Goal: Navigation & Orientation: Find specific page/section

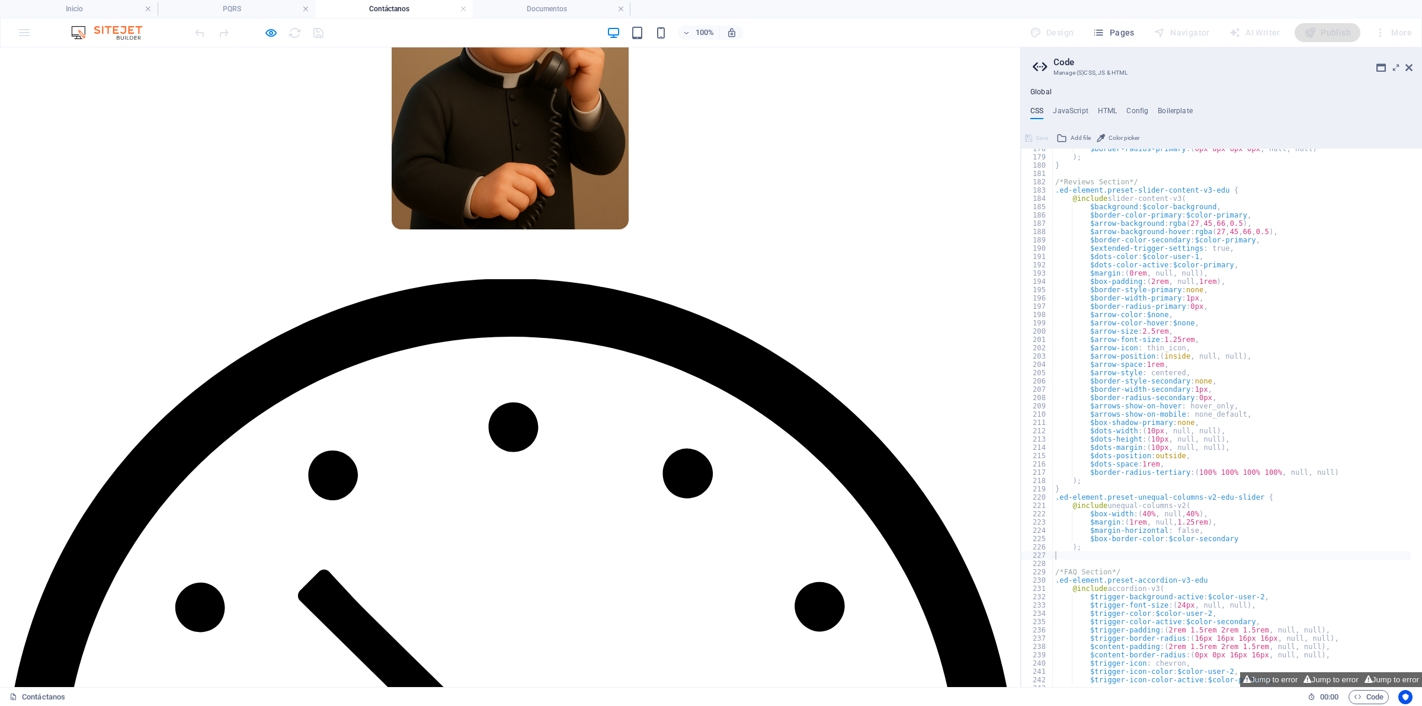
scroll to position [519, 0]
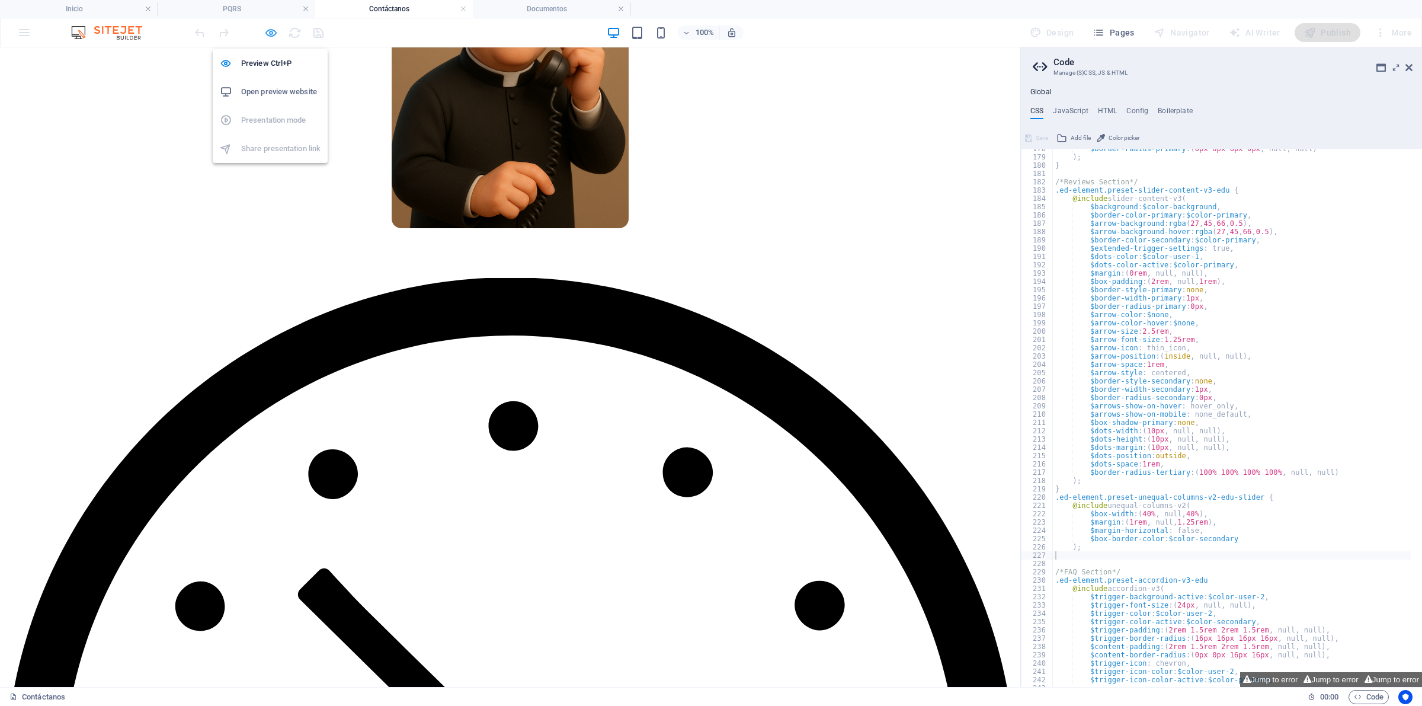
click at [273, 34] on icon "button" at bounding box center [271, 33] width 14 height 14
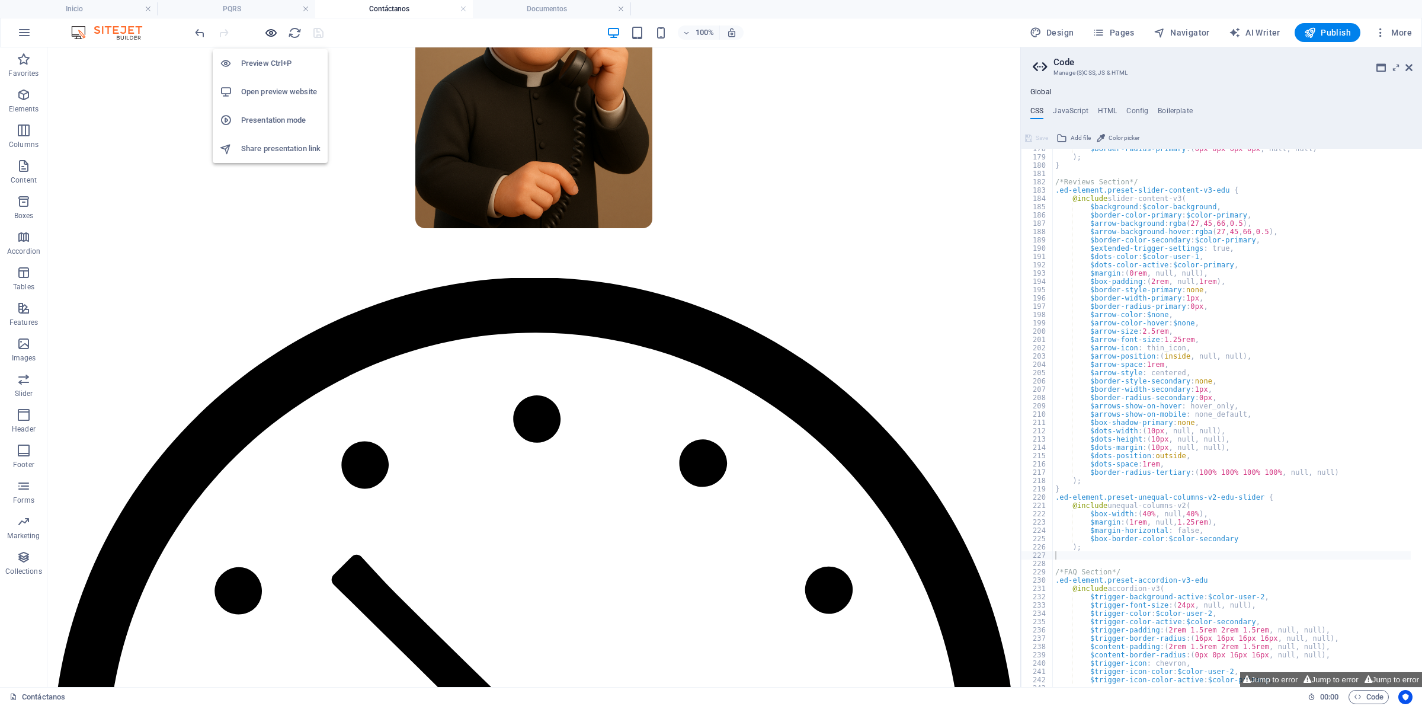
click at [273, 34] on icon "button" at bounding box center [271, 33] width 14 height 14
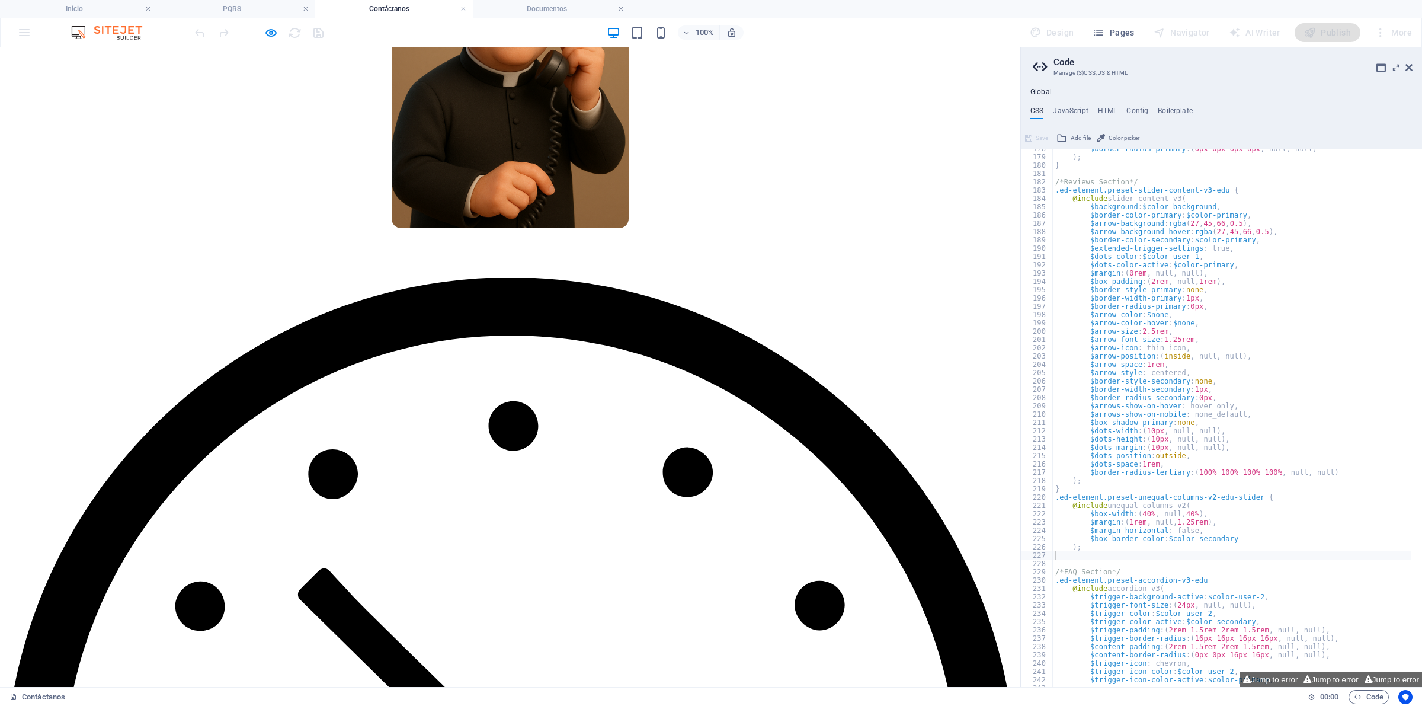
click at [267, 28] on icon "button" at bounding box center [271, 33] width 14 height 14
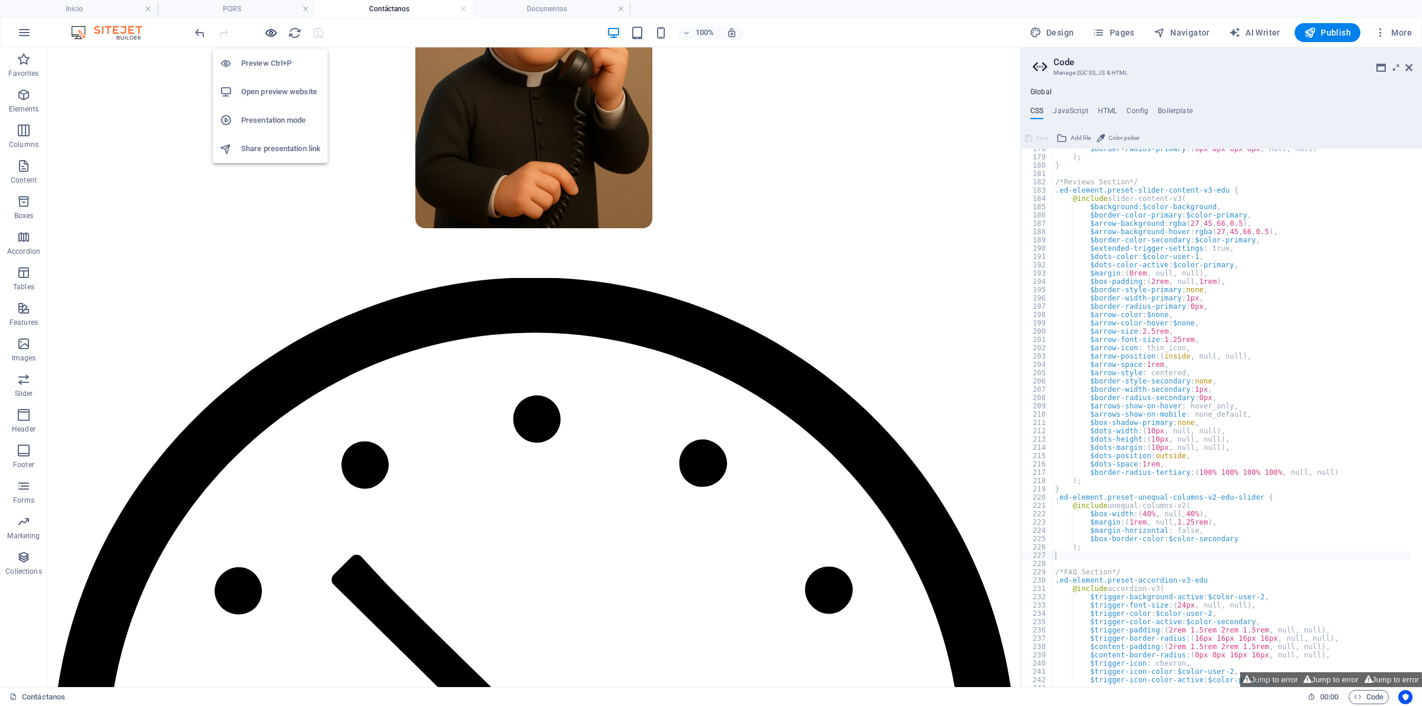
click at [268, 33] on icon "button" at bounding box center [271, 33] width 14 height 14
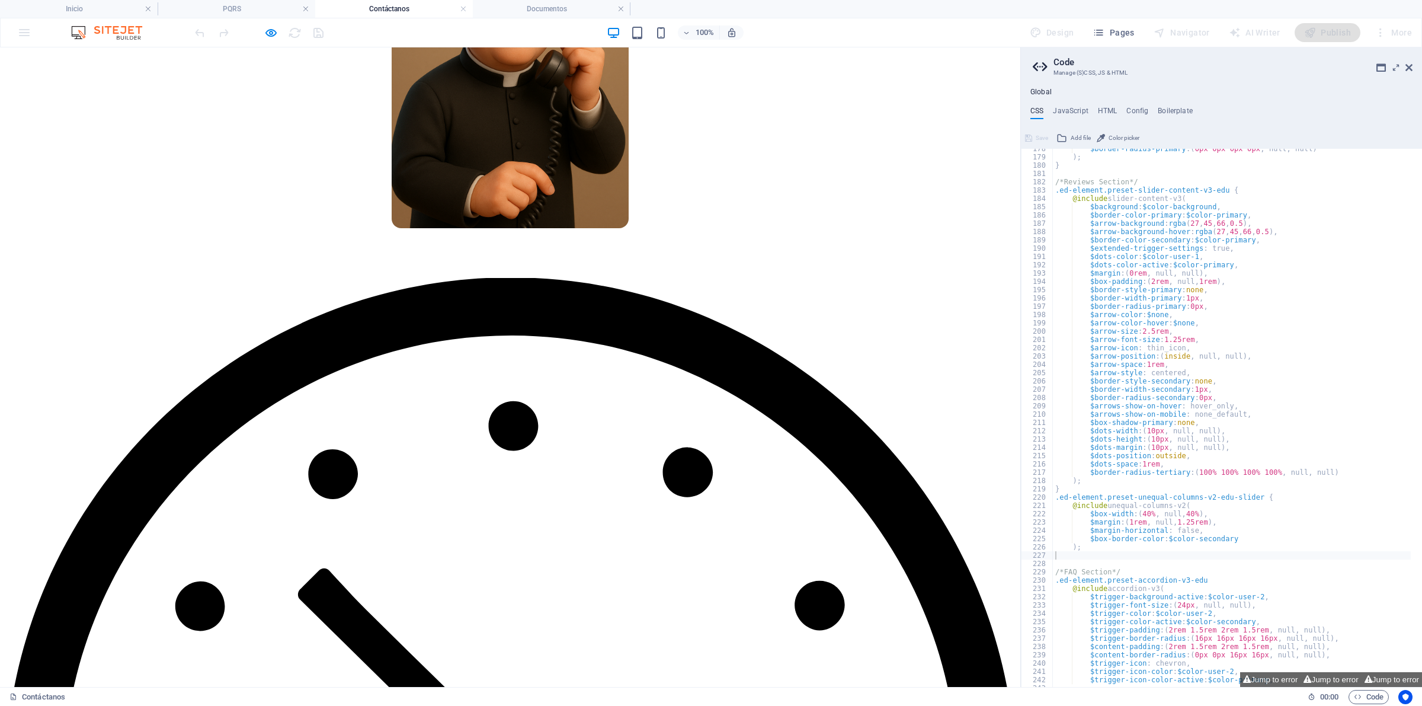
drag, startPoint x: 284, startPoint y: 27, endPoint x: 277, endPoint y: 33, distance: 9.3
click at [284, 28] on div at bounding box center [259, 32] width 133 height 19
click at [277, 33] on span "button" at bounding box center [271, 33] width 14 height 14
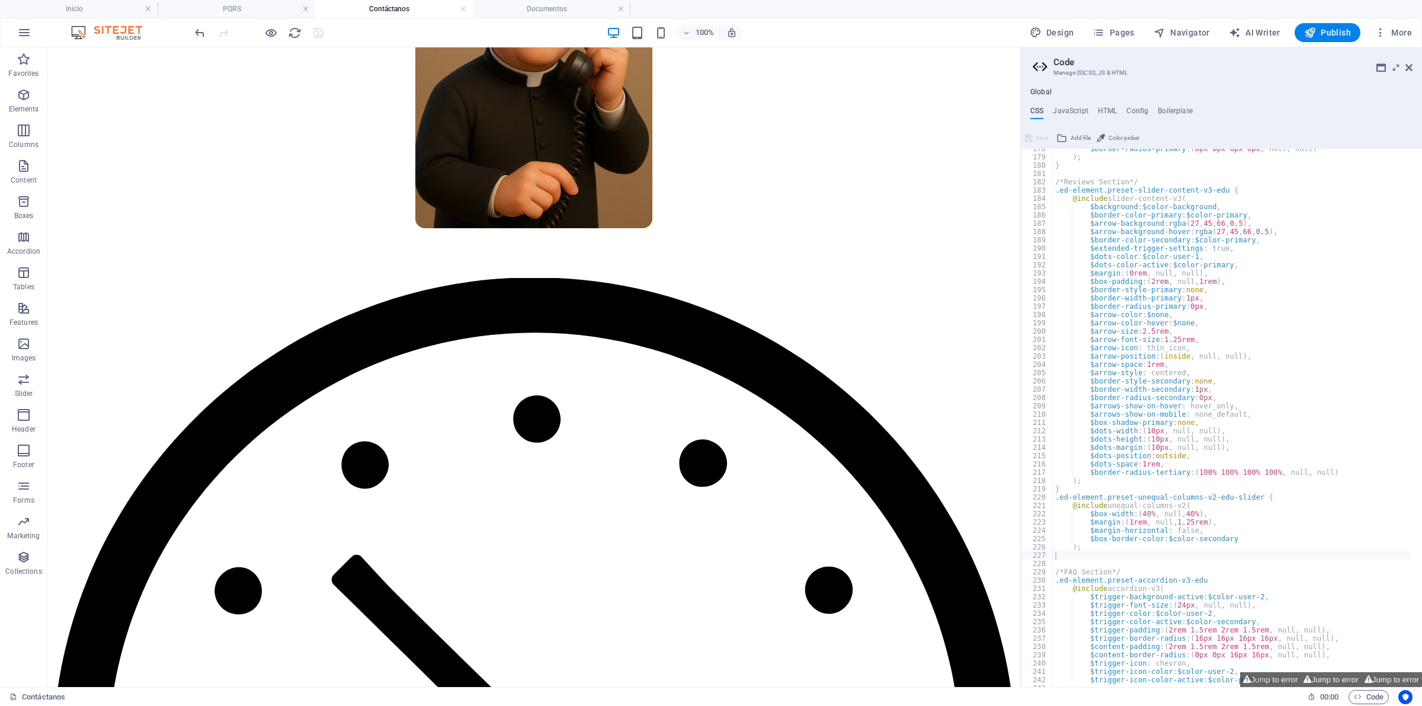
click at [261, 21] on div "100% Design Pages Navigator AI Writer Publish More" at bounding box center [711, 32] width 1421 height 28
click at [268, 27] on icon "button" at bounding box center [271, 33] width 14 height 14
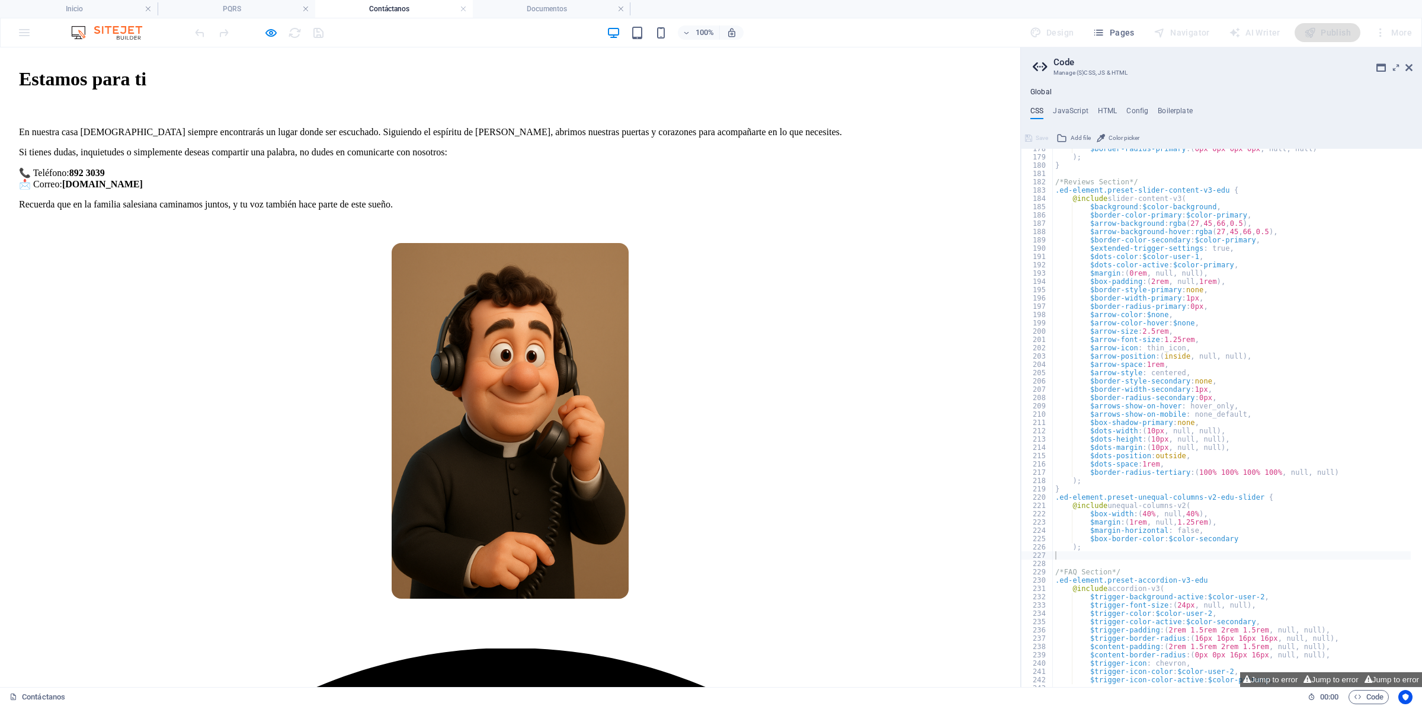
scroll to position [0, 0]
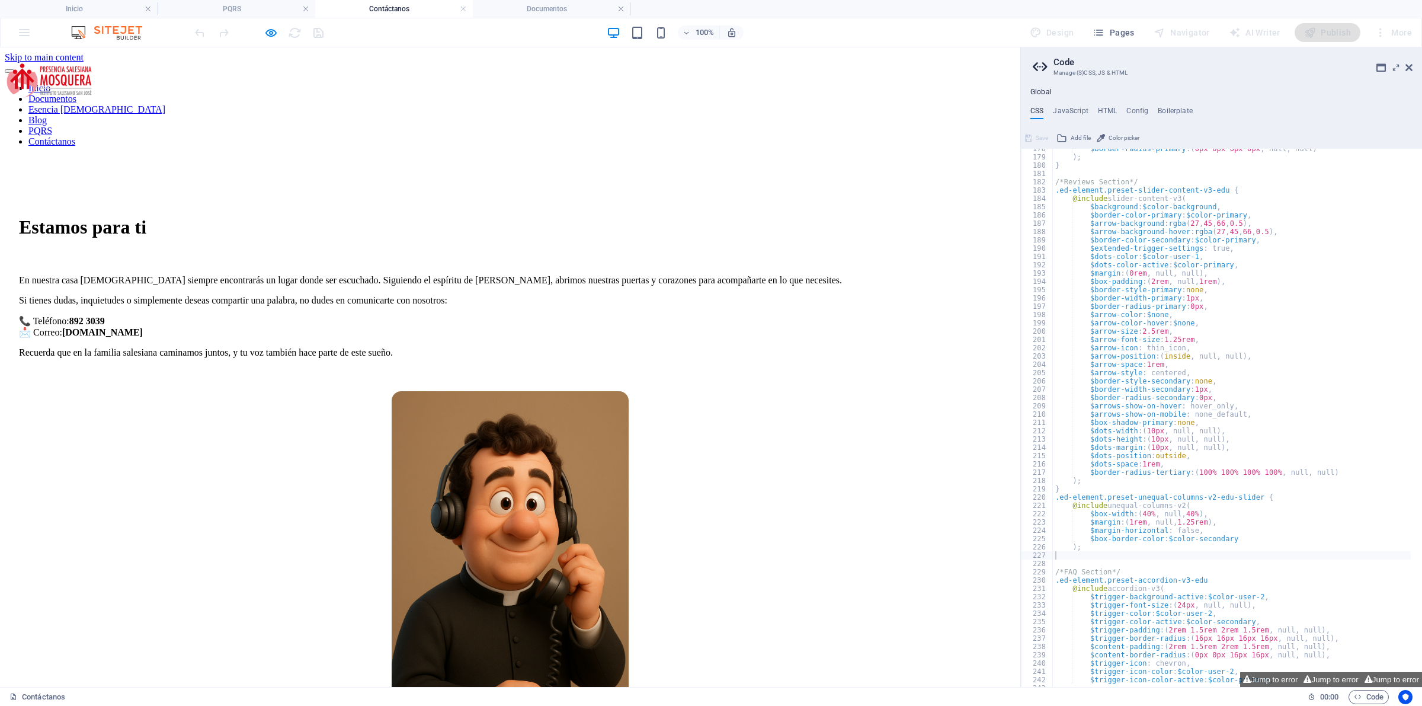
click at [297, 86] on header "Inicio Documentos Esencia [DEMOGRAPHIC_DATA] Blog PQRS Contáctanos" at bounding box center [510, 105] width 1011 height 84
click at [50, 83] on link "Inicio" at bounding box center [39, 88] width 22 height 10
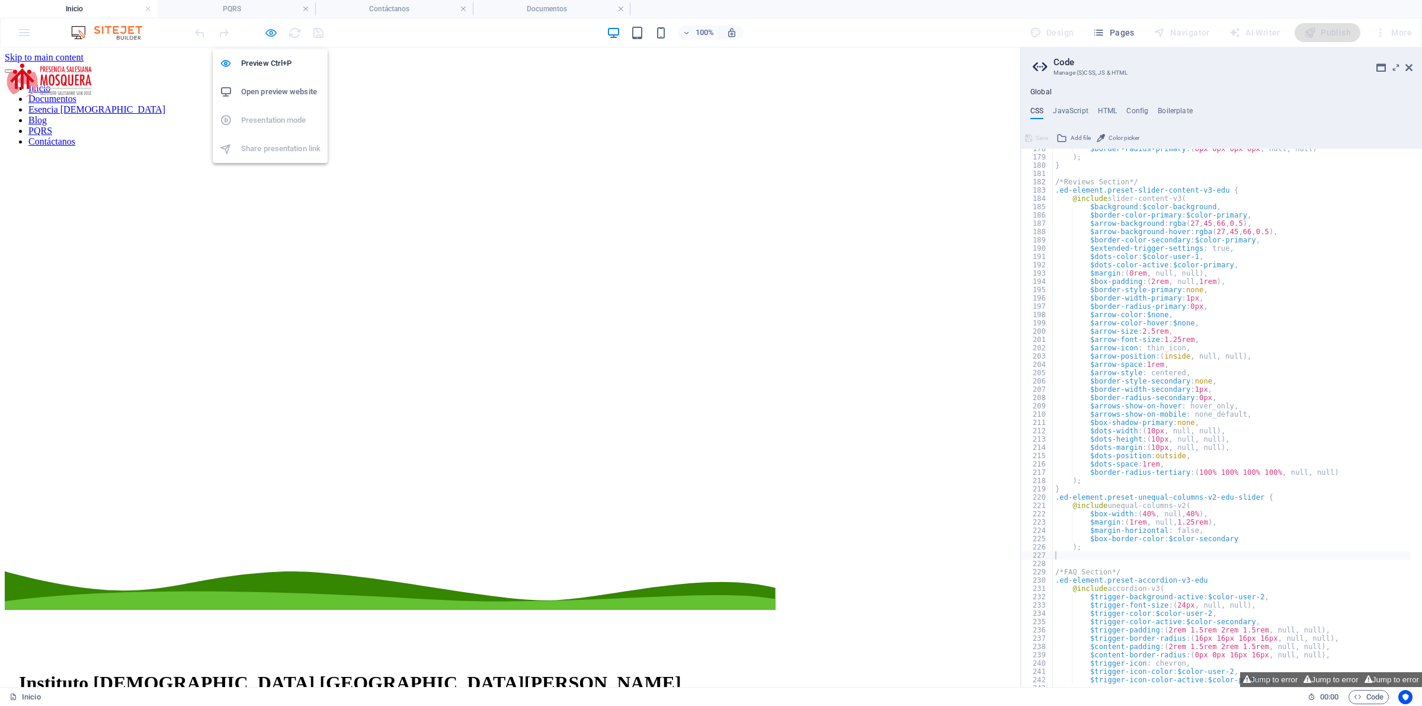
click at [276, 34] on icon "button" at bounding box center [271, 33] width 14 height 14
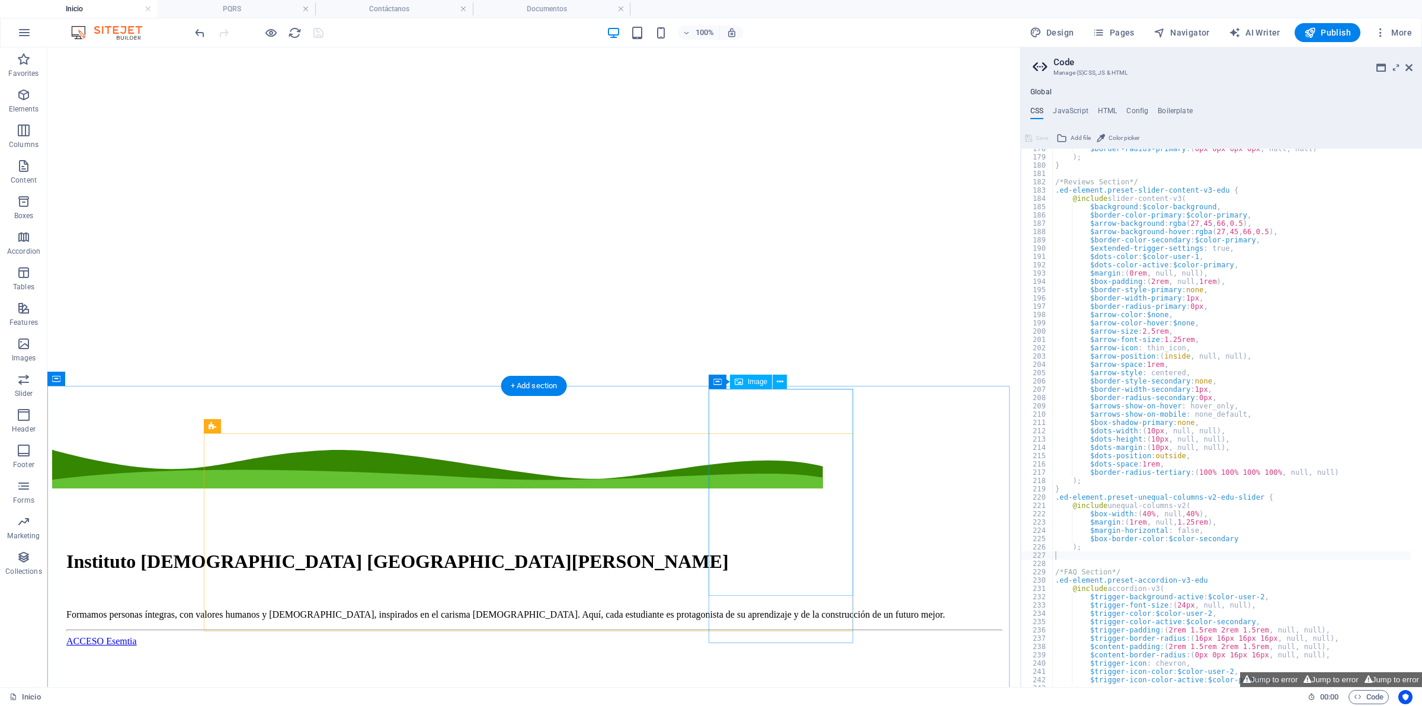
scroll to position [296, 0]
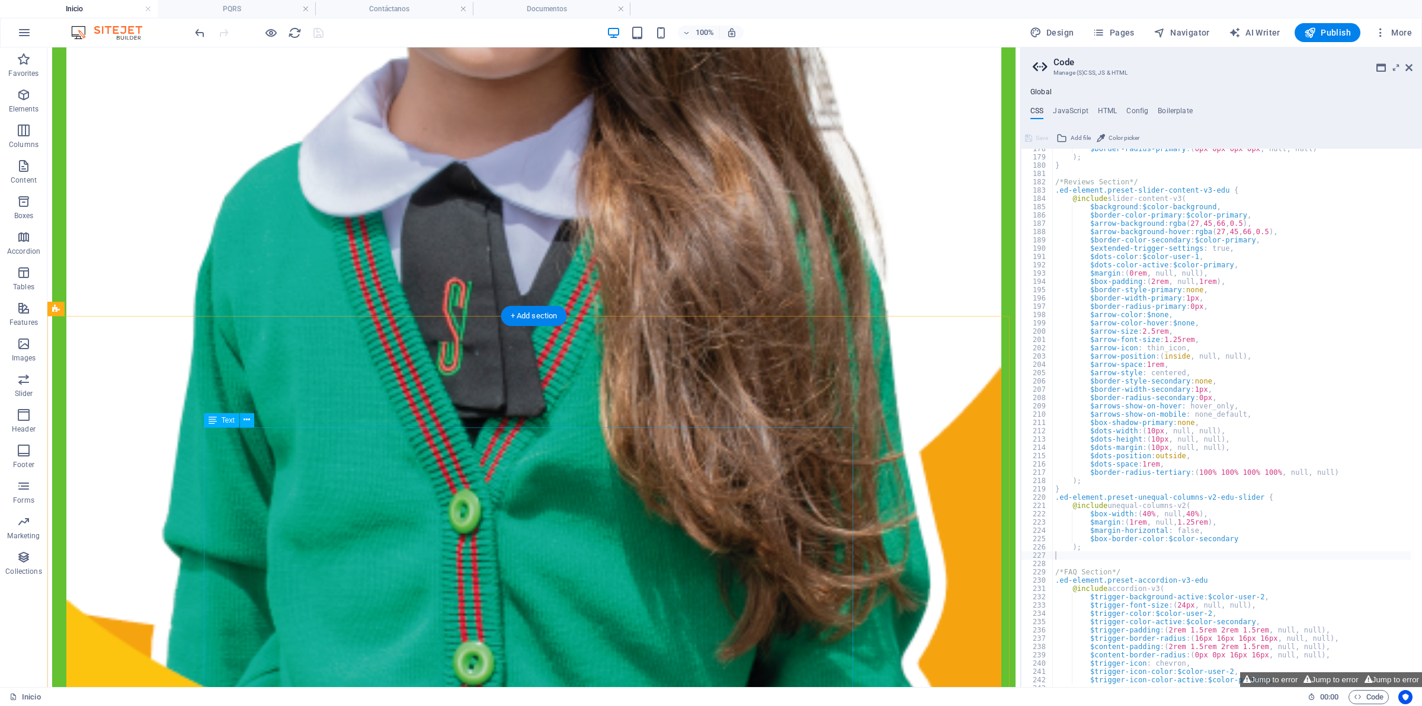
scroll to position [1482, 0]
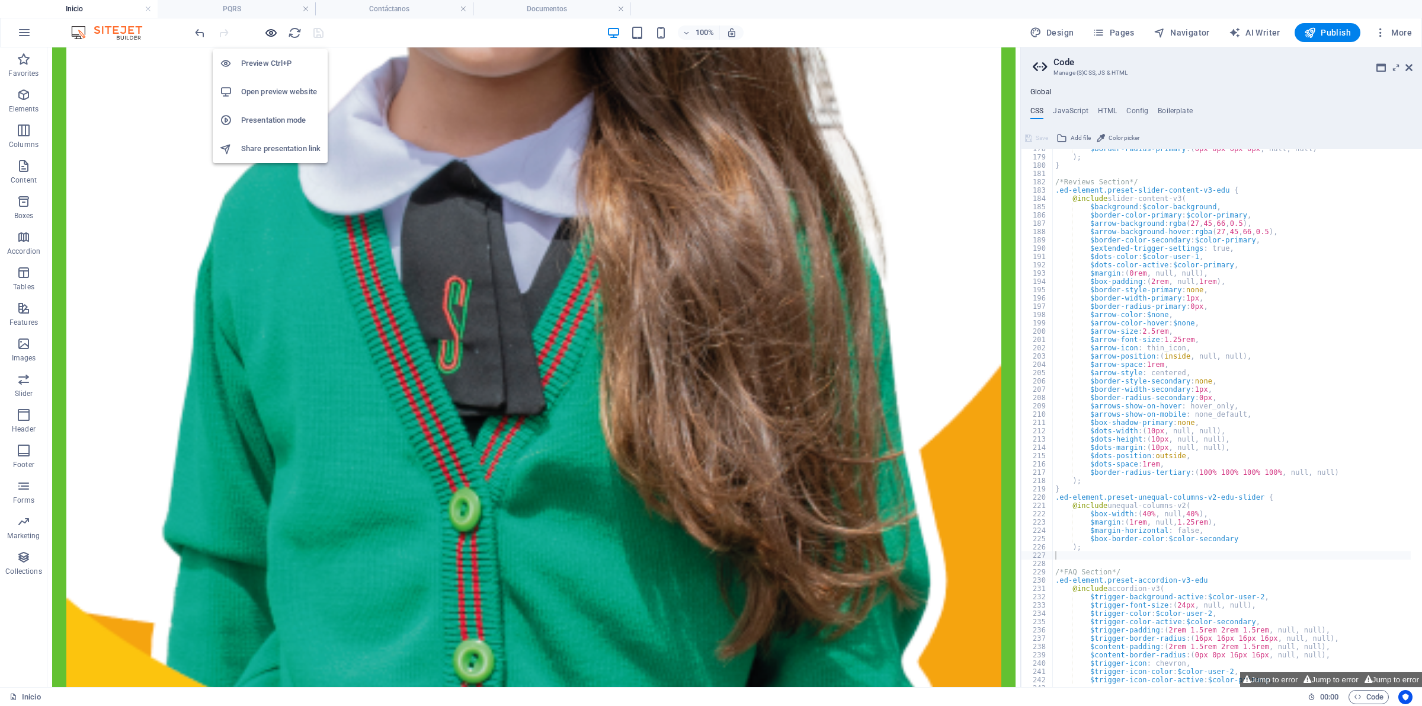
click at [264, 37] on icon "button" at bounding box center [271, 33] width 14 height 14
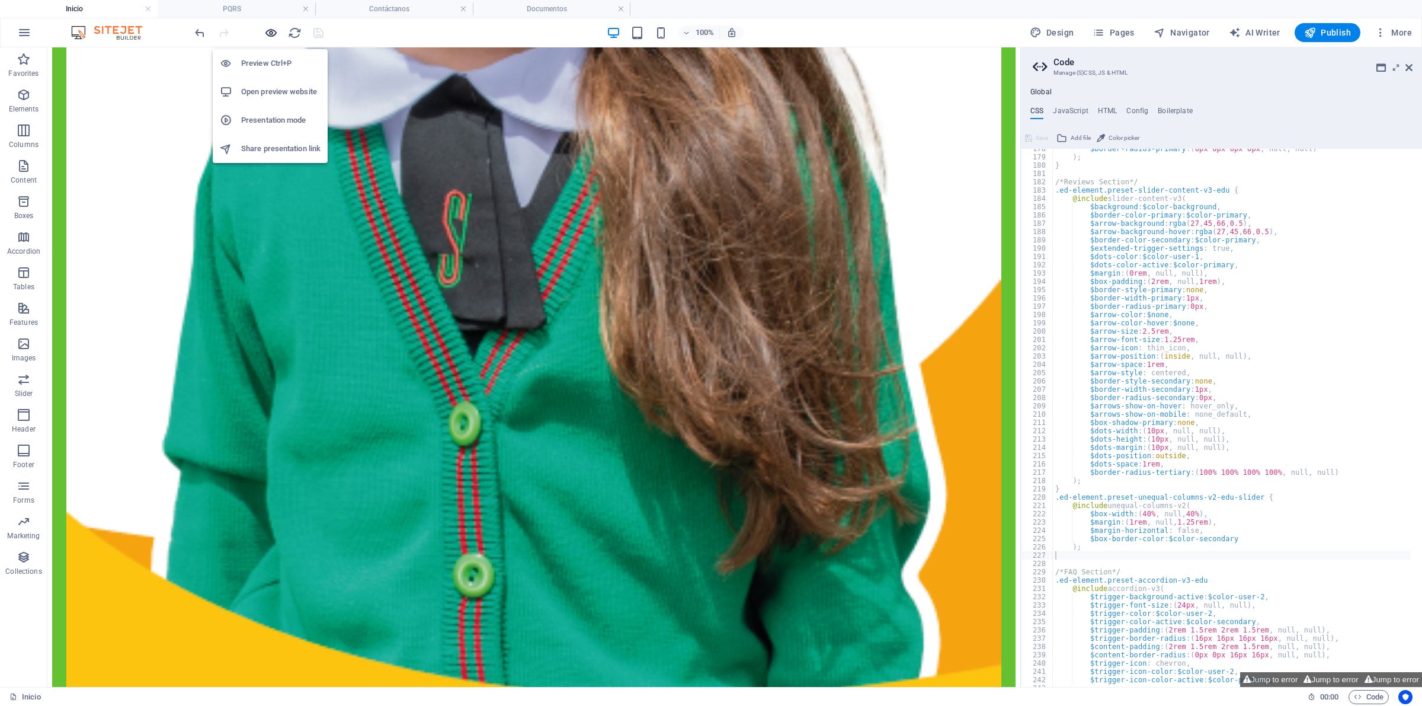
scroll to position [1480, 0]
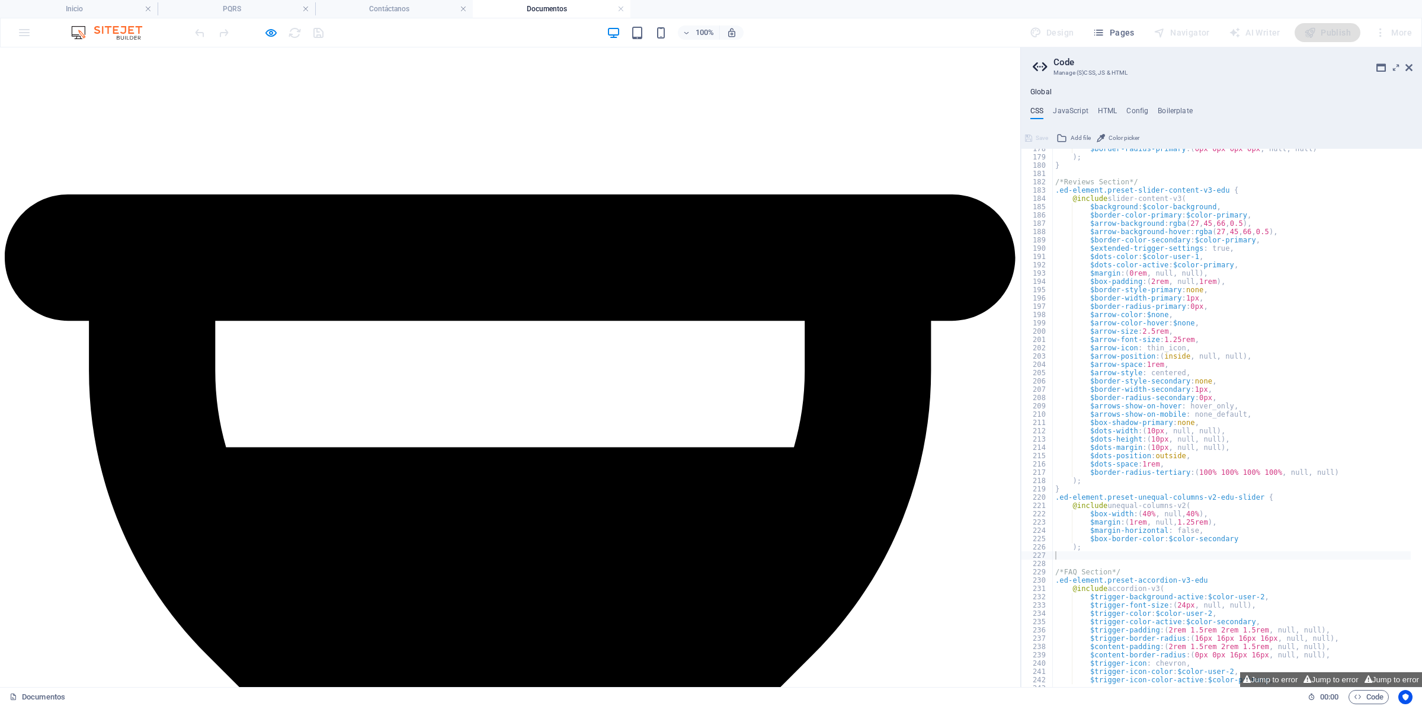
scroll to position [2152, 0]
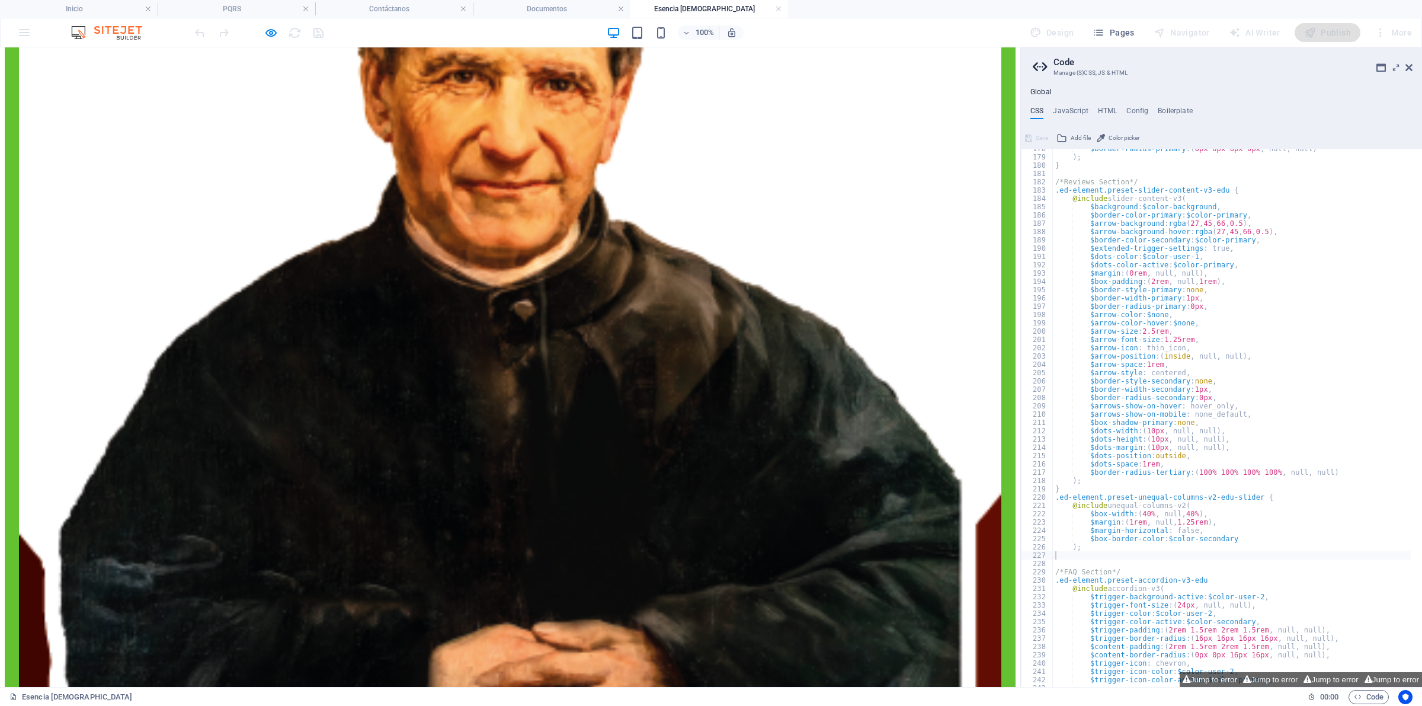
scroll to position [3852, 0]
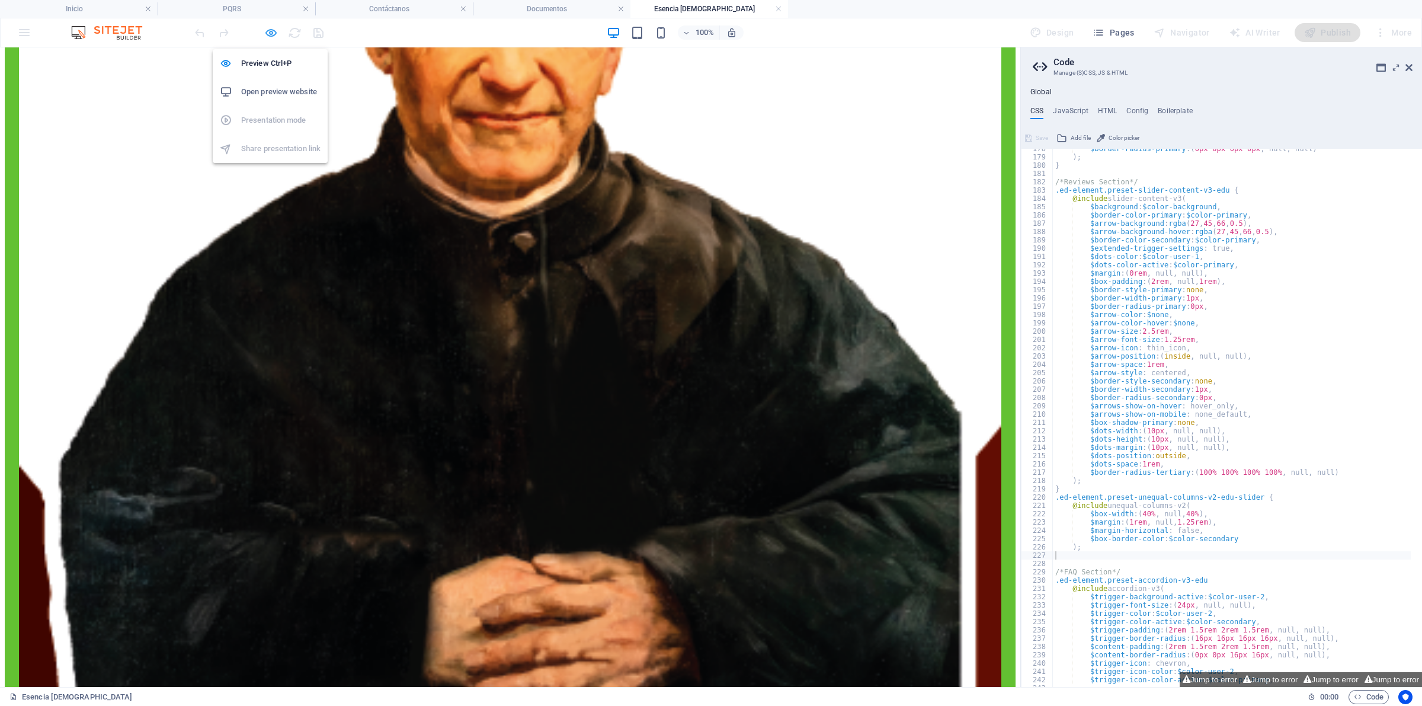
click at [271, 37] on icon "button" at bounding box center [271, 33] width 14 height 14
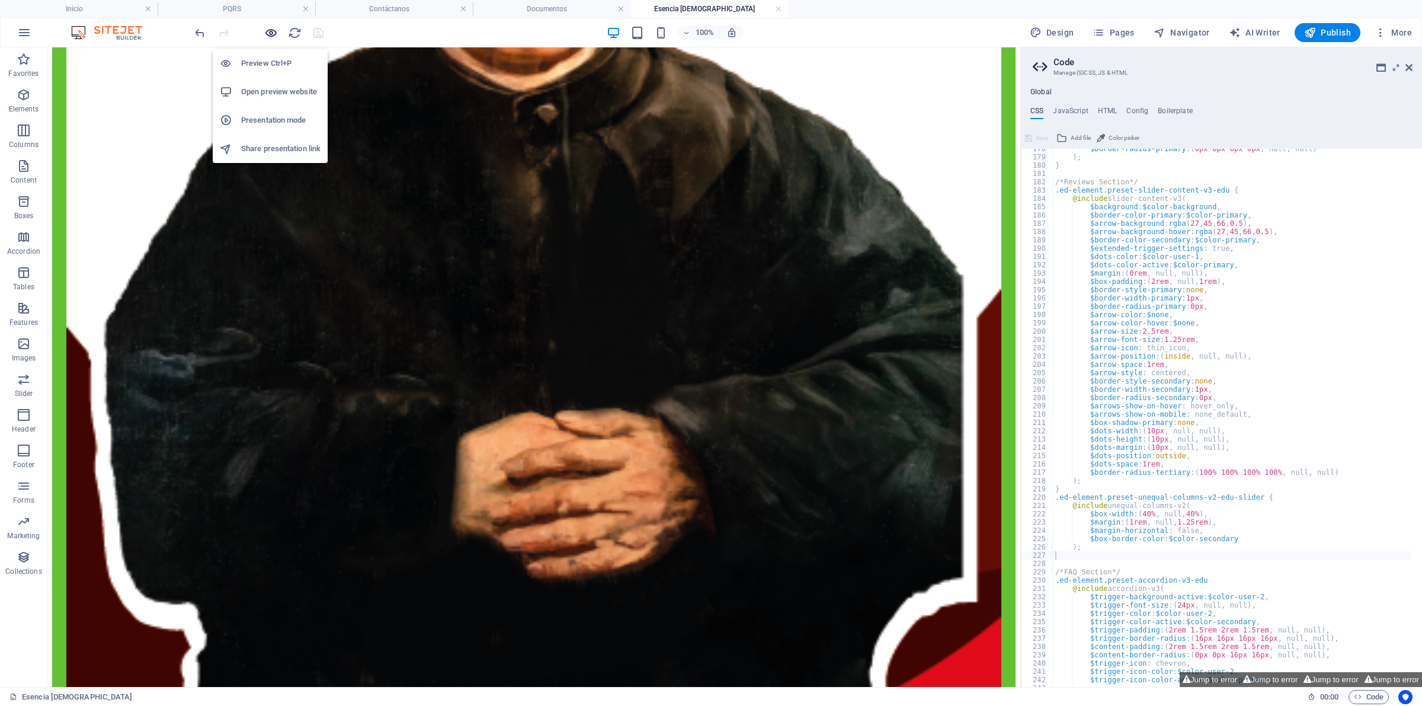
click at [271, 37] on icon "button" at bounding box center [271, 33] width 14 height 14
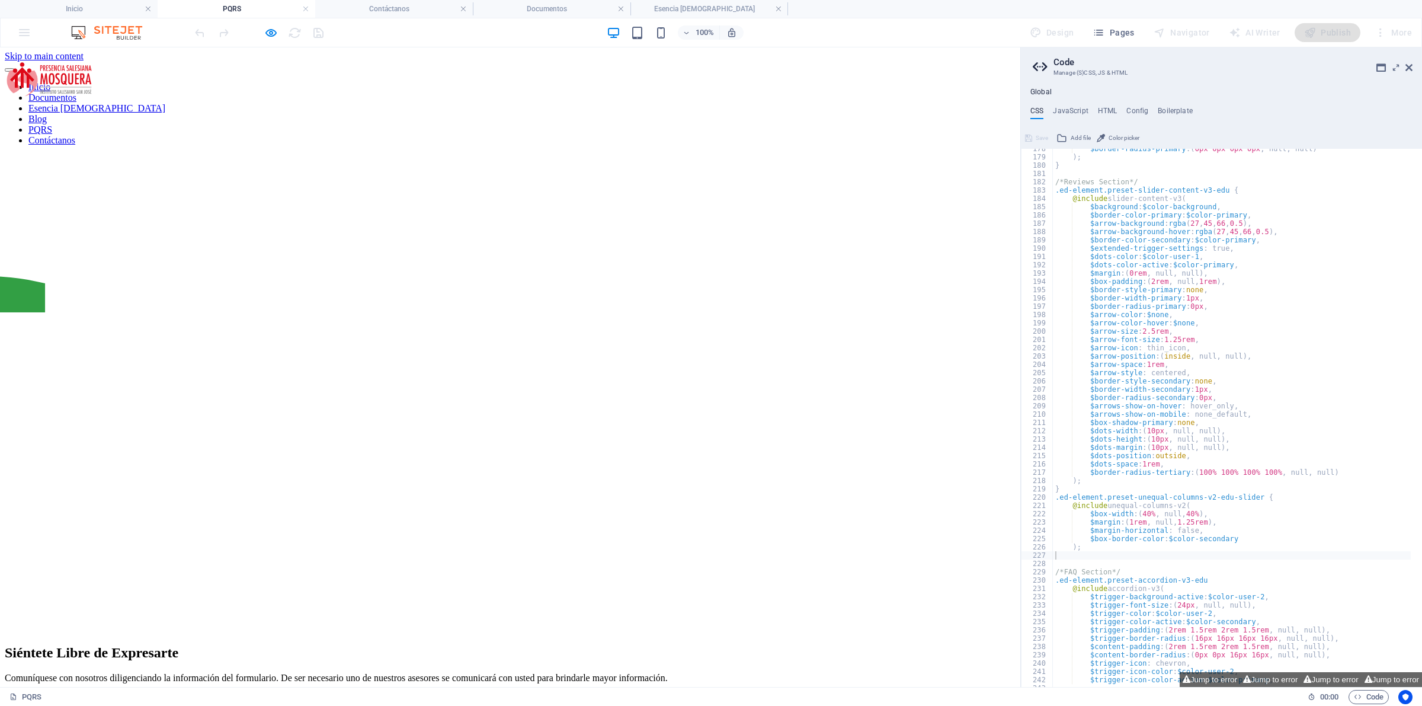
scroll to position [0, 0]
click at [75, 136] on link "Contáctanos" at bounding box center [51, 141] width 47 height 10
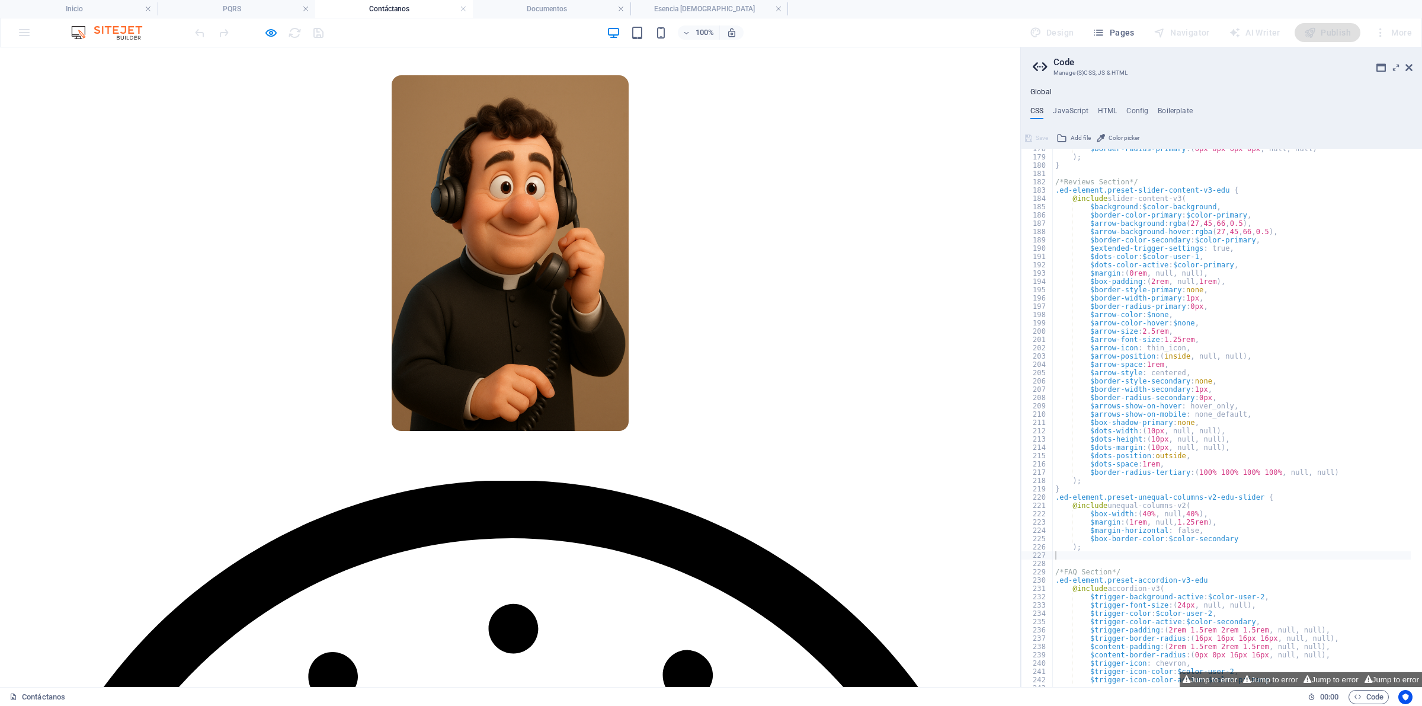
scroll to position [296, 0]
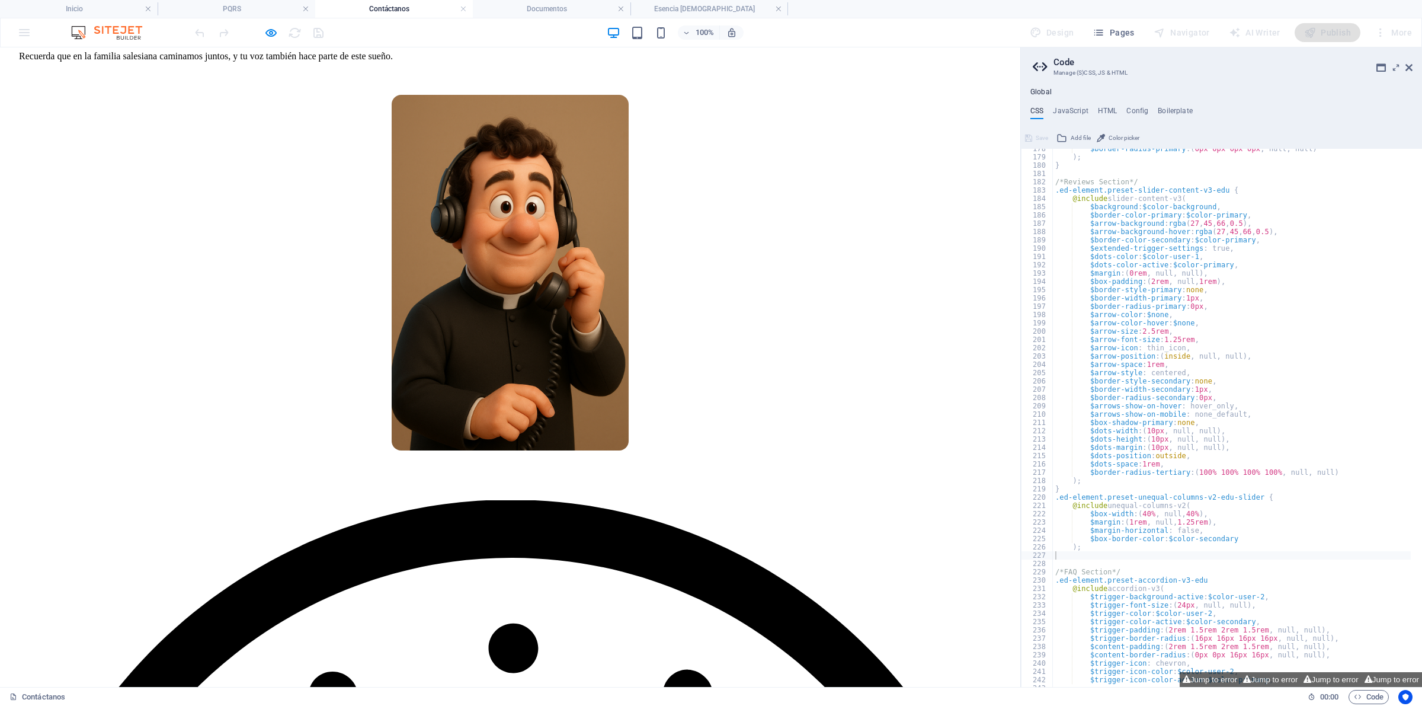
click at [741, 184] on div "Estamos para ti En nuestra casa [DEMOGRAPHIC_DATA] siempre encontrarás un lugar…" at bounding box center [510, 180] width 1011 height 640
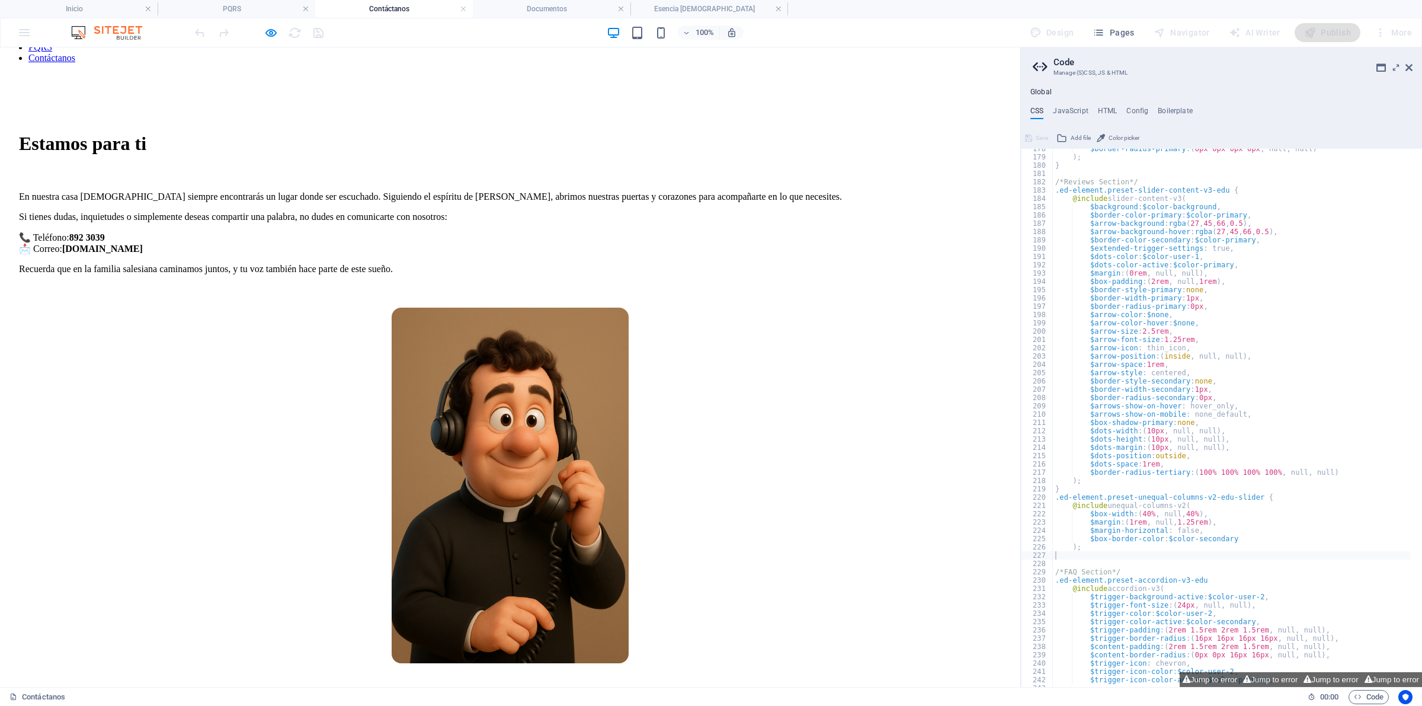
scroll to position [148, 0]
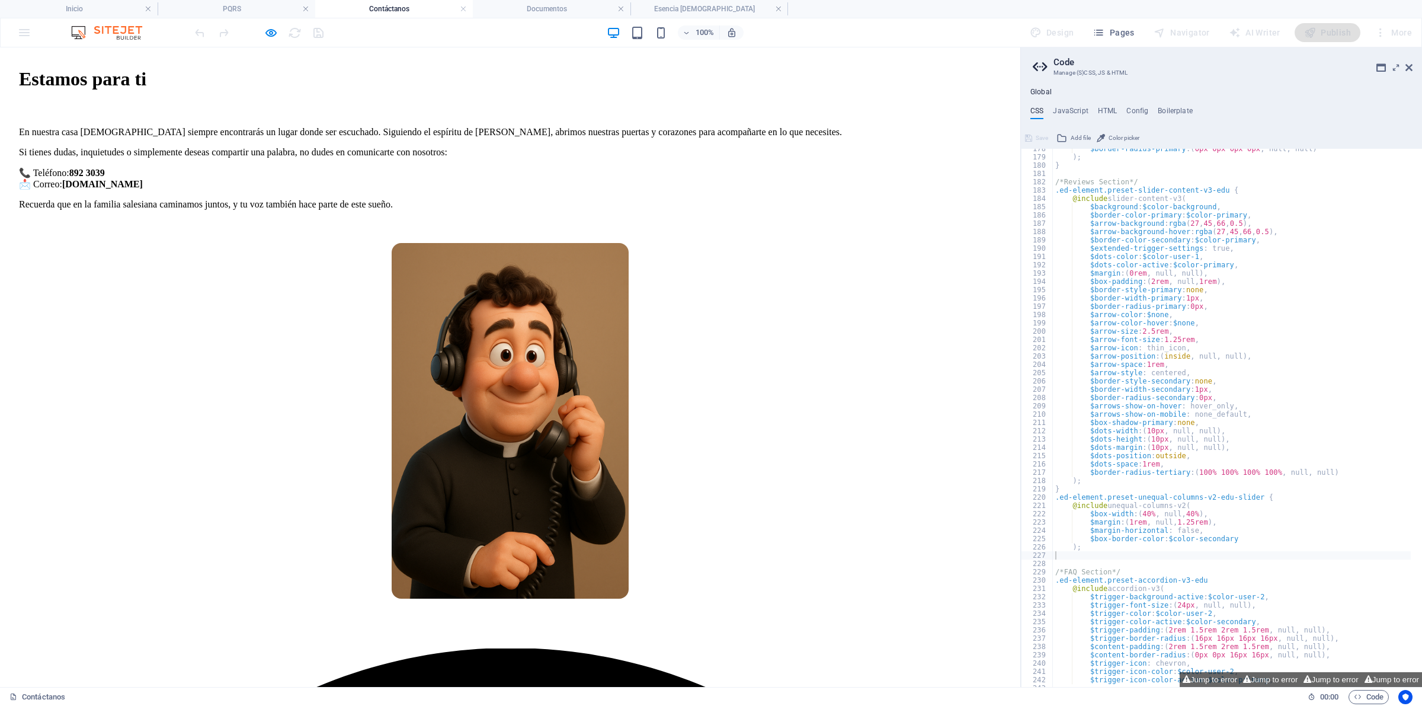
click at [635, 190] on p "📞 Teléfono: [PHONE_NUMBER] 📩 Correo: [DOMAIN_NAME]" at bounding box center [510, 178] width 983 height 23
click at [606, 190] on p "📞 Teléfono: [PHONE_NUMBER] 📩 Correo: [DOMAIN_NAME]" at bounding box center [510, 178] width 983 height 23
click at [105, 178] on strong "892 3039" at bounding box center [87, 173] width 36 height 10
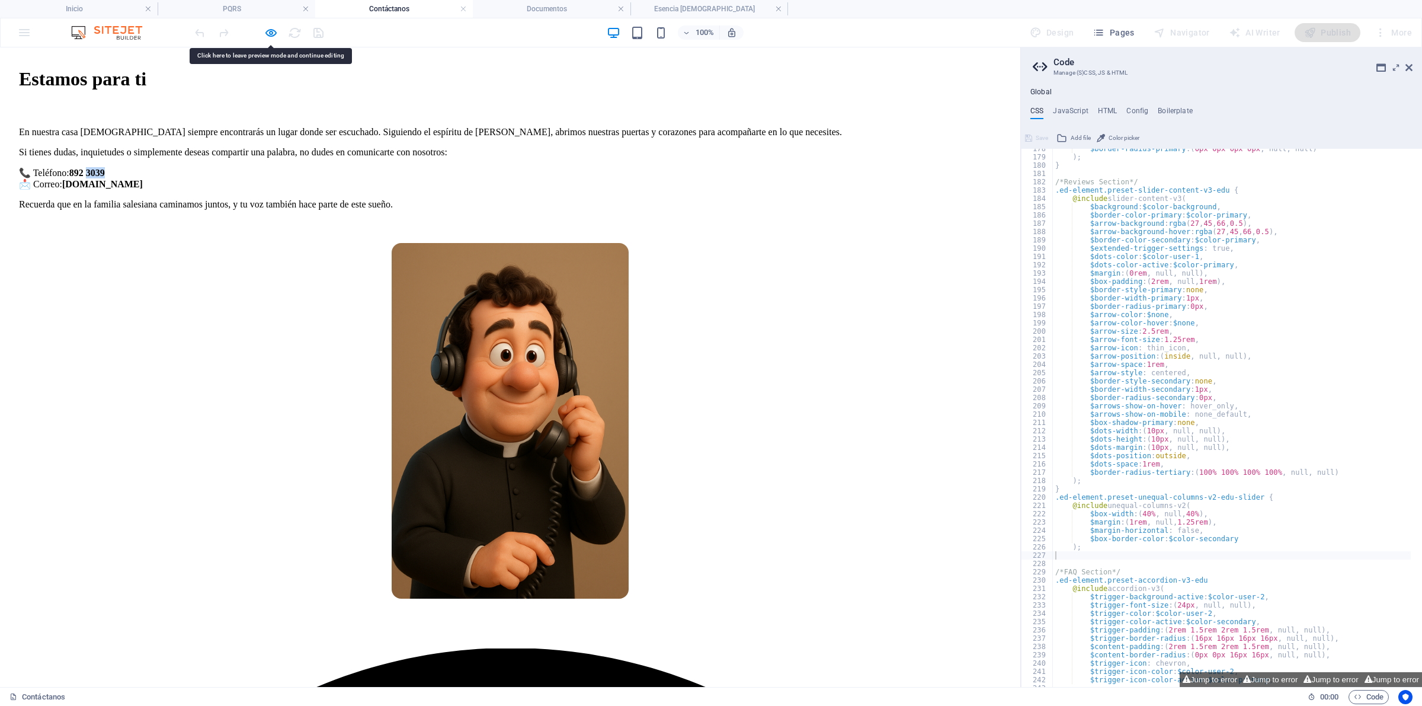
click at [105, 178] on strong "892 3039" at bounding box center [87, 173] width 36 height 10
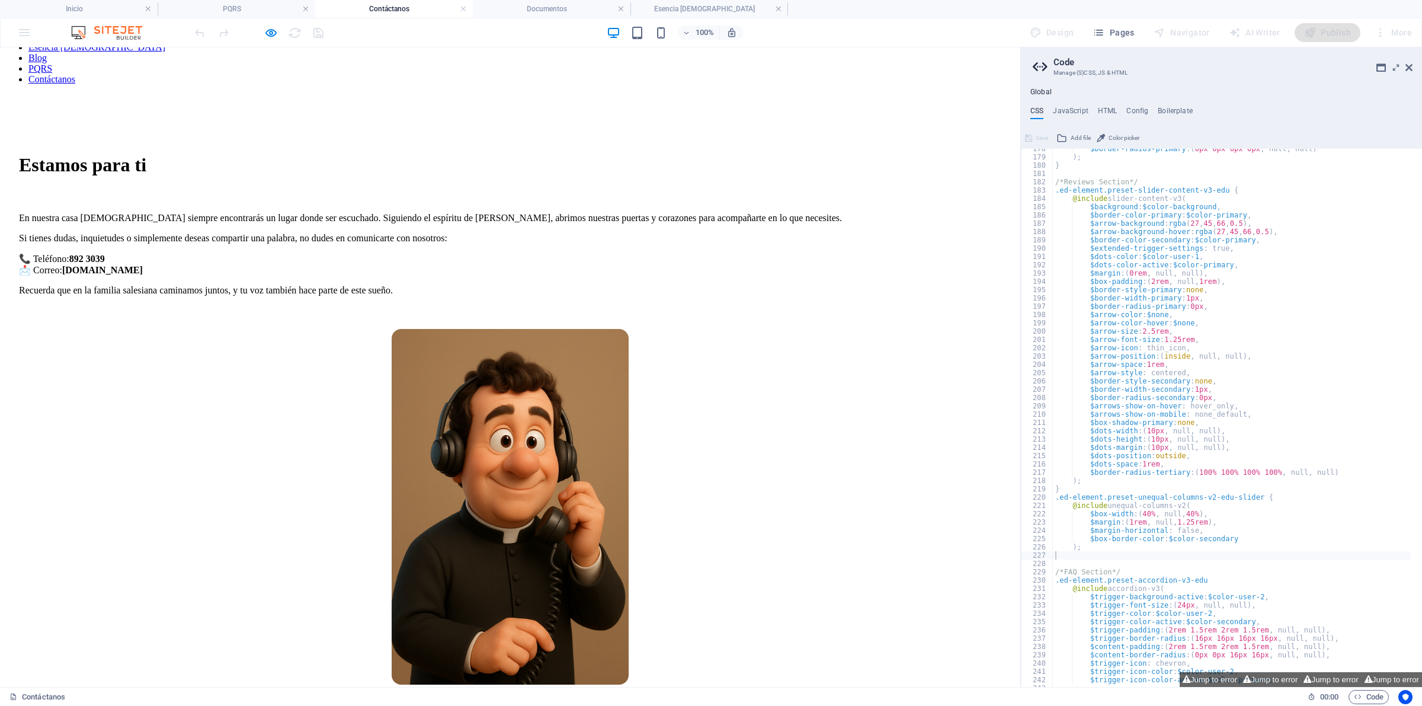
scroll to position [0, 0]
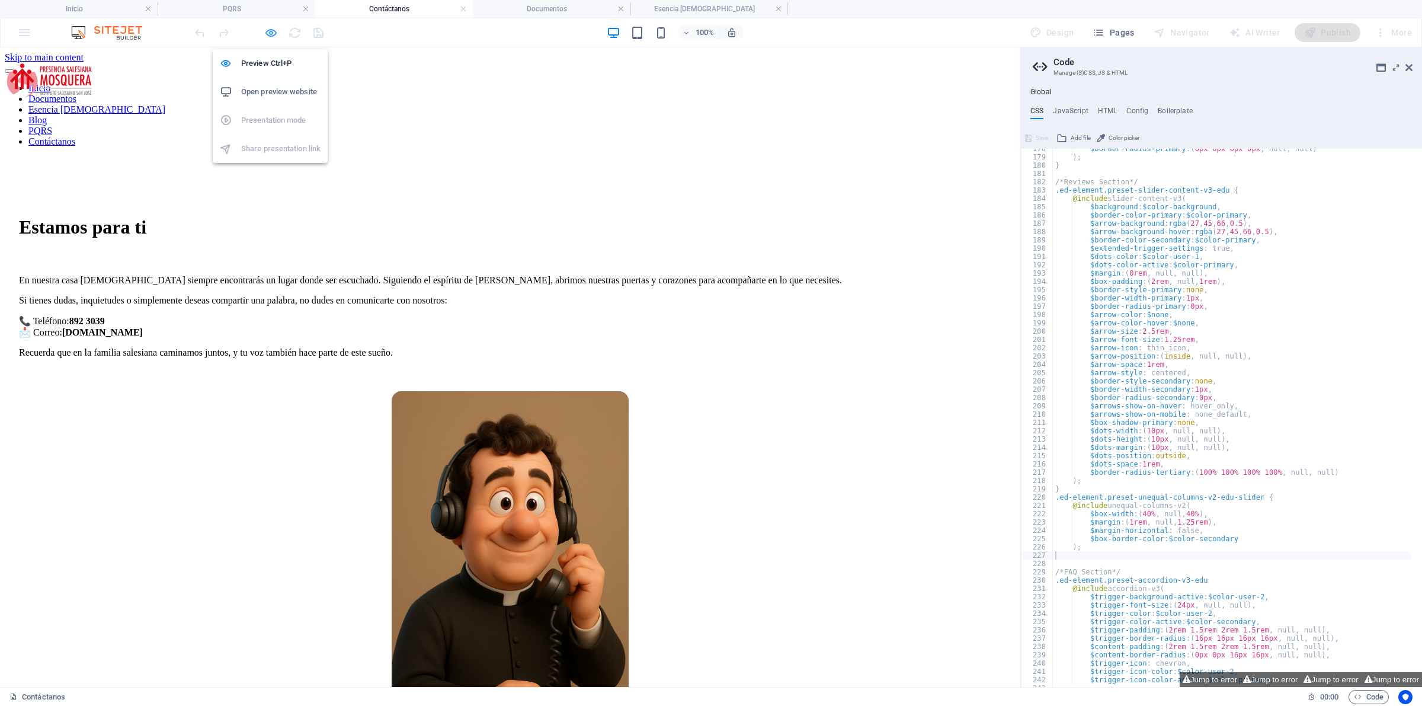
click at [268, 31] on icon "button" at bounding box center [271, 33] width 14 height 14
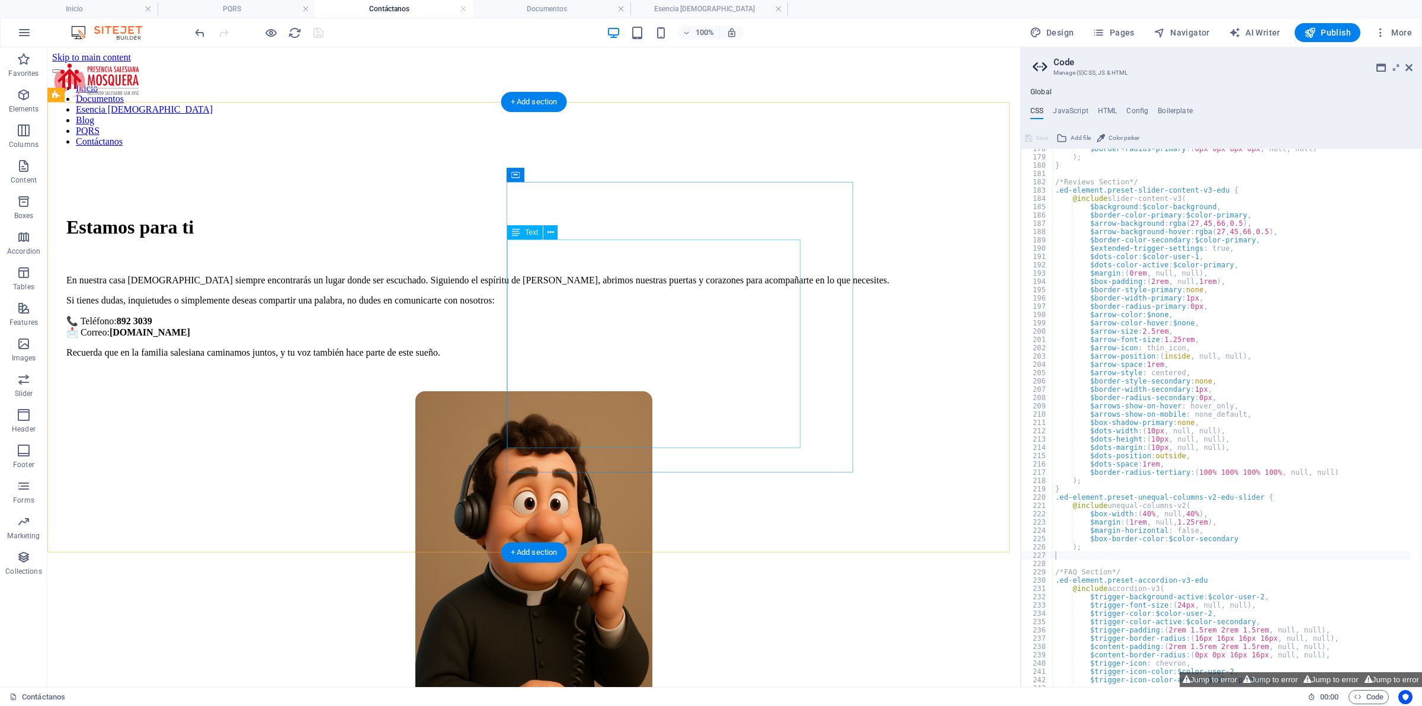
click at [653, 358] on div "En nuestra casa [DEMOGRAPHIC_DATA] siempre encontrarás un lugar donde ser escuc…" at bounding box center [533, 316] width 935 height 83
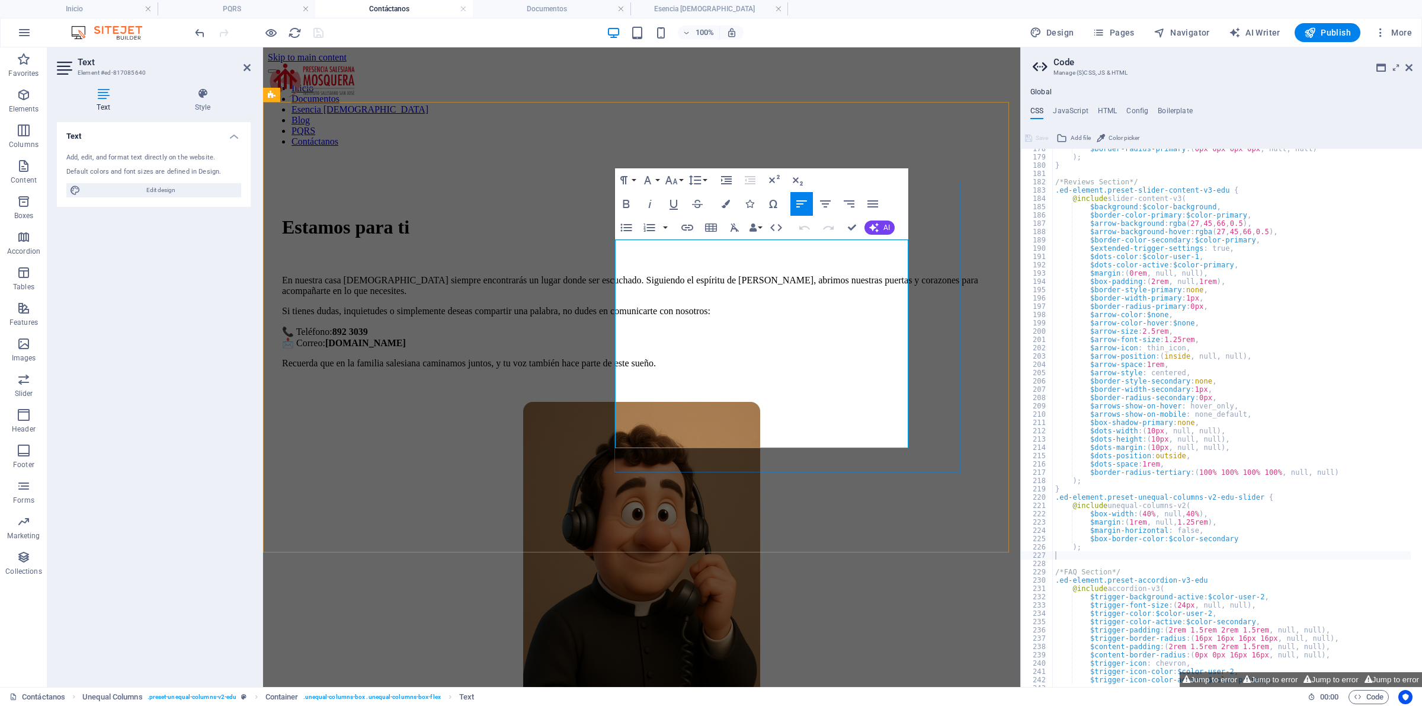
click at [406, 348] on strong "[DOMAIN_NAME]" at bounding box center [365, 343] width 81 height 10
click at [980, 402] on div "Estamos para ti En nuestra casa [DEMOGRAPHIC_DATA] siempre encontrarás un lugar…" at bounding box center [642, 481] width 748 height 651
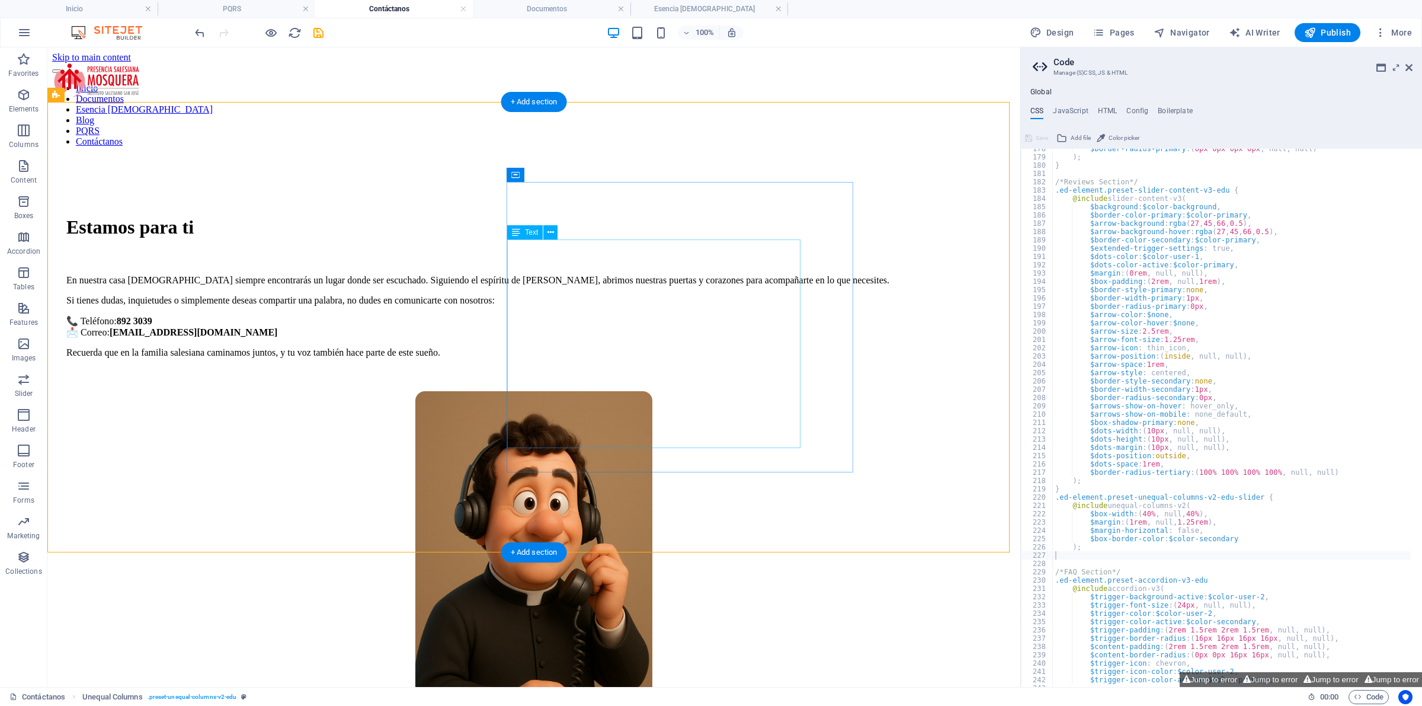
click at [548, 358] on div "En nuestra casa [DEMOGRAPHIC_DATA] siempre encontrarás un lugar donde ser escuc…" at bounding box center [533, 316] width 935 height 83
click at [541, 358] on div "En nuestra casa [DEMOGRAPHIC_DATA] siempre encontrarás un lugar donde ser escuc…" at bounding box center [533, 316] width 935 height 83
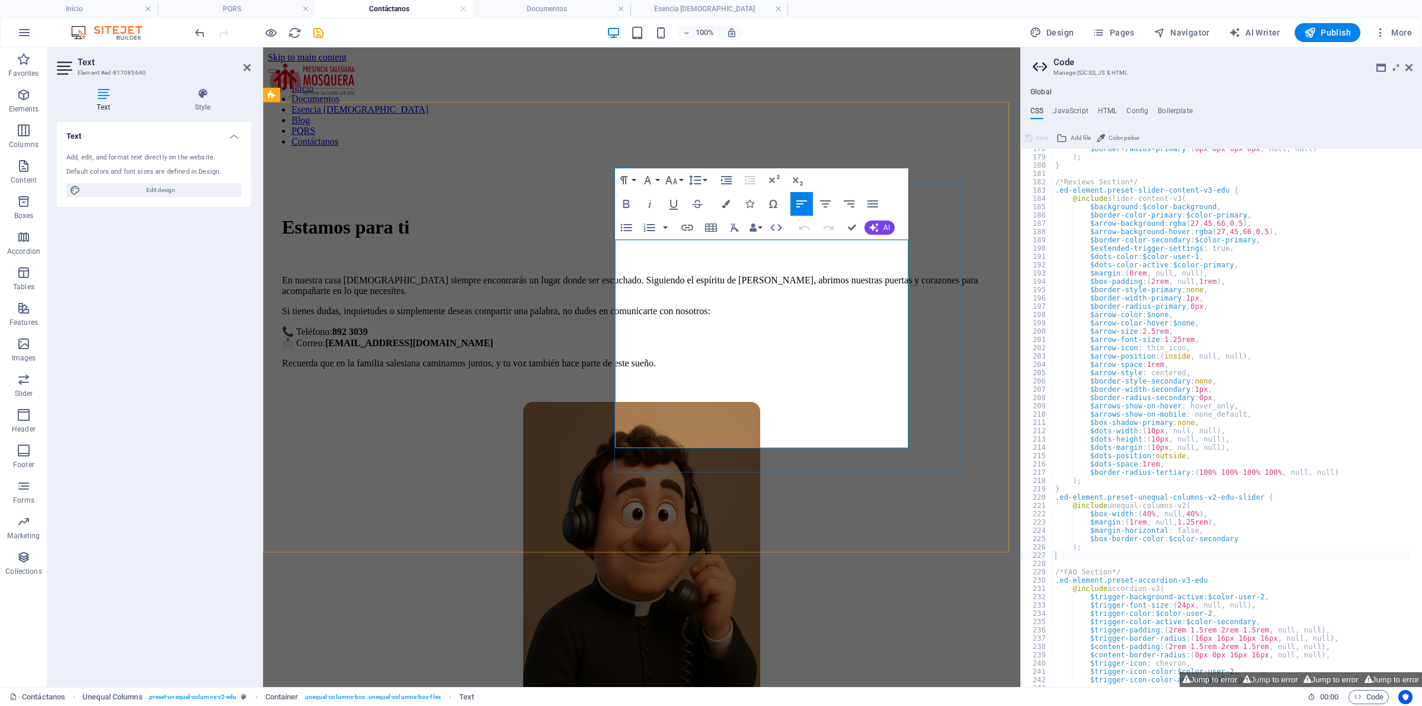
click at [368, 337] on strong "892 3039" at bounding box center [350, 332] width 36 height 10
click at [939, 338] on div "Estamos para ti En nuestra casa [DEMOGRAPHIC_DATA] siempre encontrarás un lugar…" at bounding box center [641, 308] width 719 height 185
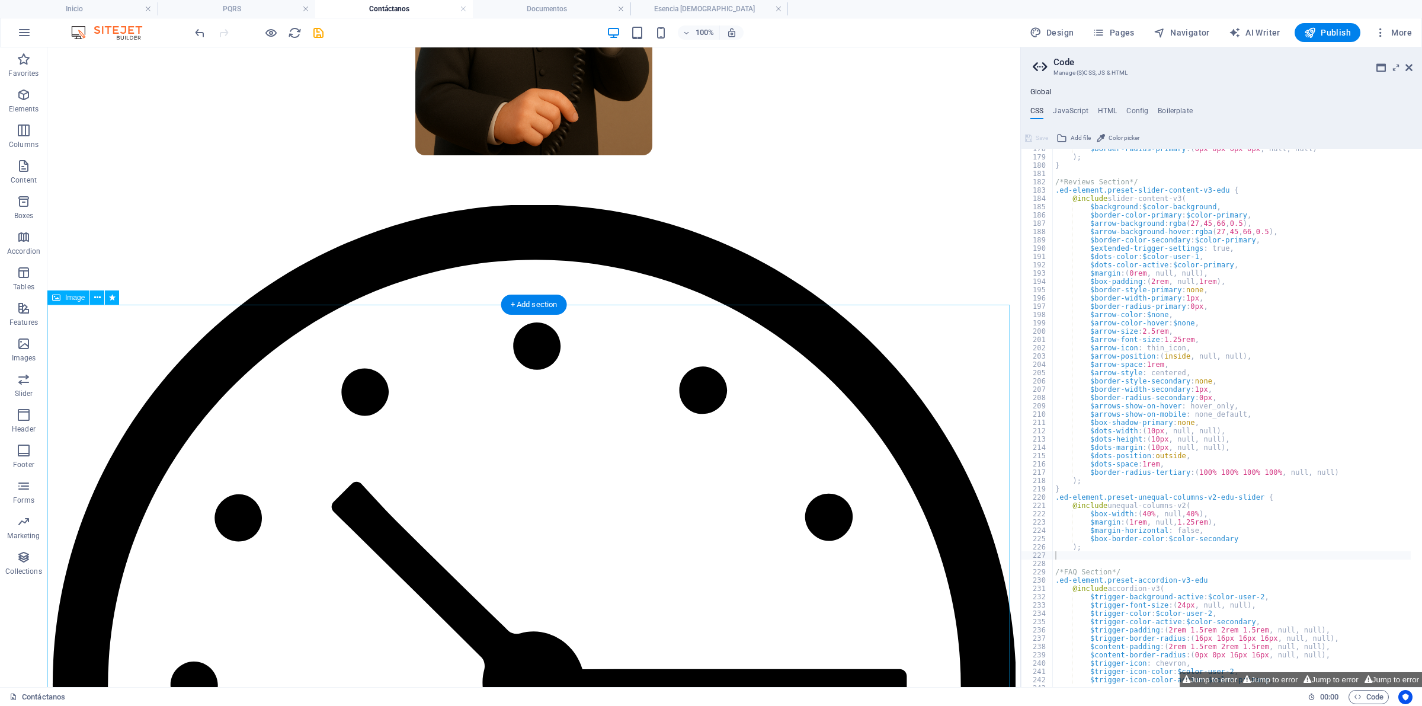
scroll to position [593, 0]
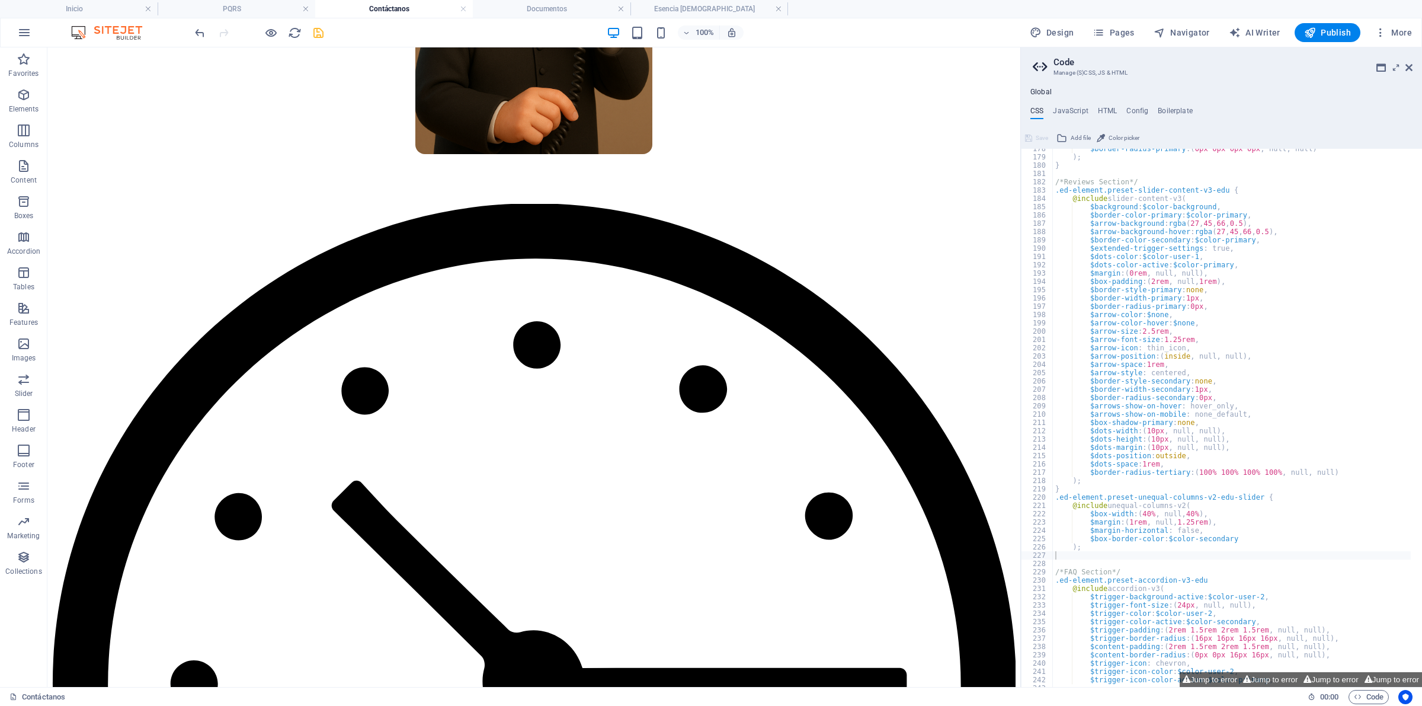
click at [320, 36] on icon "save" at bounding box center [319, 33] width 14 height 14
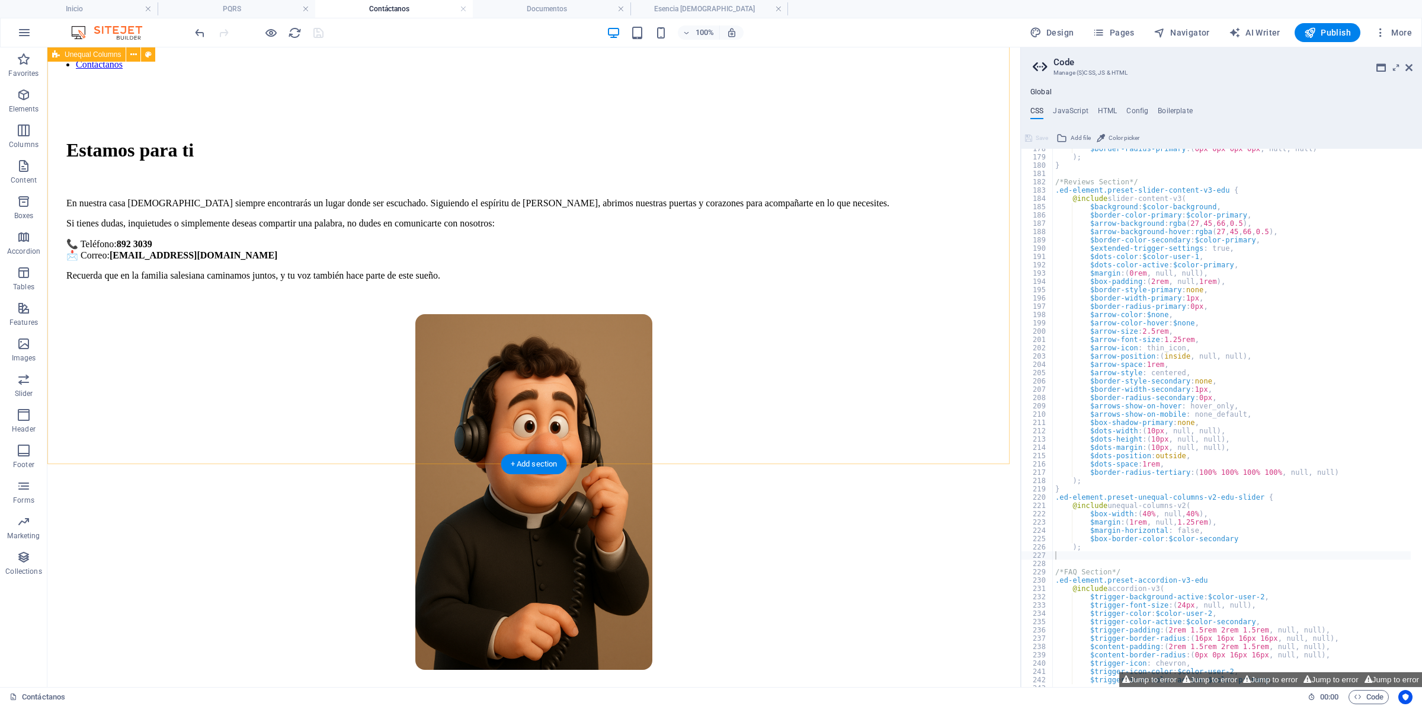
scroll to position [74, 0]
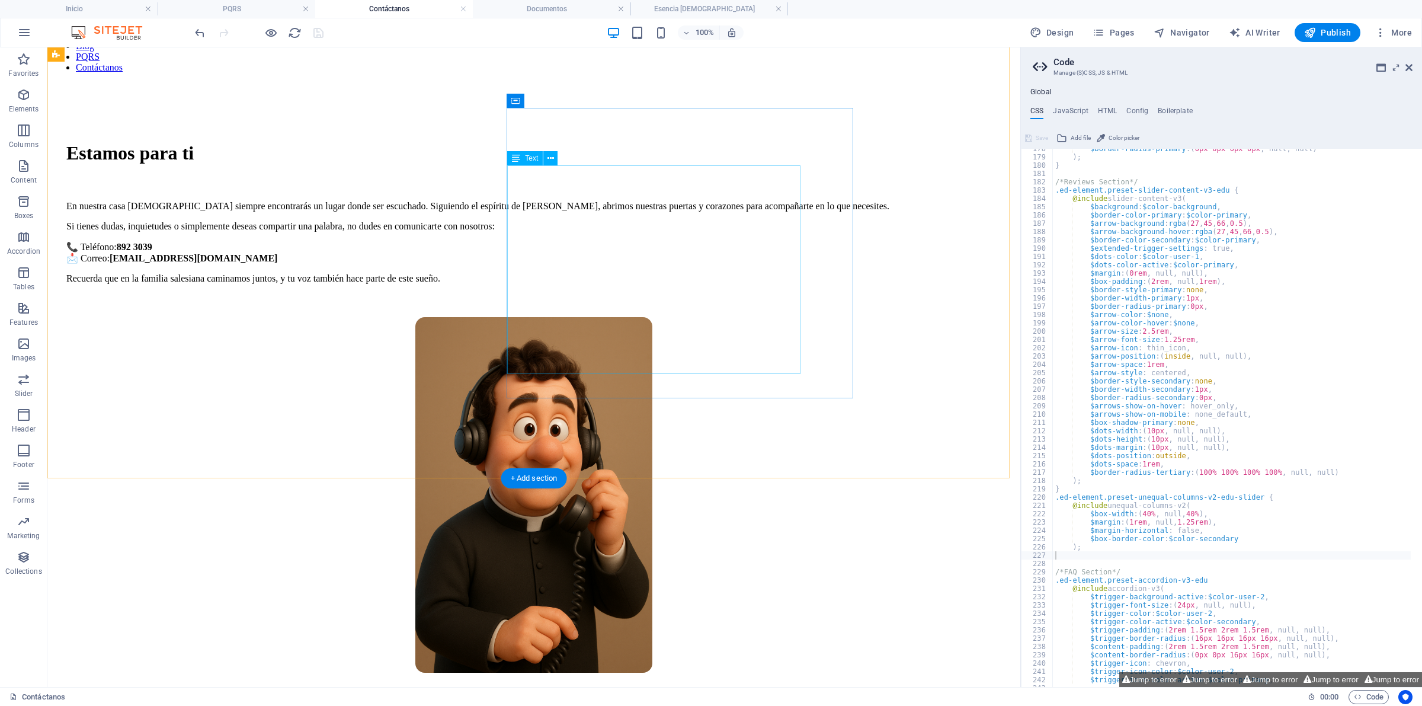
click at [642, 284] on div "En nuestra casa [DEMOGRAPHIC_DATA] siempre encontrarás un lugar donde ser escuc…" at bounding box center [533, 242] width 935 height 83
click at [665, 284] on div "En nuestra casa [DEMOGRAPHIC_DATA] siempre encontrarás un lugar donde ser escuc…" at bounding box center [533, 242] width 935 height 83
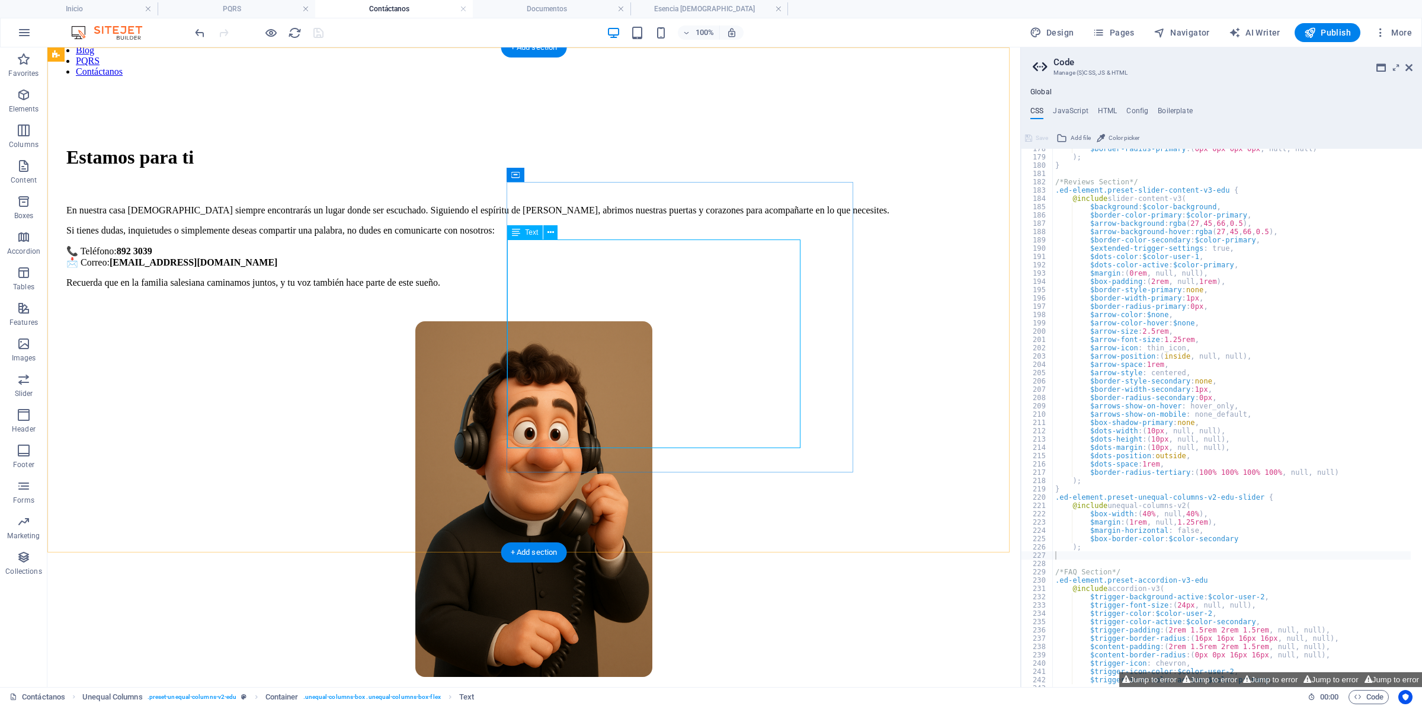
scroll to position [0, 0]
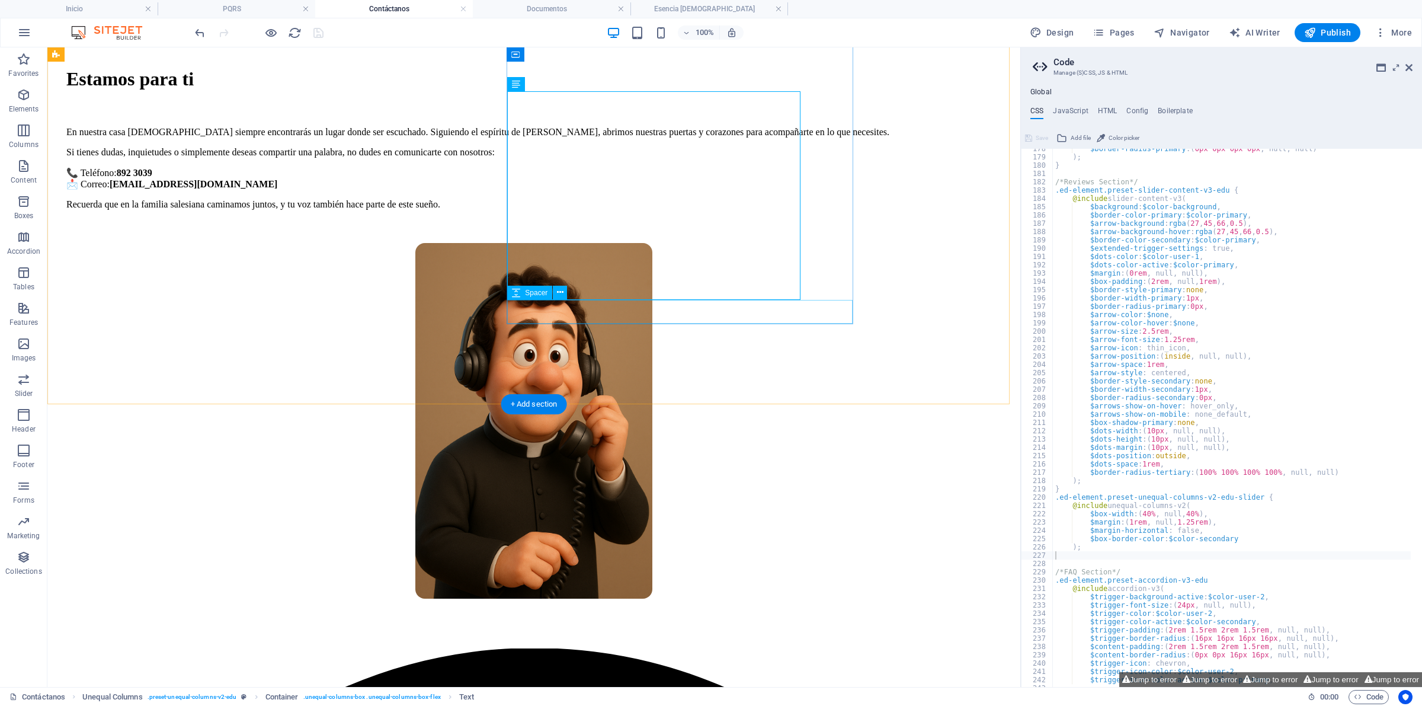
click at [767, 243] on div at bounding box center [533, 231] width 935 height 24
click at [622, 210] on div "En nuestra casa [DEMOGRAPHIC_DATA] siempre encontrarás un lugar donde ser escuc…" at bounding box center [533, 168] width 935 height 83
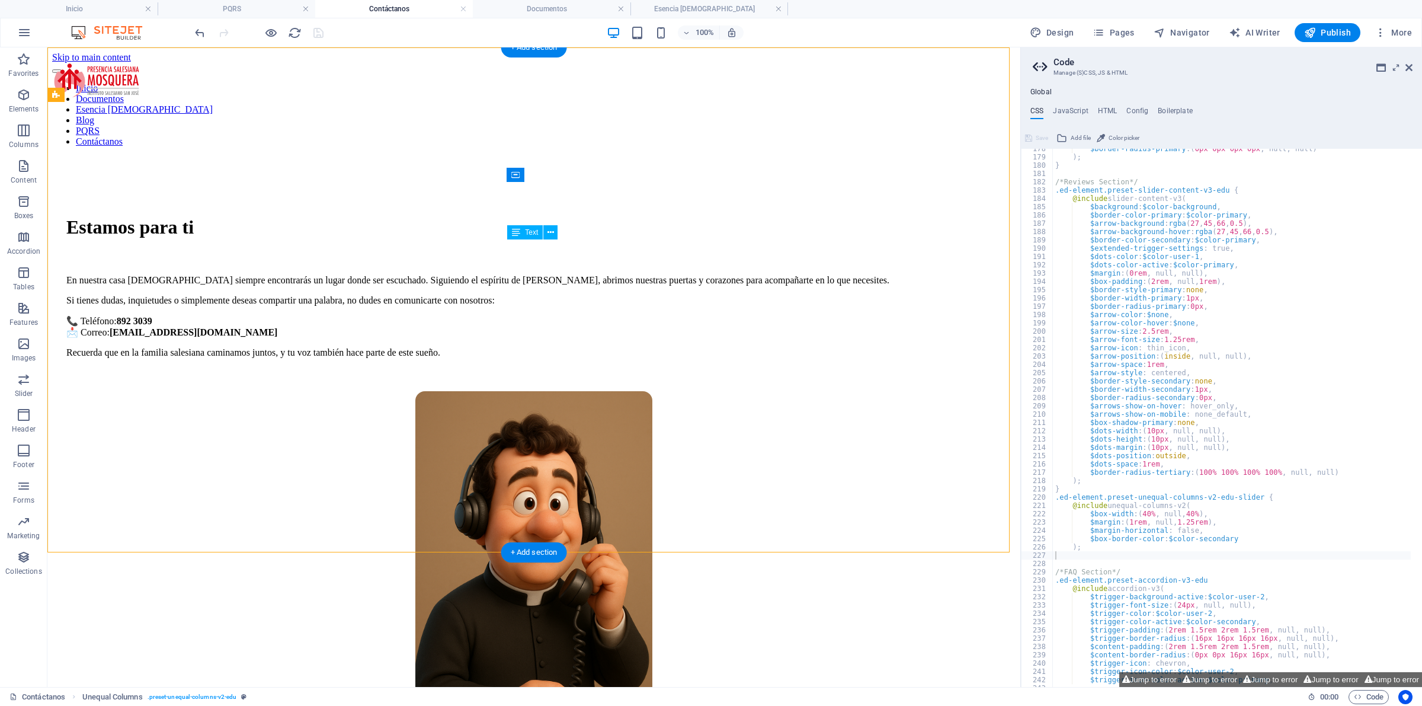
click at [622, 296] on div "En nuestra casa [DEMOGRAPHIC_DATA] siempre encontrarás un lugar donde ser escuc…" at bounding box center [533, 316] width 935 height 83
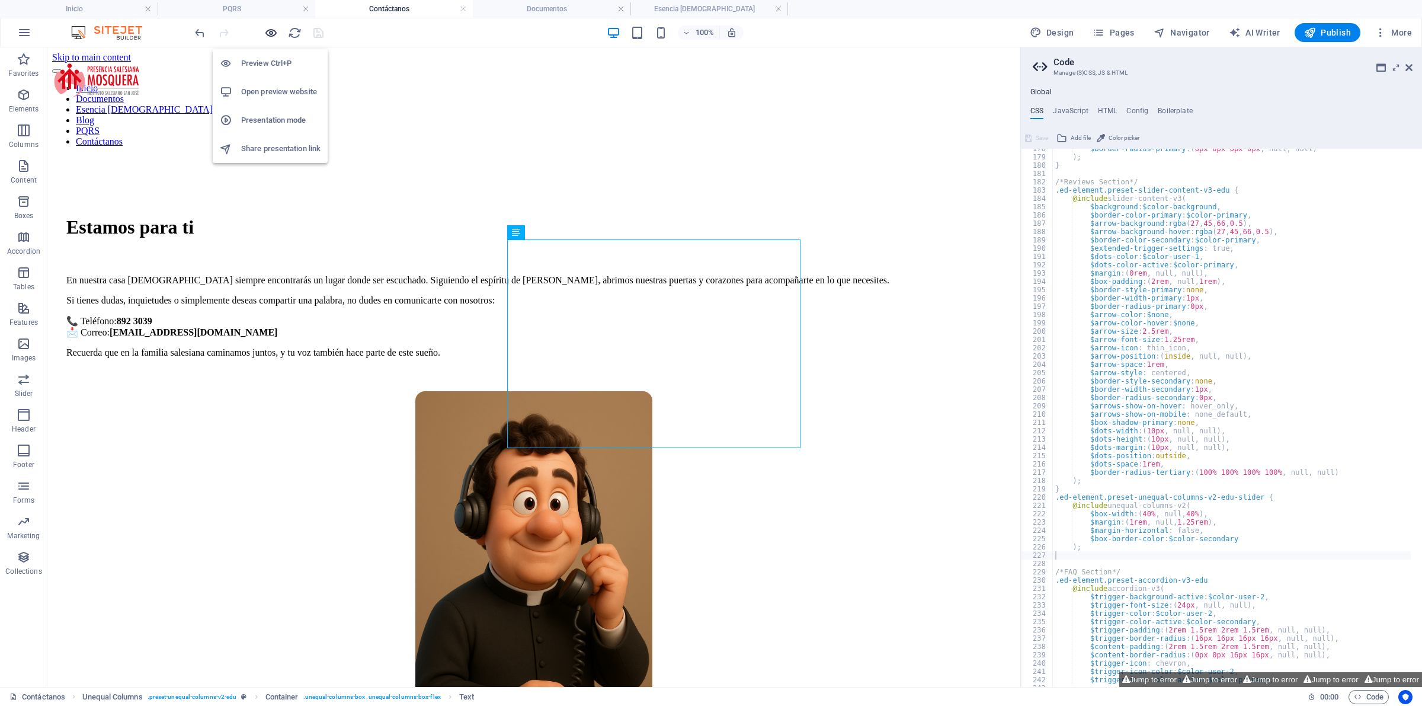
click at [264, 34] on icon "button" at bounding box center [271, 33] width 14 height 14
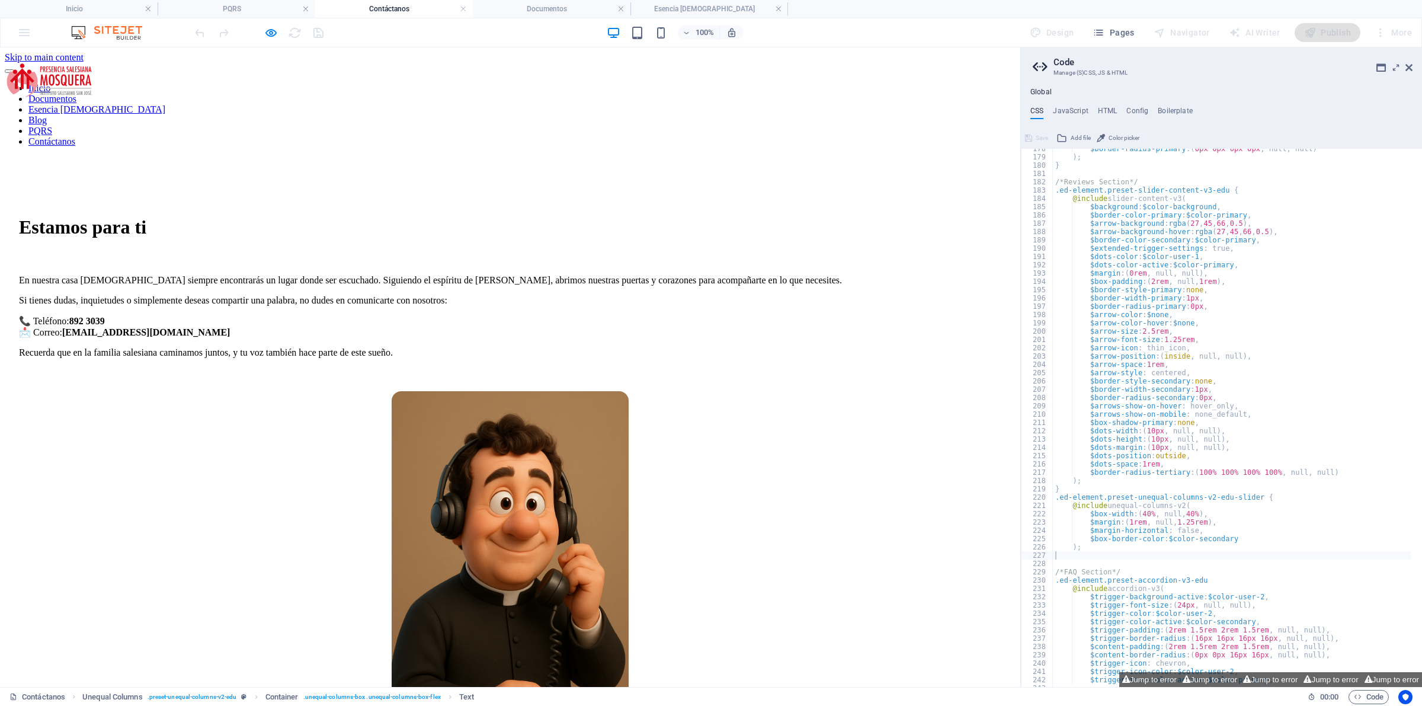
click at [76, 94] on link "Documentos" at bounding box center [52, 99] width 48 height 10
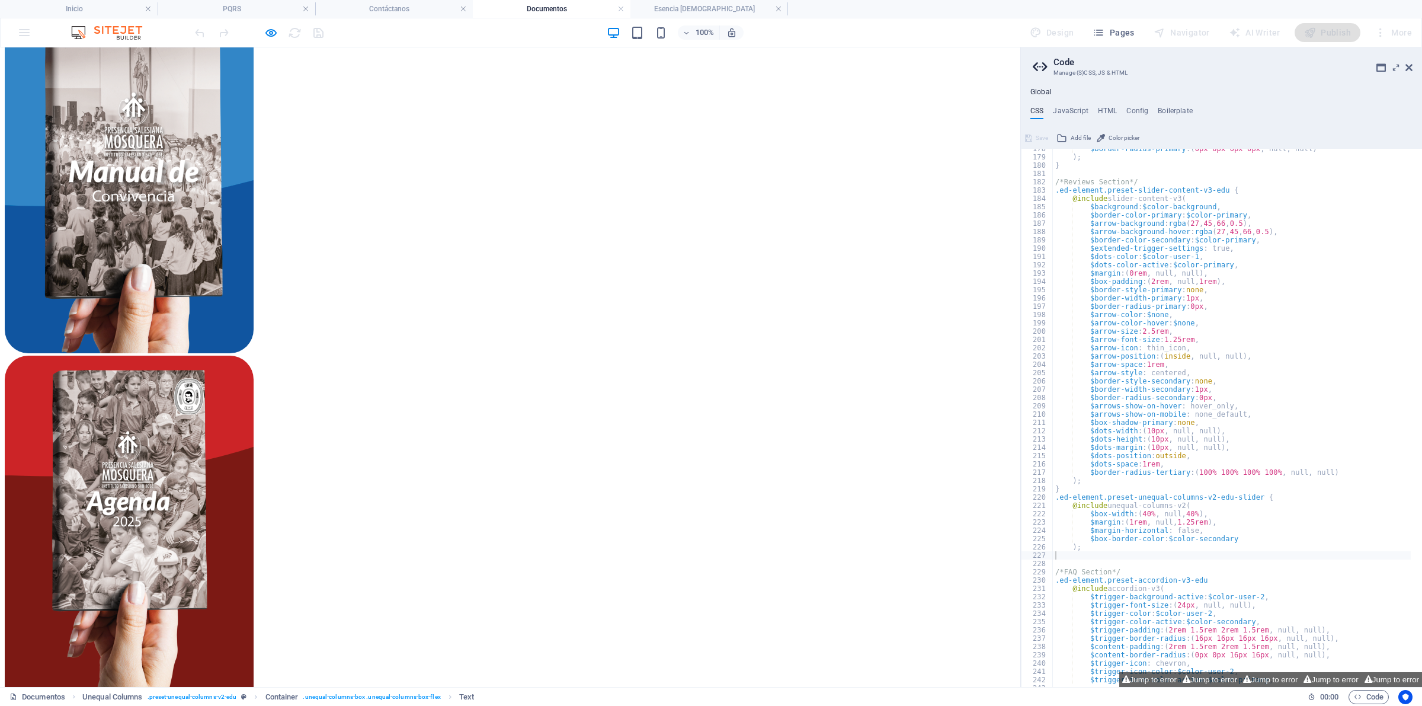
scroll to position [1333, 0]
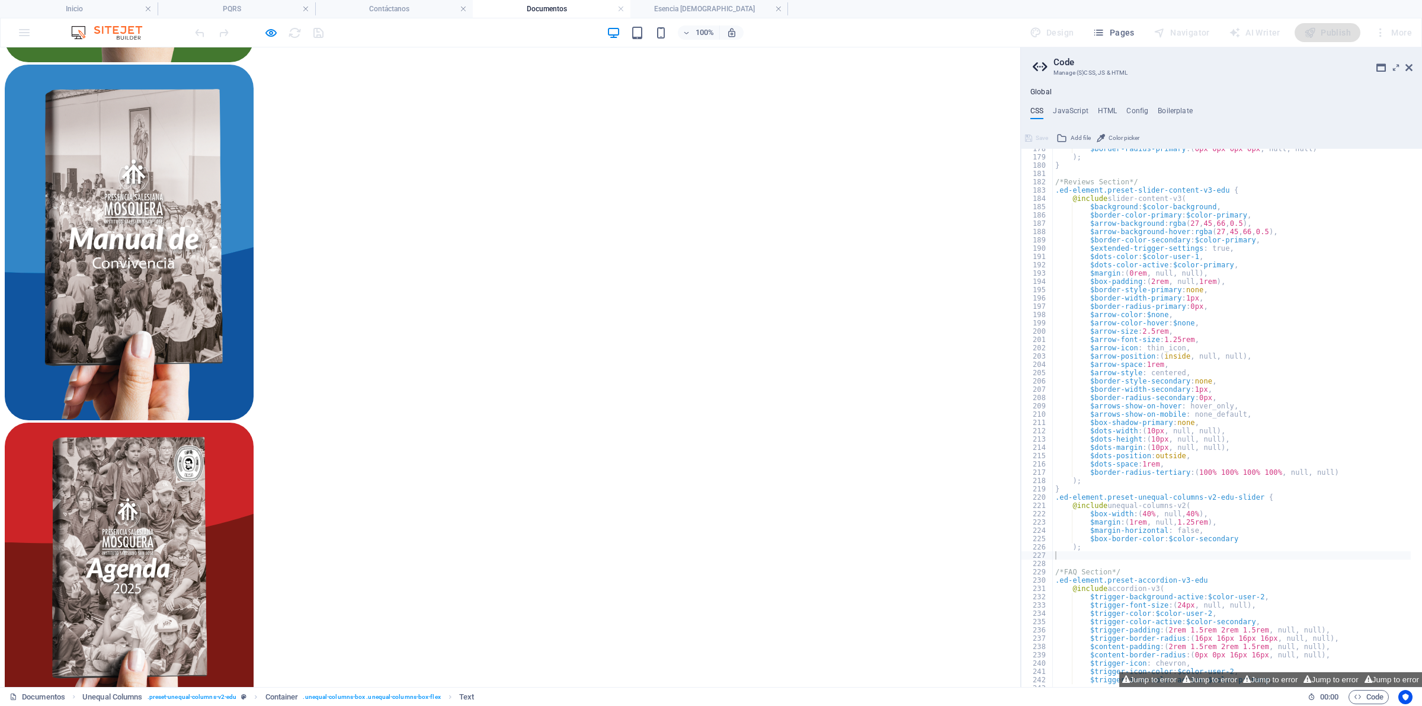
drag, startPoint x: 766, startPoint y: 78, endPoint x: 753, endPoint y: 176, distance: 99.3
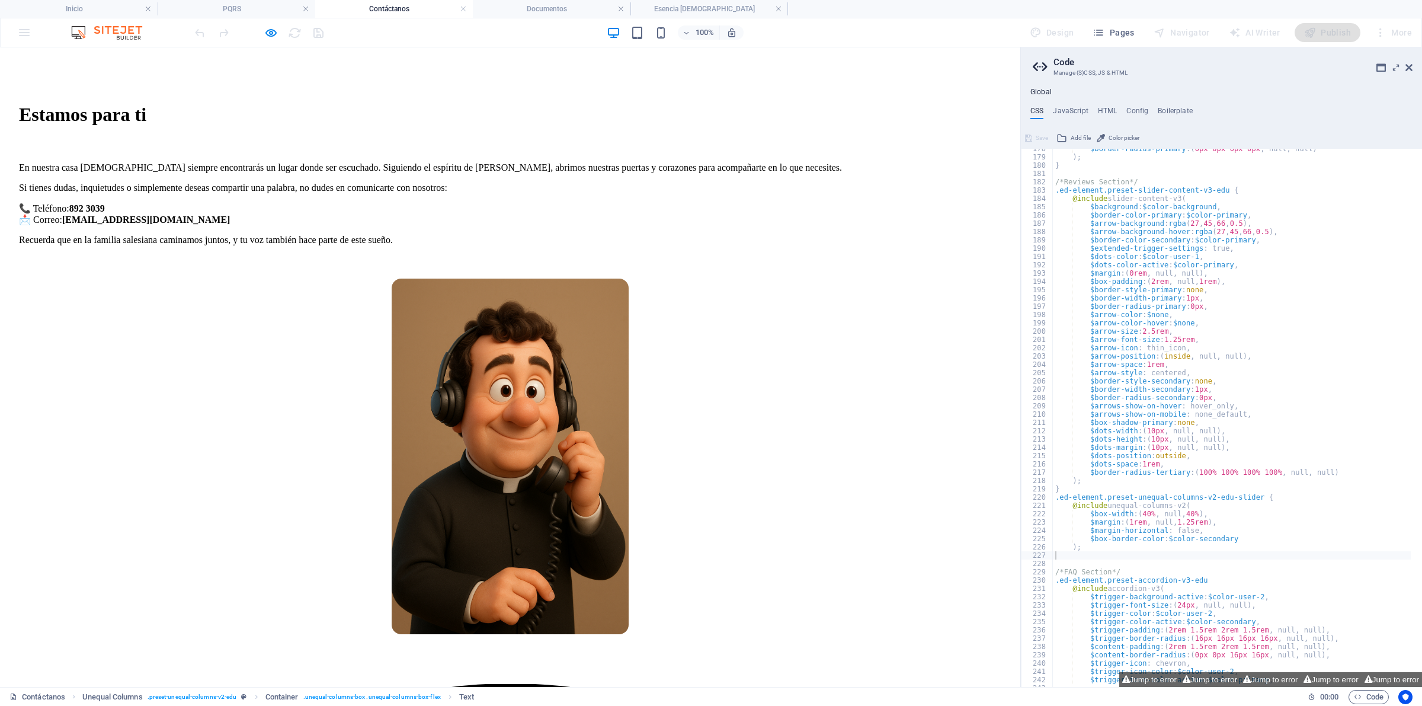
scroll to position [0, 0]
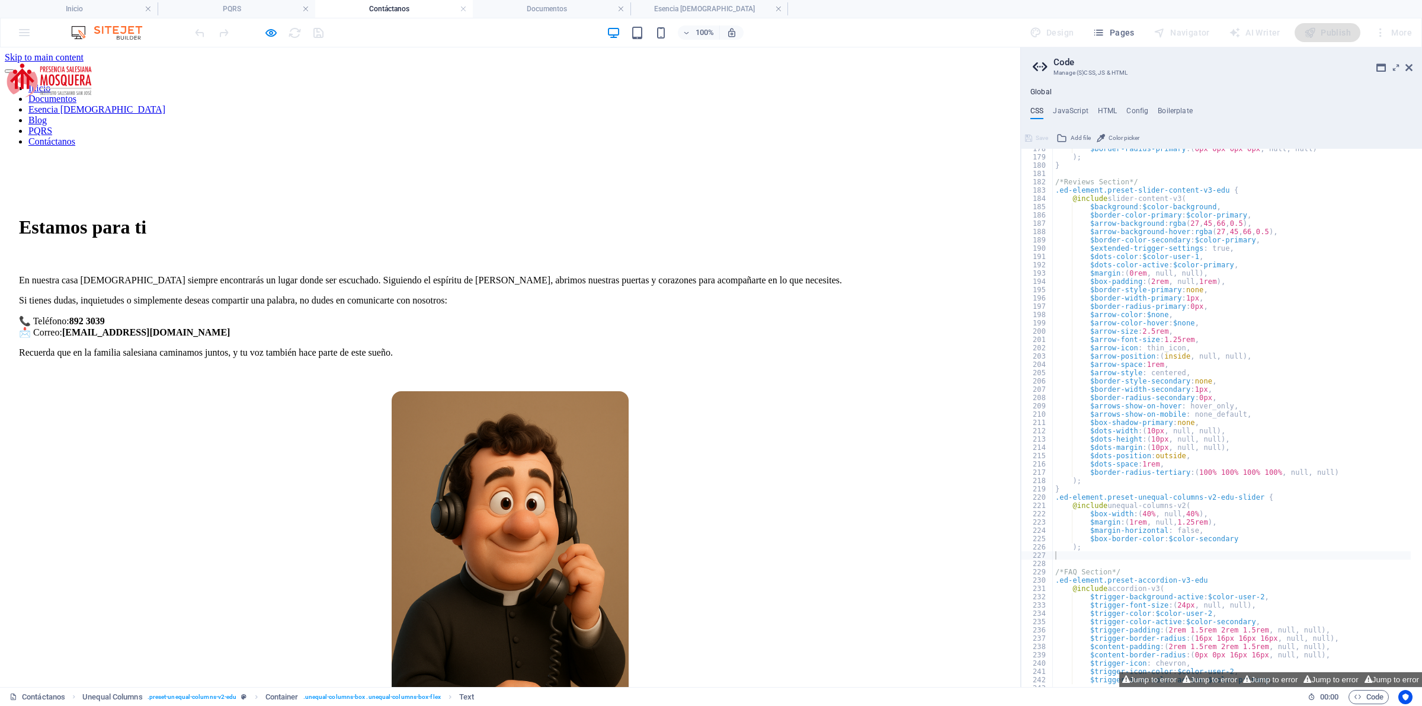
click at [52, 126] on link "PQRS" at bounding box center [40, 131] width 24 height 10
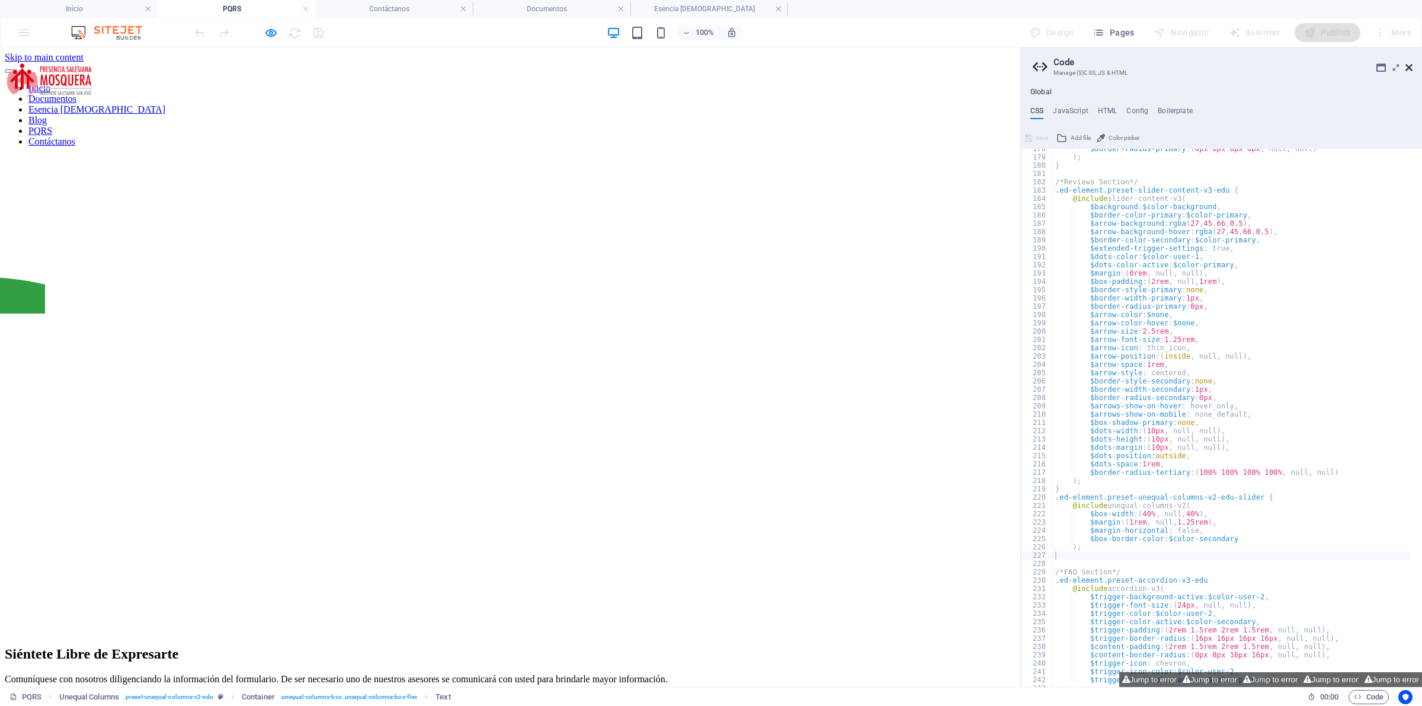
click at [1412, 67] on icon at bounding box center [1409, 67] width 7 height 9
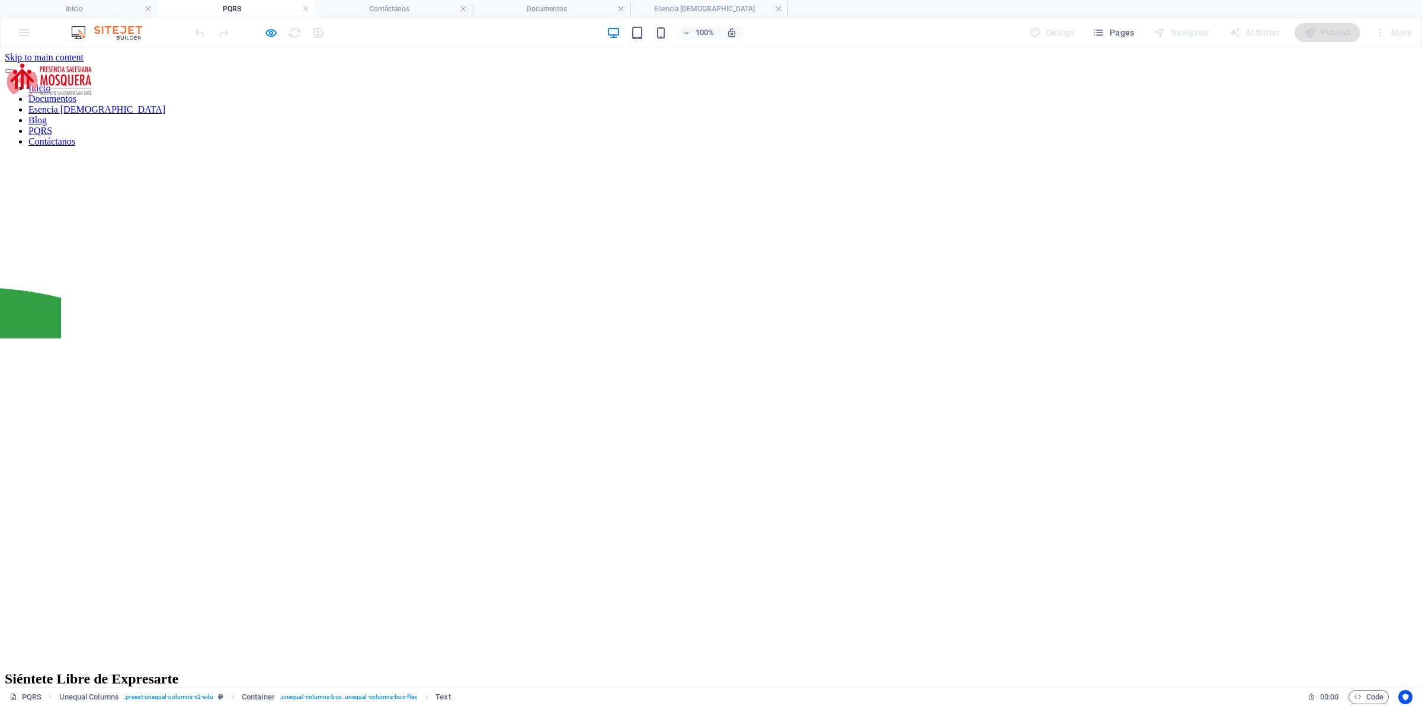
click at [76, 94] on link "Documentos" at bounding box center [52, 99] width 48 height 10
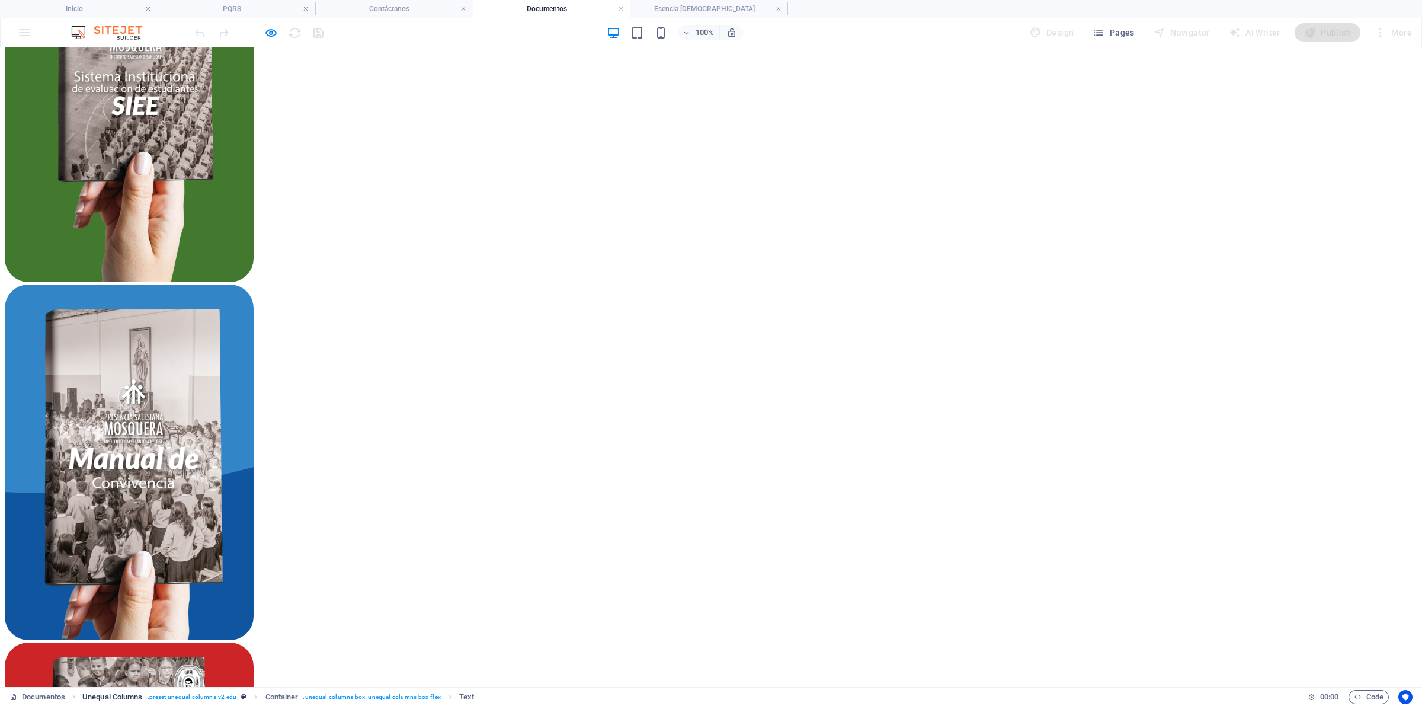
scroll to position [1111, 0]
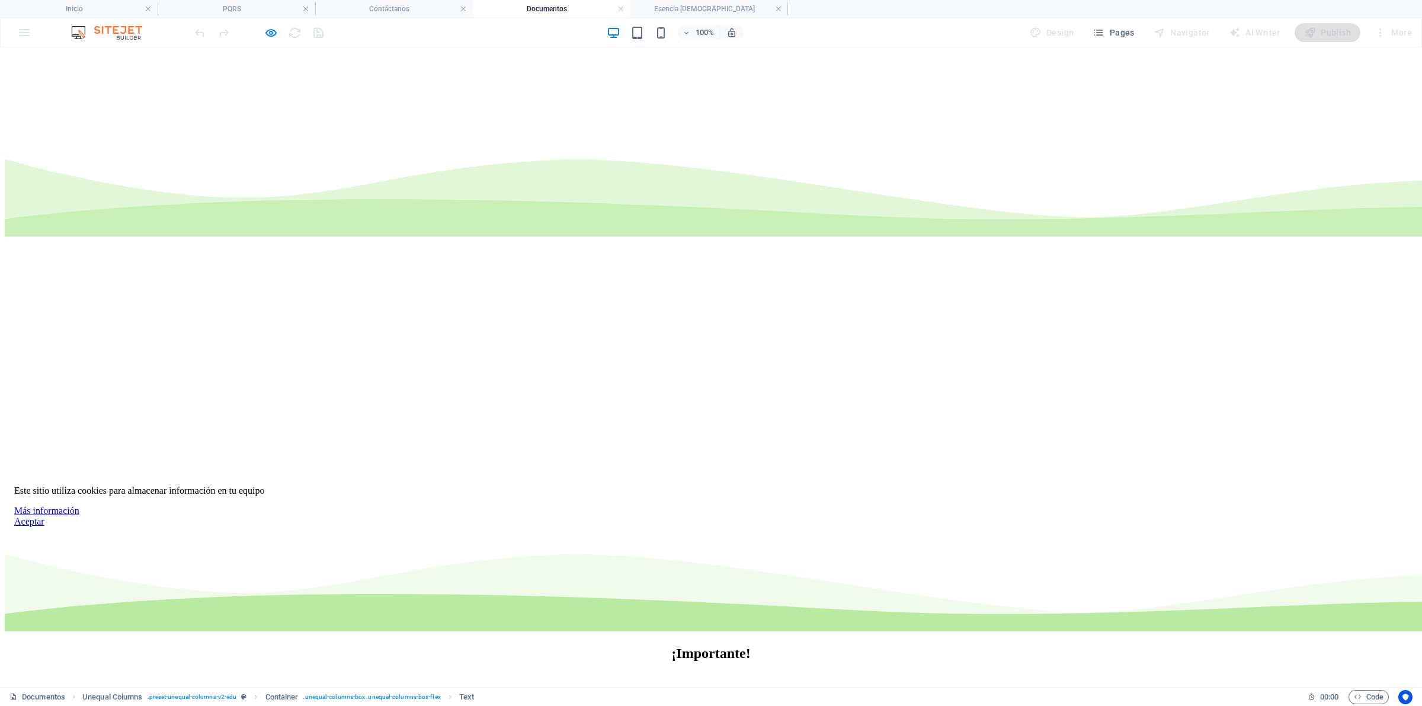
scroll to position [296, 0]
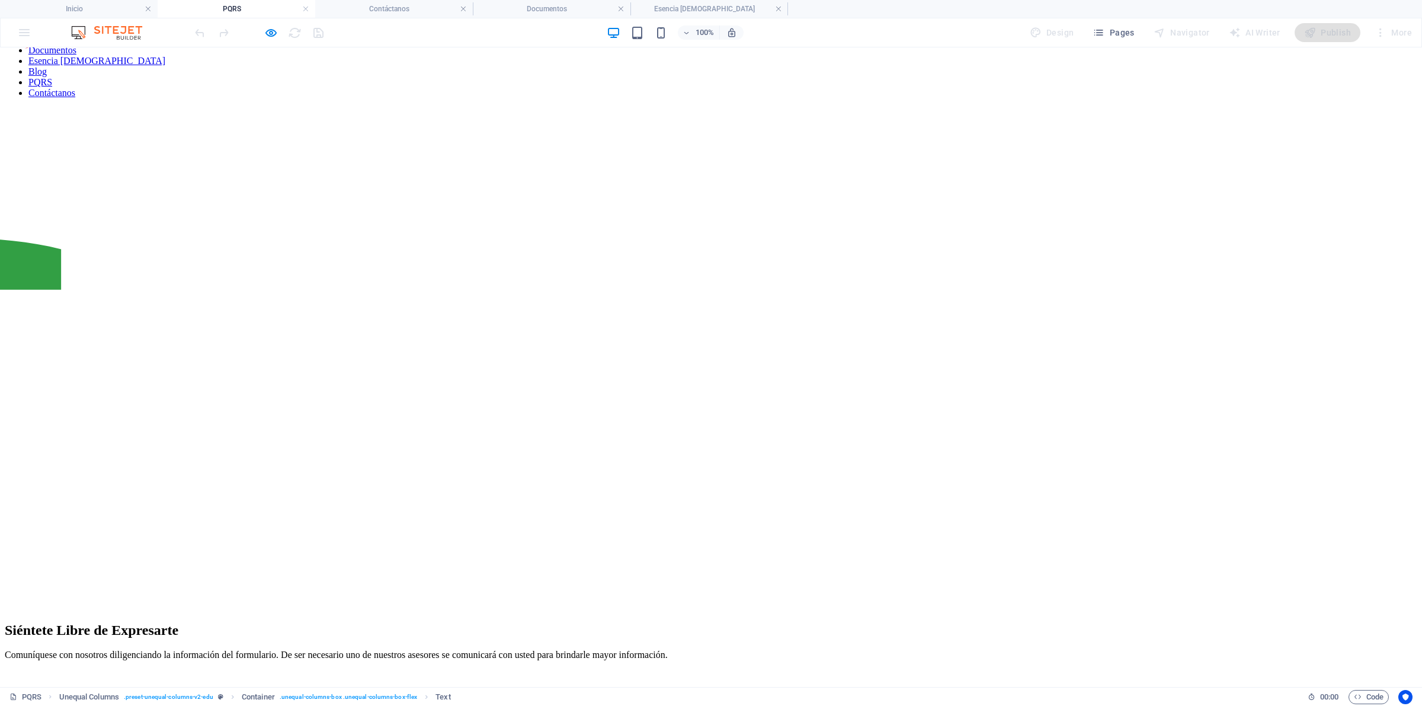
scroll to position [0, 0]
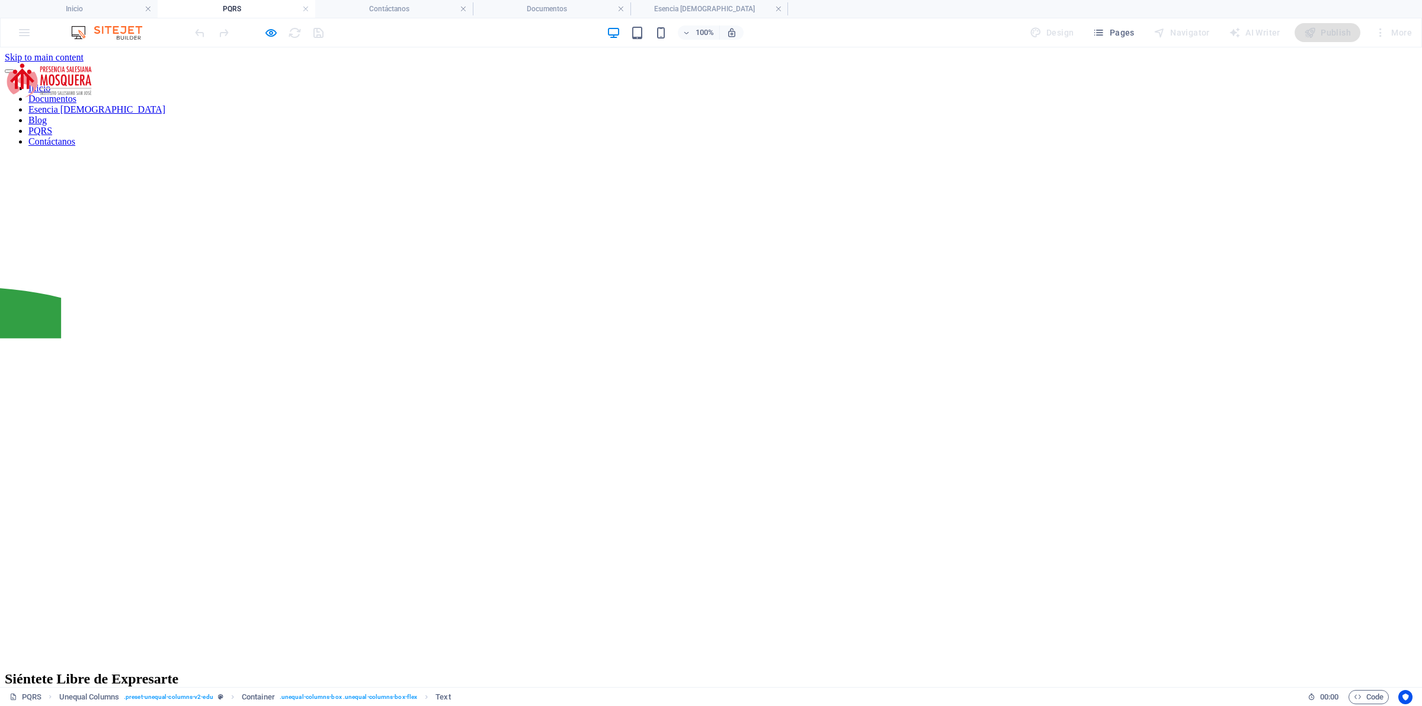
click at [1006, 698] on p "Comuníquese con nosotros diligenciando la información del formulario. De ser ne…" at bounding box center [711, 703] width 1413 height 11
click at [274, 36] on icon "button" at bounding box center [271, 33] width 14 height 14
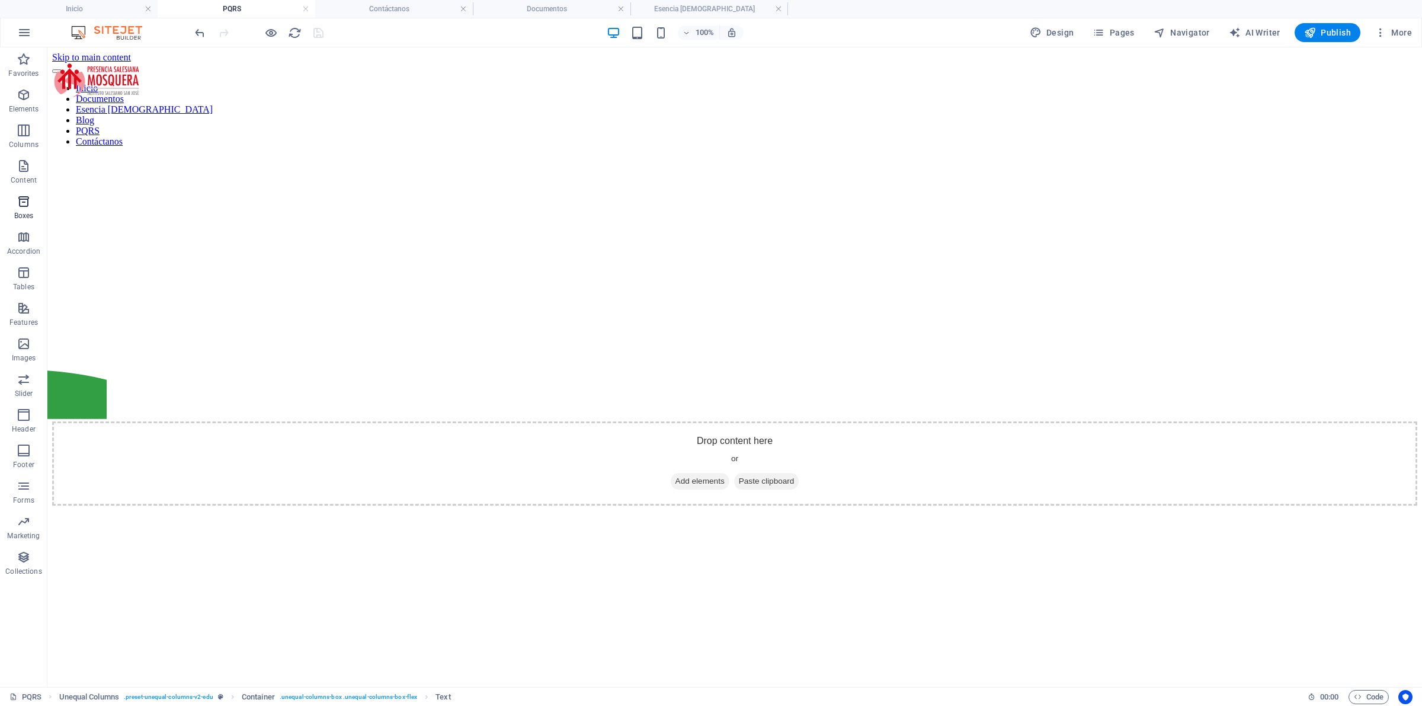
click at [24, 208] on icon "button" at bounding box center [24, 201] width 14 height 14
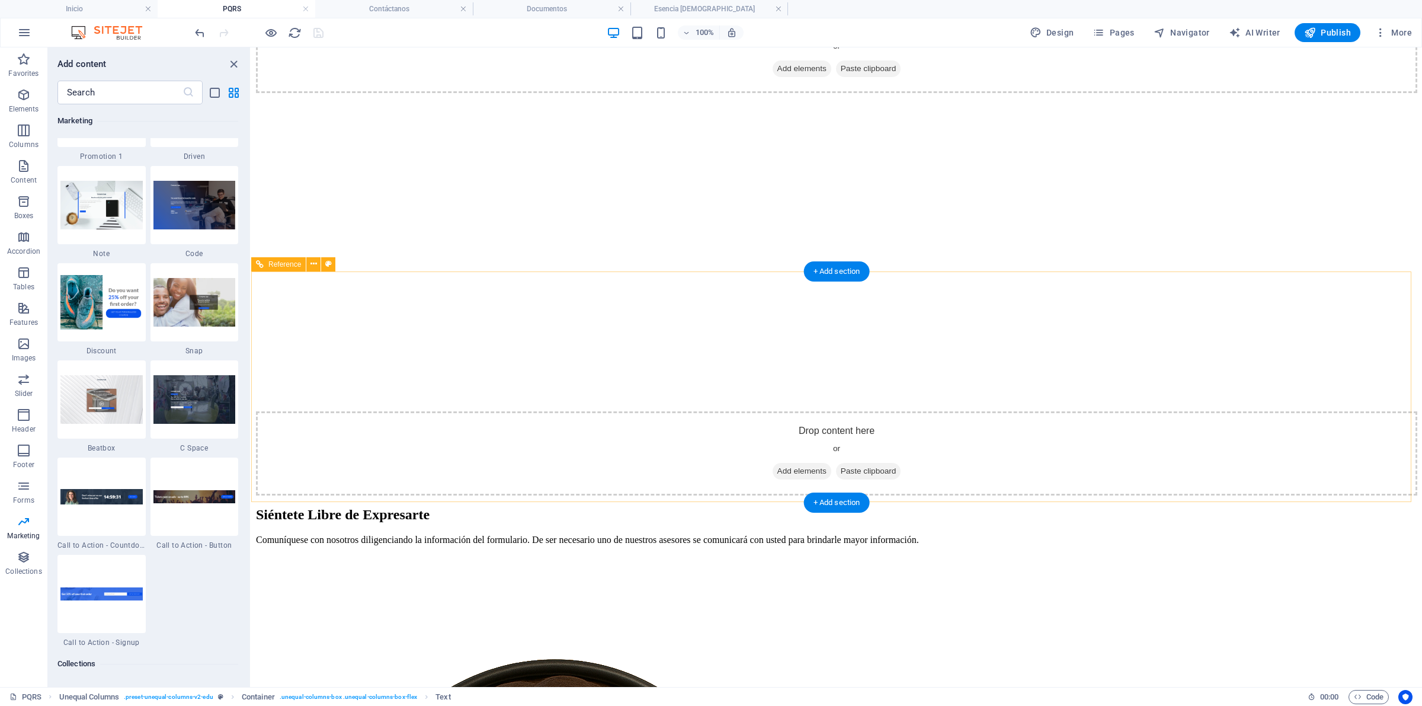
scroll to position [422, 0]
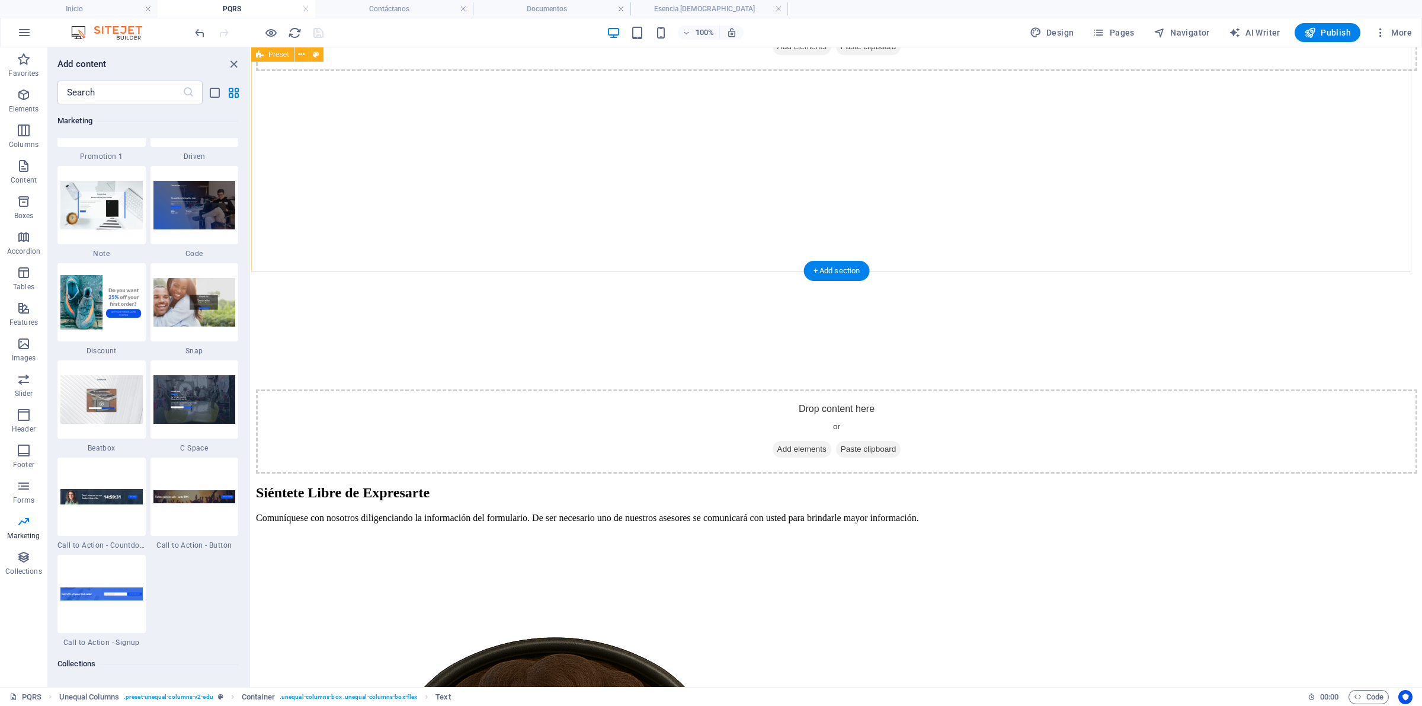
click at [81, 366] on div at bounding box center [101, 399] width 88 height 78
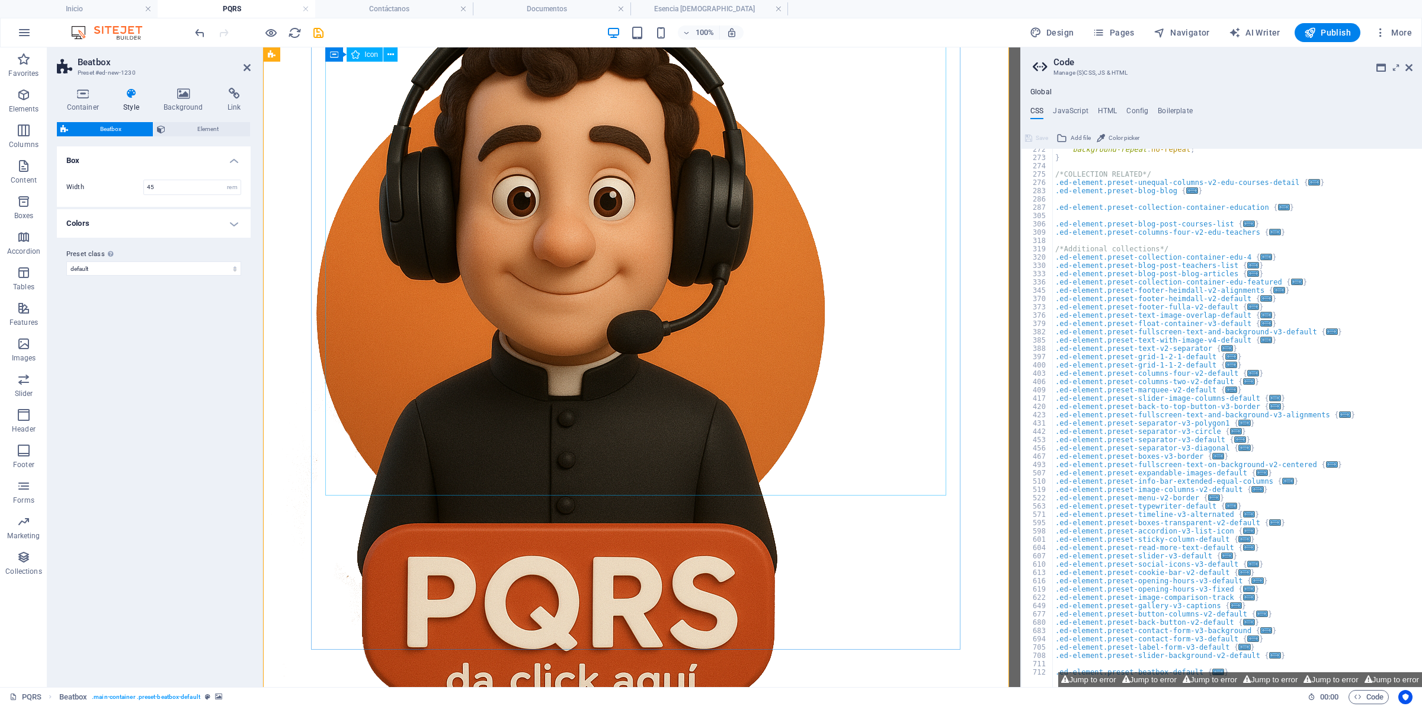
scroll to position [468, 0]
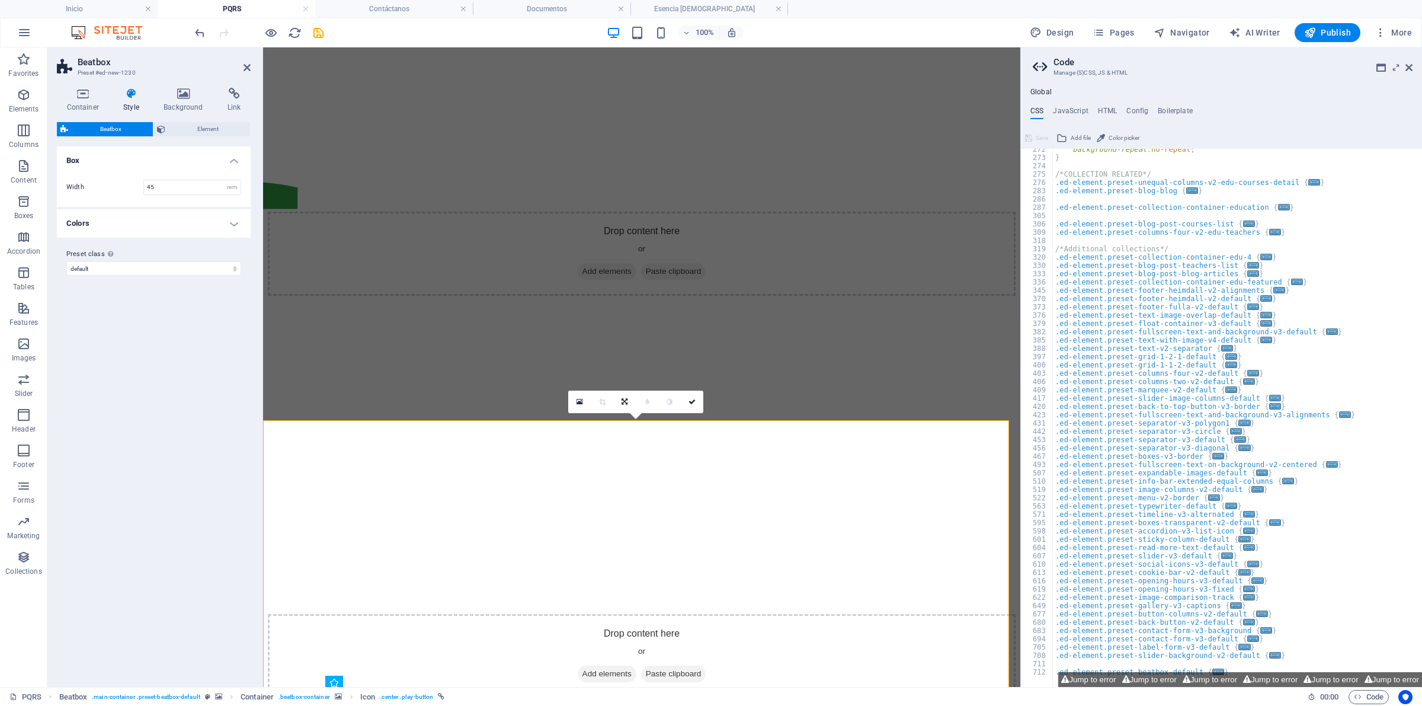
scroll to position [200, 0]
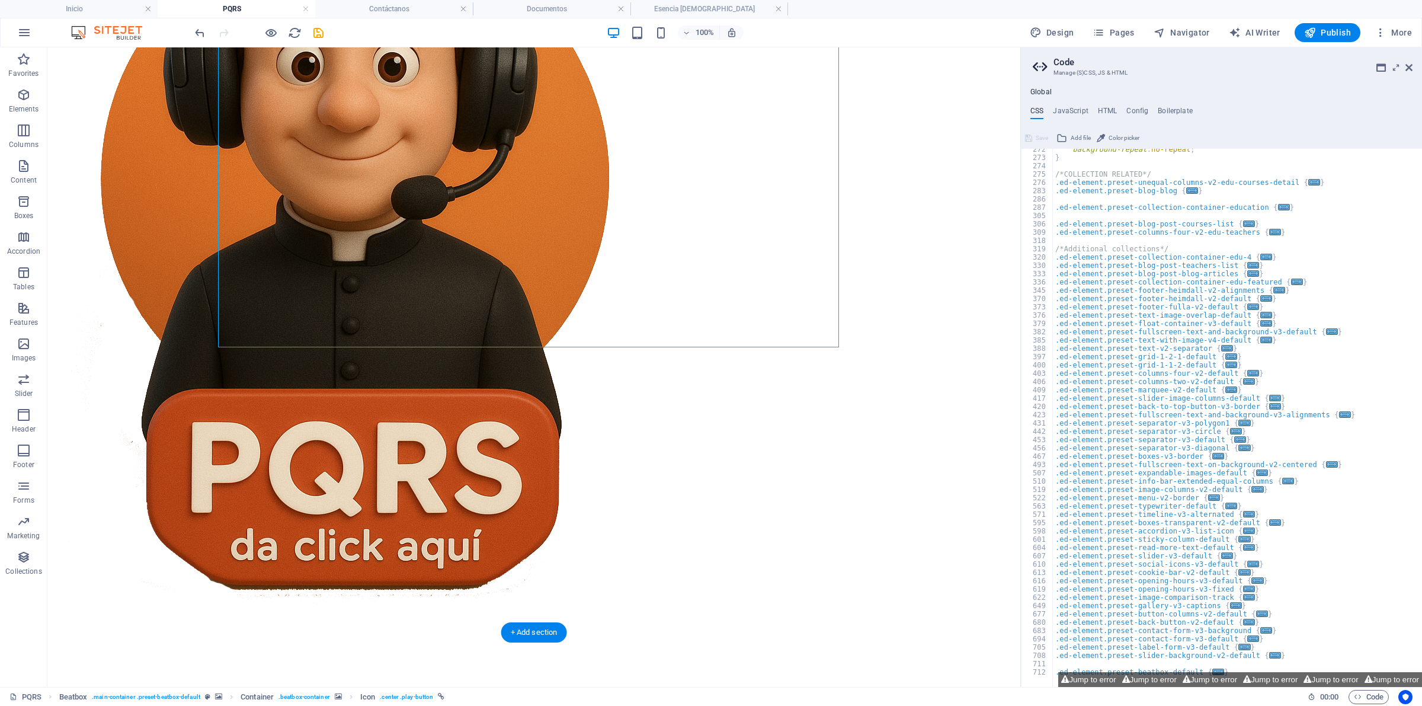
scroll to position [61, 0]
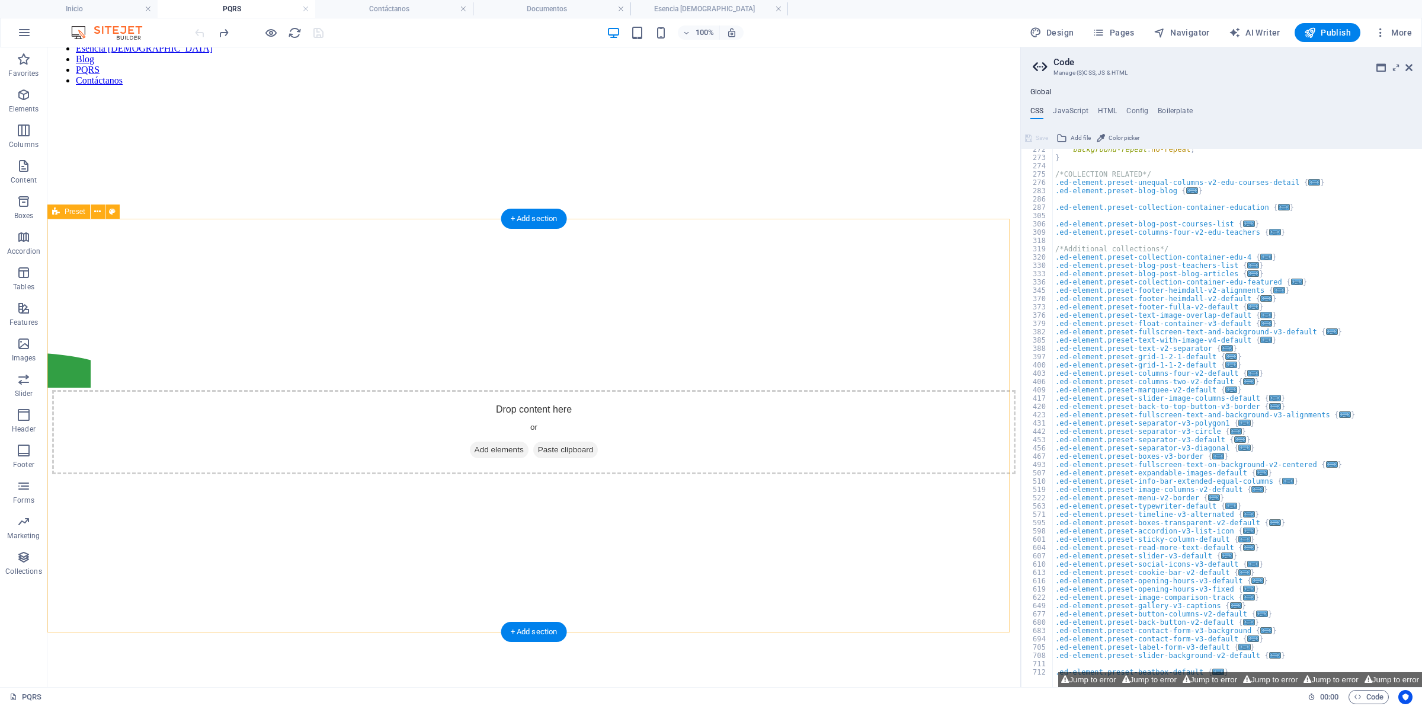
click at [31, 571] on p "Collections" at bounding box center [23, 571] width 36 height 9
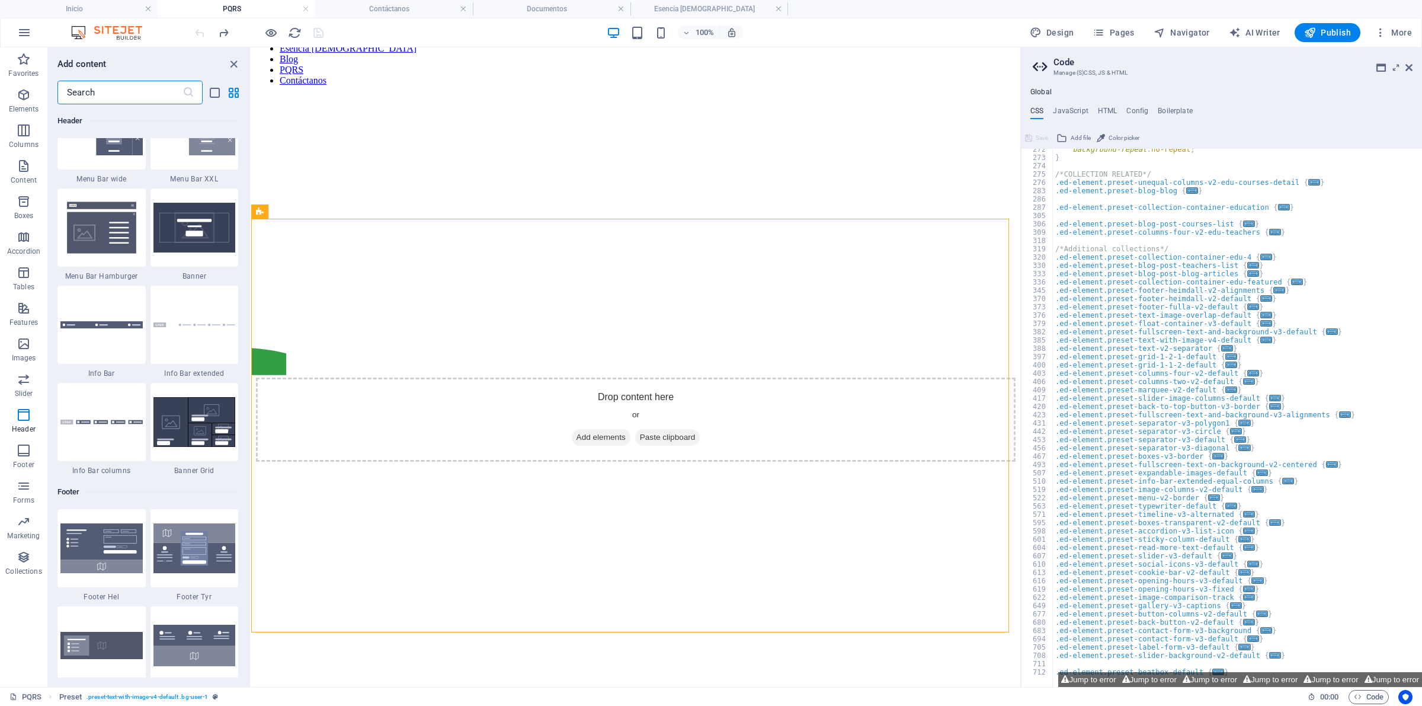
scroll to position [7513, 0]
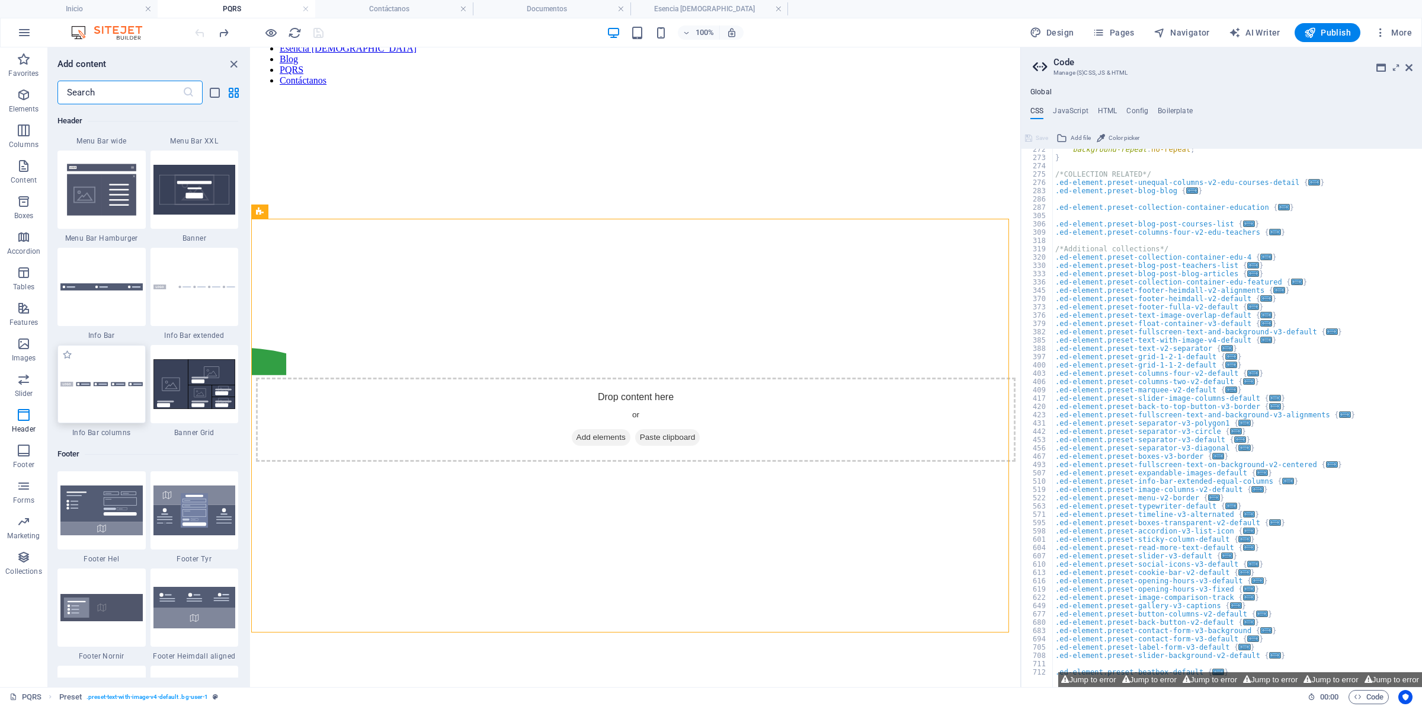
click at [105, 391] on div at bounding box center [101, 384] width 88 height 78
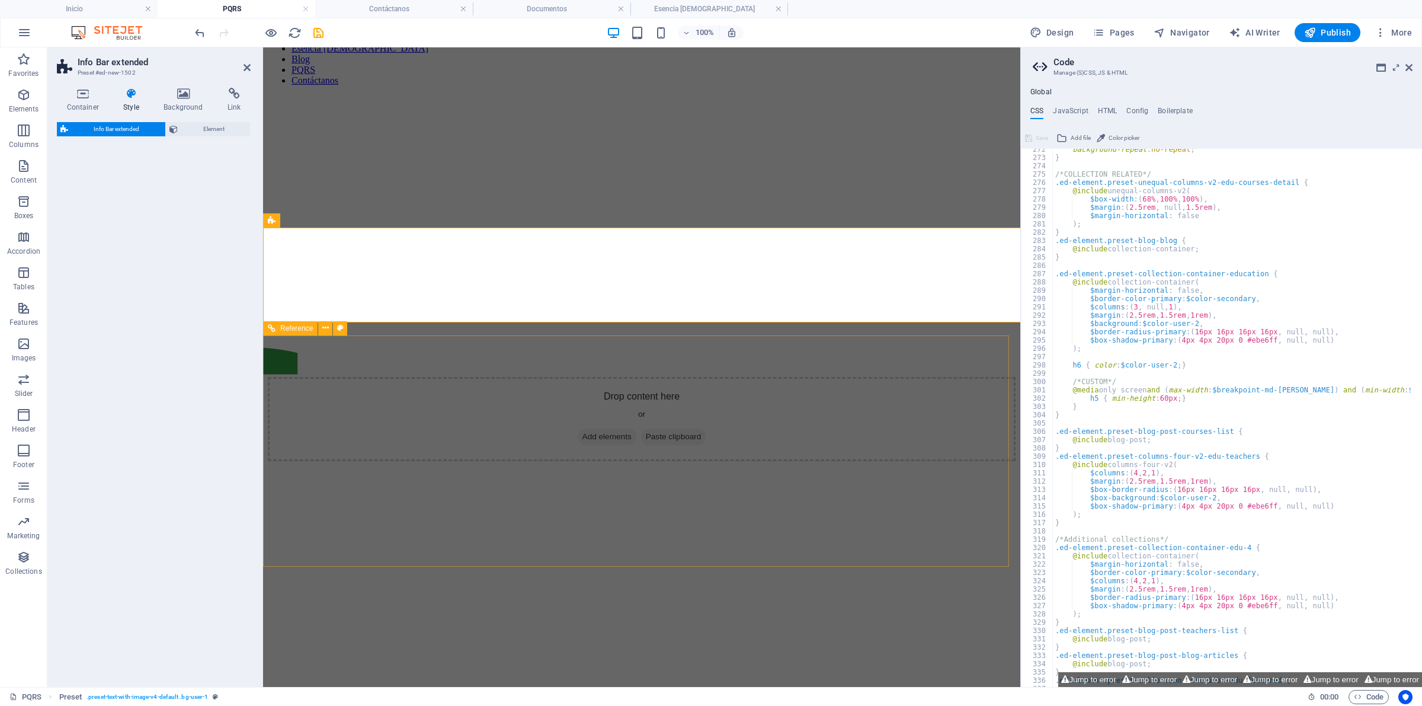
select select "rem"
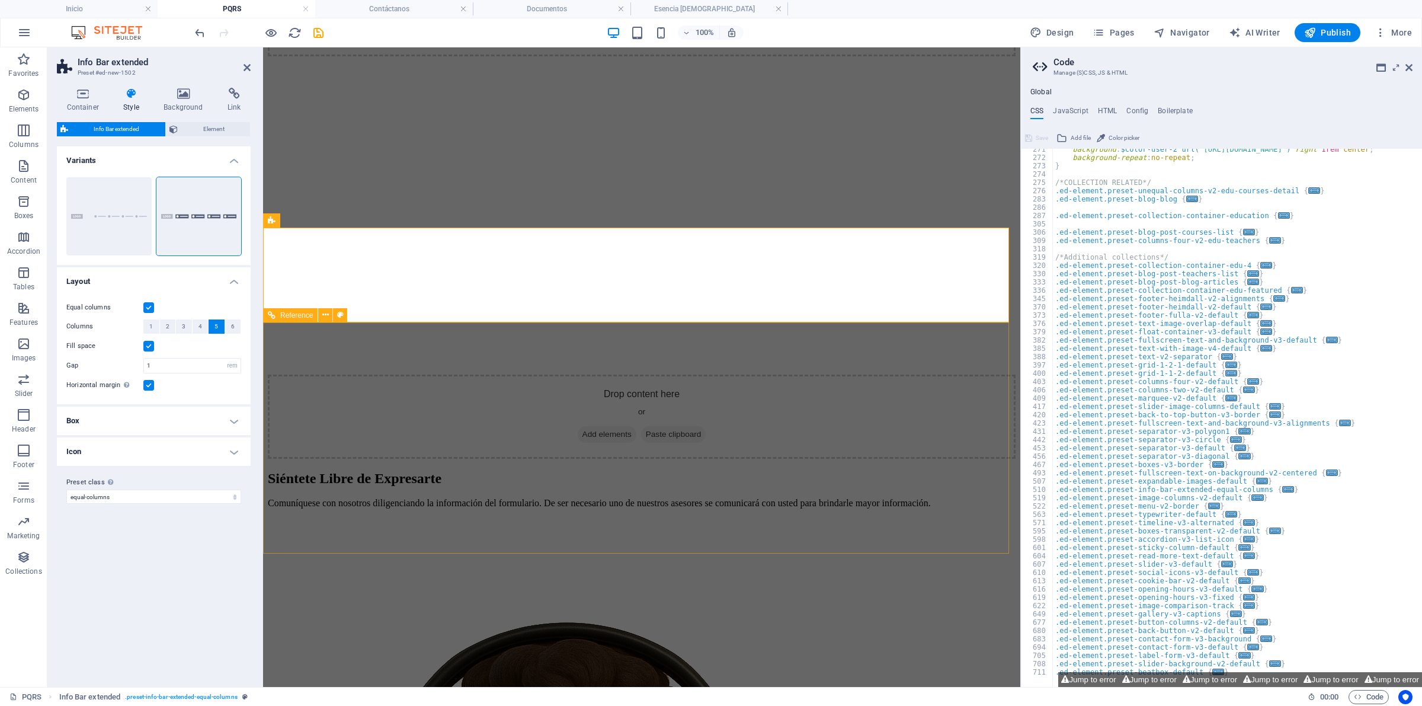
scroll to position [460, 0]
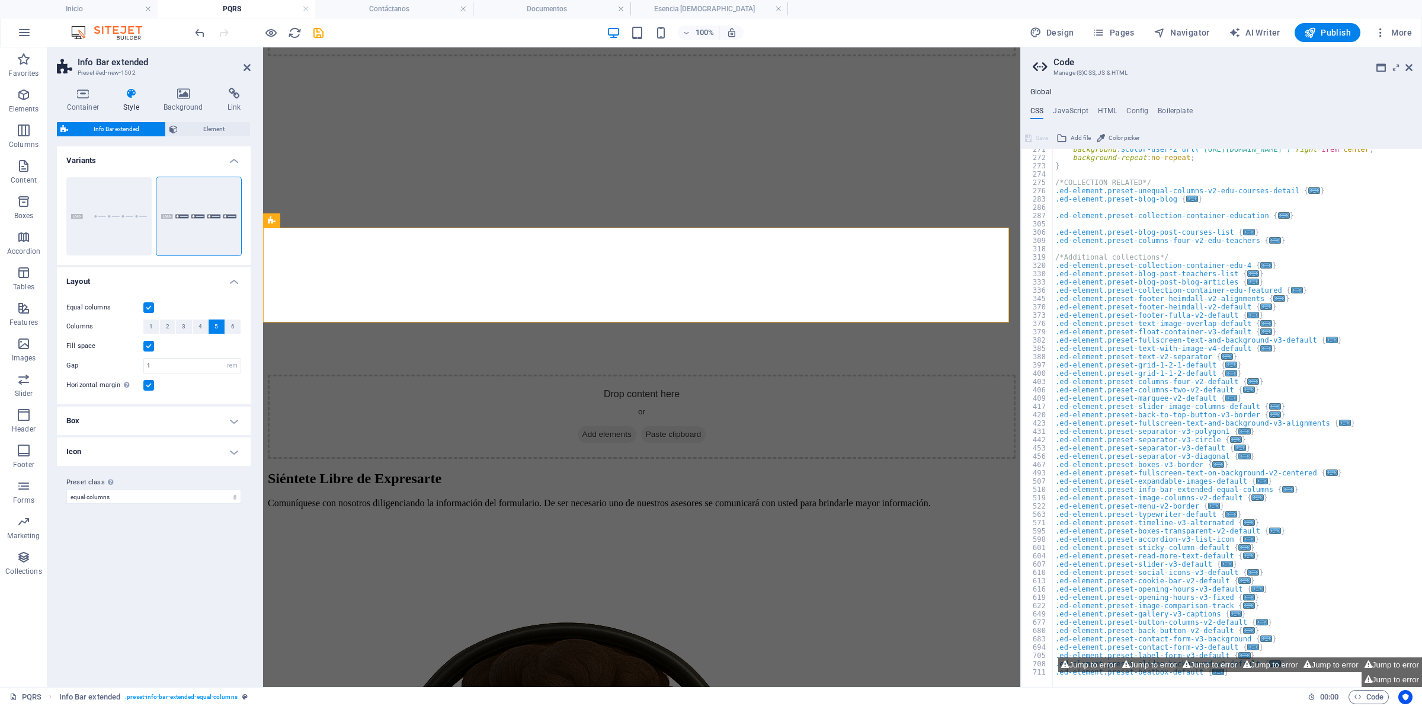
click at [605, 56] on figure at bounding box center [642, 56] width 748 height 0
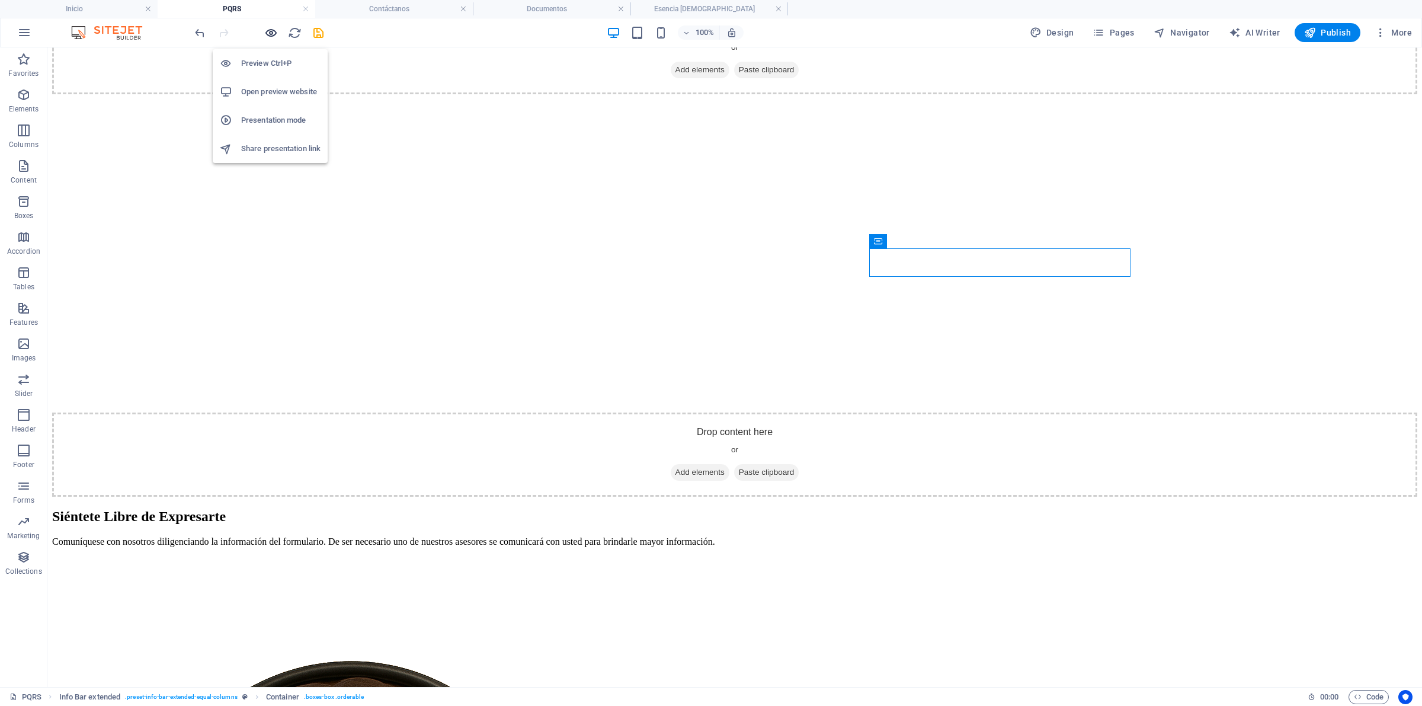
click at [273, 31] on icon "button" at bounding box center [271, 33] width 14 height 14
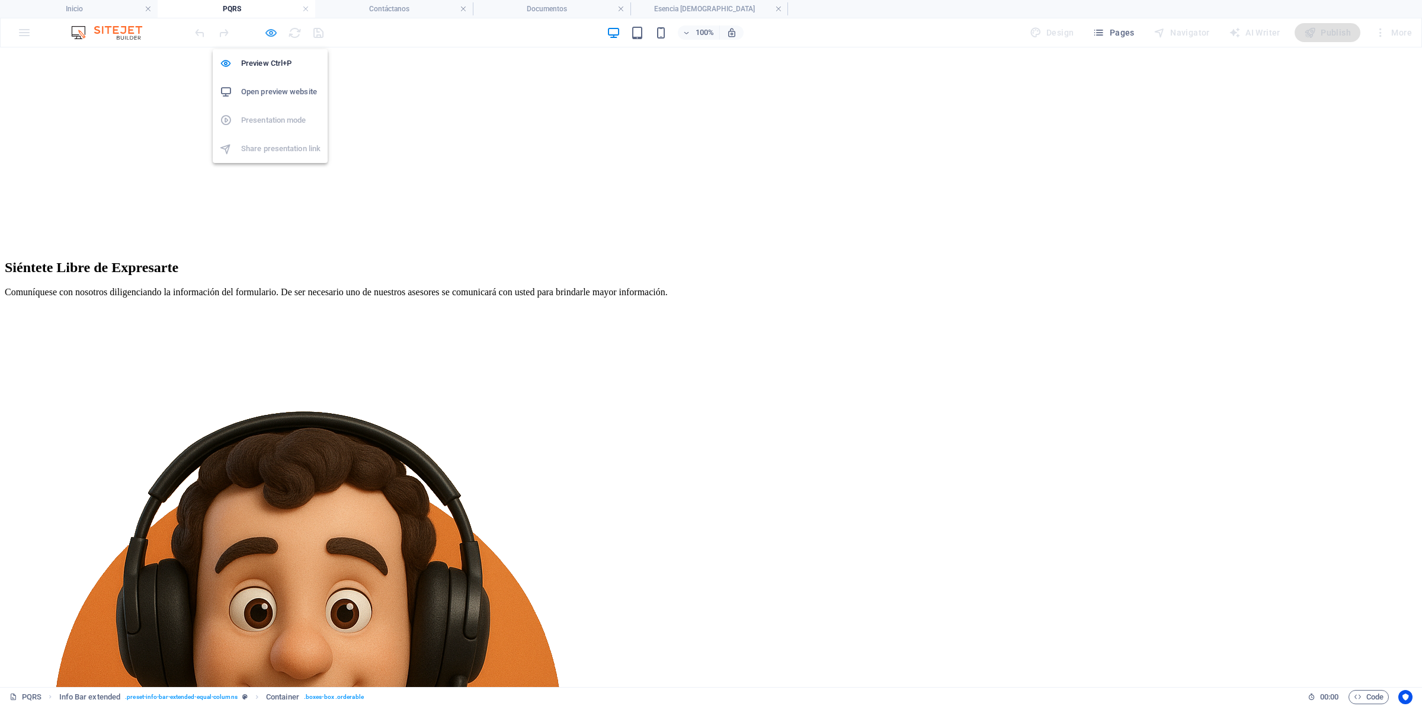
scroll to position [452, 0]
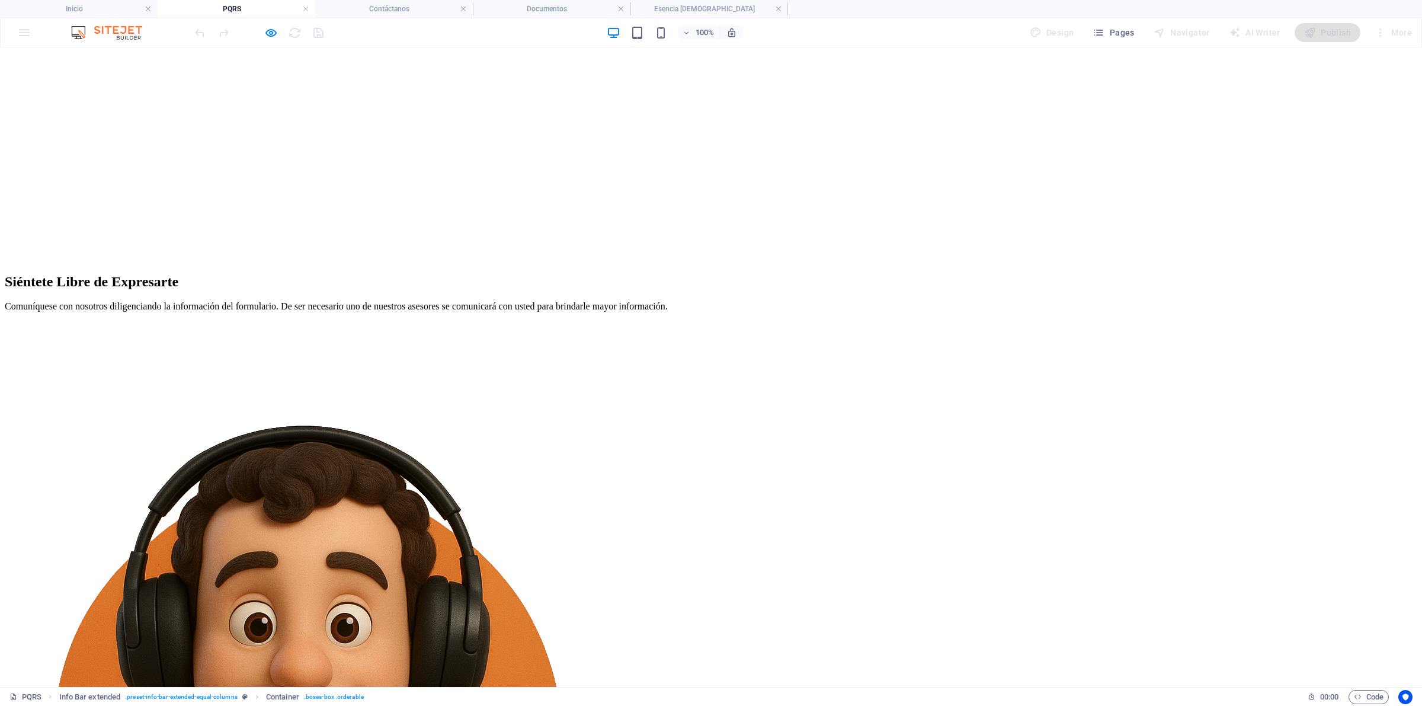
click at [270, 34] on icon "button" at bounding box center [271, 33] width 14 height 14
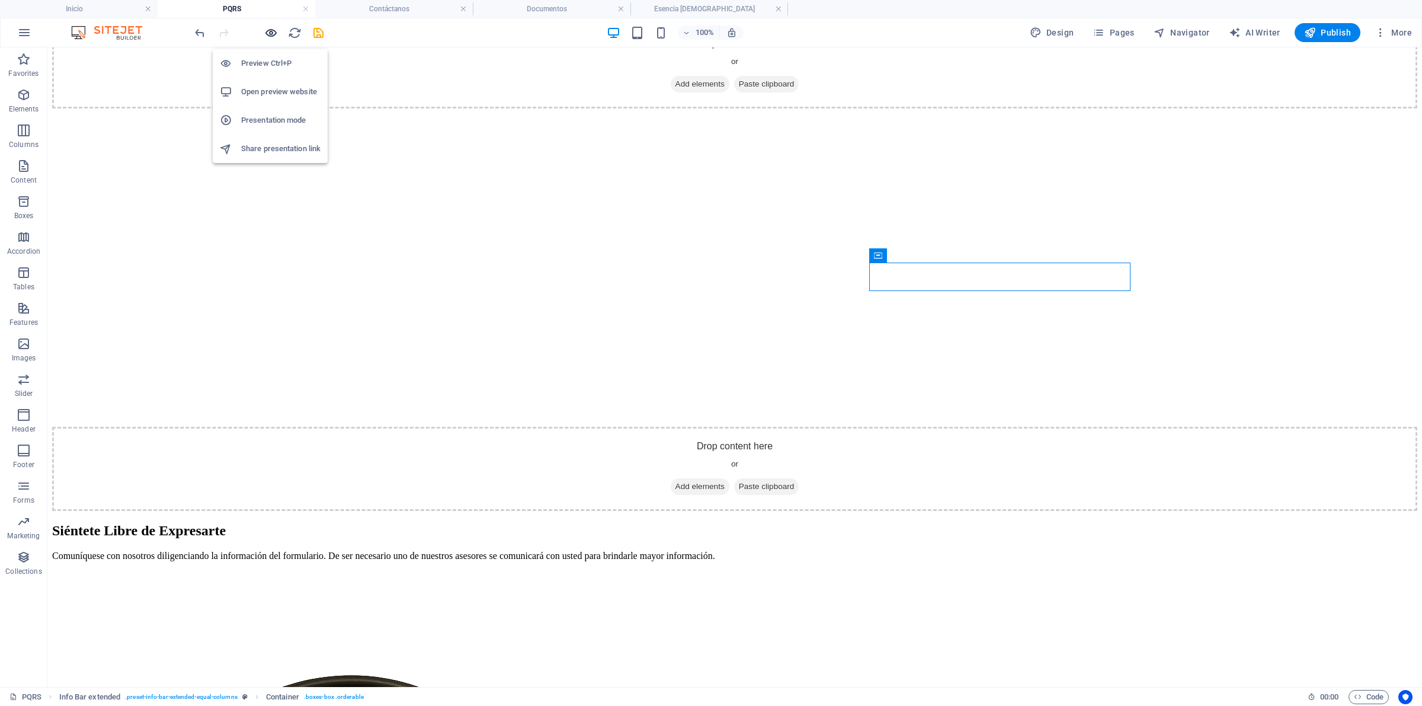
click at [270, 34] on icon "button" at bounding box center [271, 33] width 14 height 14
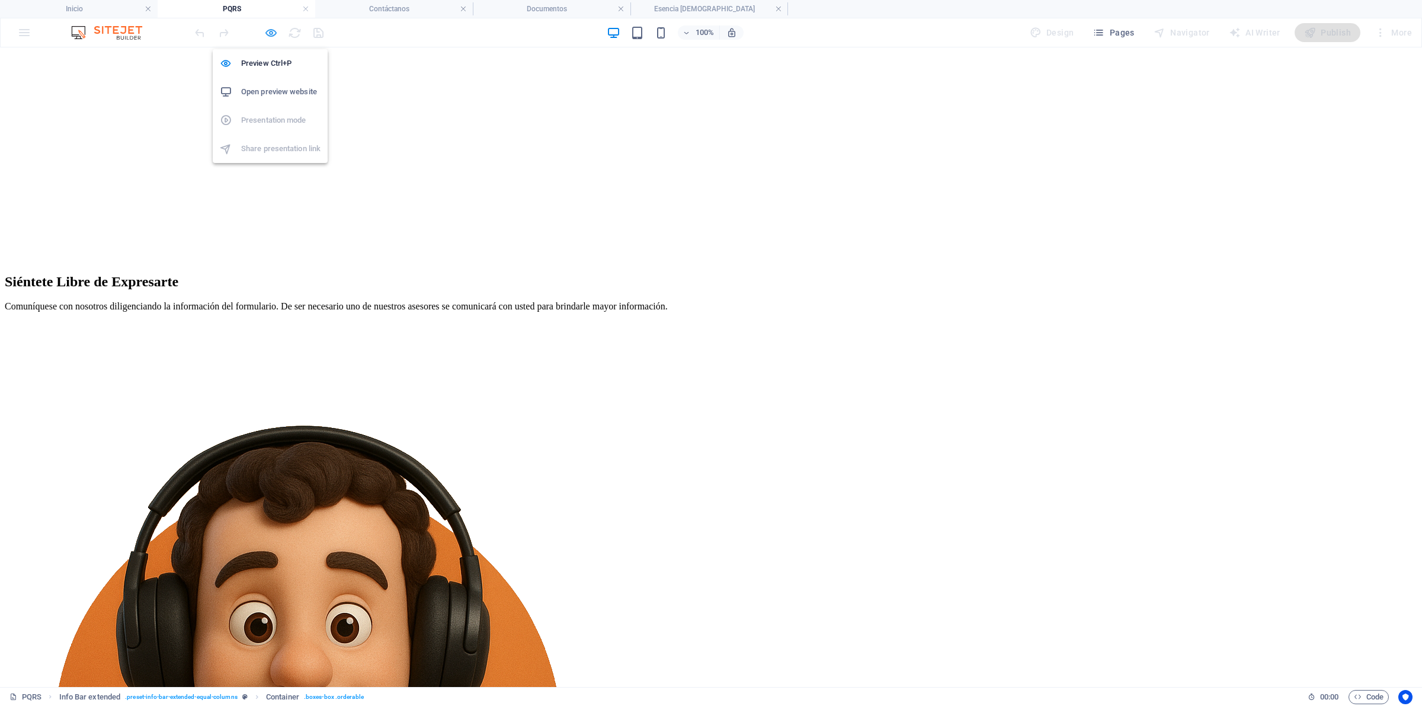
click at [264, 33] on icon "button" at bounding box center [271, 33] width 14 height 14
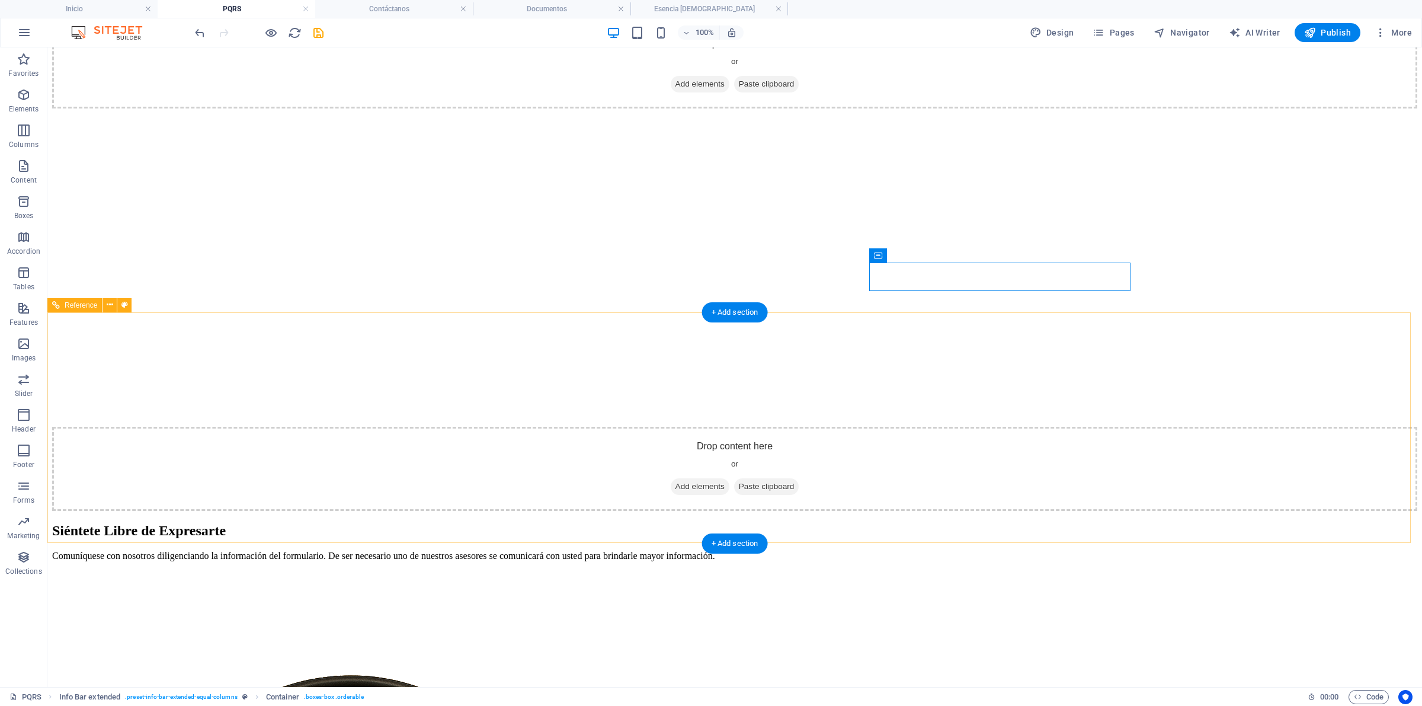
scroll to position [422, 0]
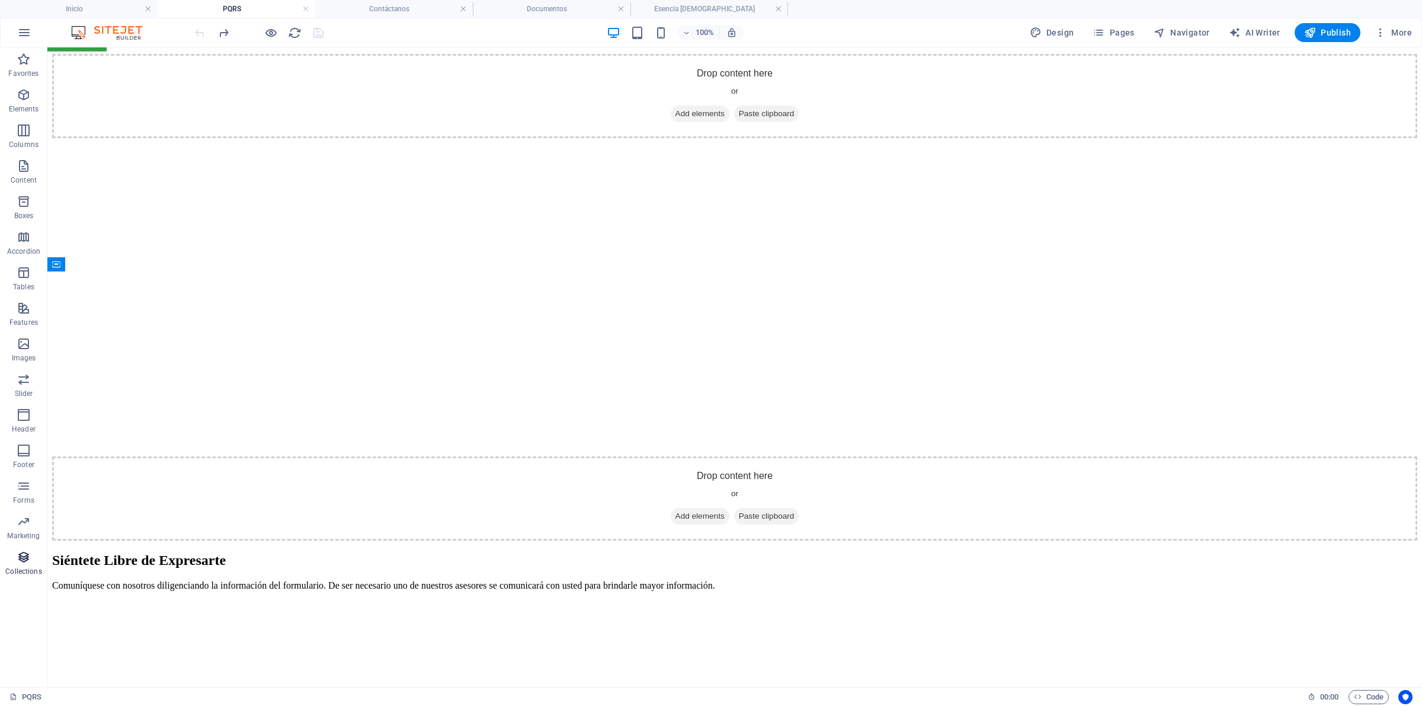
click at [24, 561] on icon "button" at bounding box center [24, 557] width 14 height 14
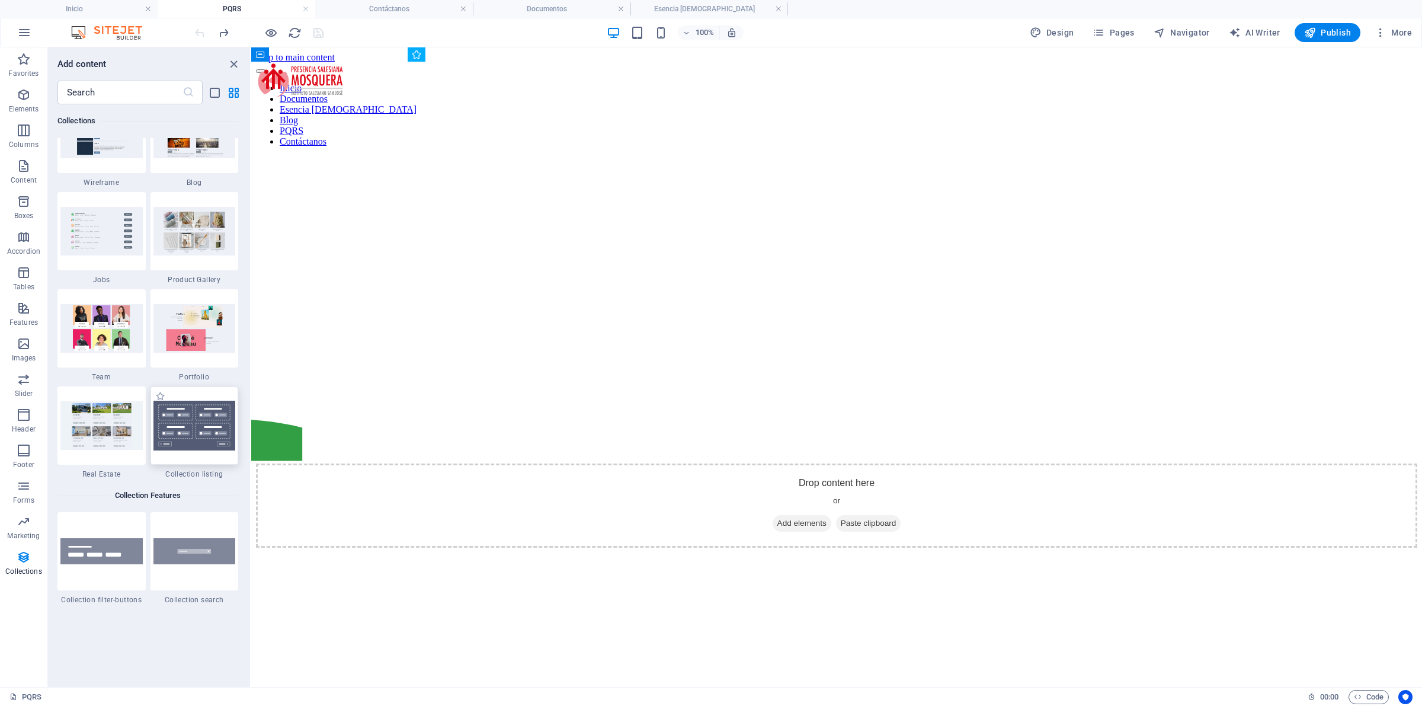
scroll to position [11068, 0]
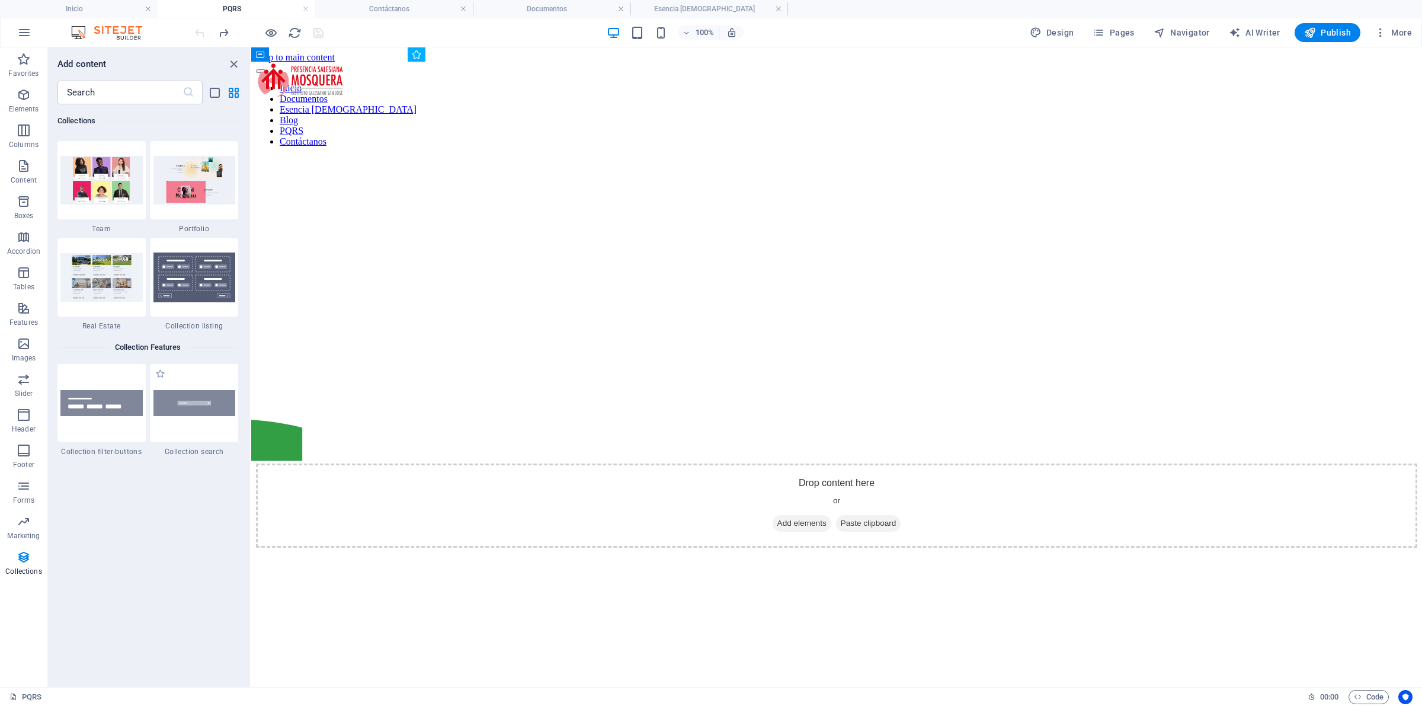
drag, startPoint x: 209, startPoint y: 448, endPoint x: 223, endPoint y: 359, distance: 90.5
click at [209, 448] on span "Collection search" at bounding box center [195, 451] width 88 height 9
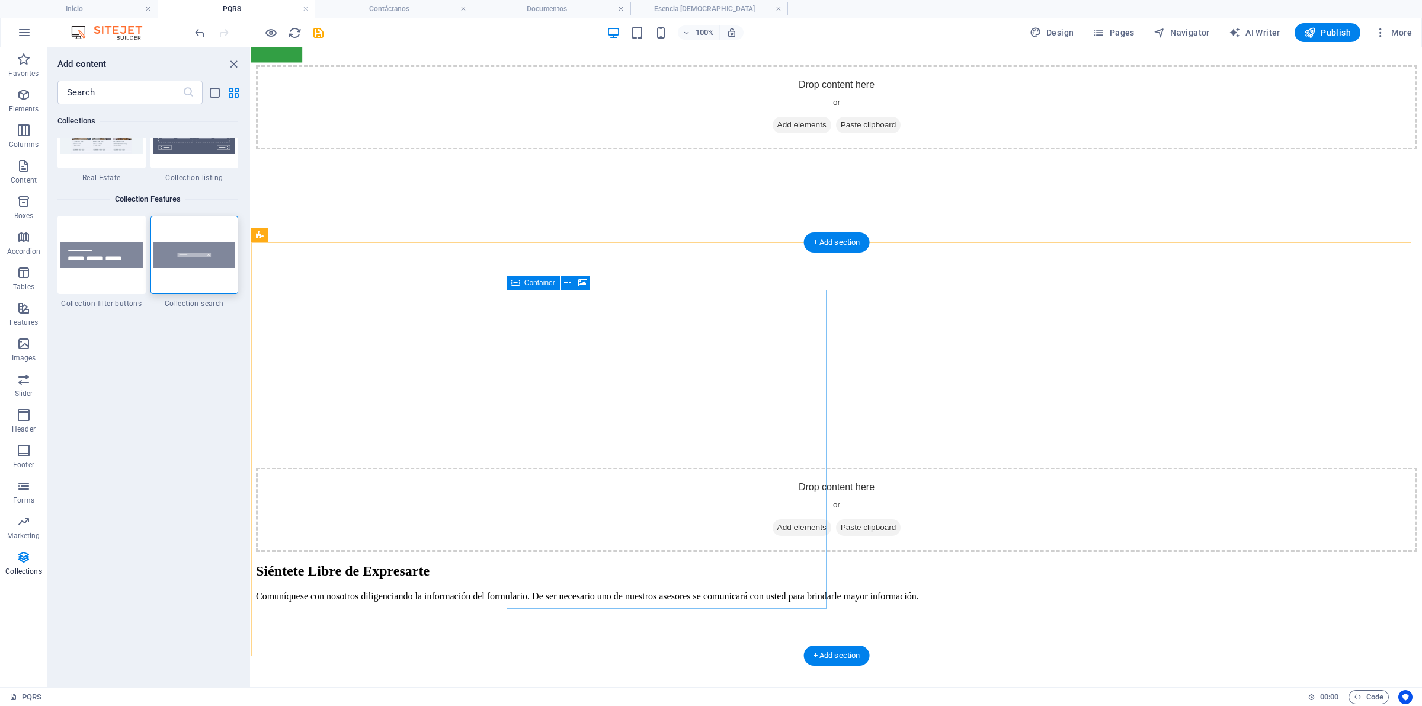
scroll to position [370, 0]
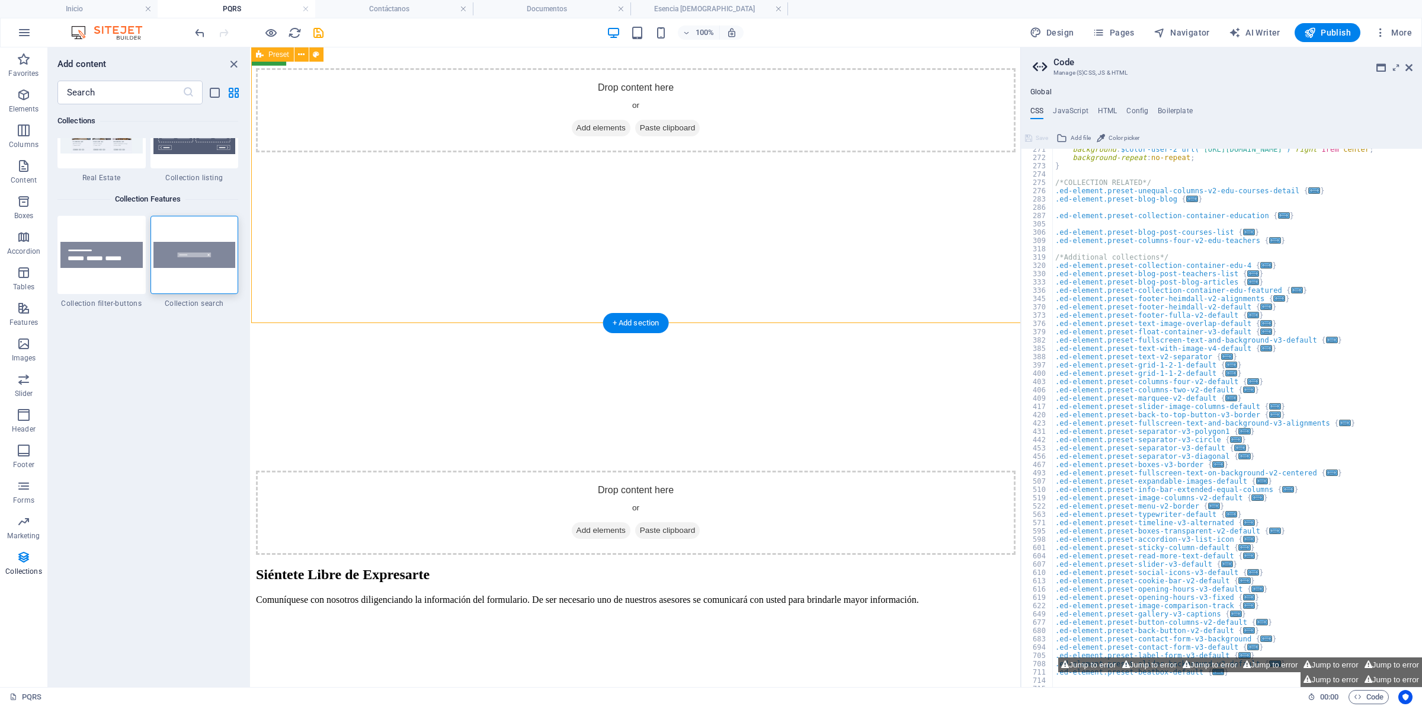
scroll to position [460, 0]
click at [182, 242] on img at bounding box center [194, 255] width 82 height 27
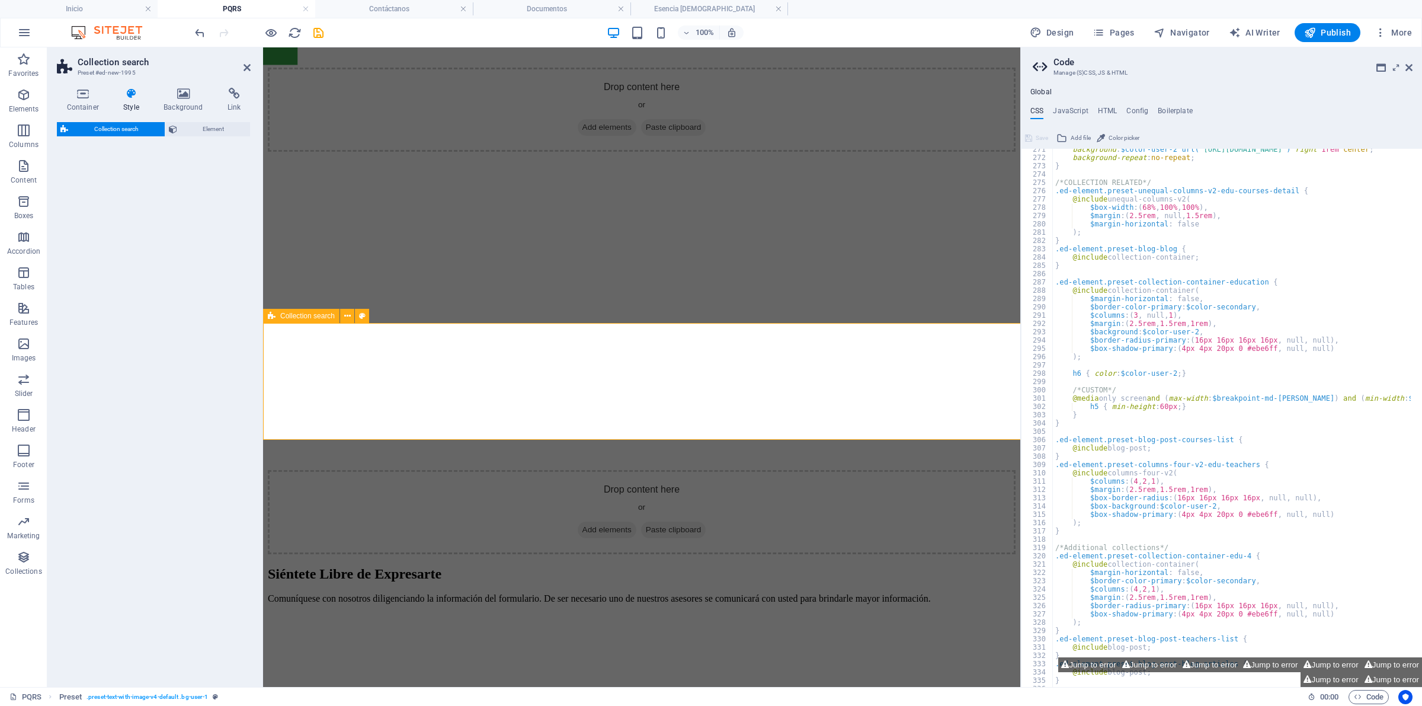
select select "px"
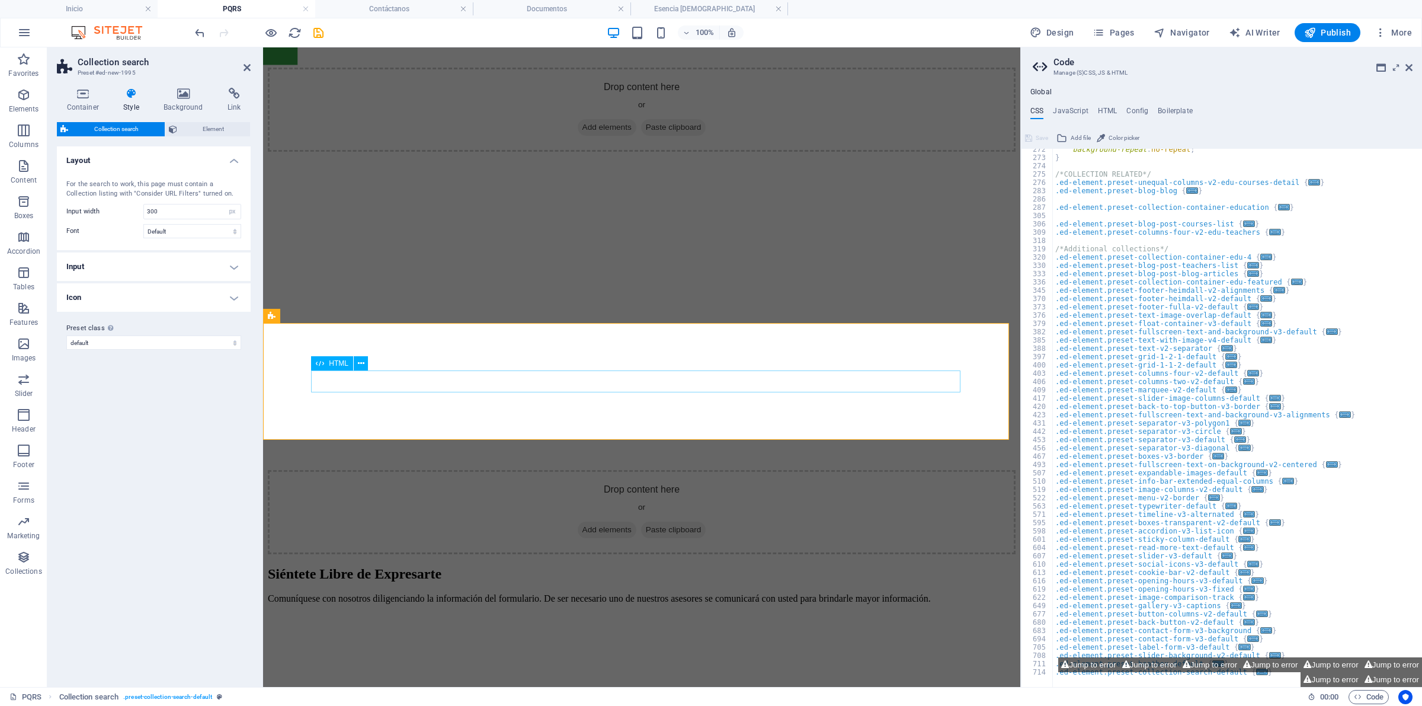
scroll to position [468, 0]
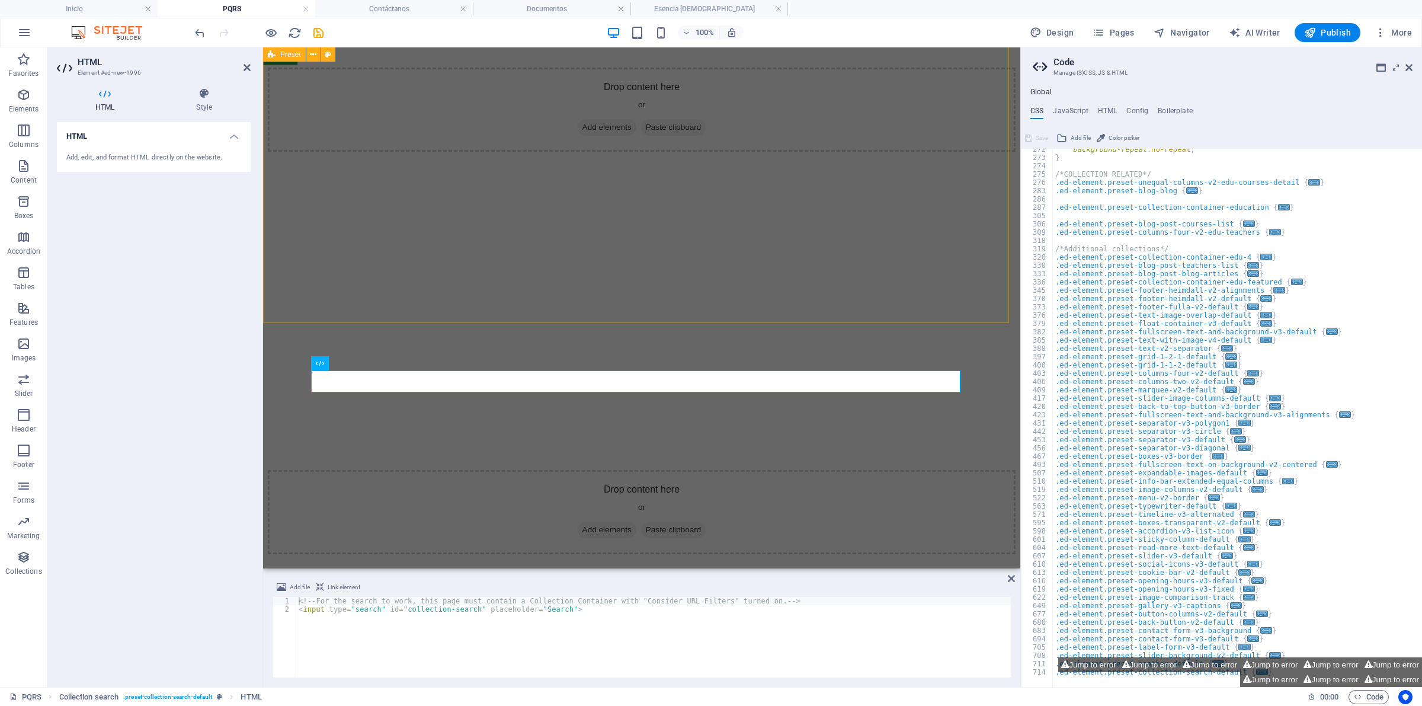
click at [386, 152] on figure at bounding box center [642, 152] width 748 height 0
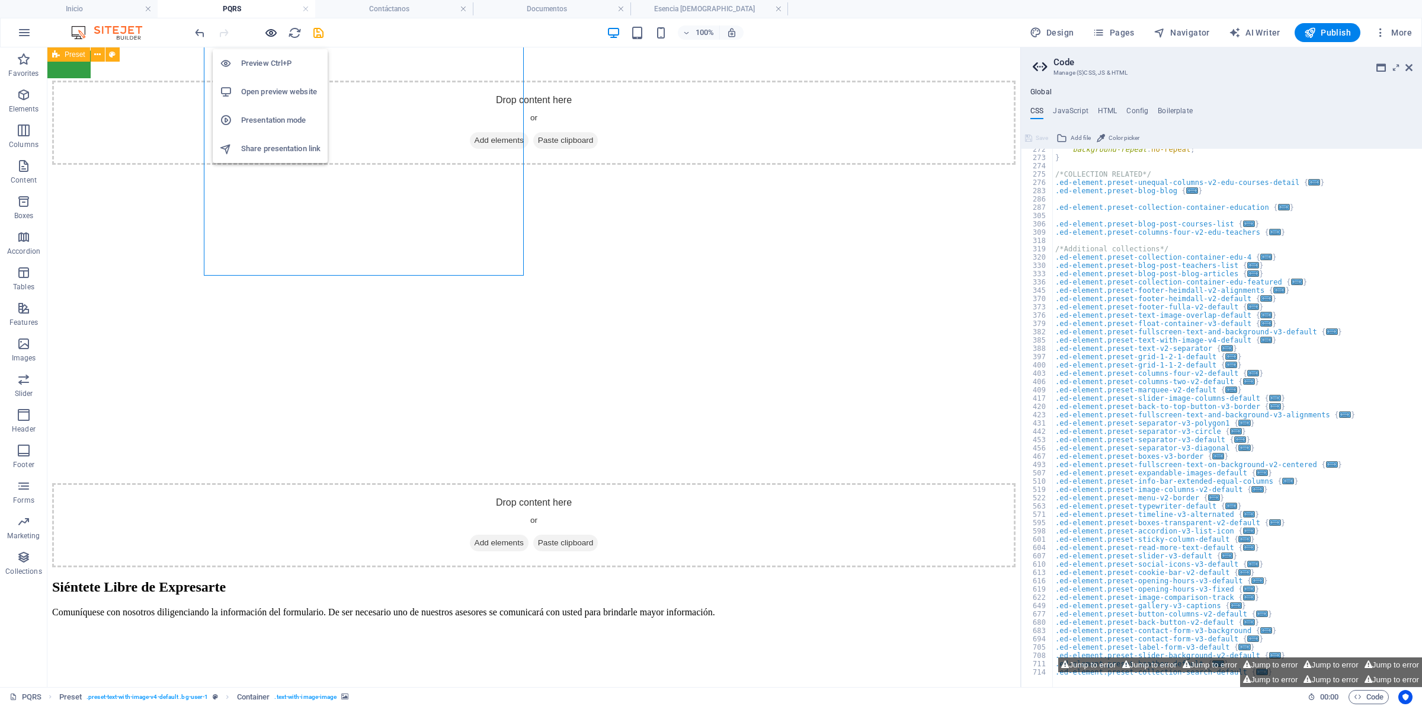
click at [273, 26] on icon "button" at bounding box center [271, 33] width 14 height 14
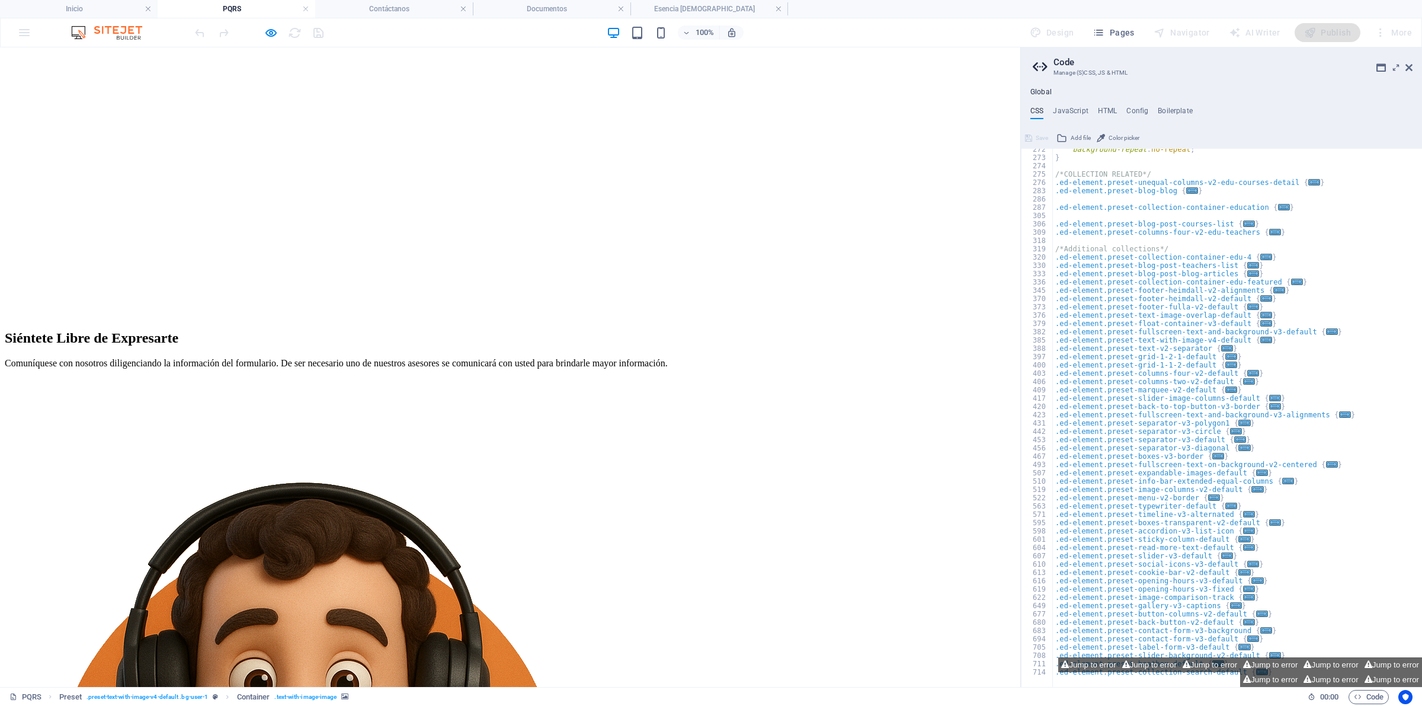
type input "oko"
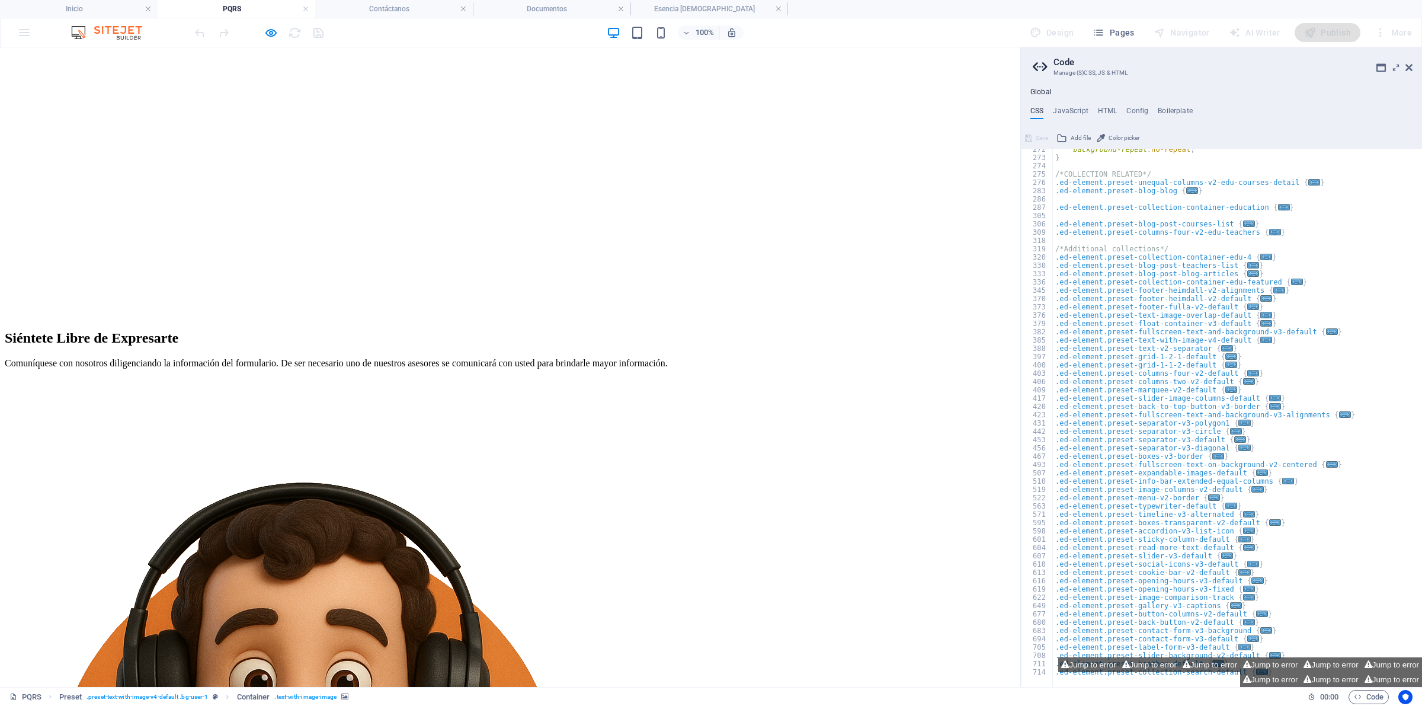
click at [174, 183] on div "Drop content here or Add elements Paste clipboard Siéntete Libre de Expresarte …" at bounding box center [510, 655] width 1011 height 1311
drag, startPoint x: 271, startPoint y: 28, endPoint x: 157, endPoint y: 87, distance: 128.3
click at [271, 28] on icon "button" at bounding box center [271, 33] width 14 height 14
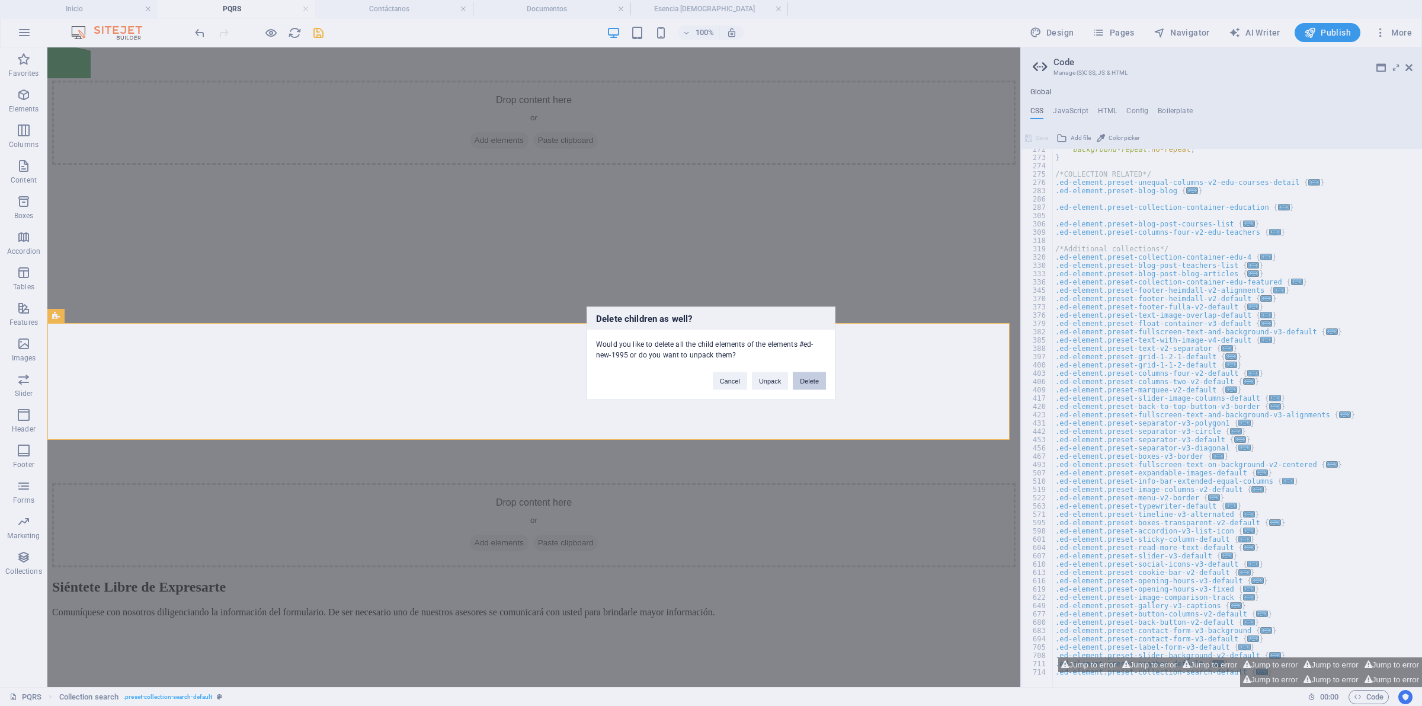
click at [798, 382] on button "Delete" at bounding box center [809, 381] width 33 height 18
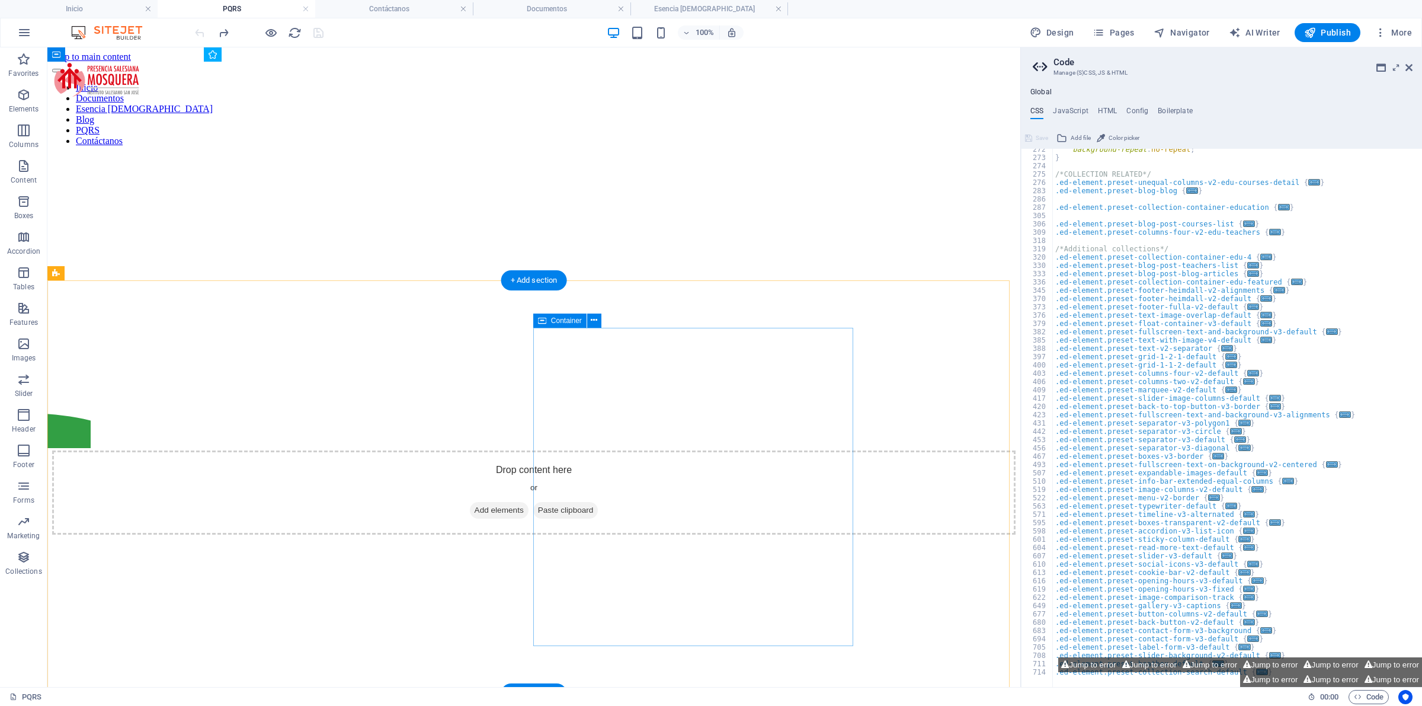
scroll to position [0, 0]
click at [24, 321] on p "Features" at bounding box center [23, 322] width 28 height 9
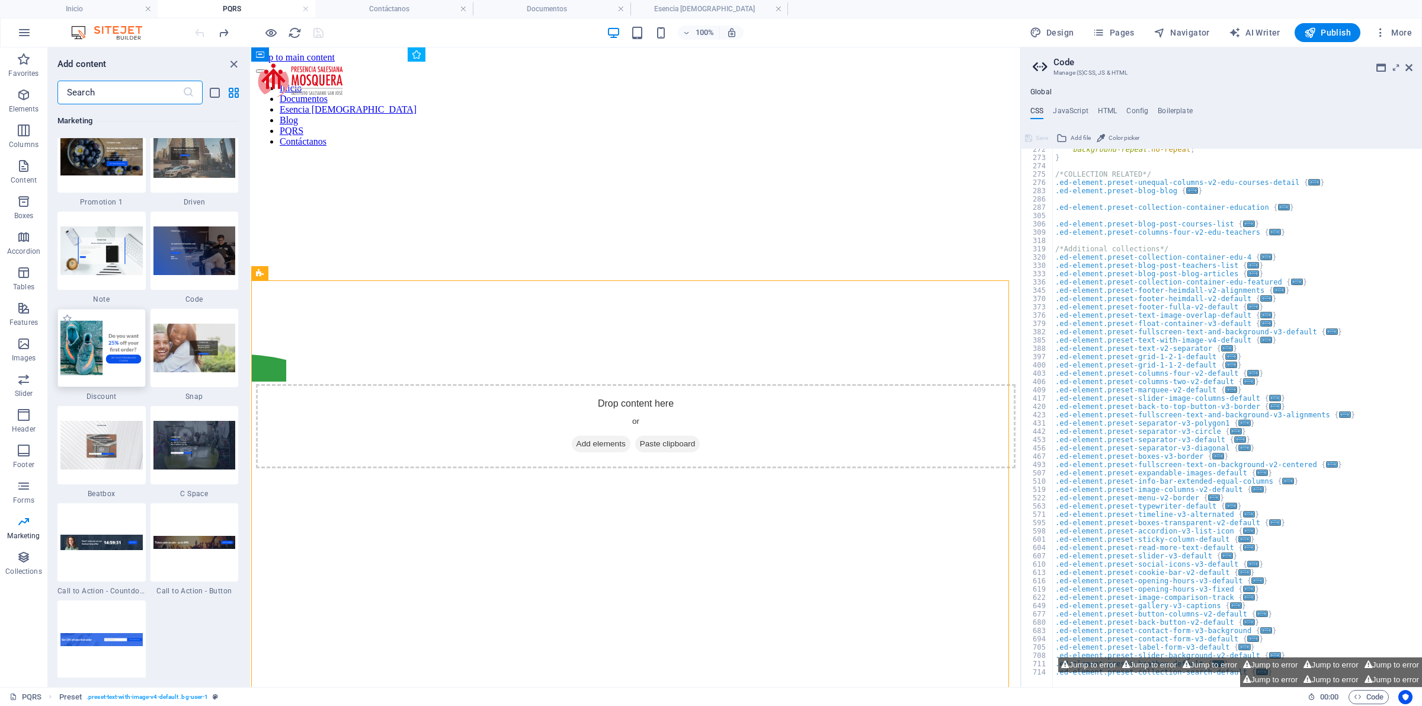
scroll to position [10322, 0]
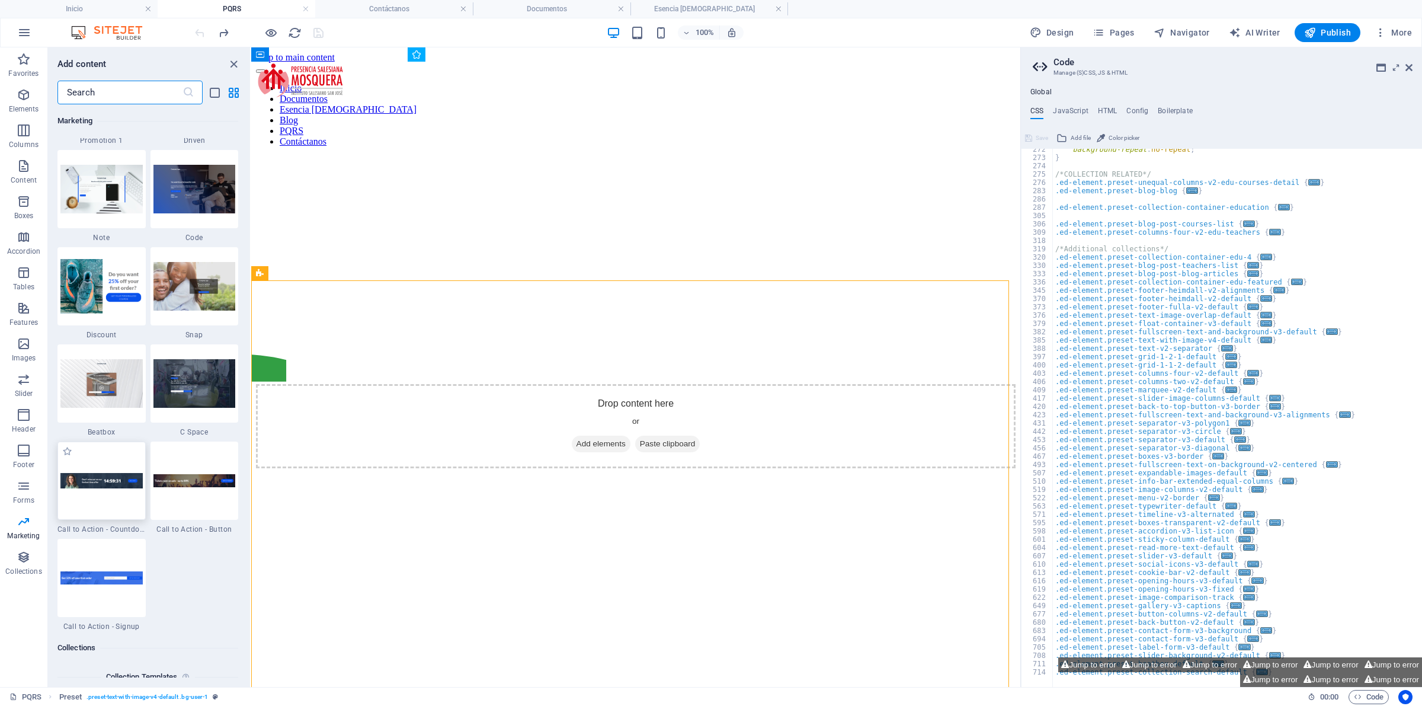
click at [127, 466] on div at bounding box center [101, 480] width 88 height 78
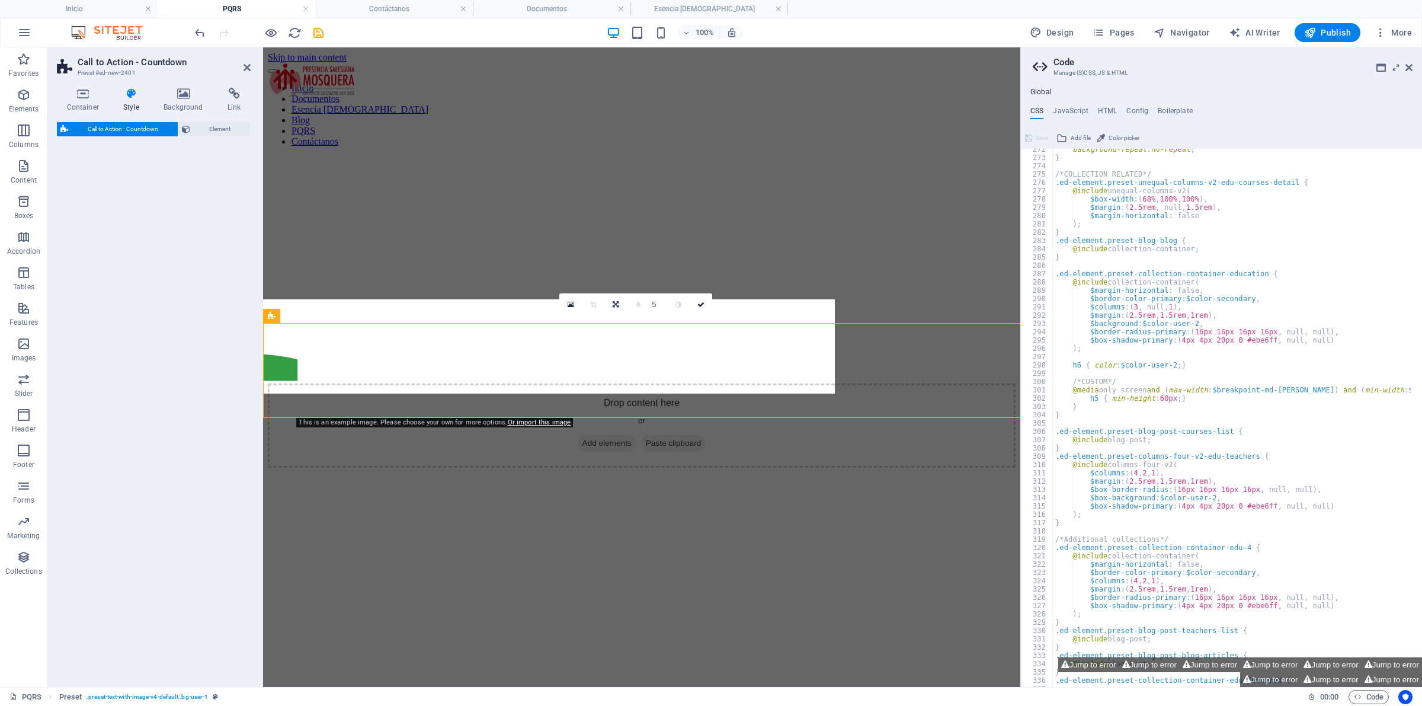
scroll to position [484, 0]
select select "rem"
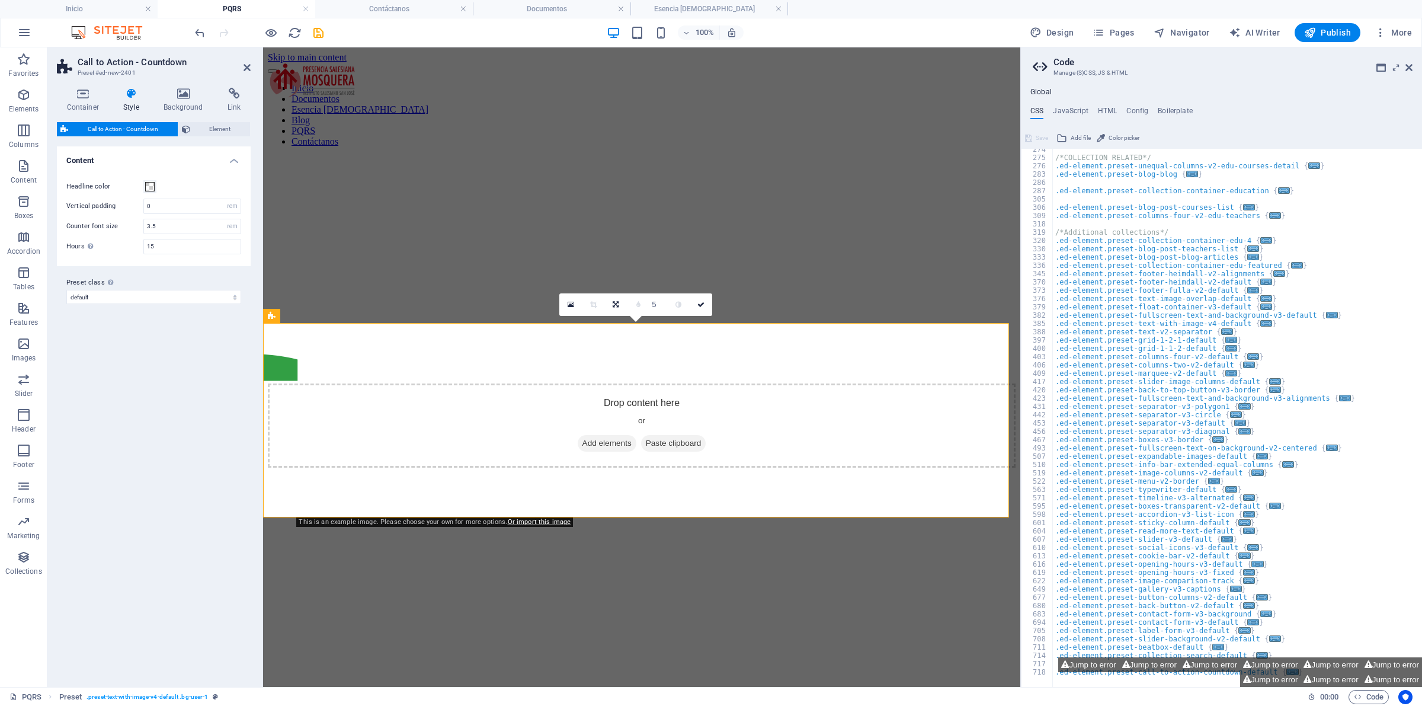
scroll to position [370, 0]
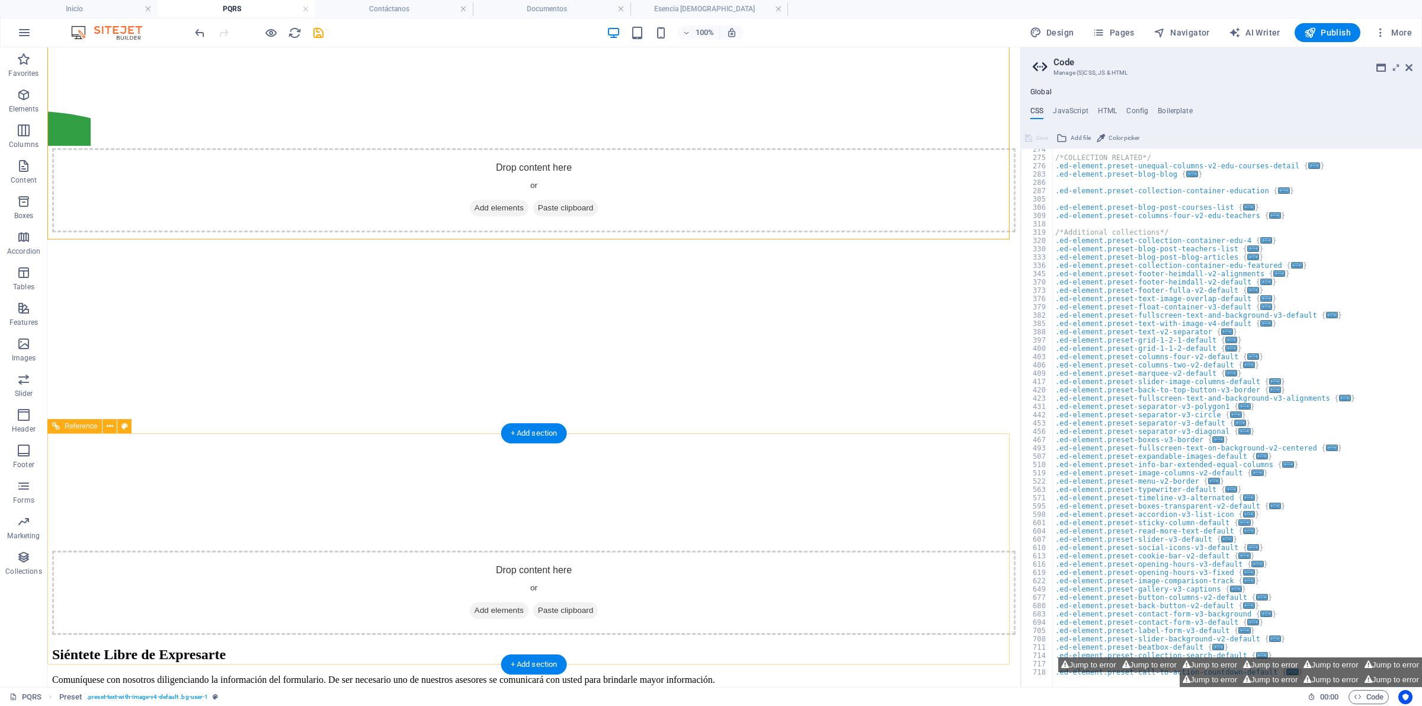
scroll to position [296, 0]
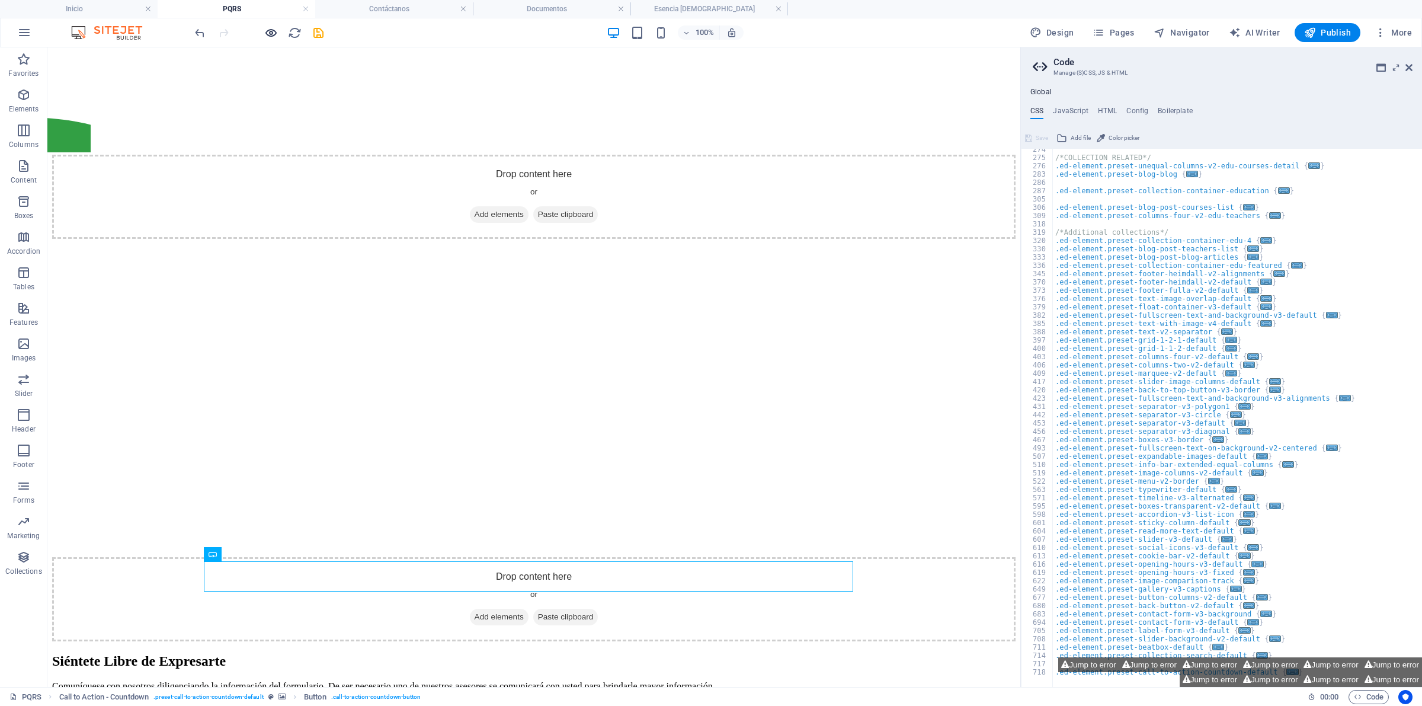
click at [276, 28] on icon "button" at bounding box center [271, 33] width 14 height 14
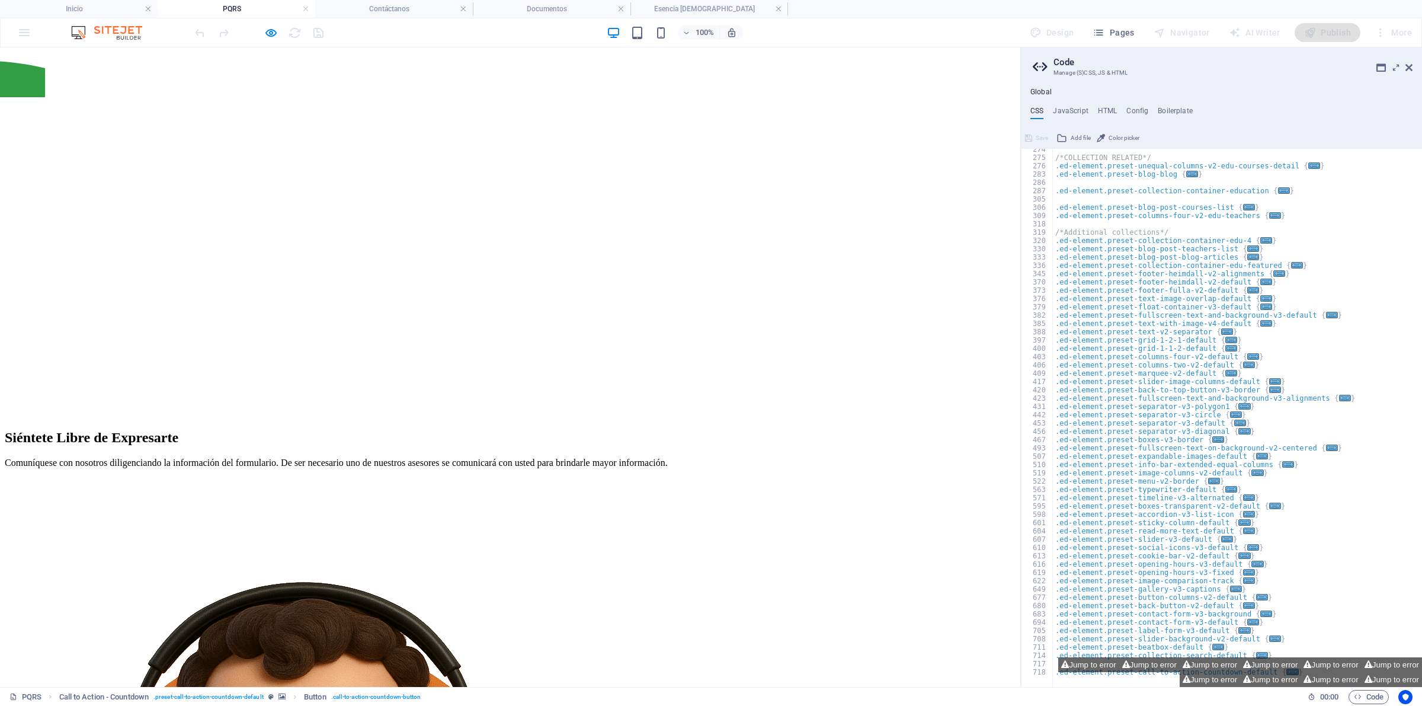
scroll to position [0, 0]
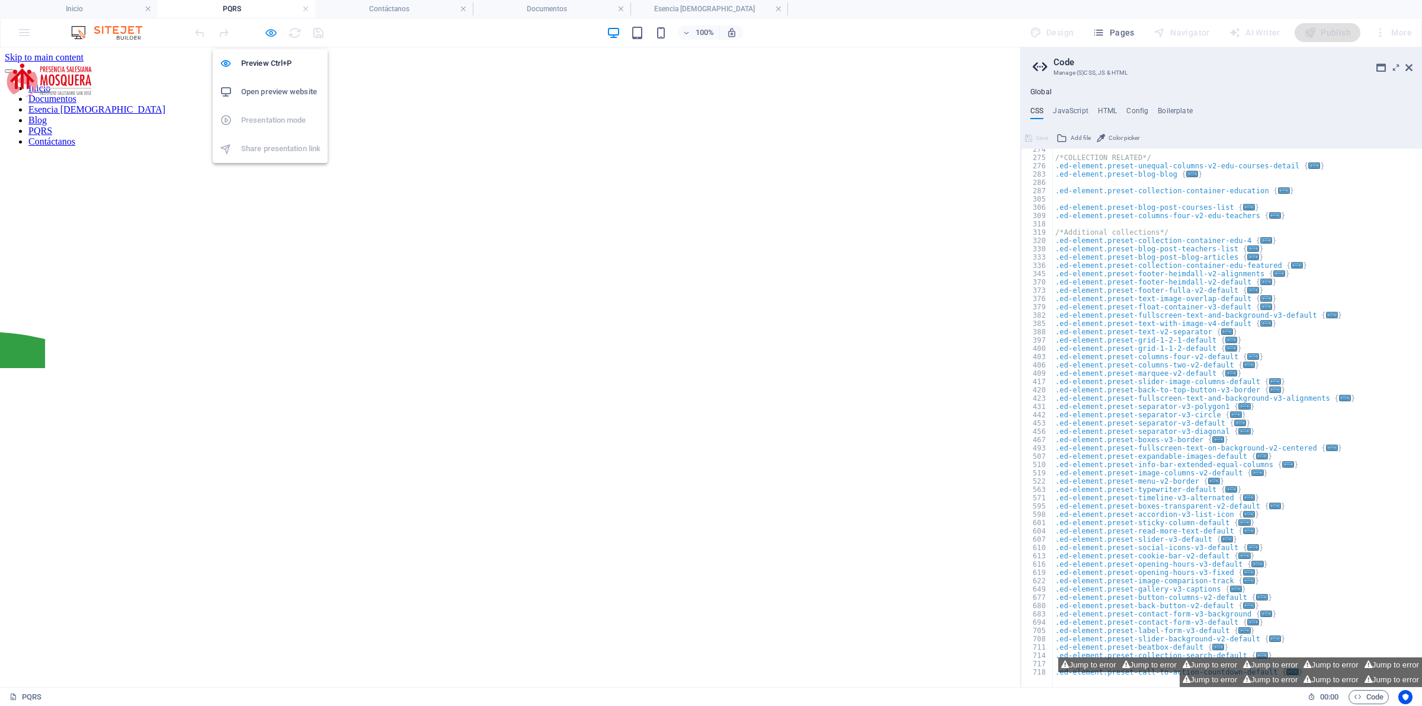
click at [265, 27] on icon "button" at bounding box center [271, 33] width 14 height 14
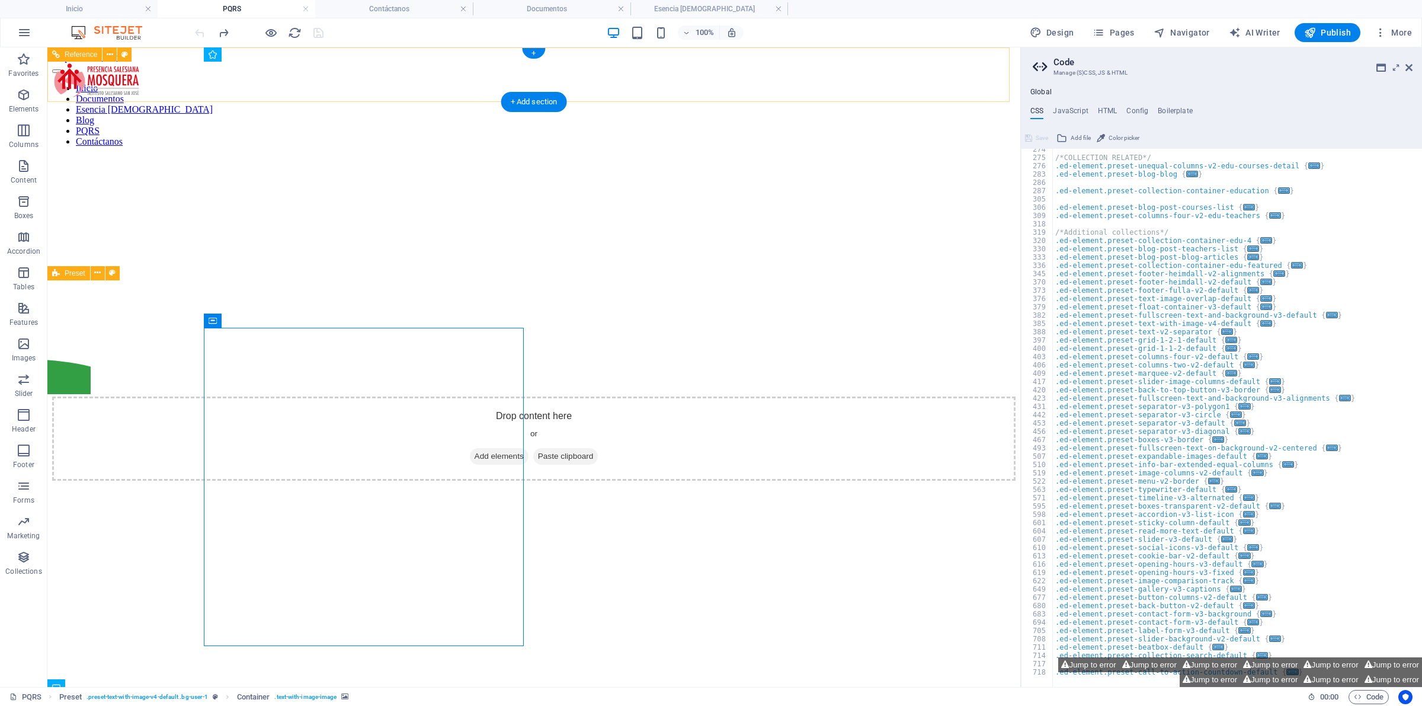
click at [532, 83] on nav "Inicio Documentos Esencia [DEMOGRAPHIC_DATA] Blog PQRS Contáctanos" at bounding box center [534, 115] width 964 height 64
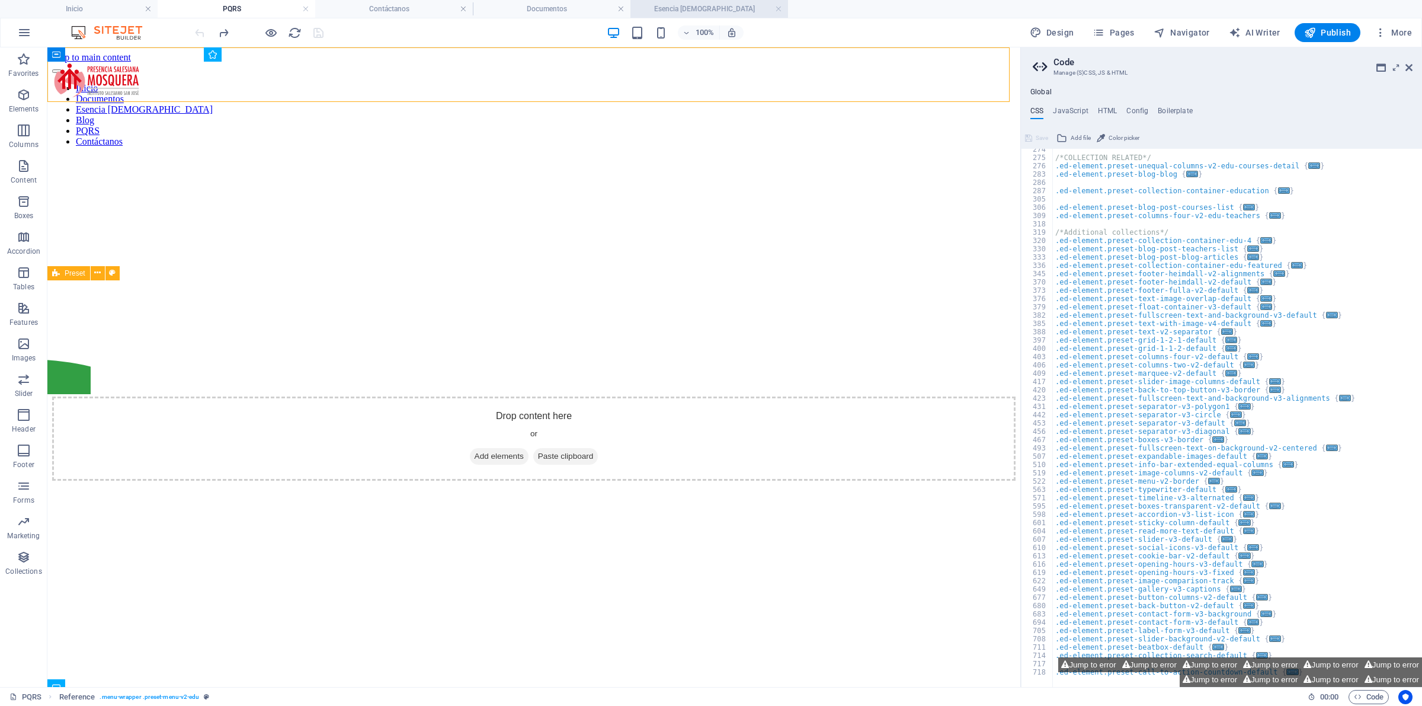
drag, startPoint x: 730, startPoint y: 7, endPoint x: 640, endPoint y: 47, distance: 98.4
click at [730, 7] on h4 "Esencia [DEMOGRAPHIC_DATA]" at bounding box center [710, 8] width 158 height 13
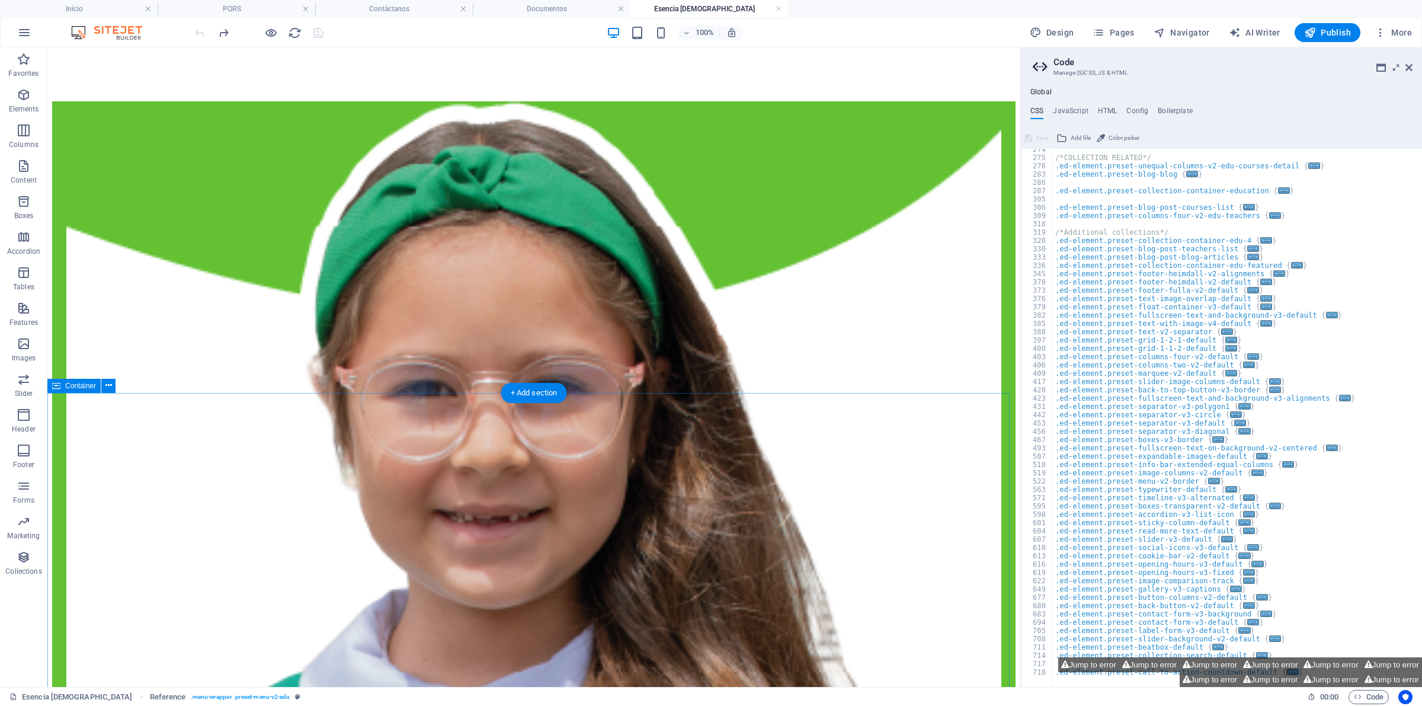
scroll to position [779, 0]
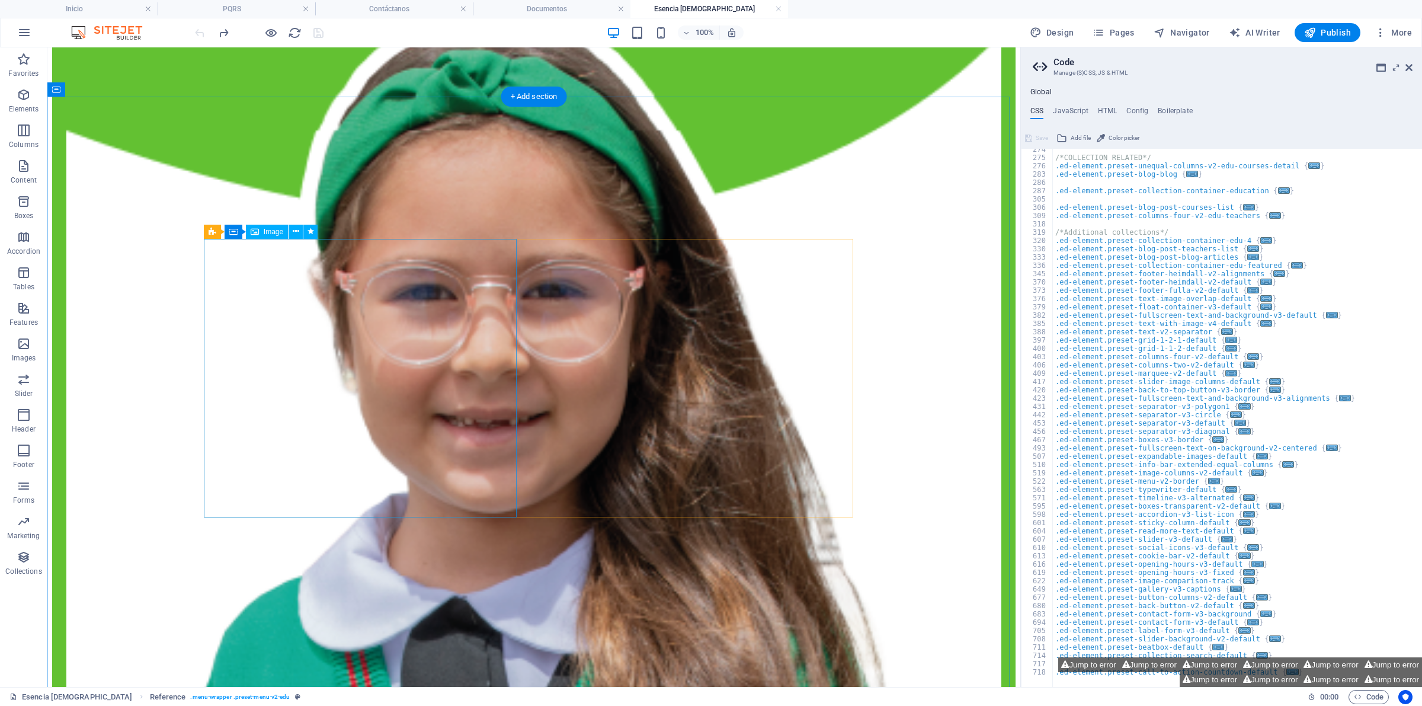
select select "px"
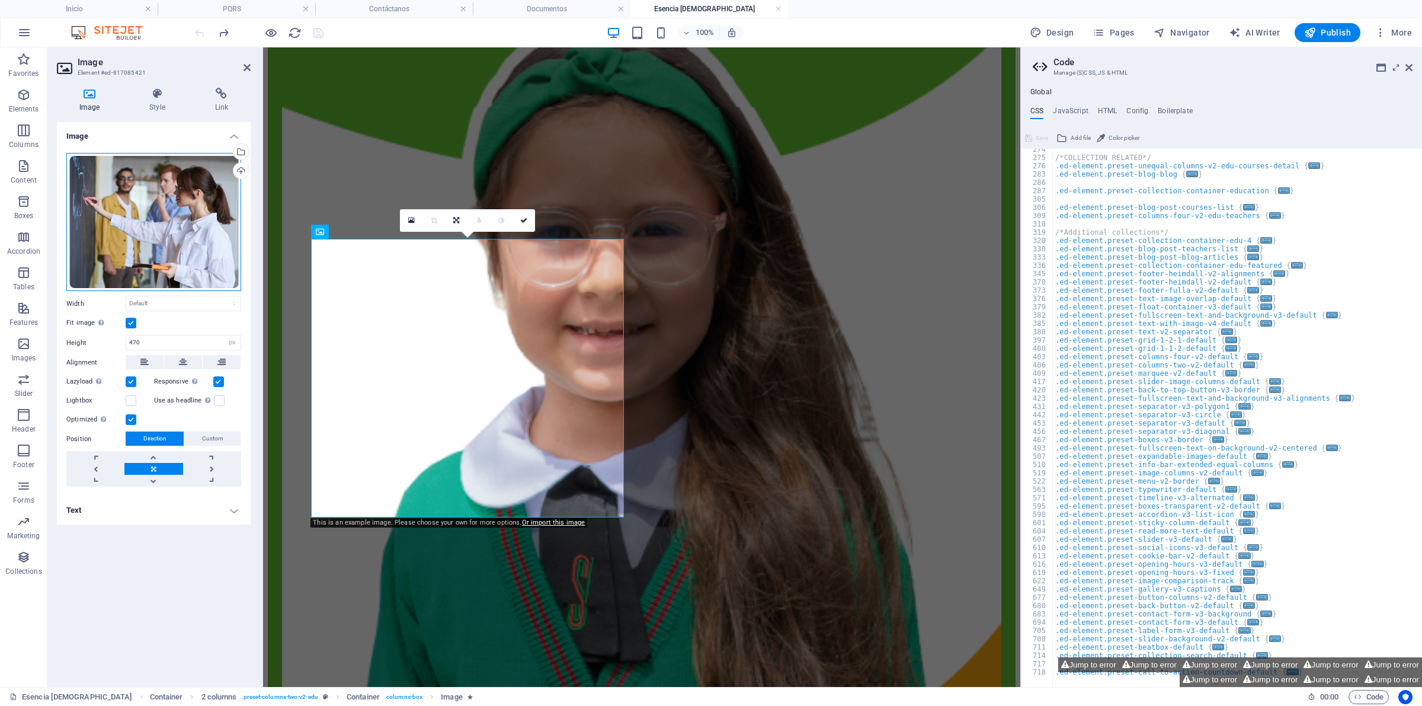
click at [126, 228] on div "Drag files here, click to choose files or select files from Files or our free s…" at bounding box center [153, 222] width 175 height 139
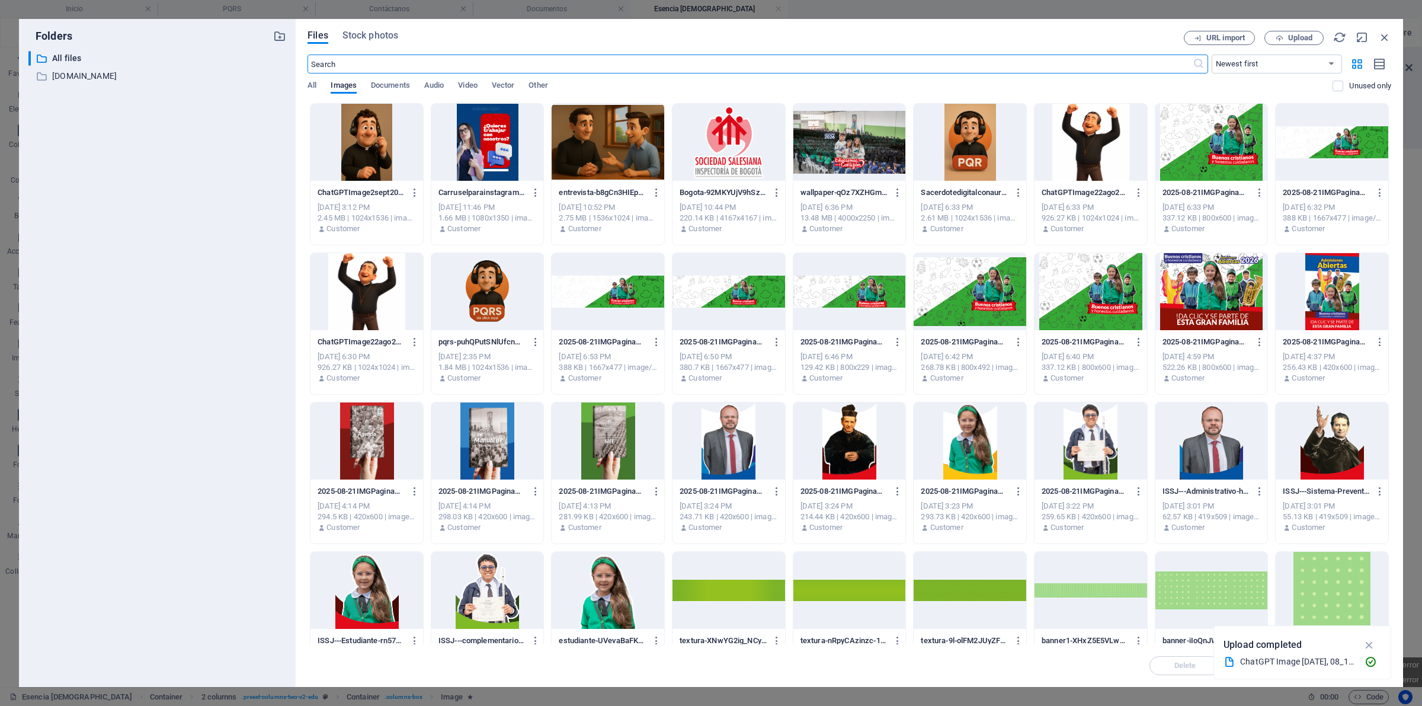
scroll to position [776, 0]
click at [1311, 36] on span "Upload" at bounding box center [1300, 37] width 24 height 7
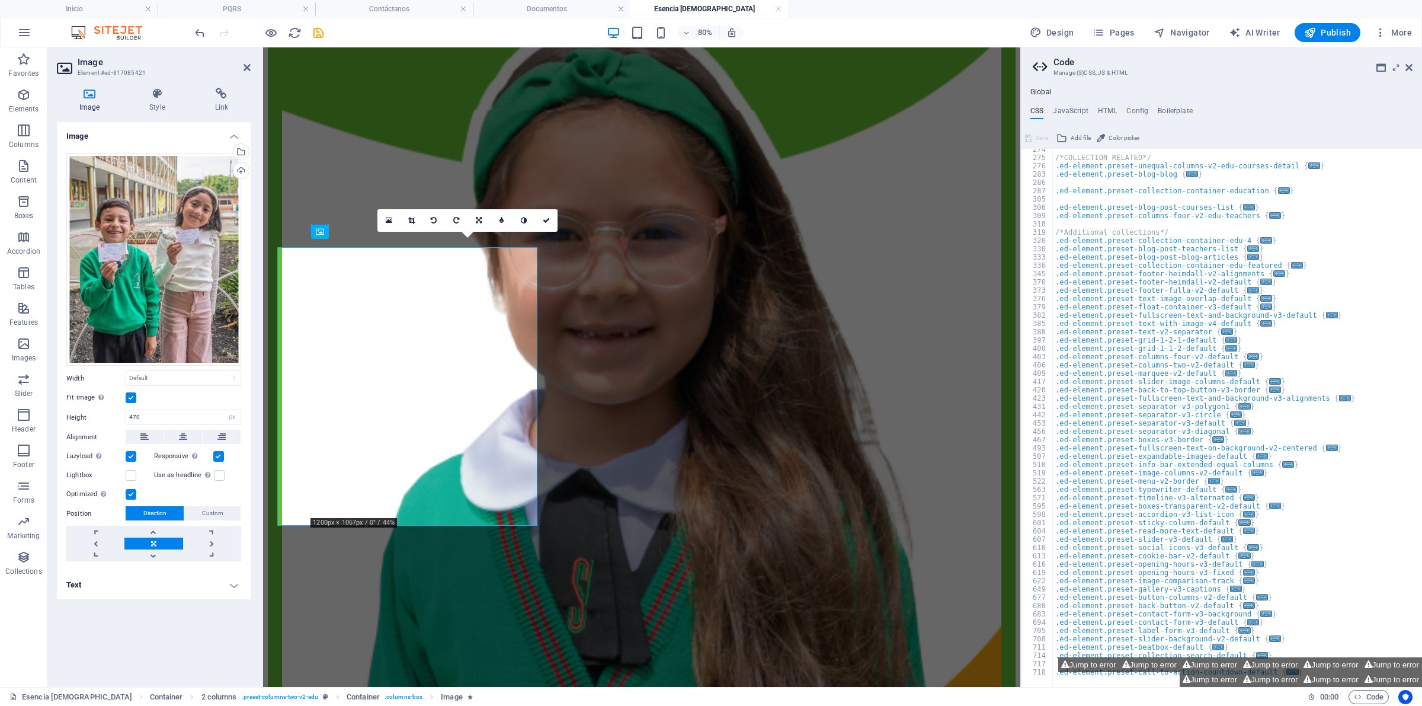
scroll to position [779, 0]
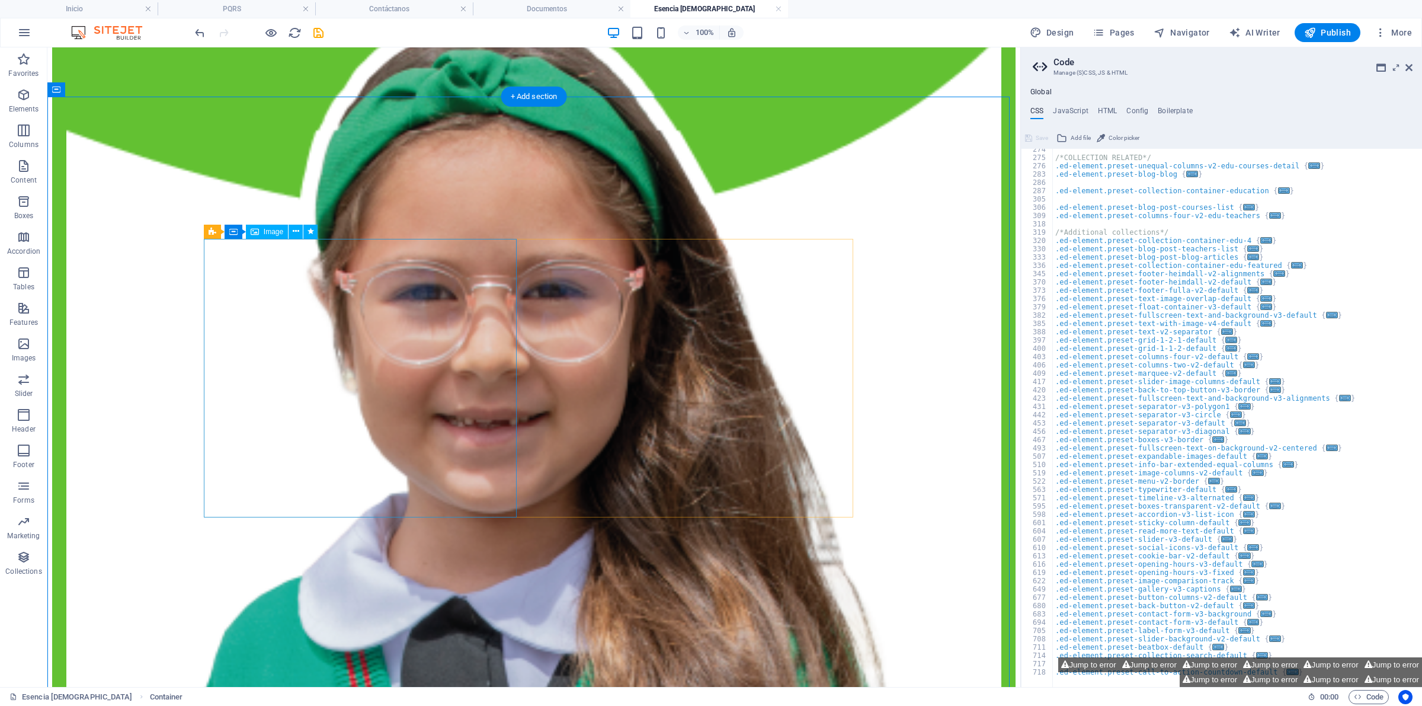
select select "px"
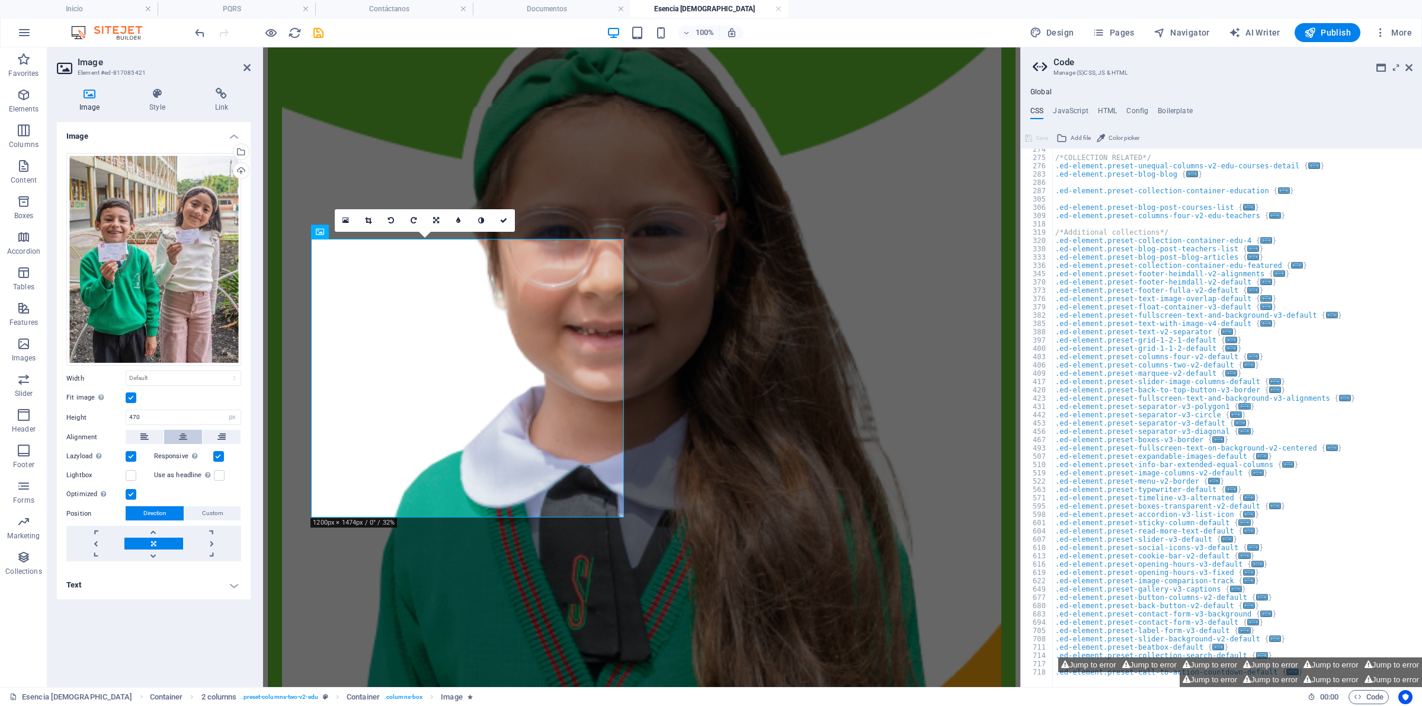
click at [179, 434] on icon at bounding box center [183, 437] width 8 height 14
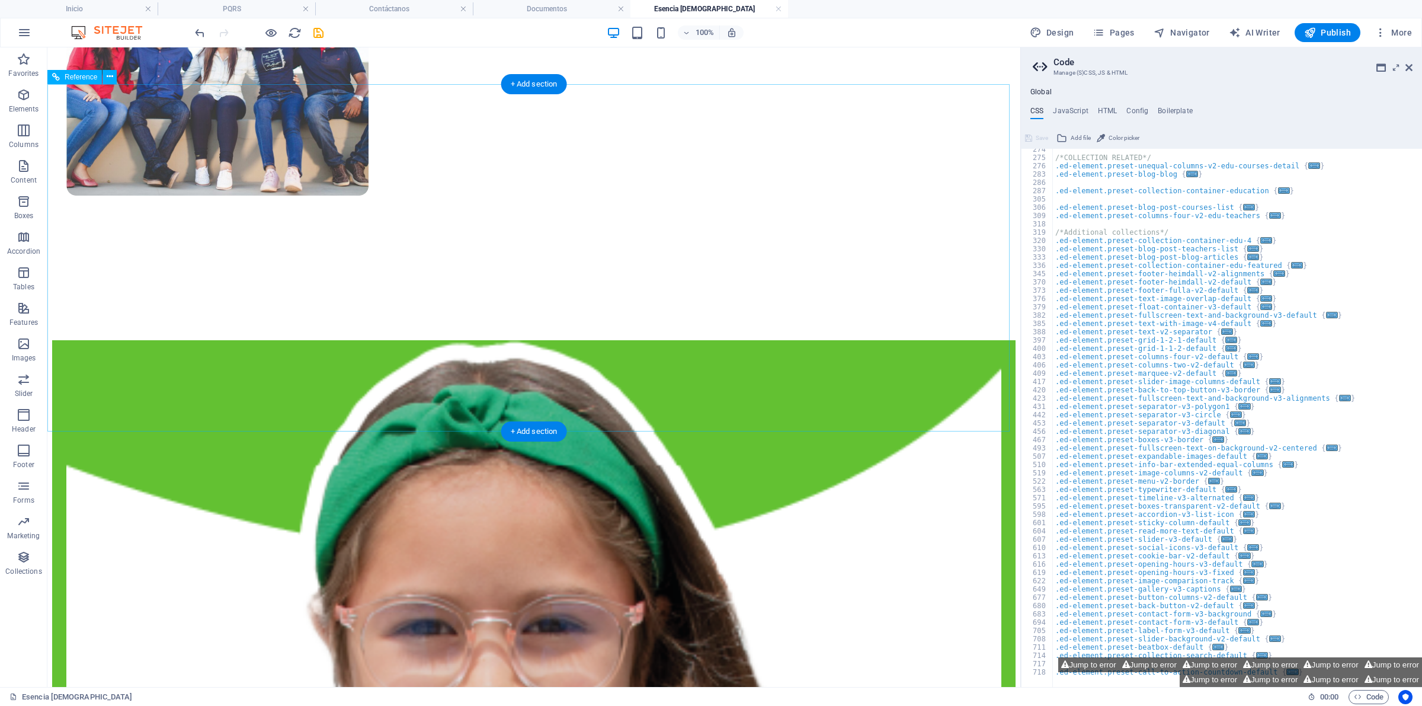
scroll to position [815, 0]
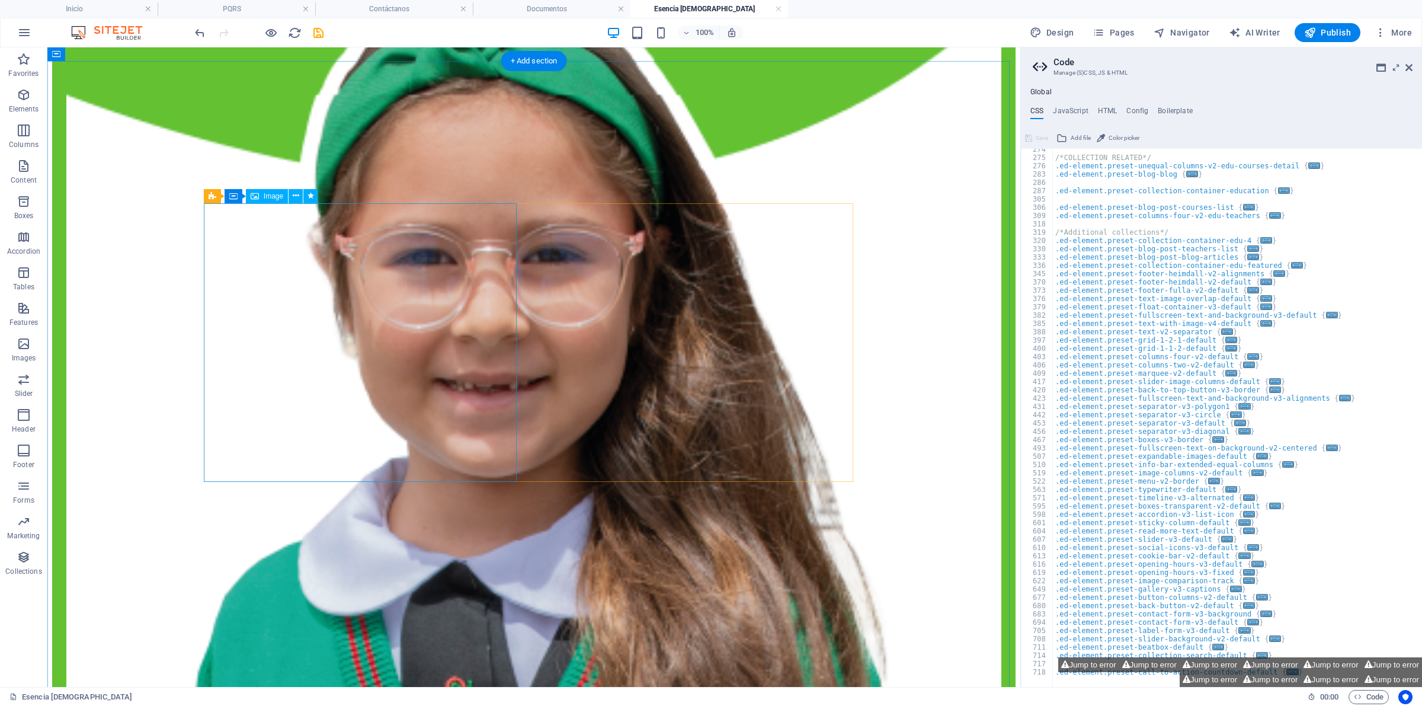
select select "px"
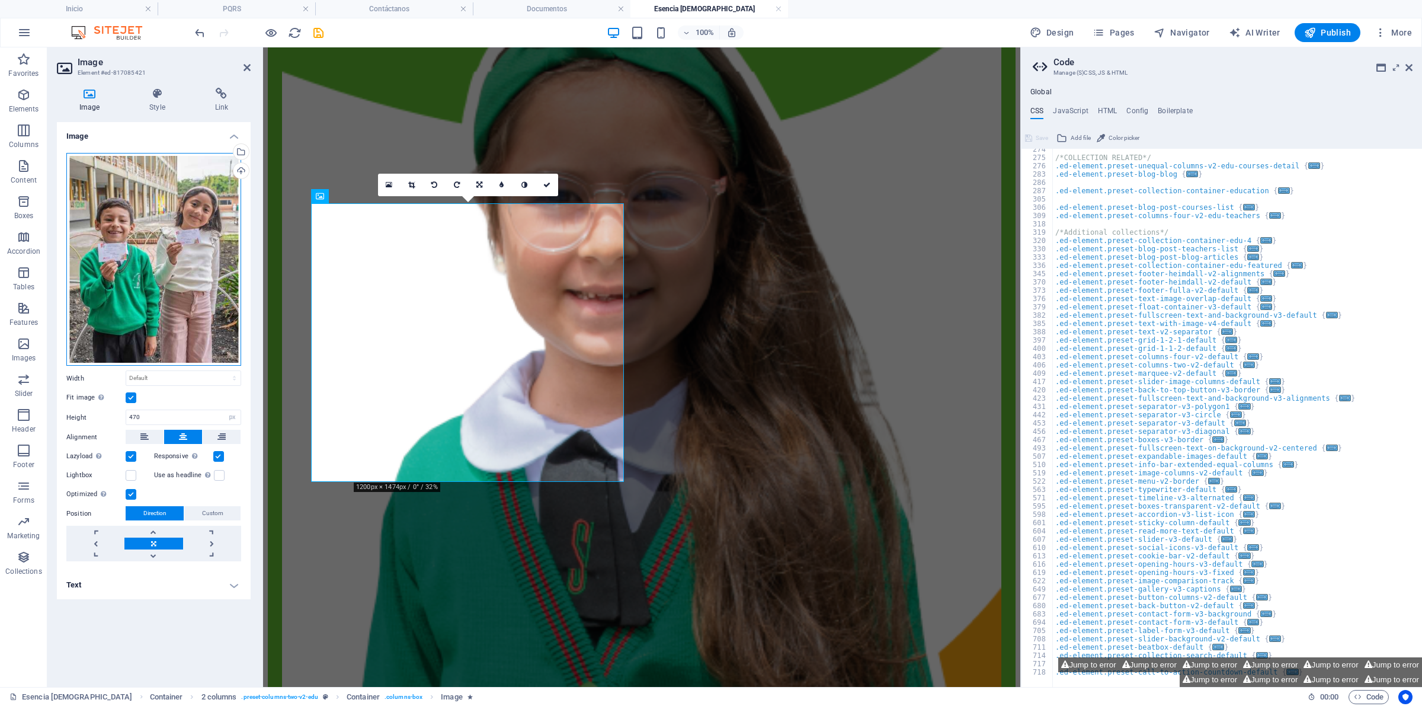
click at [140, 280] on div "Drag files here, click to choose files or select files from Files or our free s…" at bounding box center [153, 259] width 175 height 213
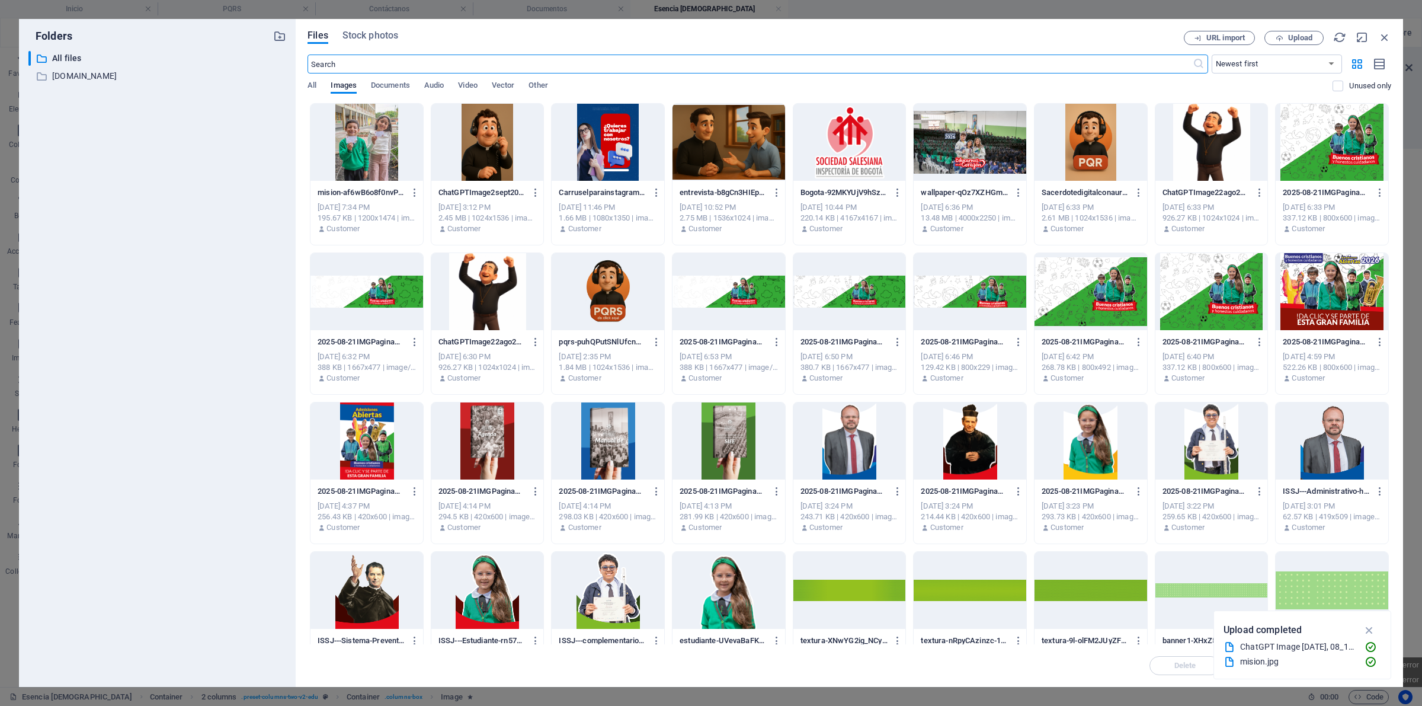
scroll to position [849, 0]
click at [1322, 42] on button "Upload" at bounding box center [1294, 38] width 59 height 14
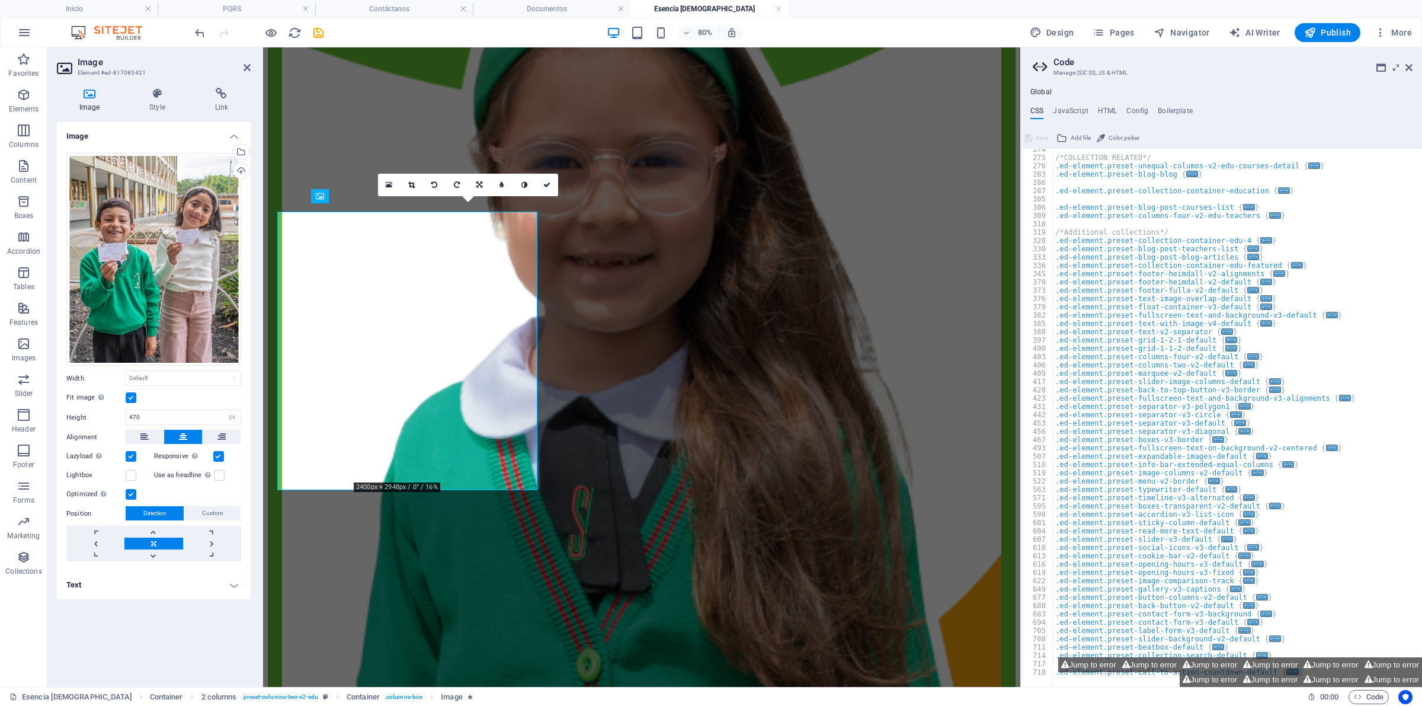
scroll to position [815, 0]
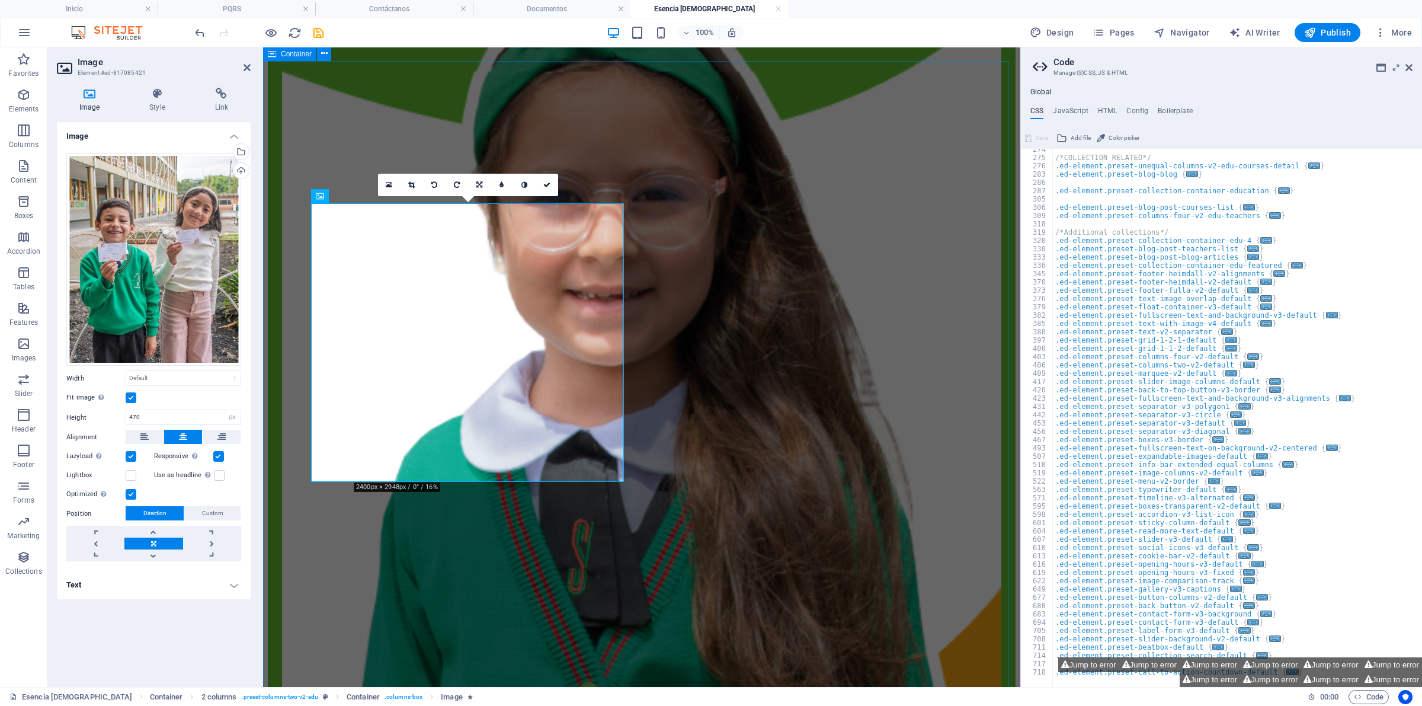
select select "multiple-waves"
select select "em"
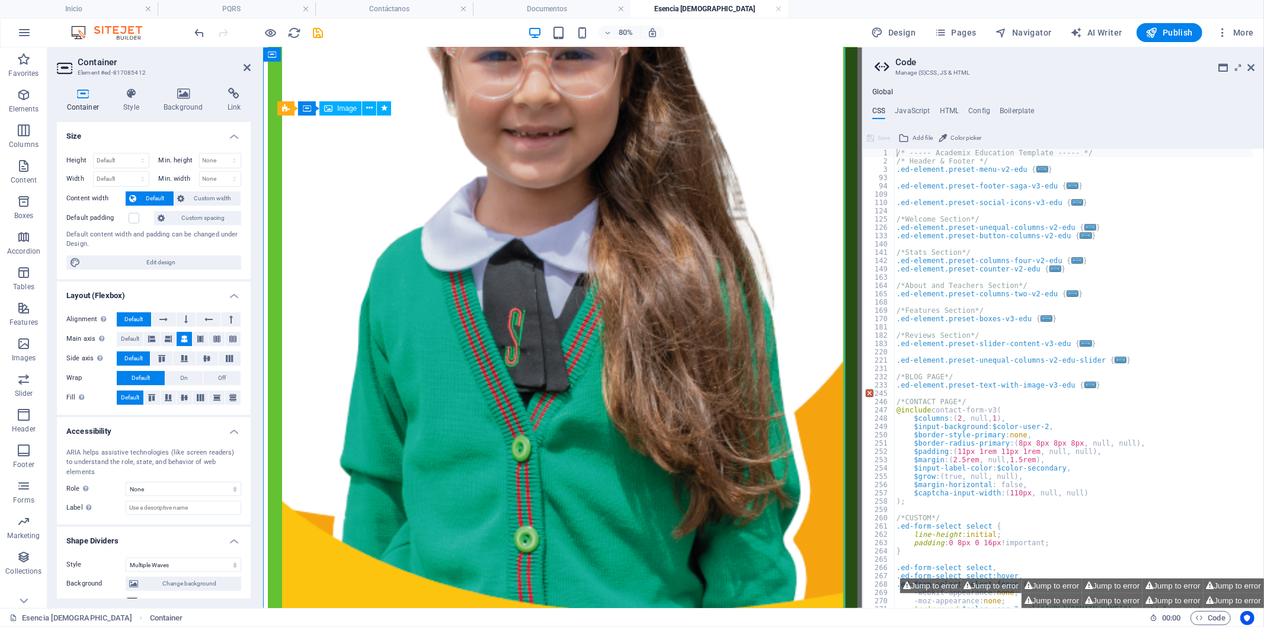
scroll to position [898, 0]
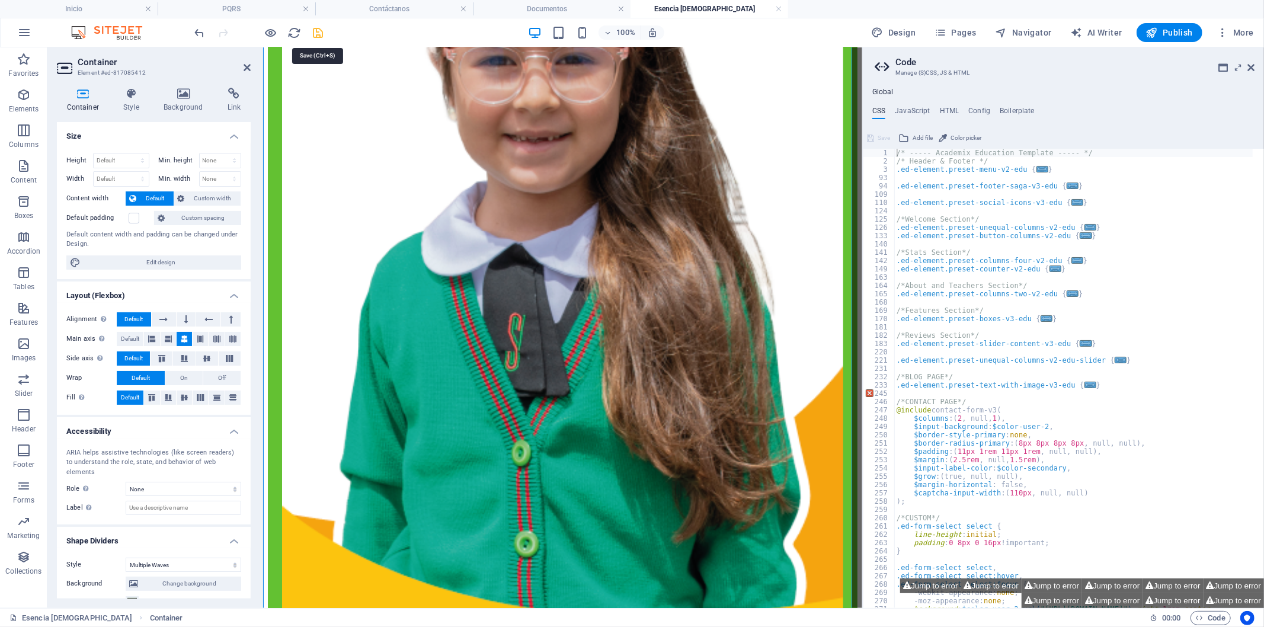
click at [324, 27] on icon "save" at bounding box center [319, 33] width 14 height 14
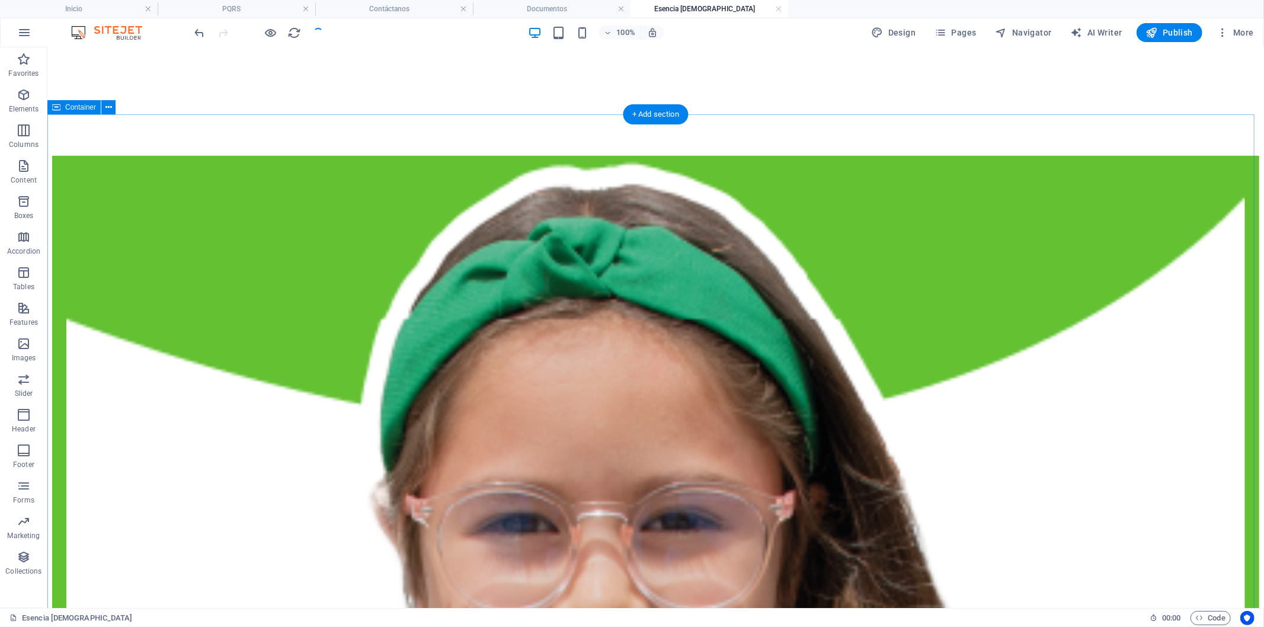
scroll to position [573, 0]
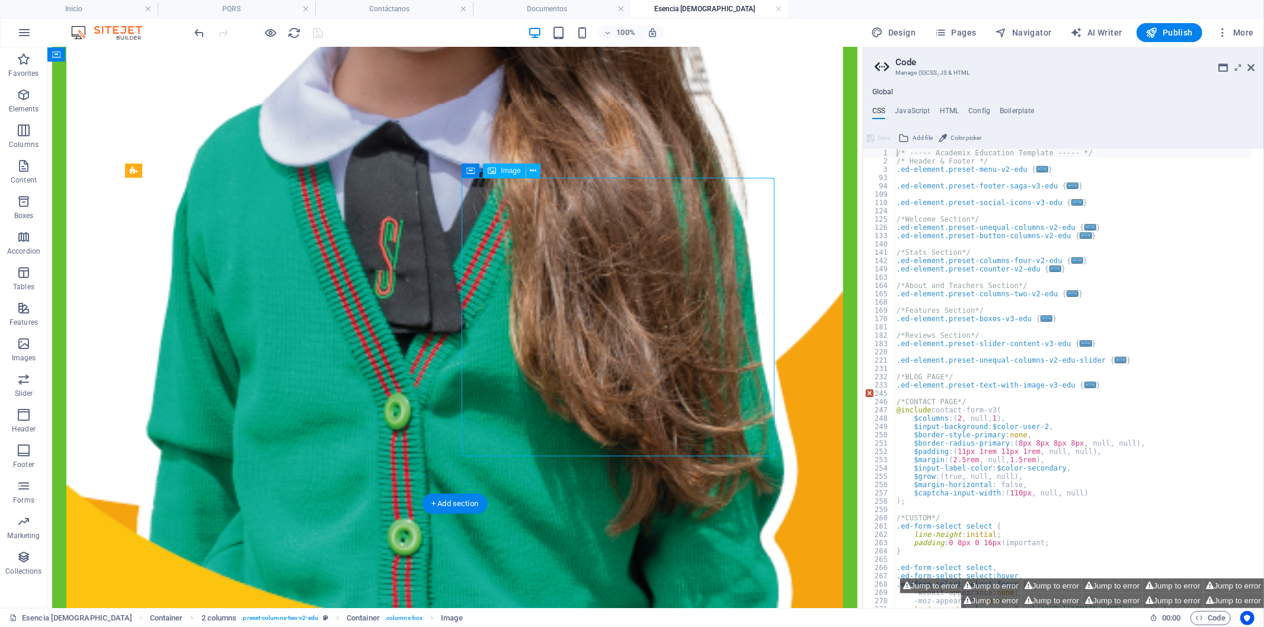
select select "px"
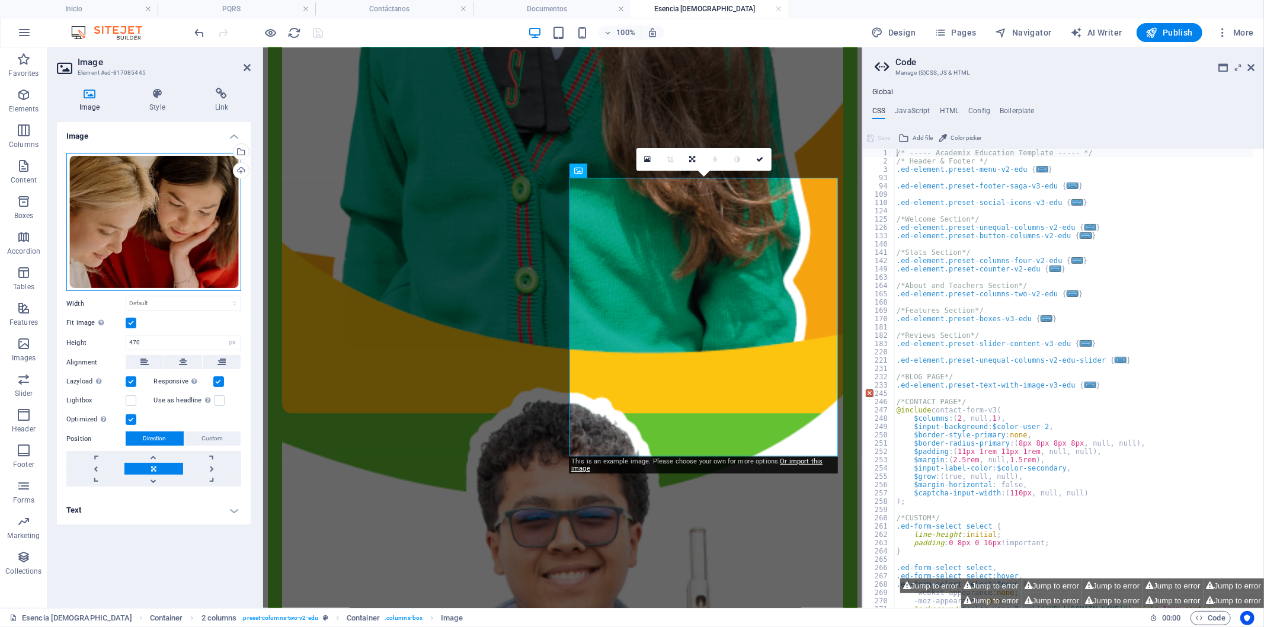
click at [121, 191] on div "Drag files here, click to choose files or select files from Files or our free s…" at bounding box center [153, 222] width 175 height 139
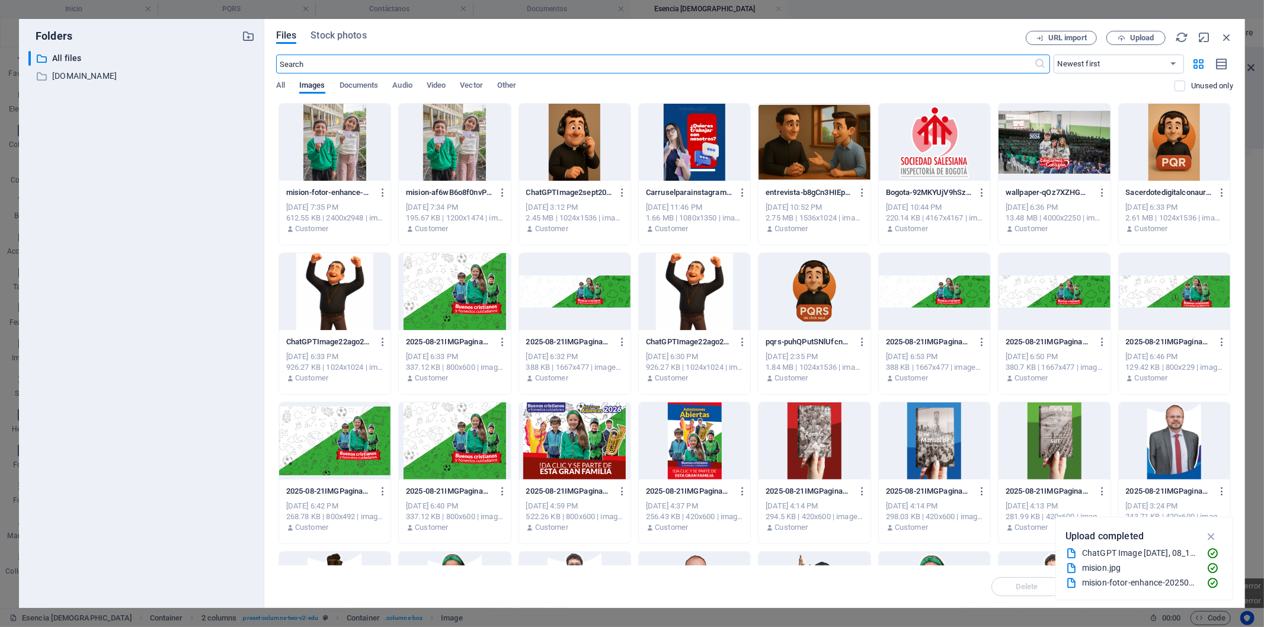
scroll to position [1153, 0]
click at [1146, 39] on span "Upload" at bounding box center [1142, 37] width 24 height 7
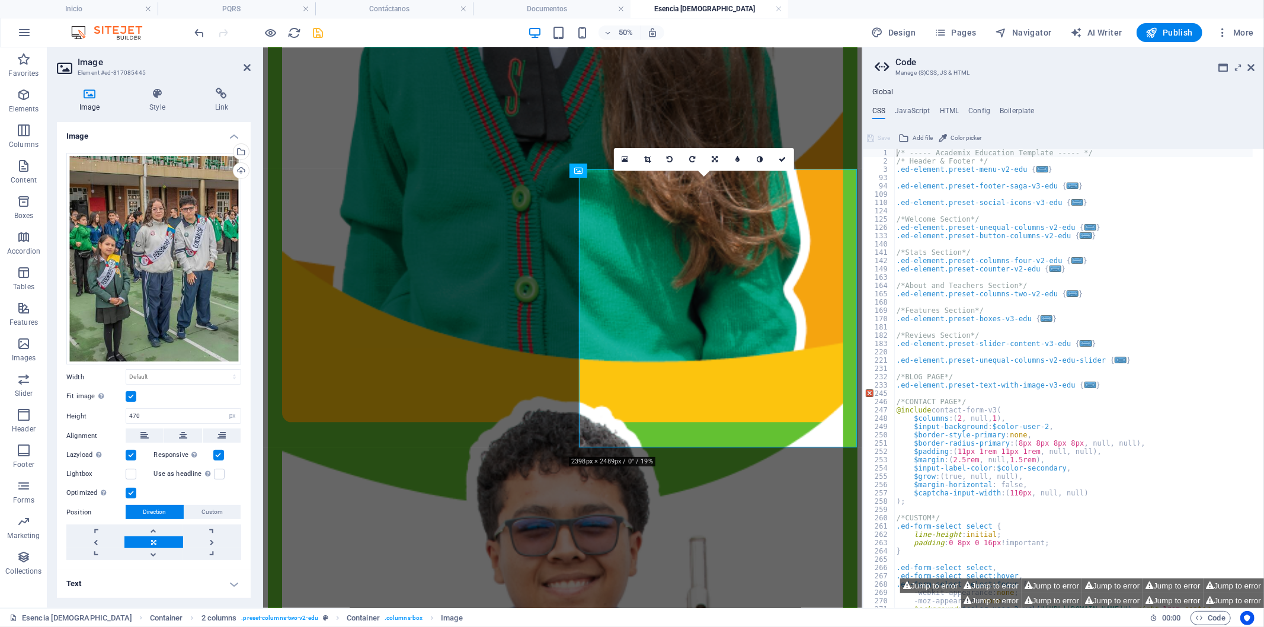
scroll to position [1162, 0]
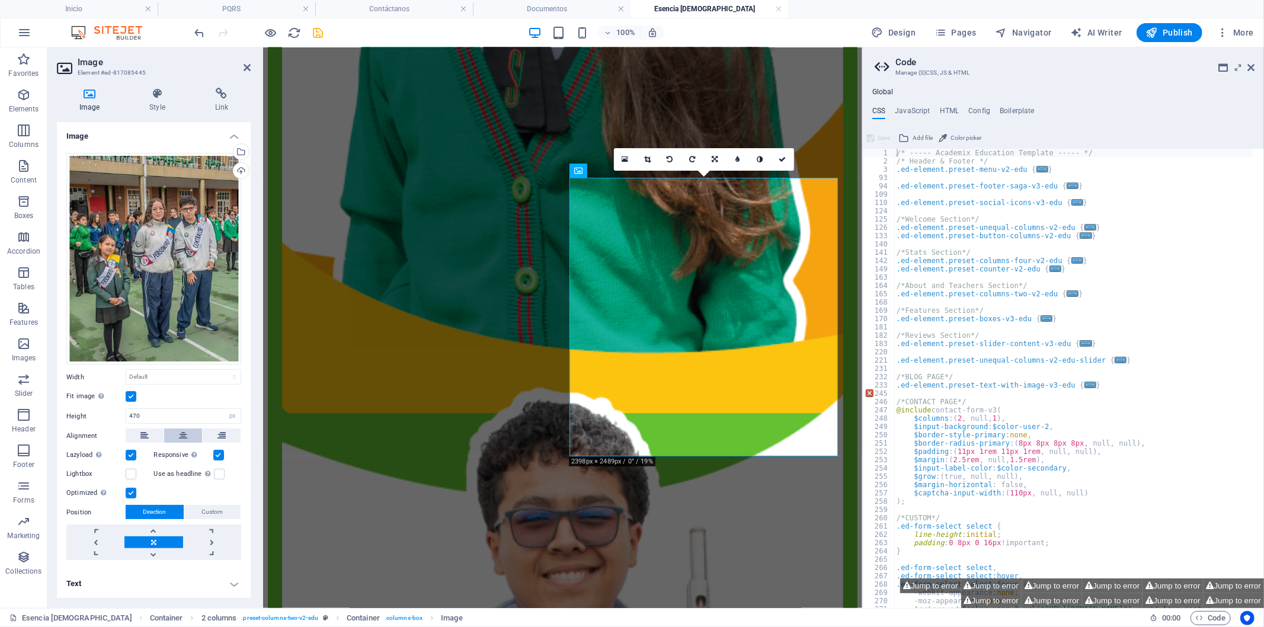
click at [175, 436] on button at bounding box center [183, 435] width 38 height 14
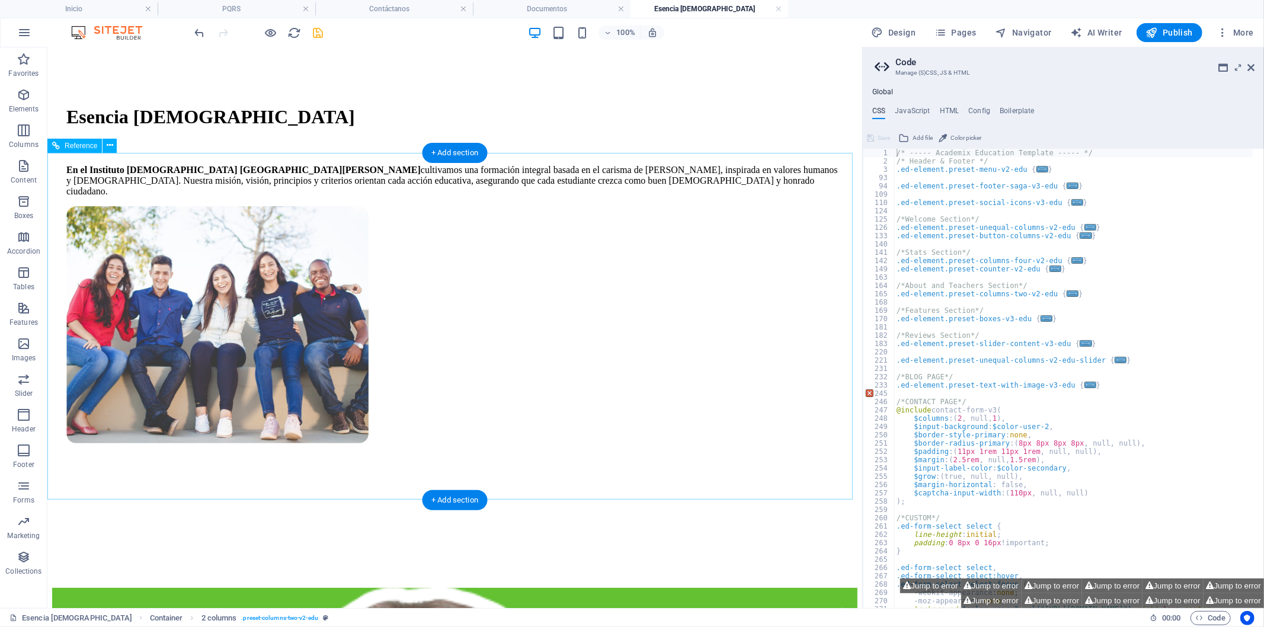
scroll to position [113, 0]
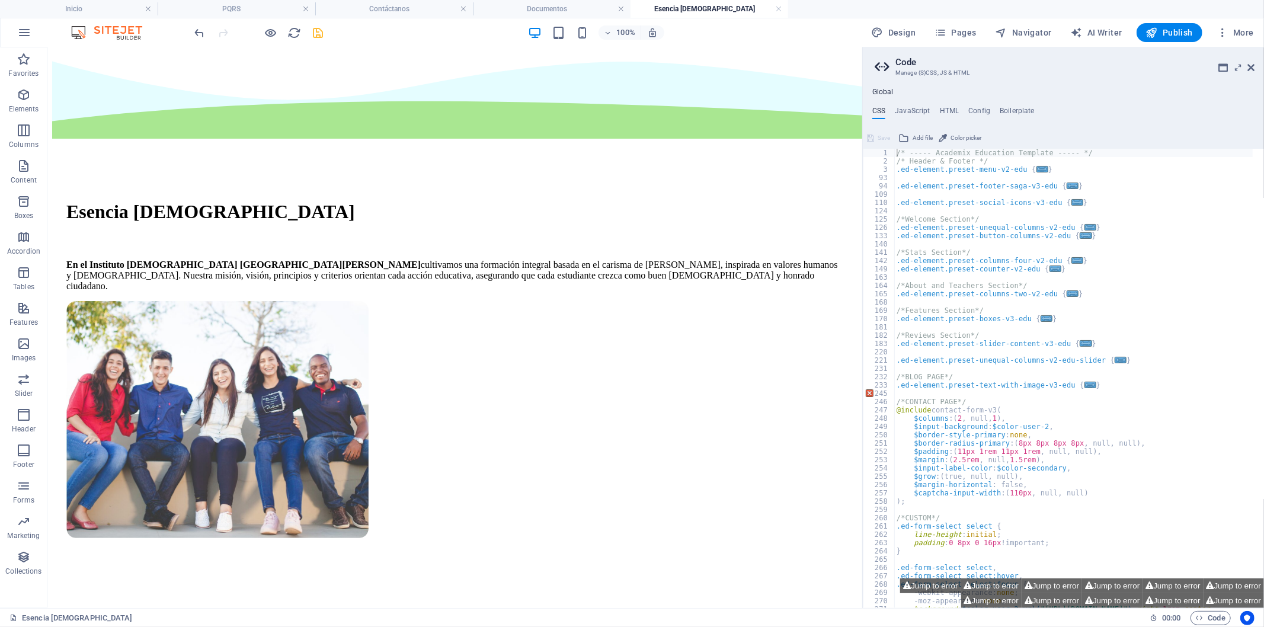
click at [314, 36] on icon "save" at bounding box center [319, 33] width 14 height 14
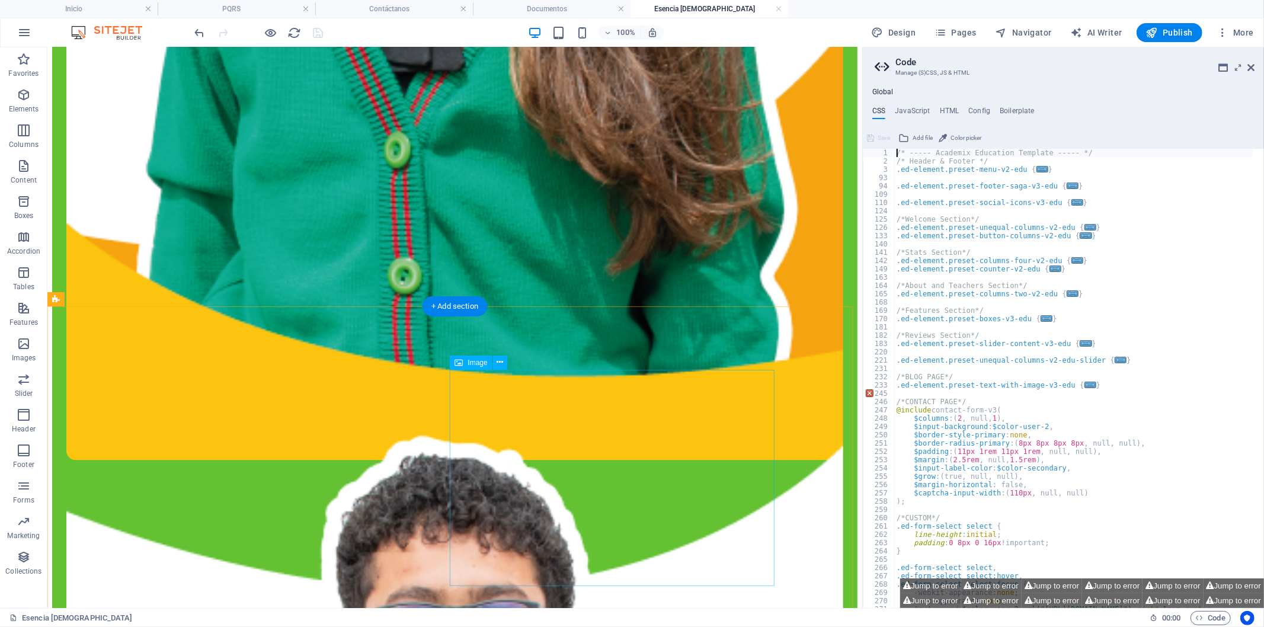
scroll to position [1495, 0]
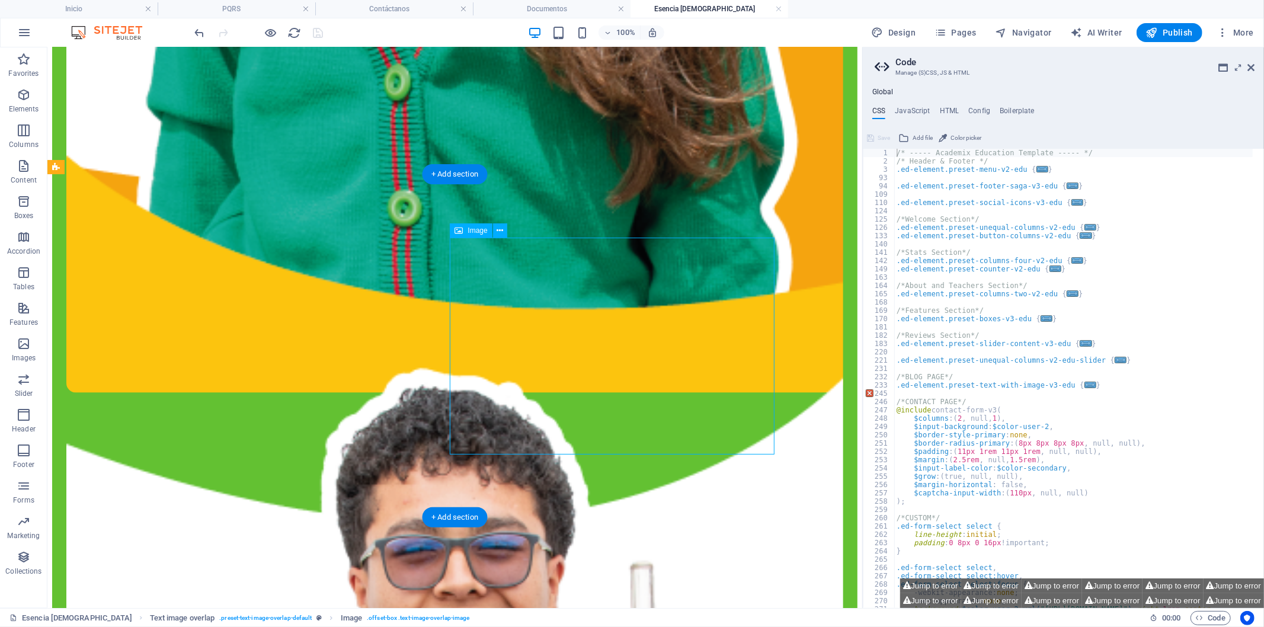
select select "%"
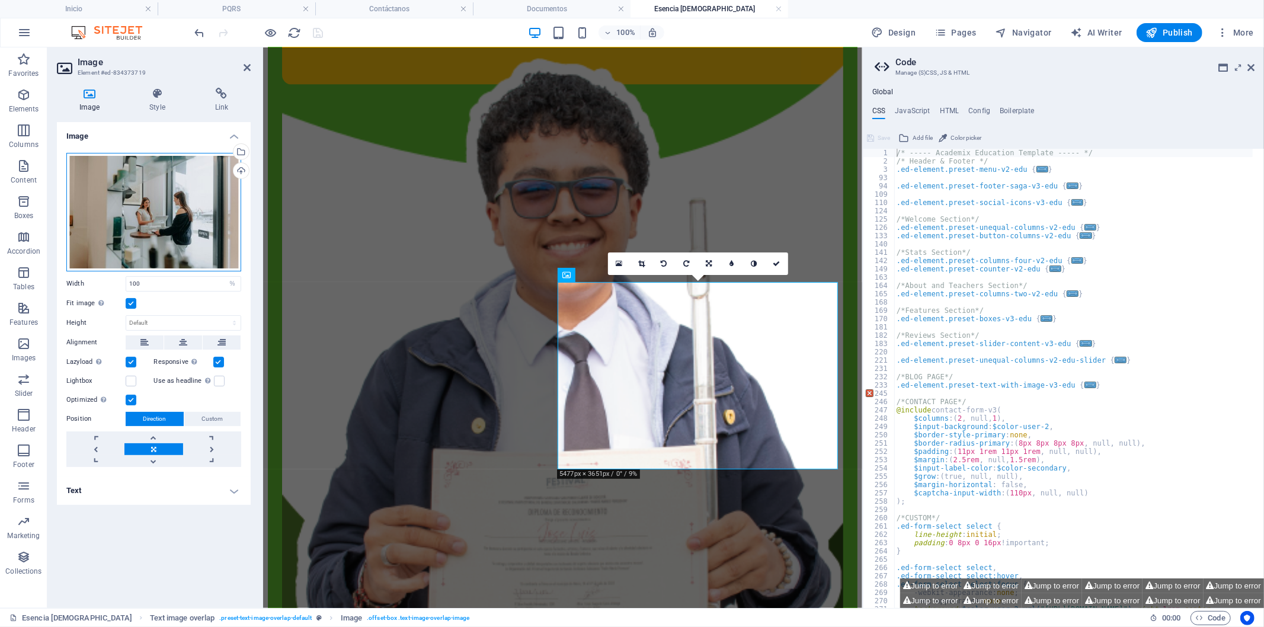
click at [171, 164] on div "Drag files here, click to choose files or select files from Files or our free s…" at bounding box center [153, 212] width 175 height 119
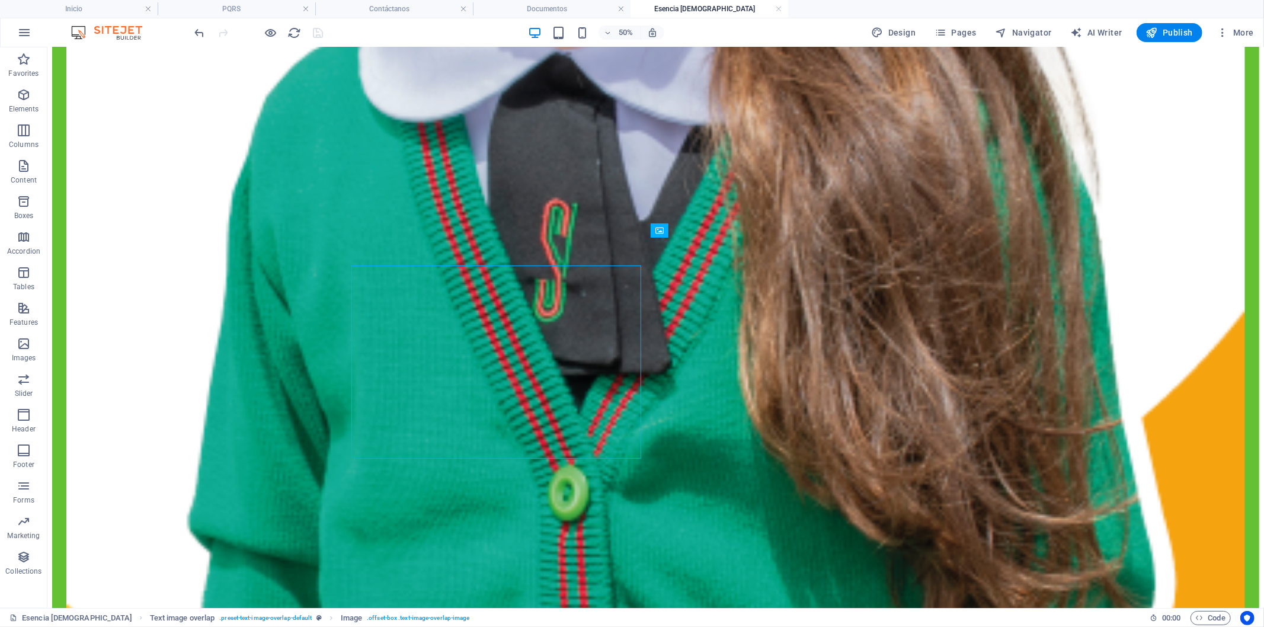
scroll to position [1495, 0]
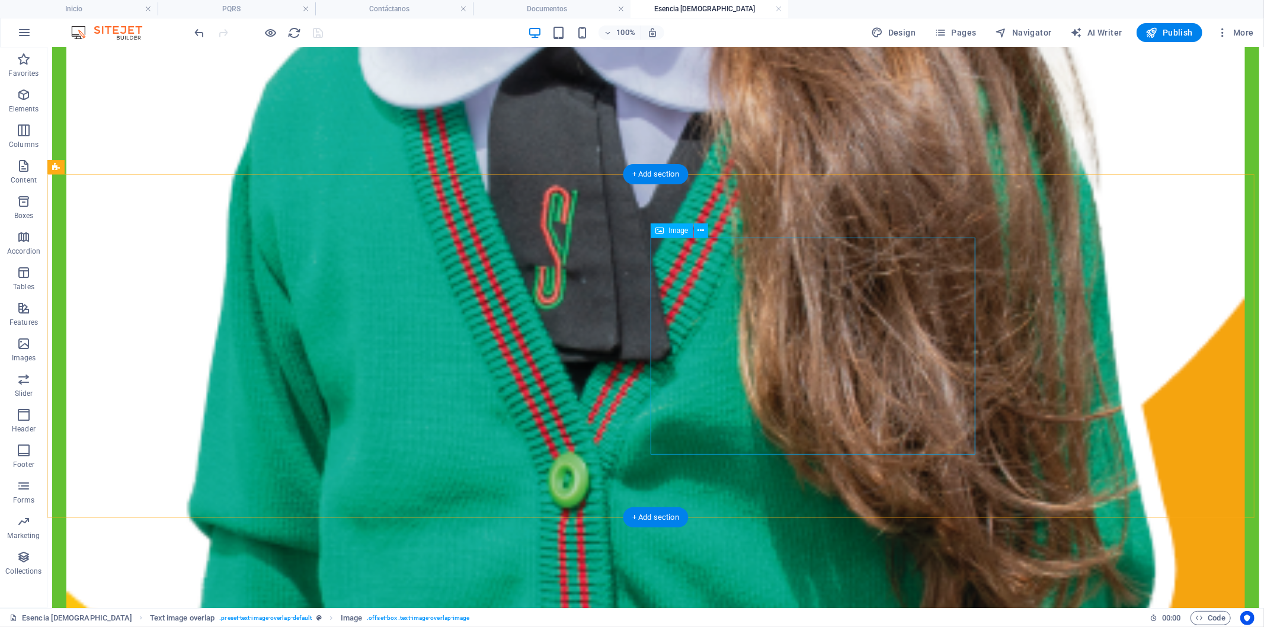
select select "%"
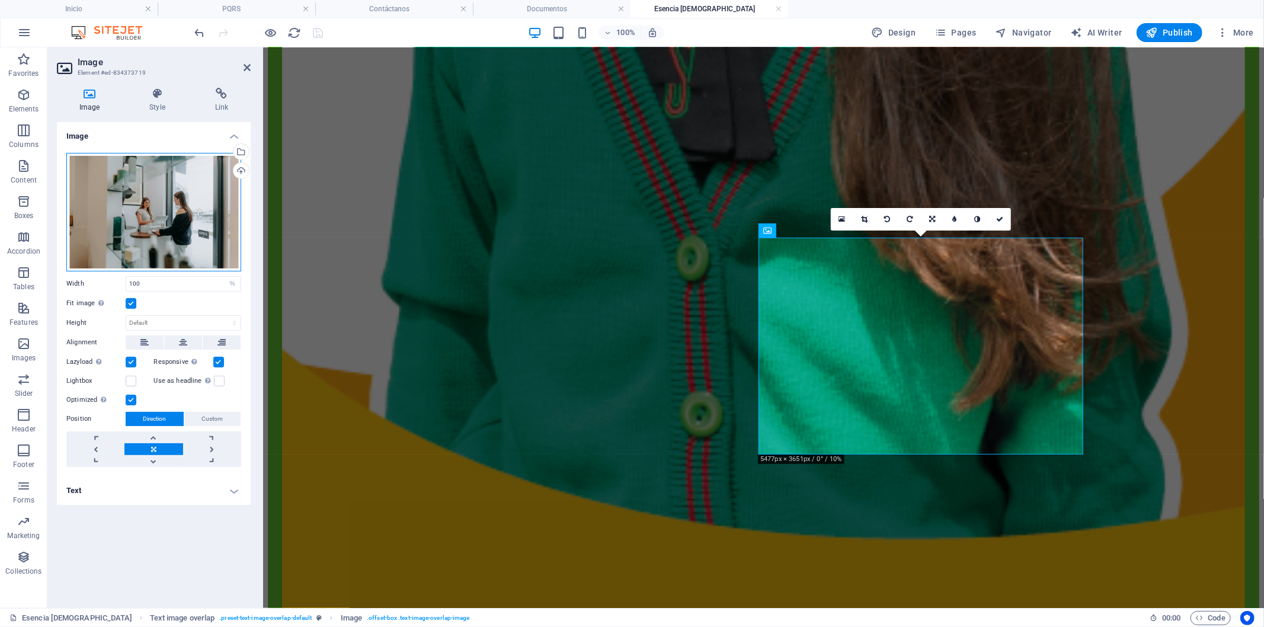
click at [145, 203] on div "Drag files here, click to choose files or select files from Files or our free s…" at bounding box center [153, 212] width 175 height 119
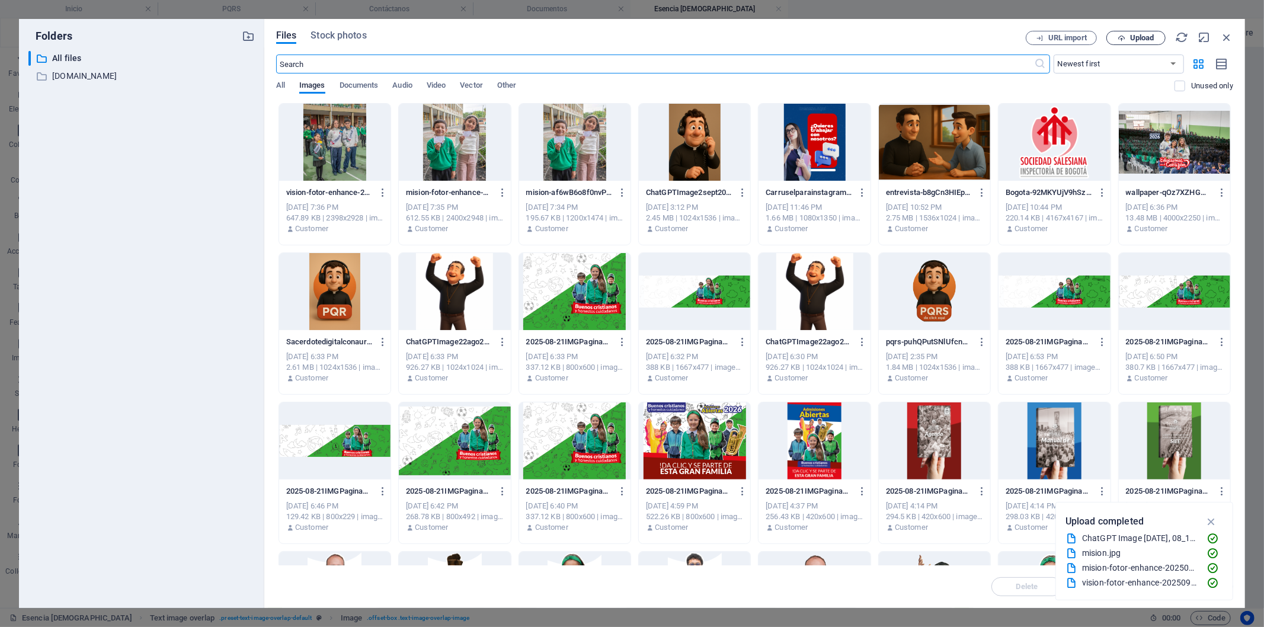
click at [1128, 38] on span "Upload" at bounding box center [1136, 38] width 49 height 8
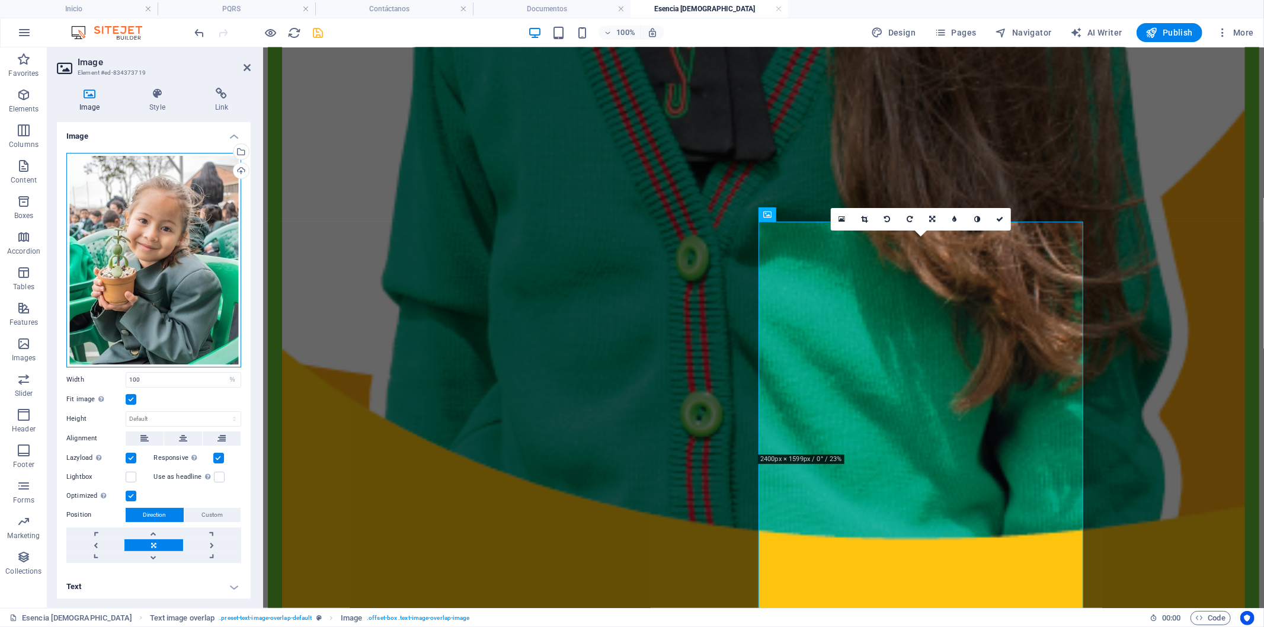
click at [193, 174] on div "Drag files here, click to choose files or select files from Files or our free s…" at bounding box center [153, 260] width 175 height 215
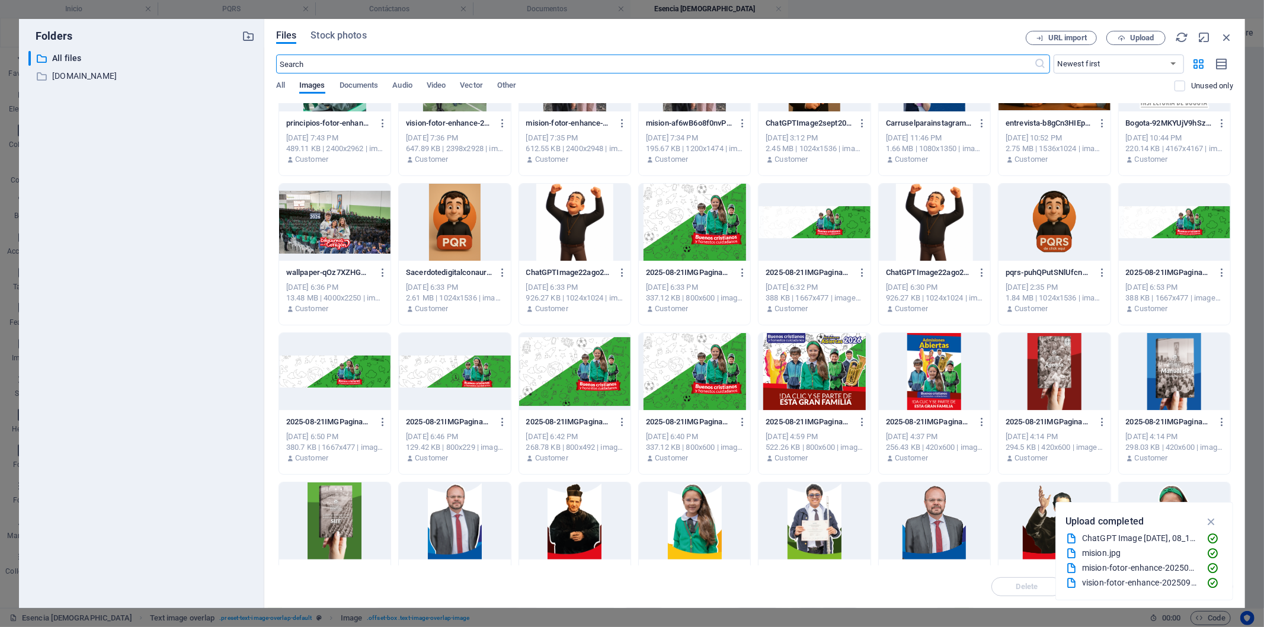
scroll to position [132, 0]
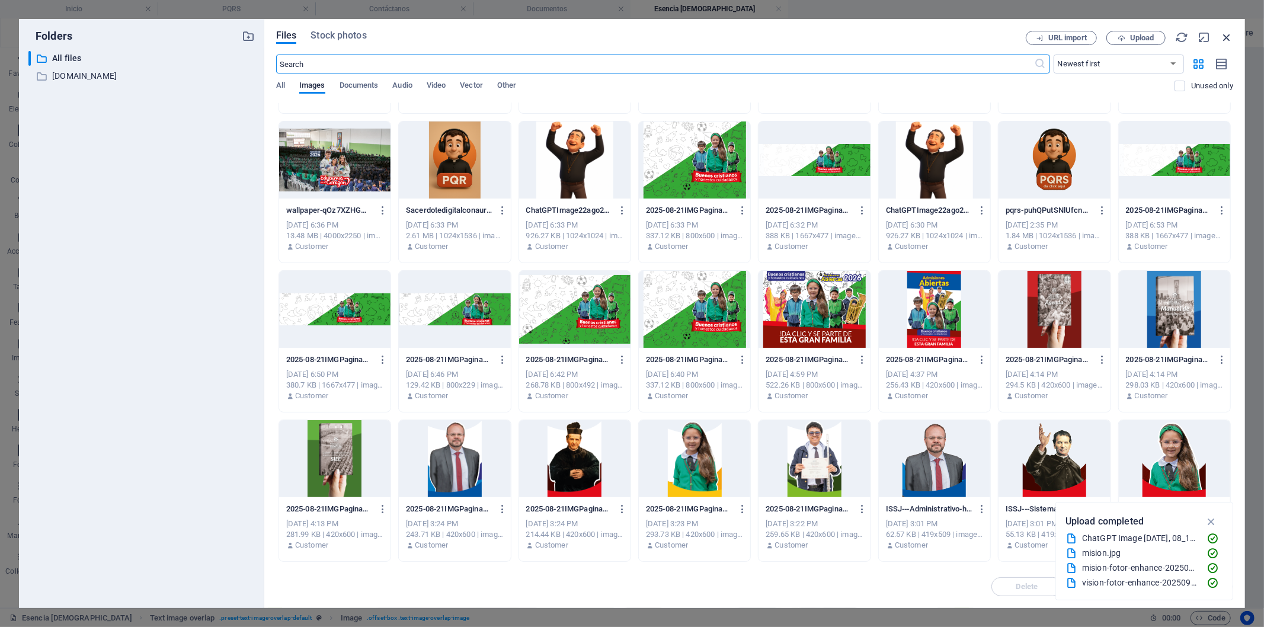
click at [1221, 36] on icon "button" at bounding box center [1226, 37] width 13 height 13
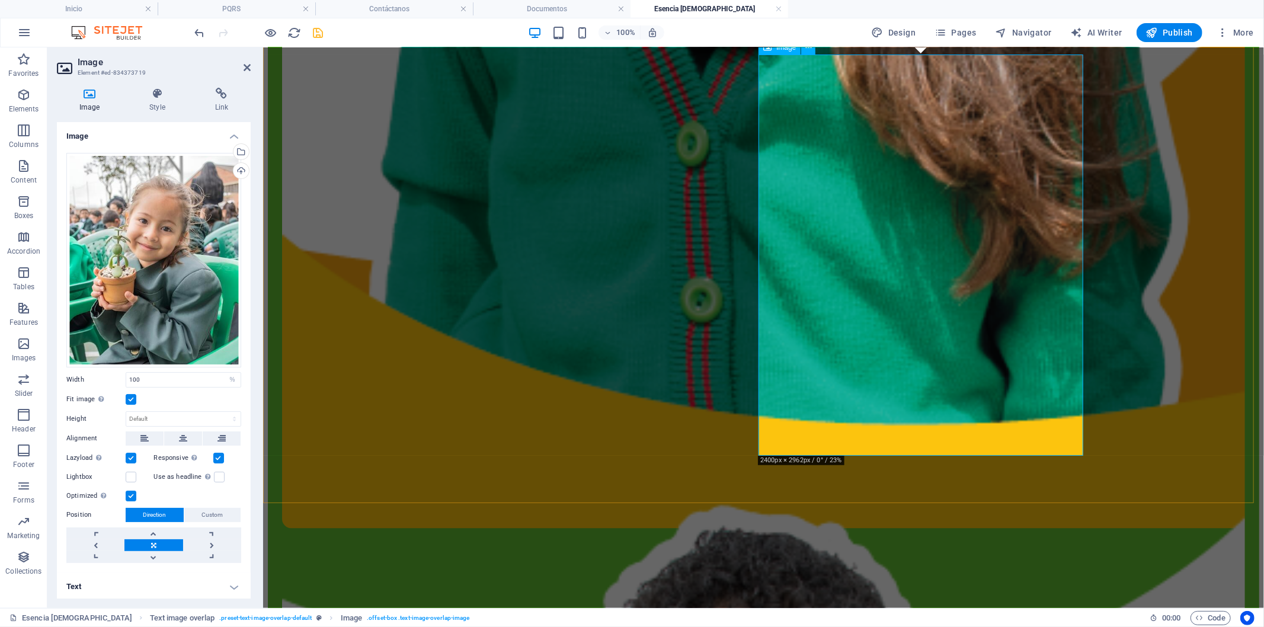
scroll to position [1693, 0]
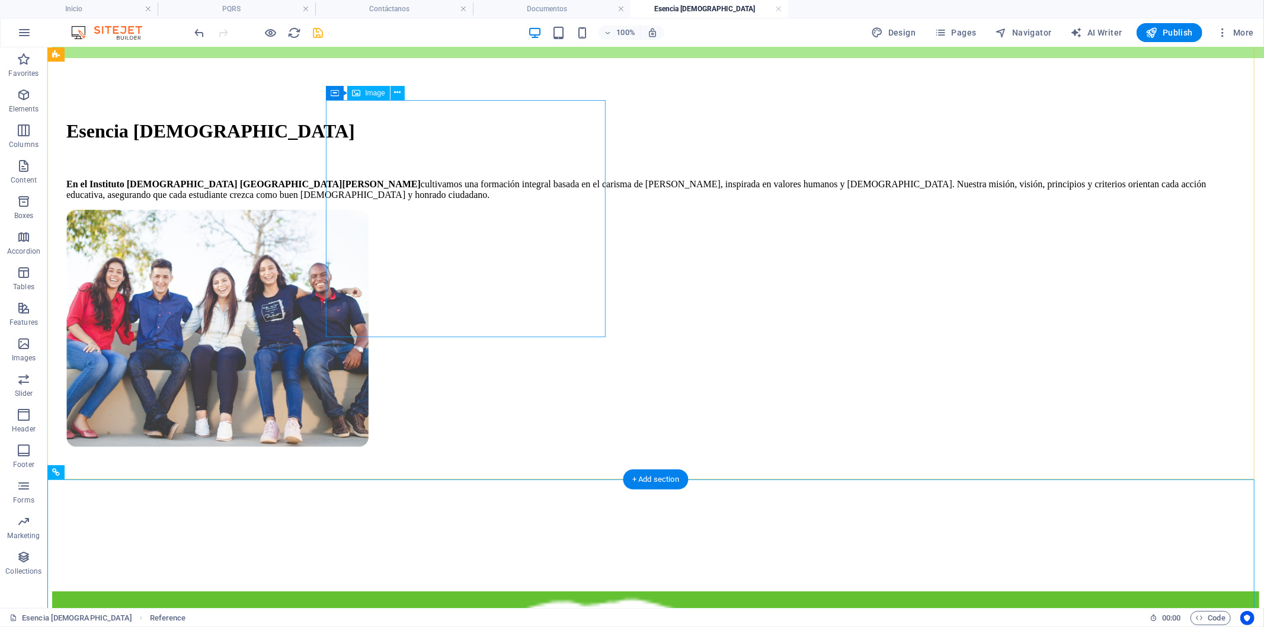
scroll to position [46, 0]
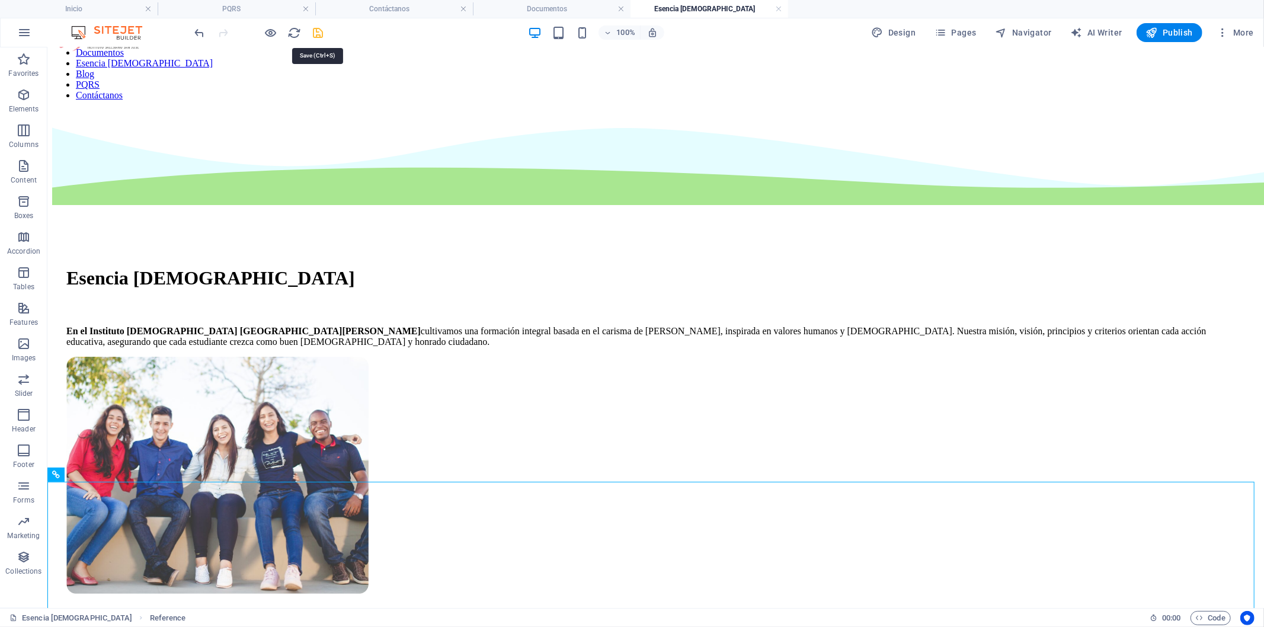
click at [312, 32] on icon "save" at bounding box center [319, 33] width 14 height 14
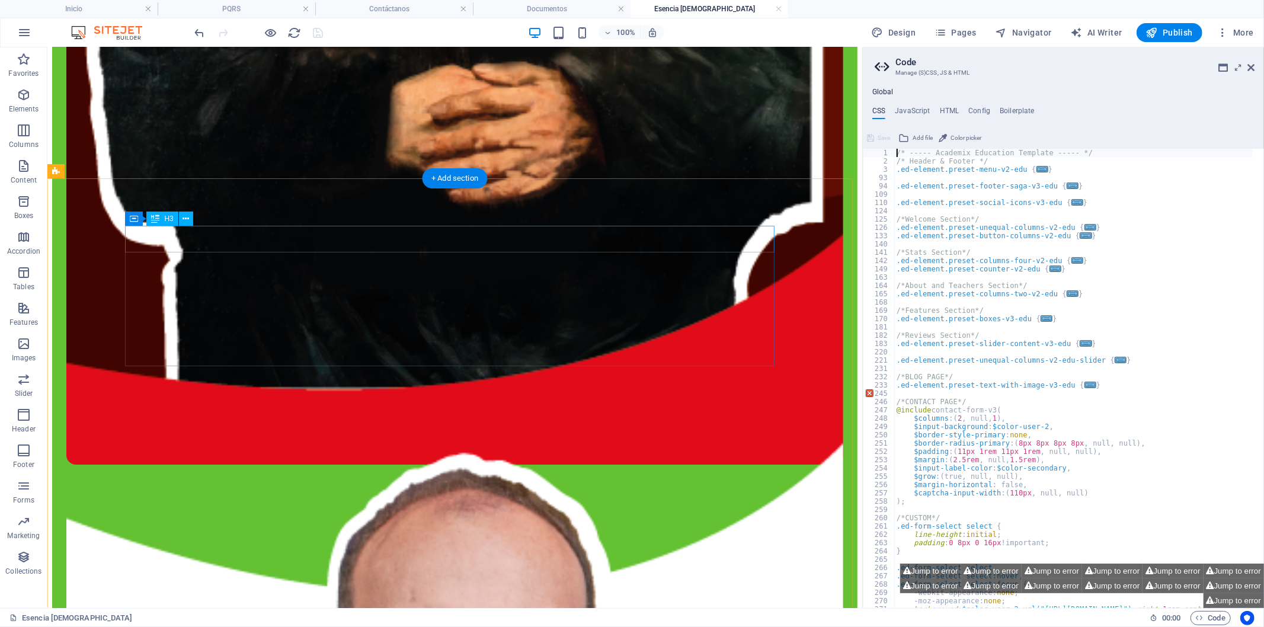
scroll to position [3734, 0]
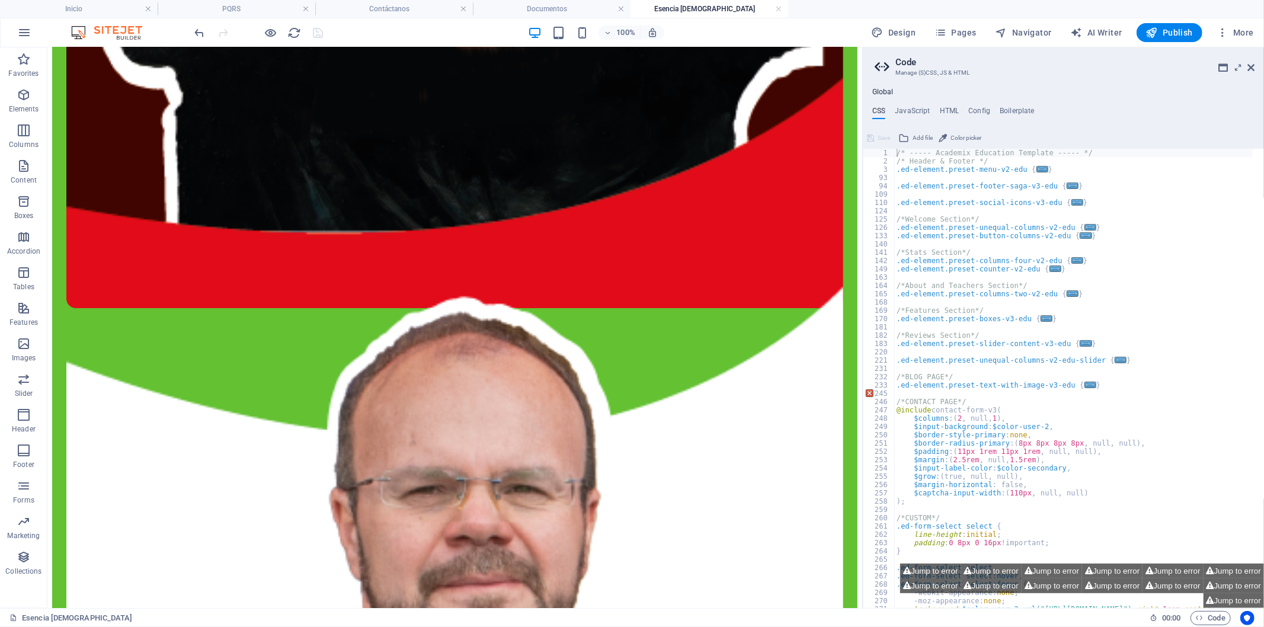
click at [1259, 65] on aside "Code Manage (S)CSS, JS & HTML Global CSS JavaScript HTML Config Boilerplate /* …" at bounding box center [1063, 327] width 402 height 561
click at [1258, 63] on aside "Code Manage (S)CSS, JS & HTML Global CSS JavaScript HTML Config Boilerplate /* …" at bounding box center [1063, 327] width 402 height 561
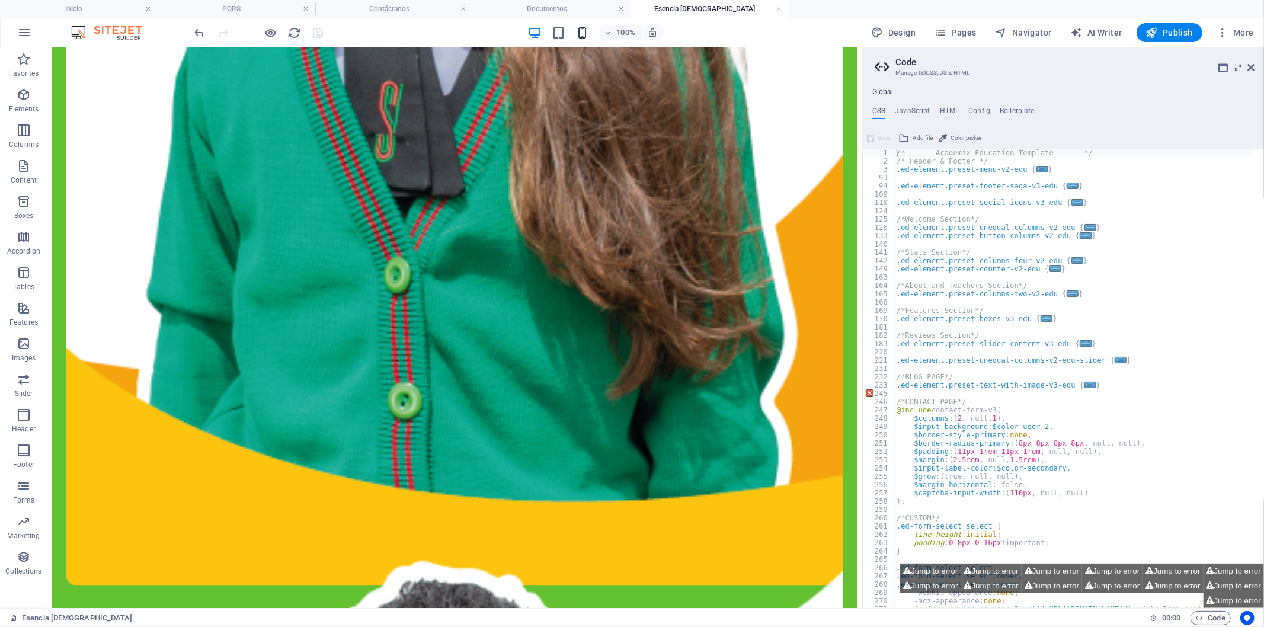
click at [587, 36] on icon "button" at bounding box center [582, 33] width 14 height 14
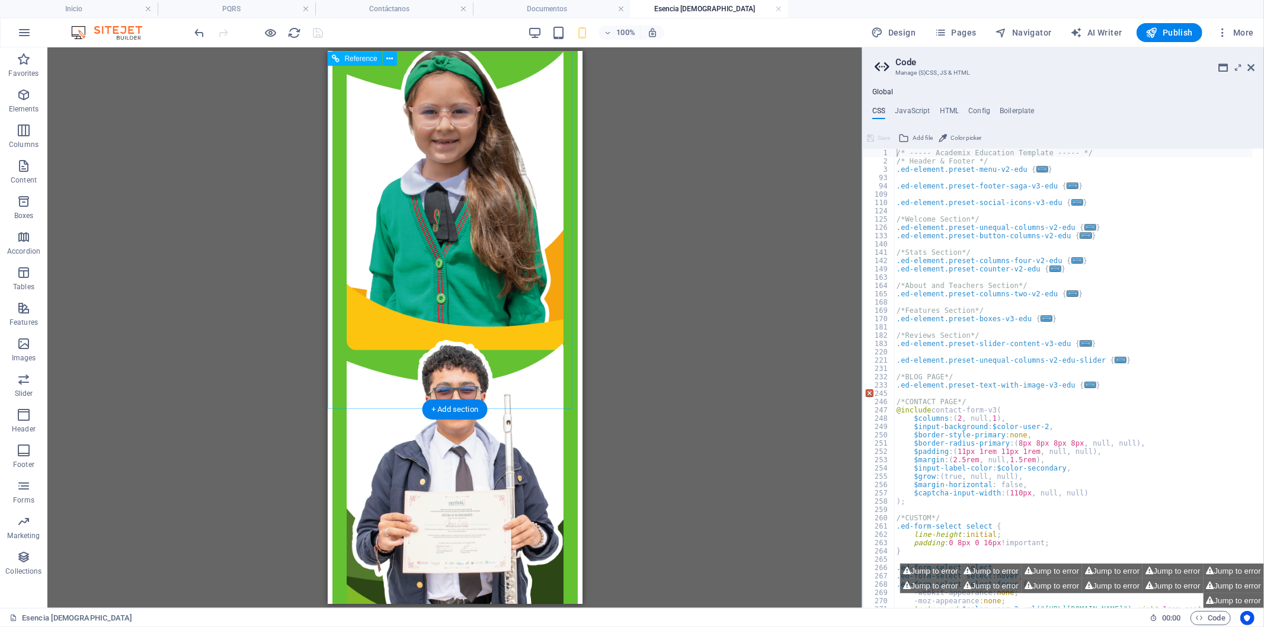
scroll to position [767, 0]
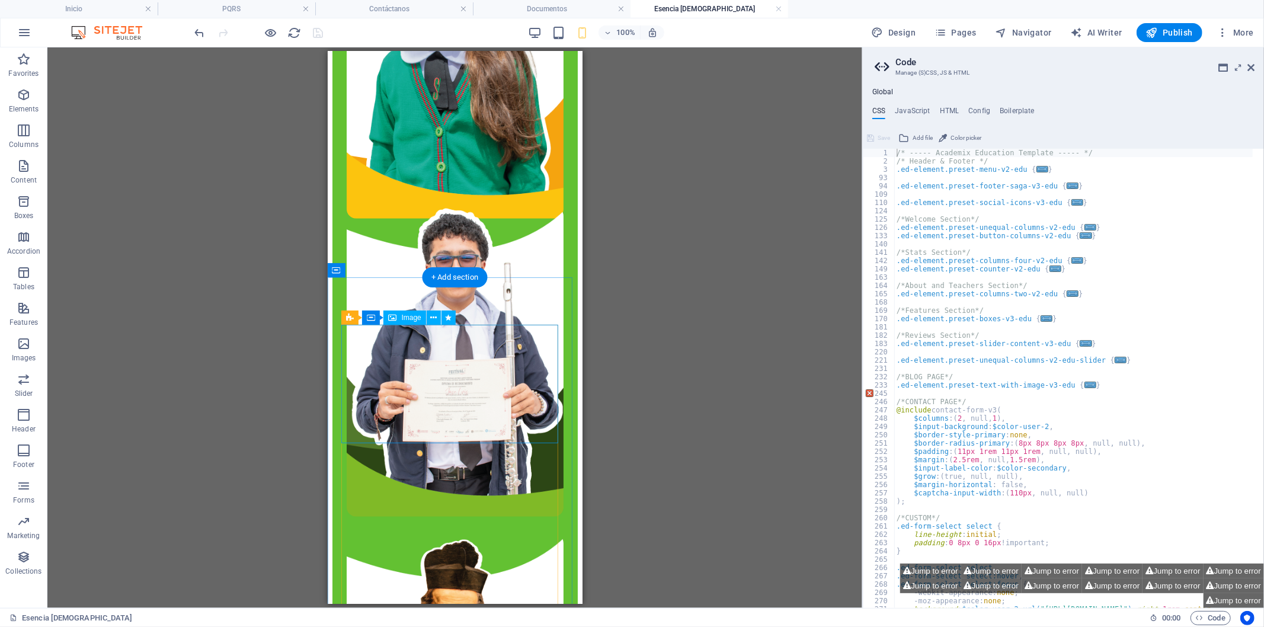
select select "vw"
select select "px"
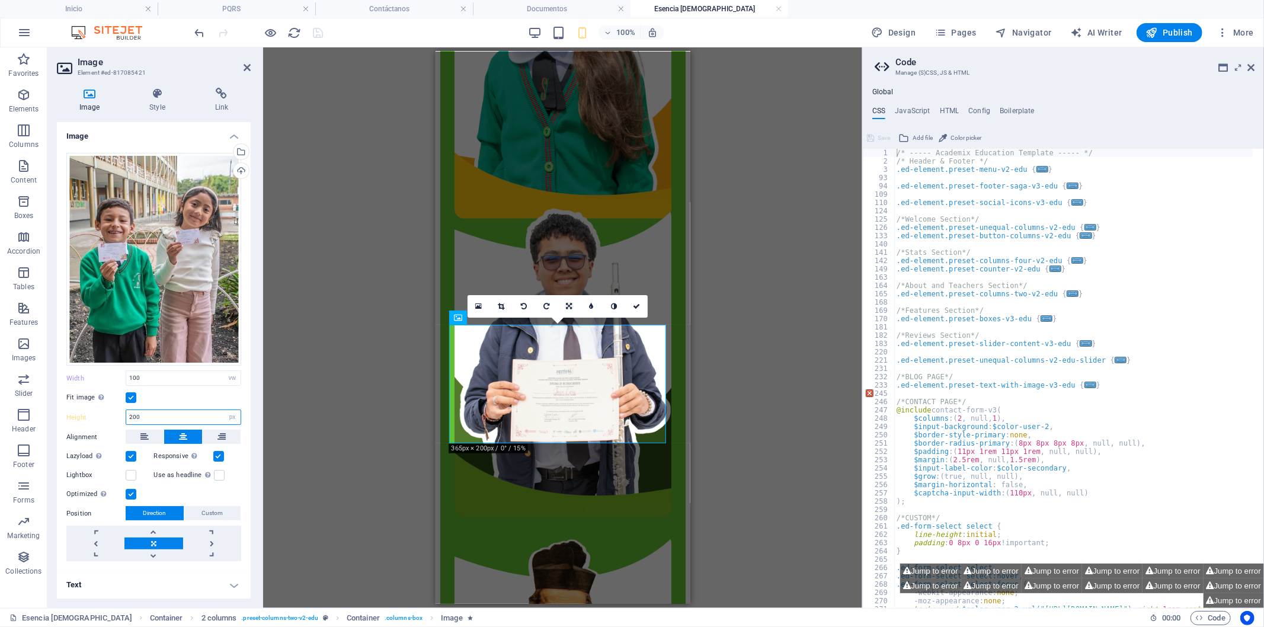
click at [153, 412] on input "200" at bounding box center [183, 417] width 114 height 14
type input "2"
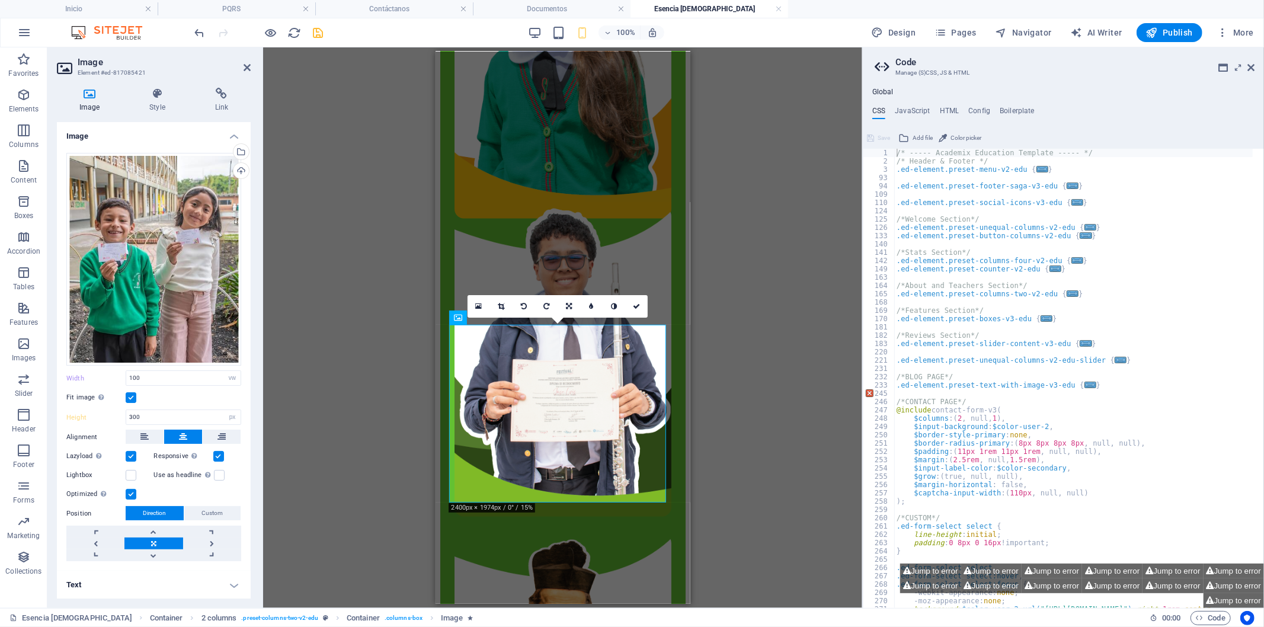
click at [338, 354] on div "Drag here to replace the existing content. Press “Ctrl” if you want to create a…" at bounding box center [562, 327] width 599 height 561
click at [145, 412] on input "300" at bounding box center [183, 417] width 114 height 14
type input "310"
click at [822, 350] on div "Drag here to replace the existing content. Press “Ctrl” if you want to create a…" at bounding box center [562, 327] width 599 height 561
click at [636, 305] on icon at bounding box center [636, 306] width 7 height 7
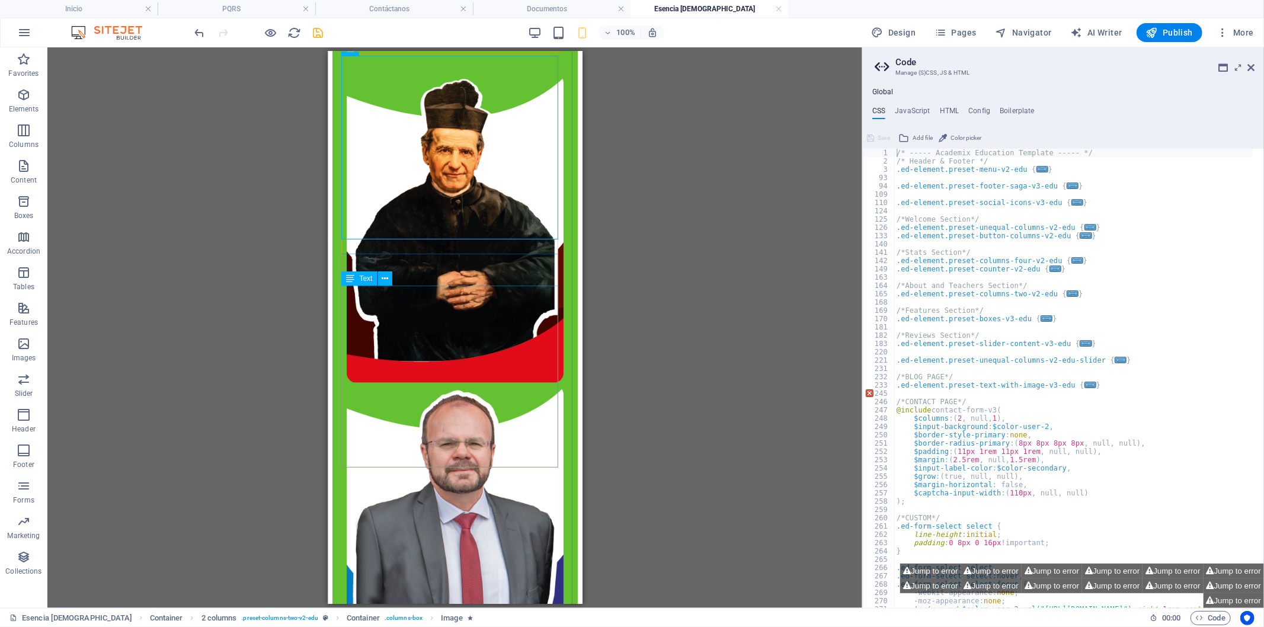
scroll to position [1228, 0]
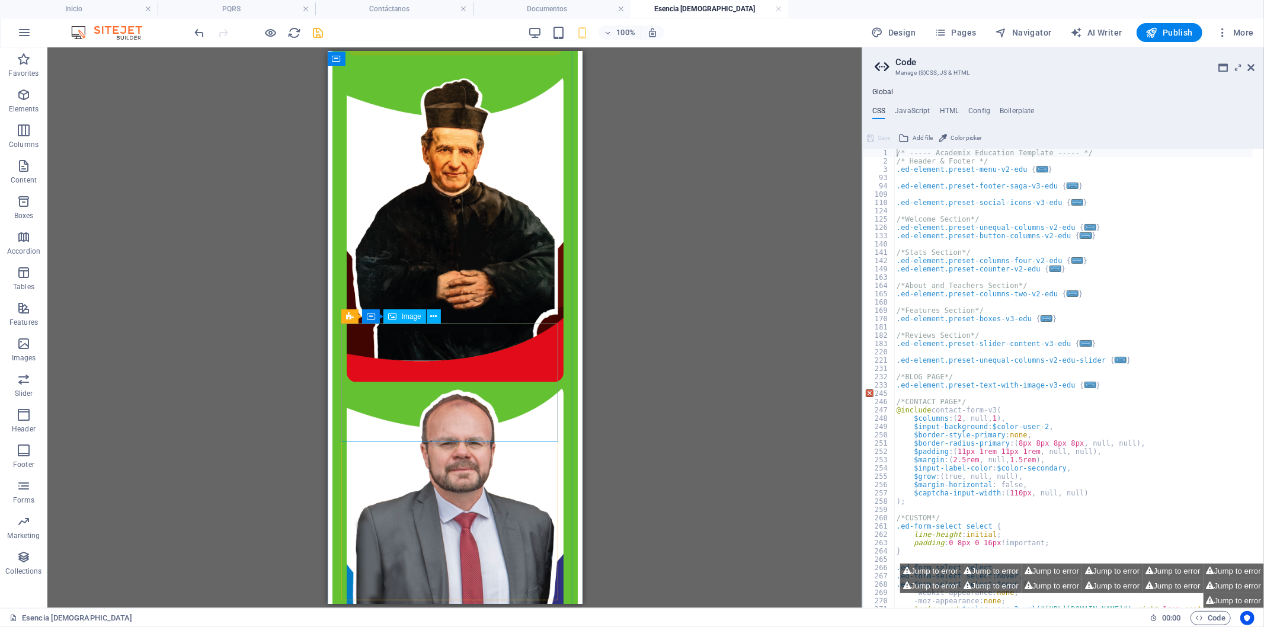
select select "px"
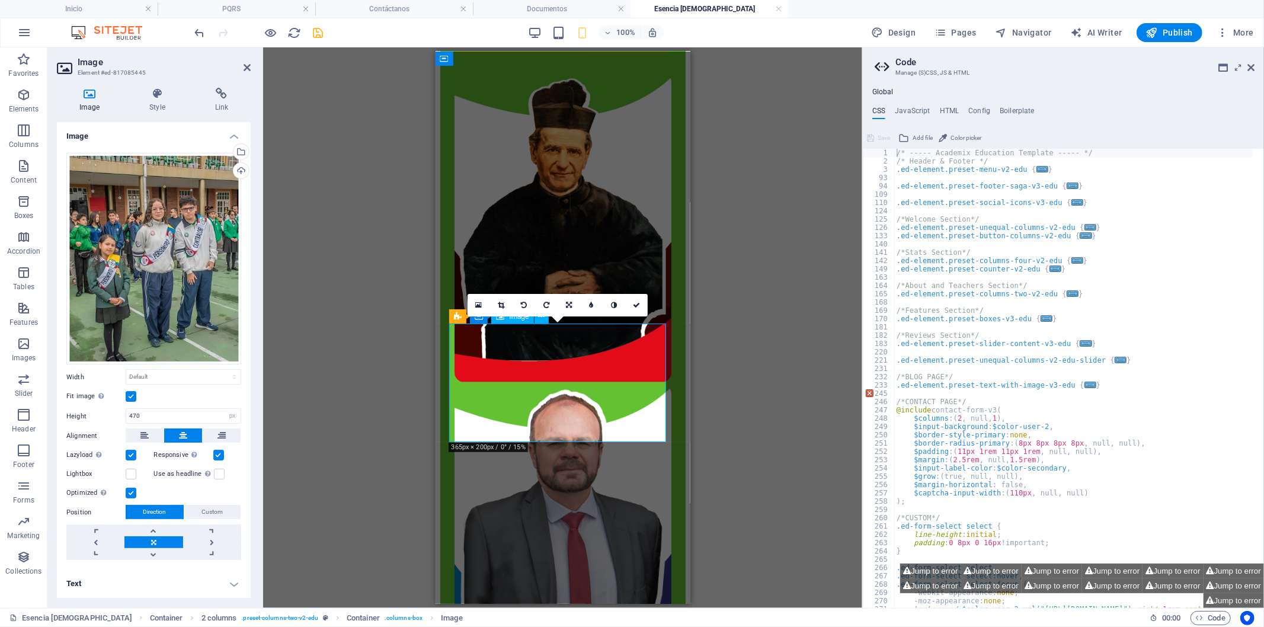
type input "100"
select select "vw"
click at [135, 412] on input "200" at bounding box center [183, 416] width 114 height 14
click at [139, 412] on input "200" at bounding box center [183, 416] width 114 height 14
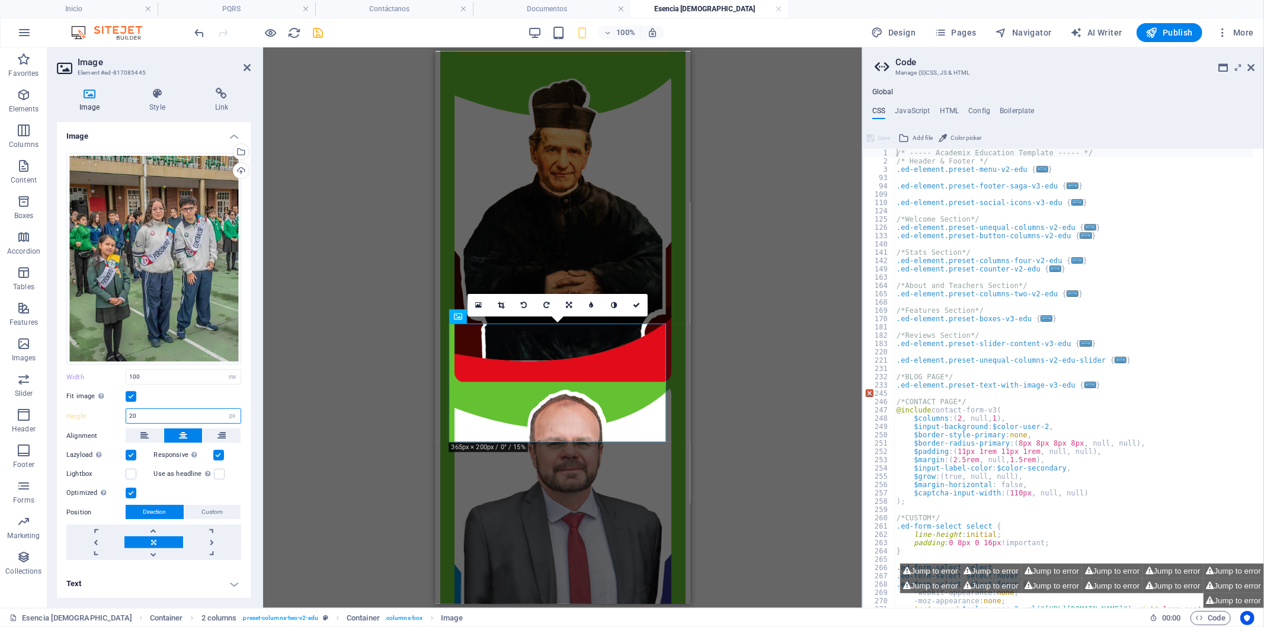
type input "2"
type input "315"
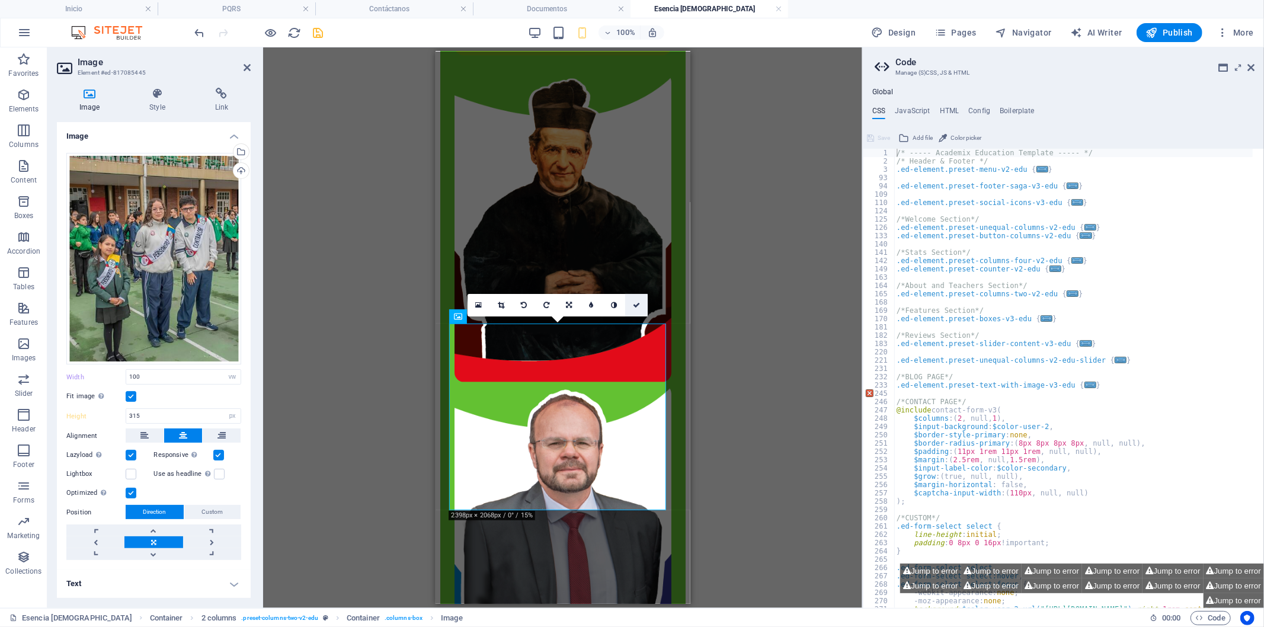
click at [632, 306] on link at bounding box center [636, 305] width 23 height 23
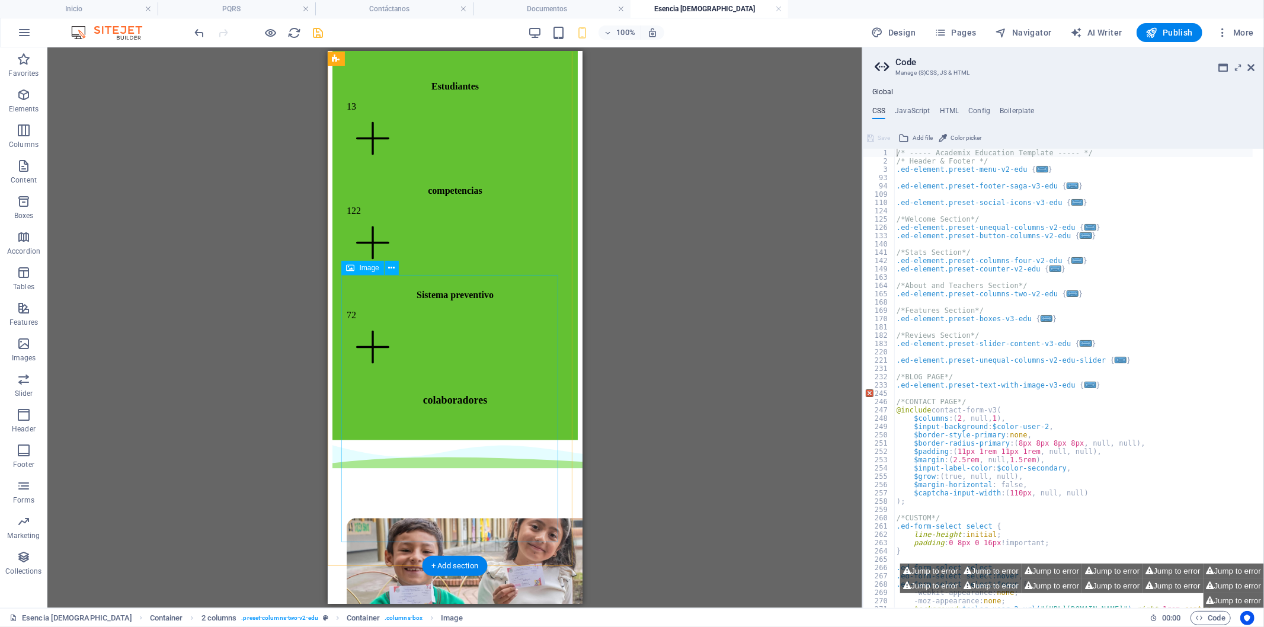
scroll to position [1952, 0]
click at [603, 459] on div "Drag here to replace the existing content. Press “Ctrl” if you want to create a…" at bounding box center [454, 327] width 815 height 561
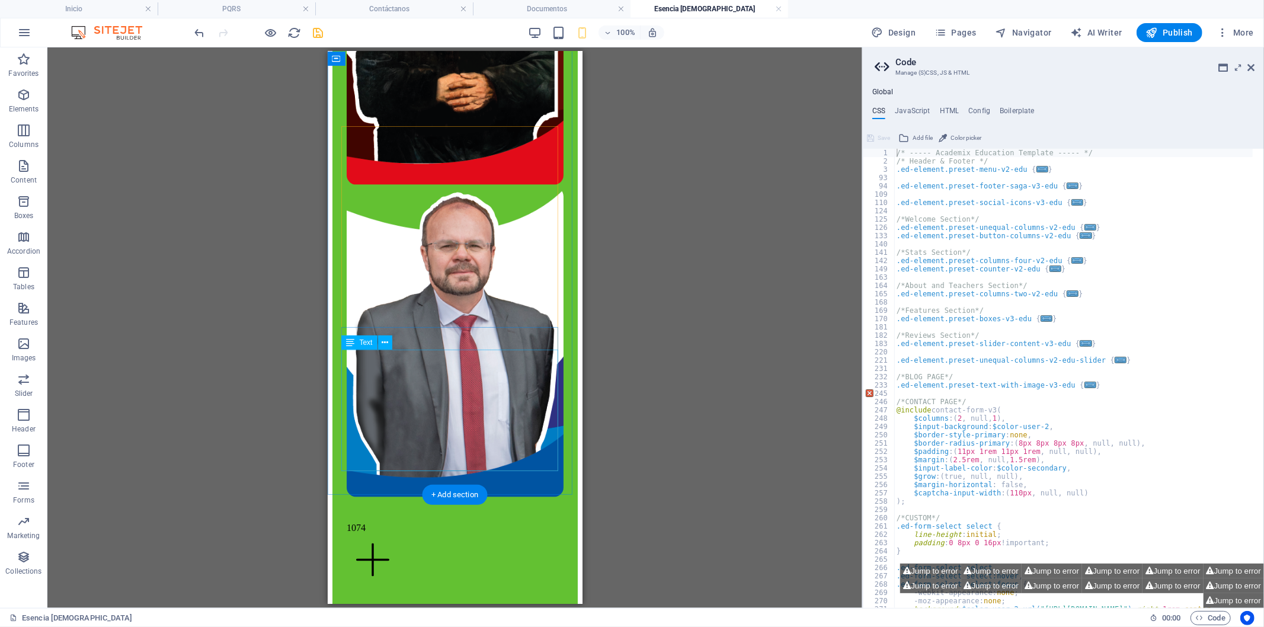
scroll to position [1162, 0]
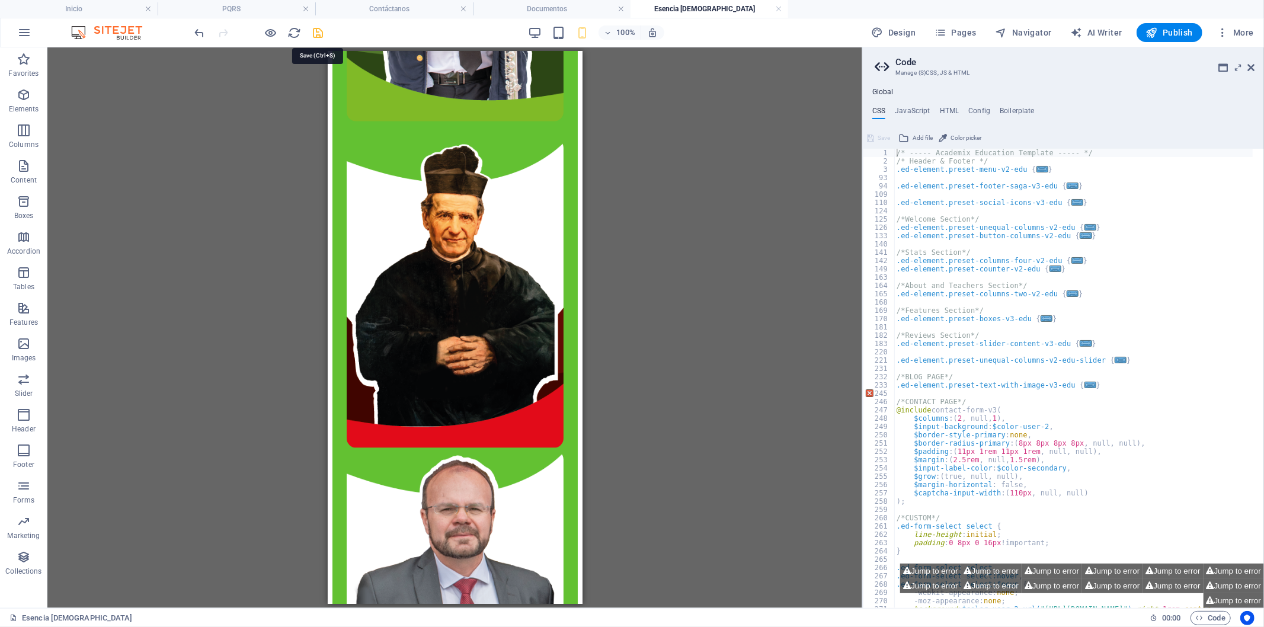
click at [318, 31] on icon "save" at bounding box center [319, 33] width 14 height 14
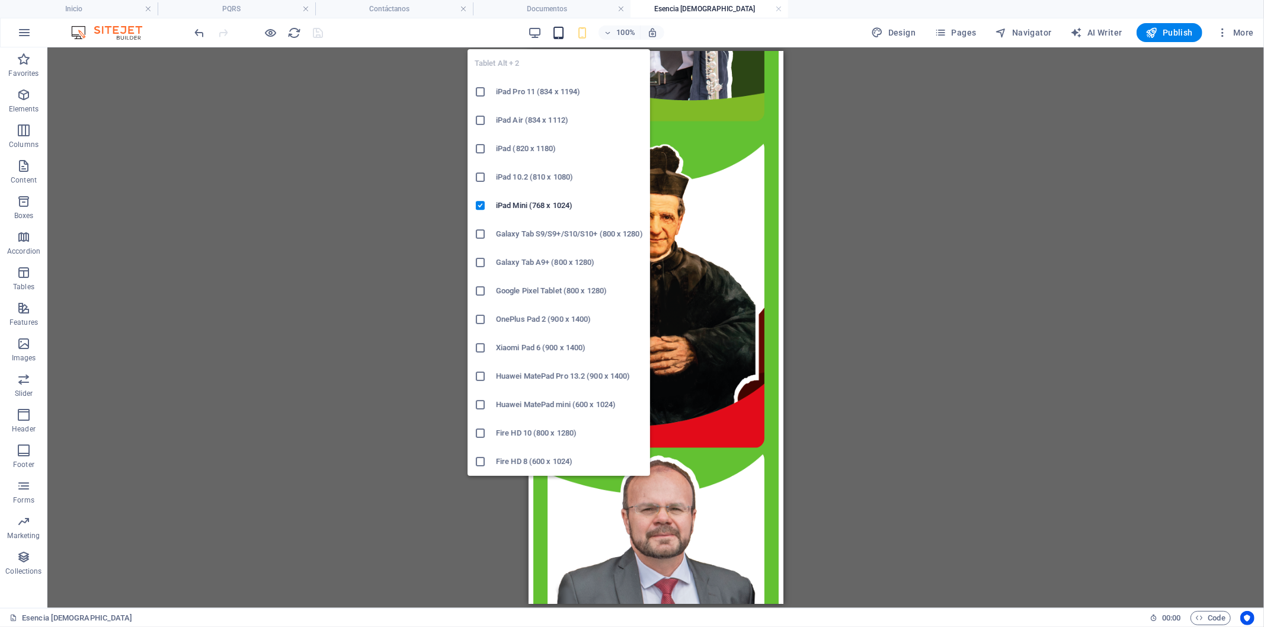
click at [559, 31] on icon "button" at bounding box center [559, 33] width 14 height 14
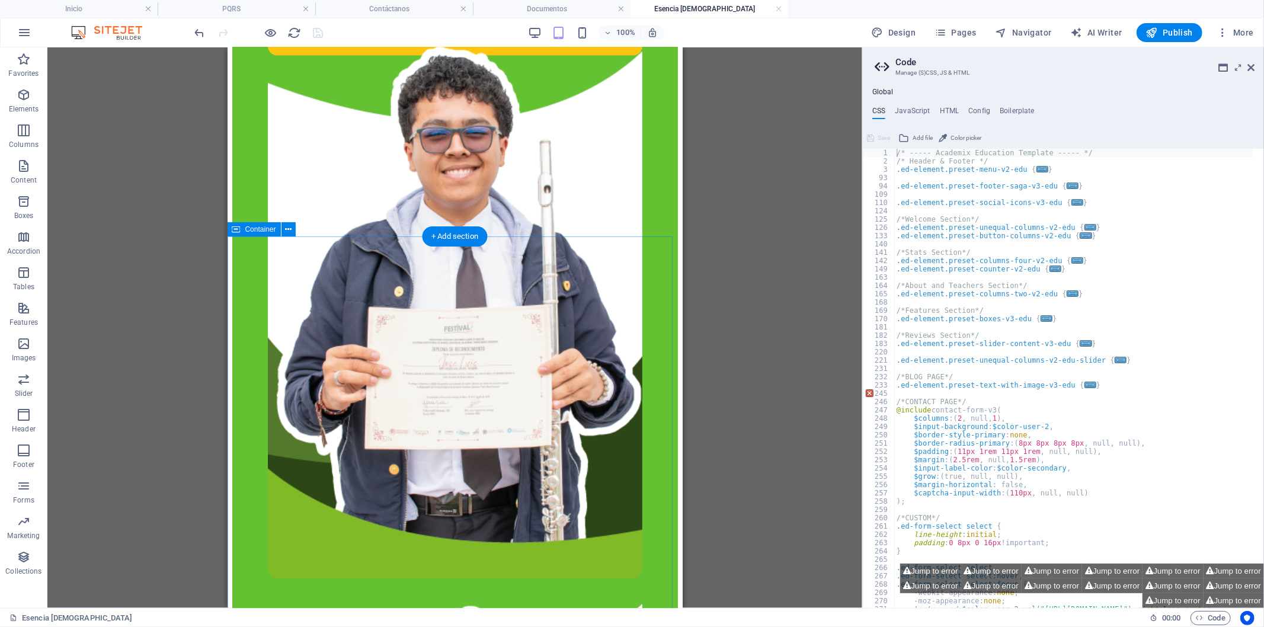
scroll to position [1228, 0]
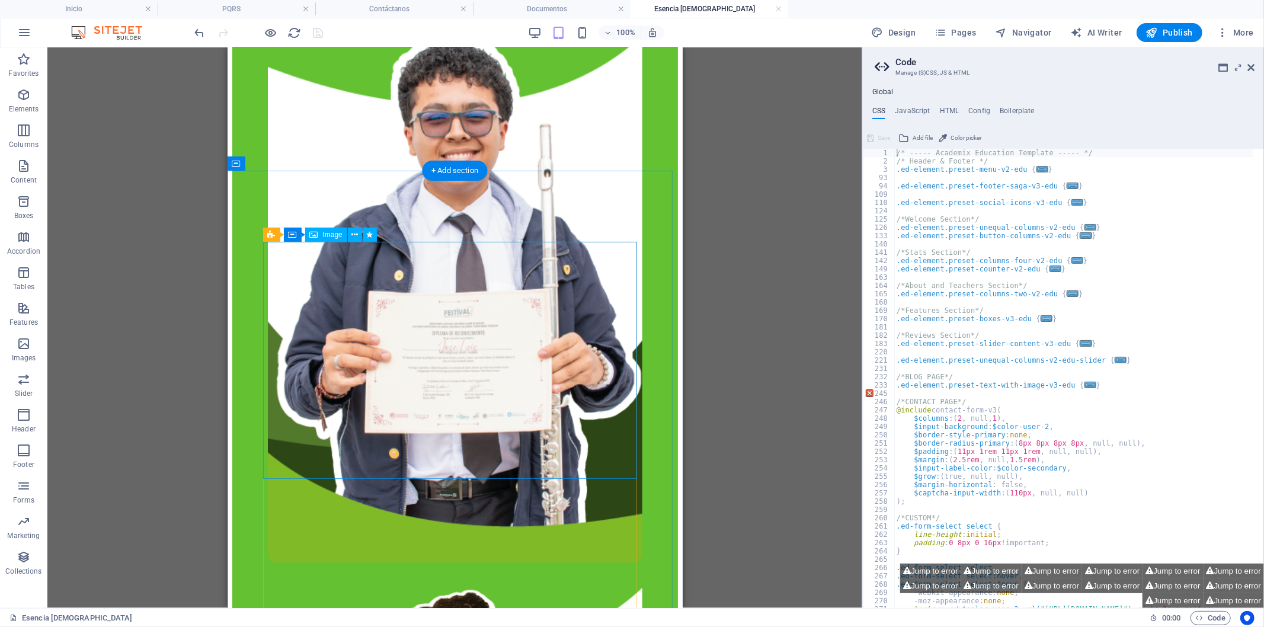
select select "vw"
select select "px"
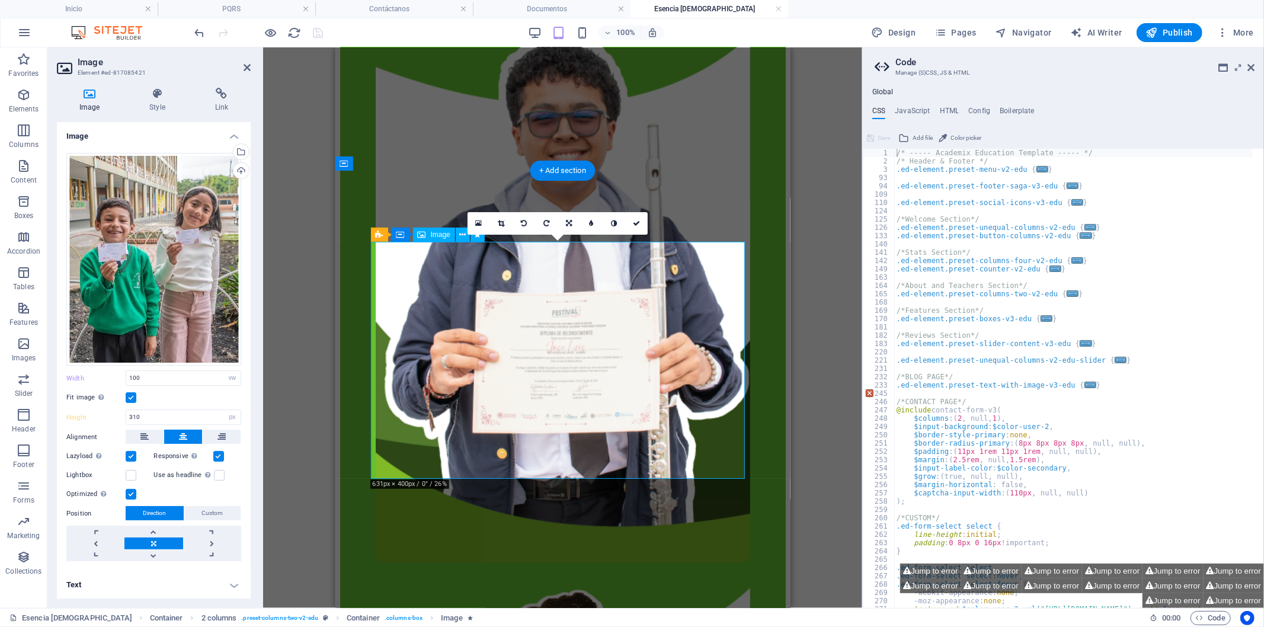
type input "400"
click at [145, 411] on input "400" at bounding box center [183, 417] width 114 height 14
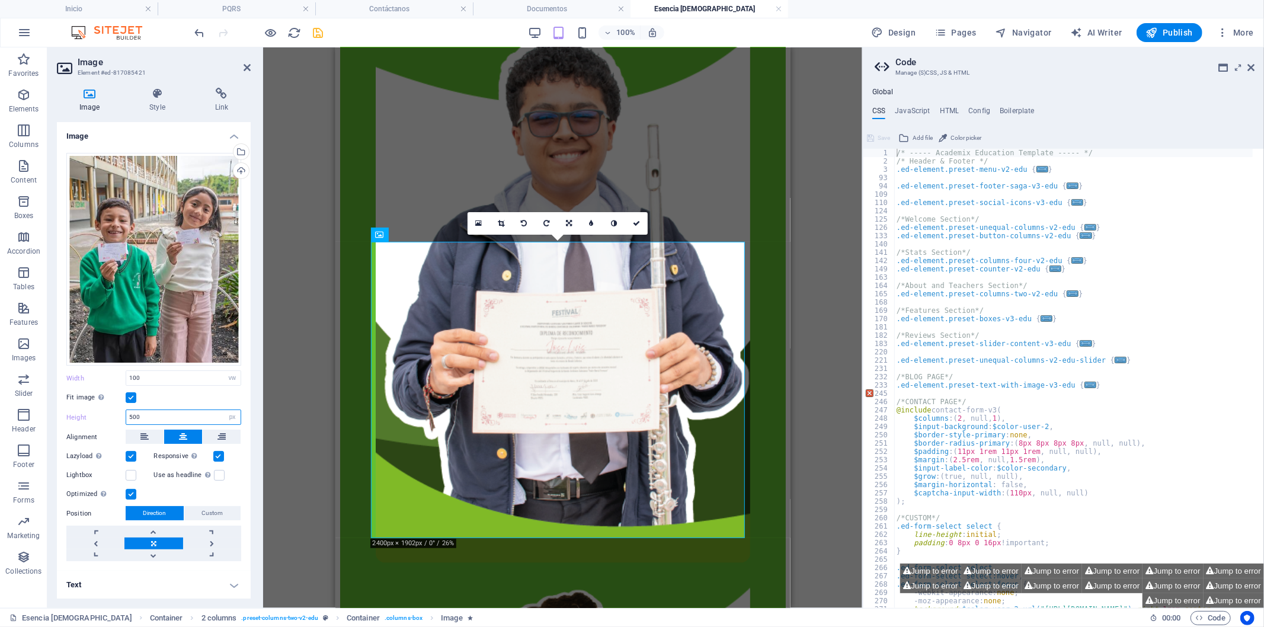
click at [161, 418] on input "500" at bounding box center [183, 417] width 114 height 14
type input "5"
type input "3"
type input "600"
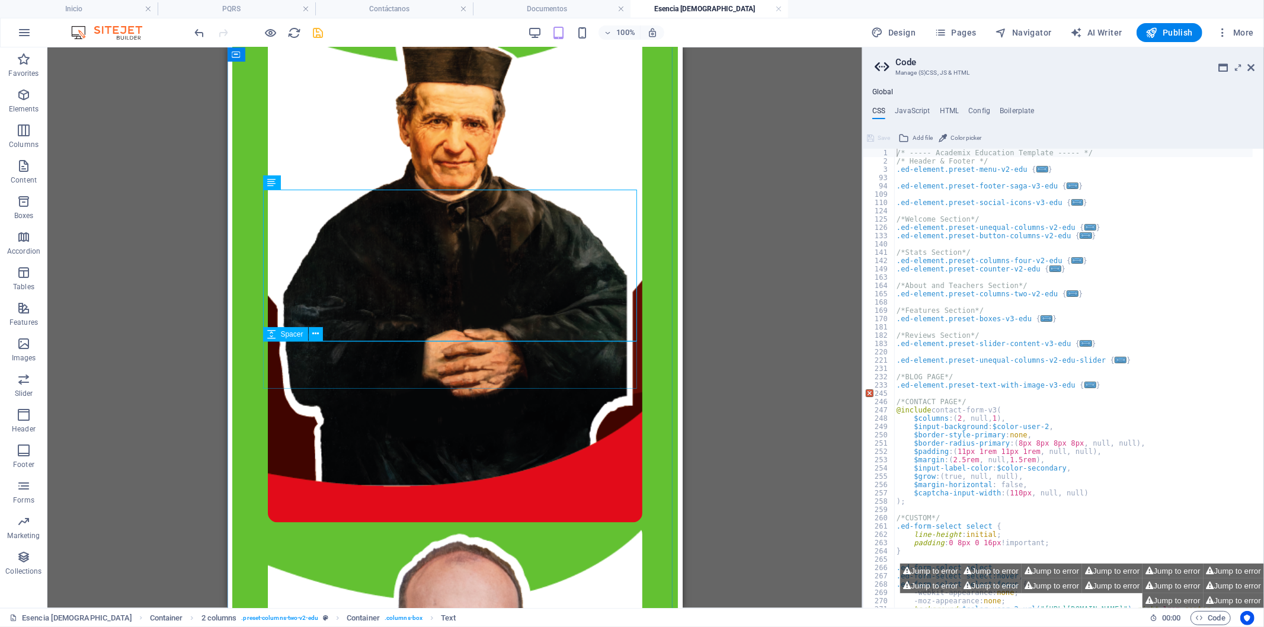
scroll to position [1821, 0]
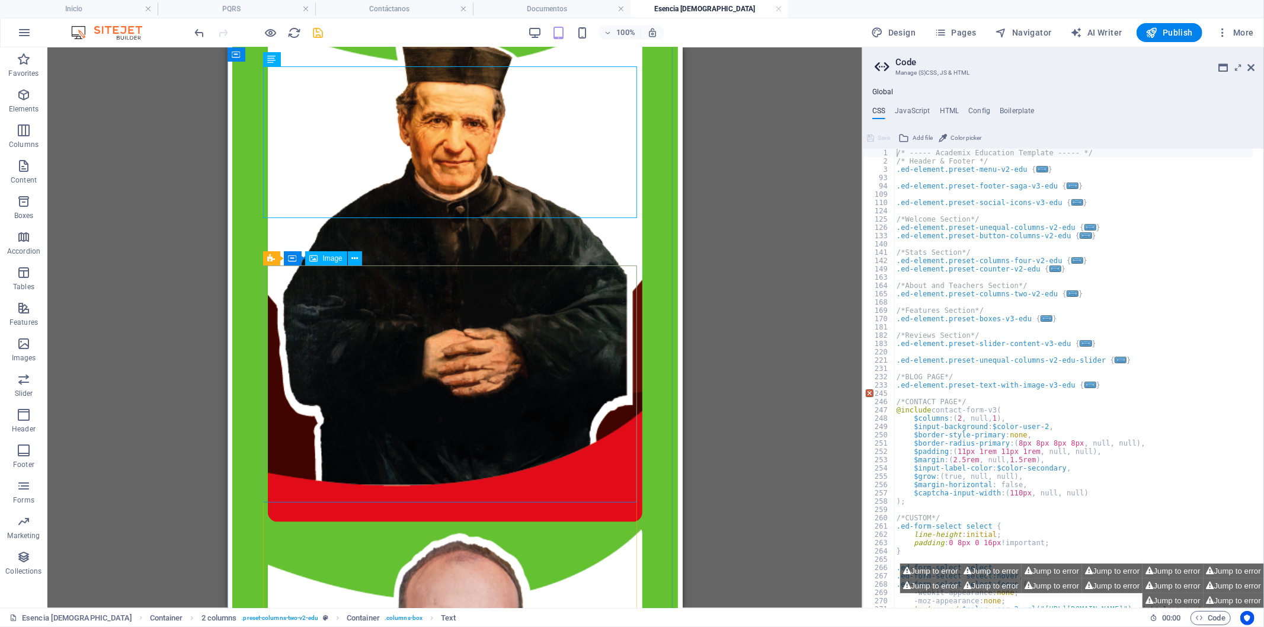
select select "vw"
select select "px"
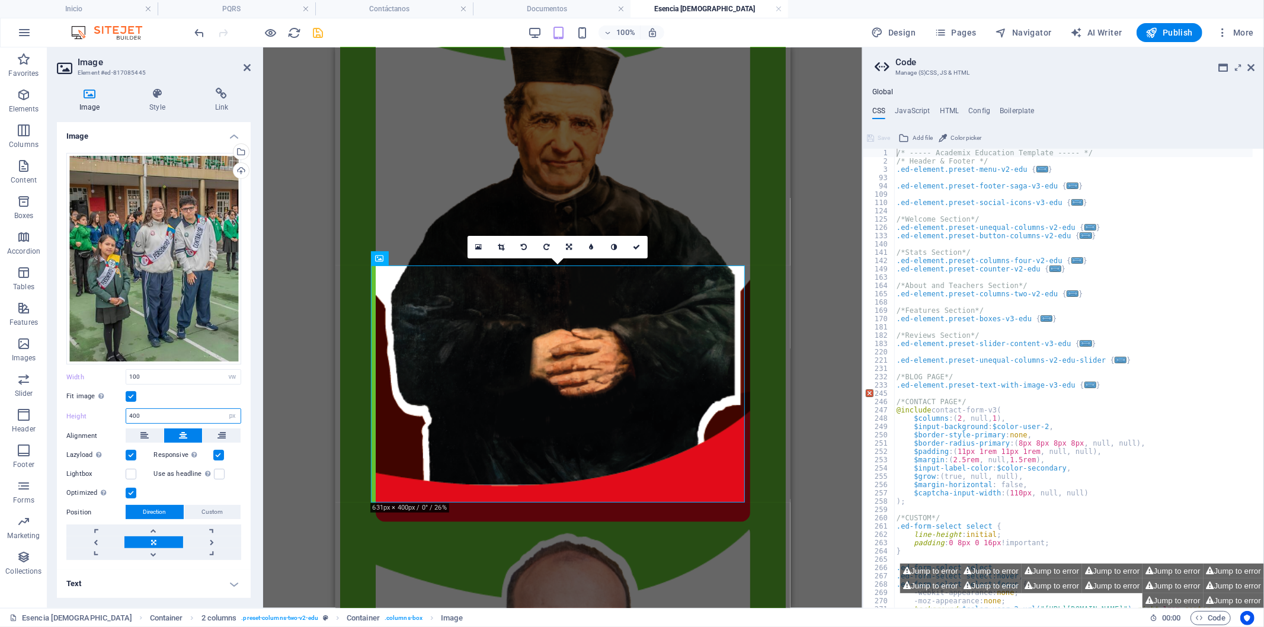
click at [148, 411] on input "400" at bounding box center [183, 416] width 114 height 14
type input "600"
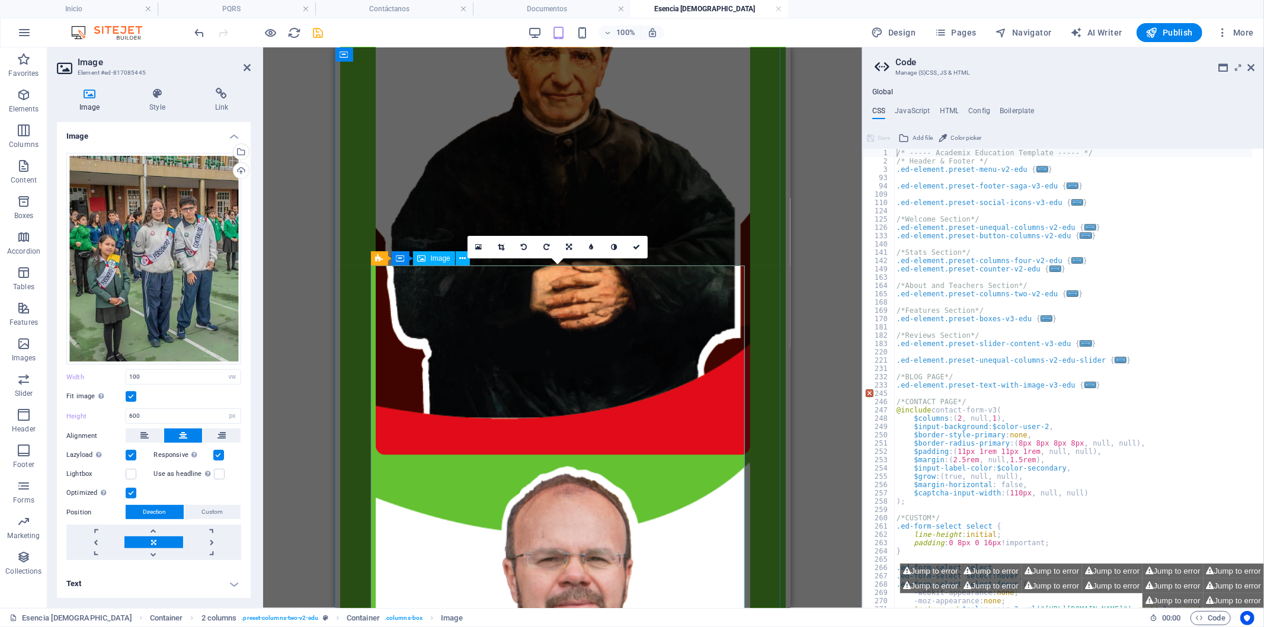
scroll to position [1952, 0]
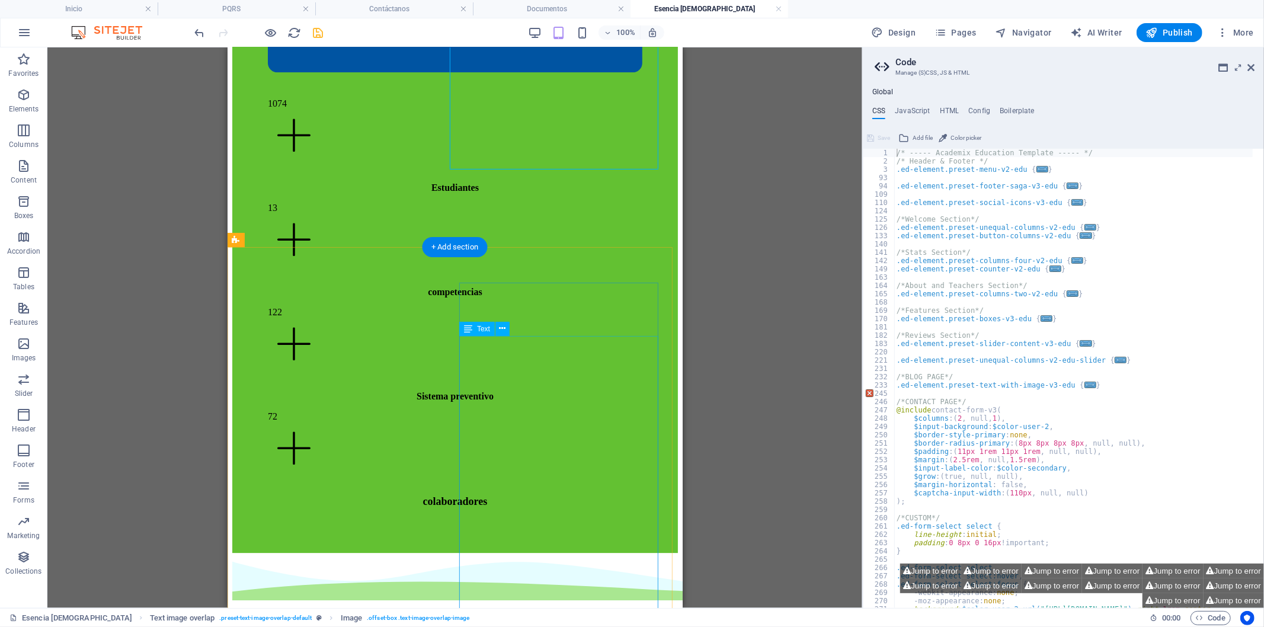
scroll to position [2545, 0]
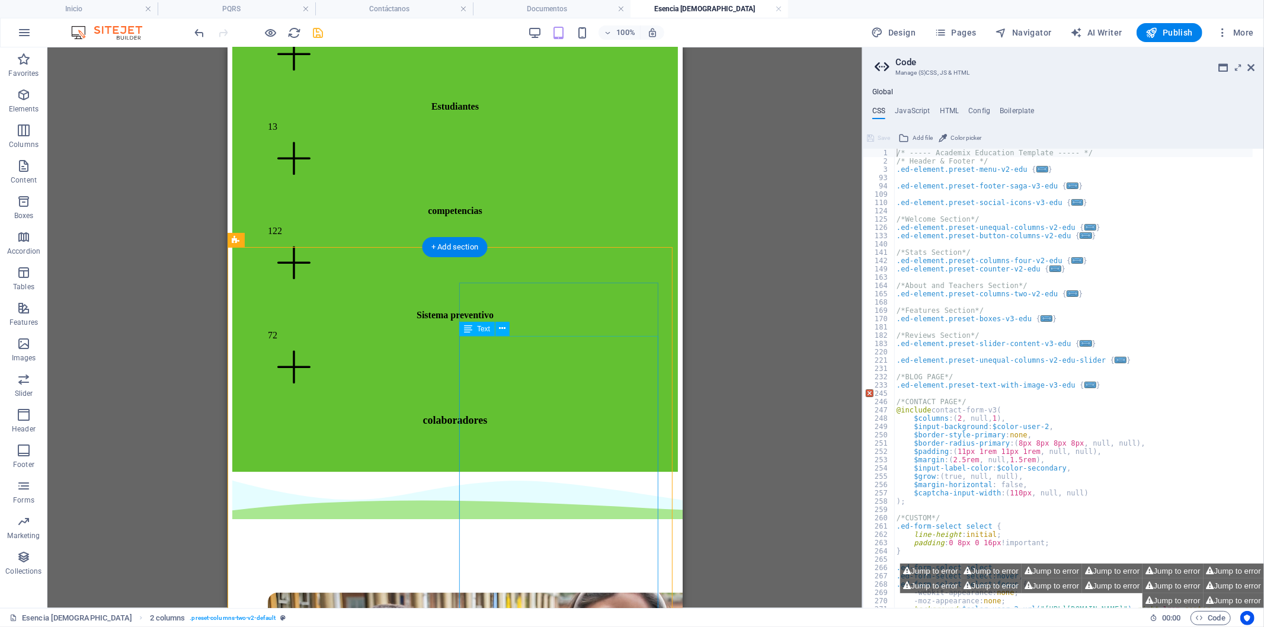
scroll to position [3072, 0]
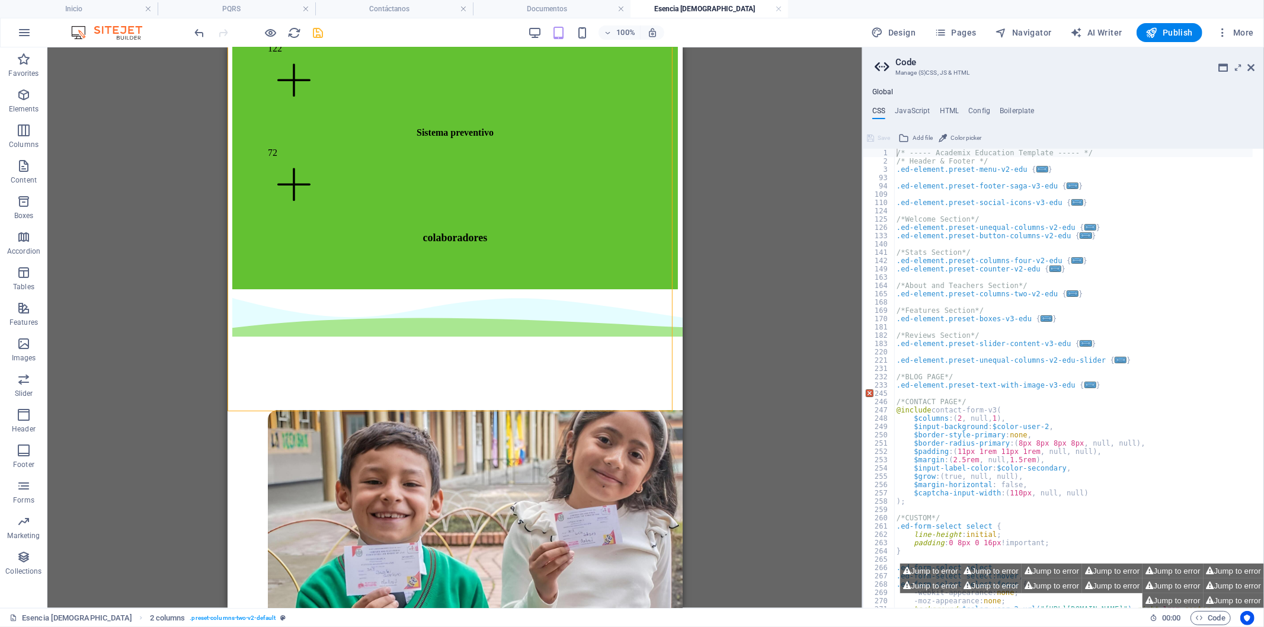
click at [584, 40] on div "100%" at bounding box center [595, 32] width 137 height 19
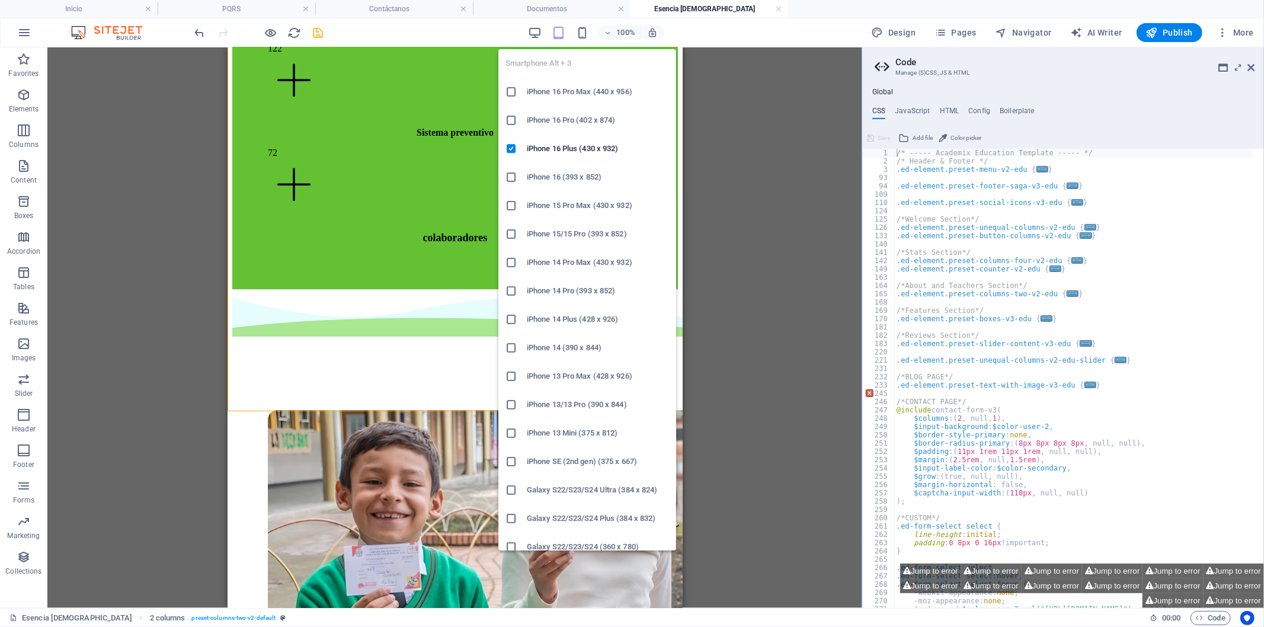
click at [591, 33] on div "100%" at bounding box center [595, 32] width 137 height 19
click at [584, 37] on icon "button" at bounding box center [582, 33] width 14 height 14
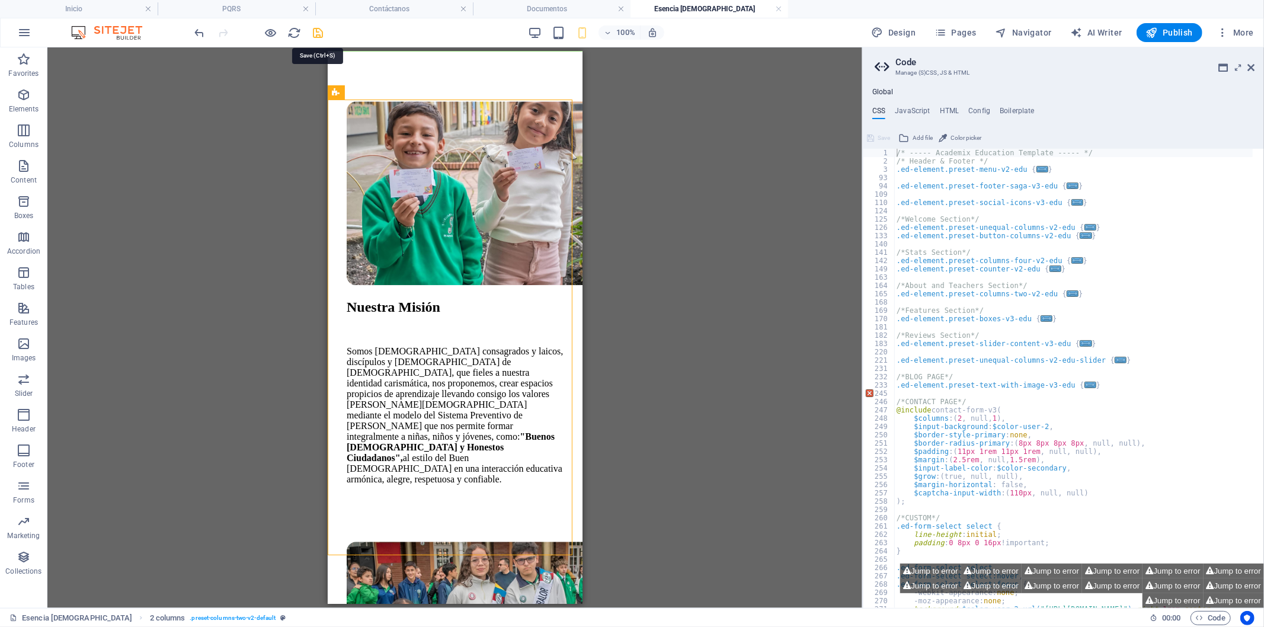
click at [317, 30] on icon "save" at bounding box center [319, 33] width 14 height 14
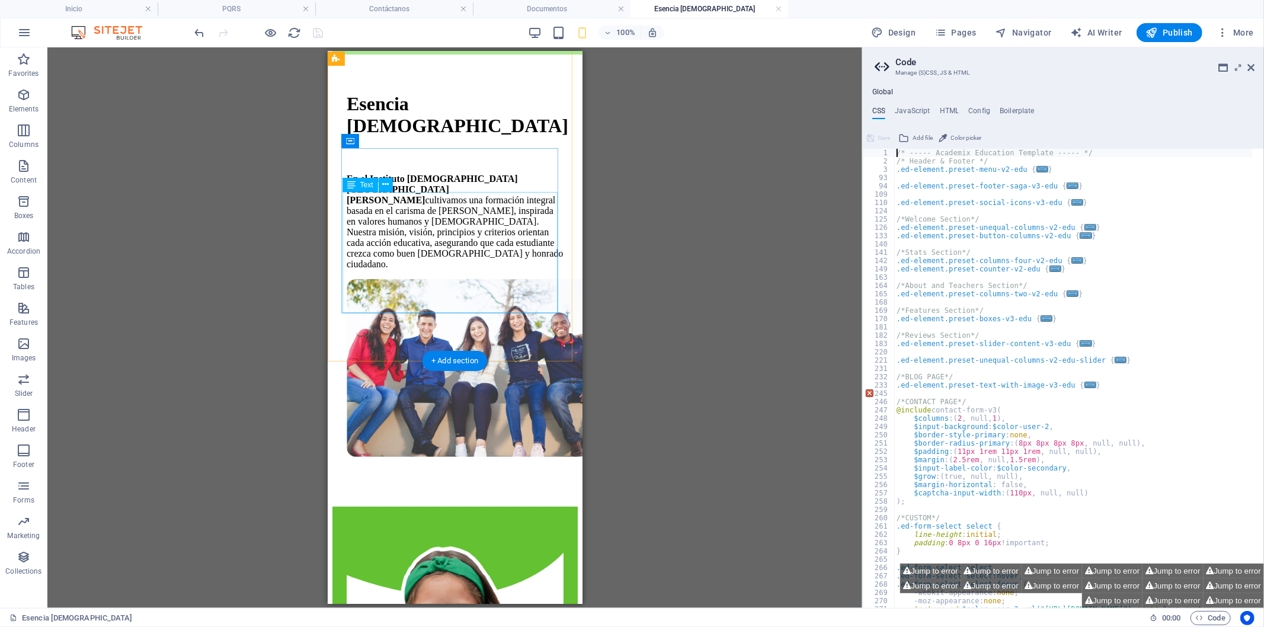
scroll to position [0, 0]
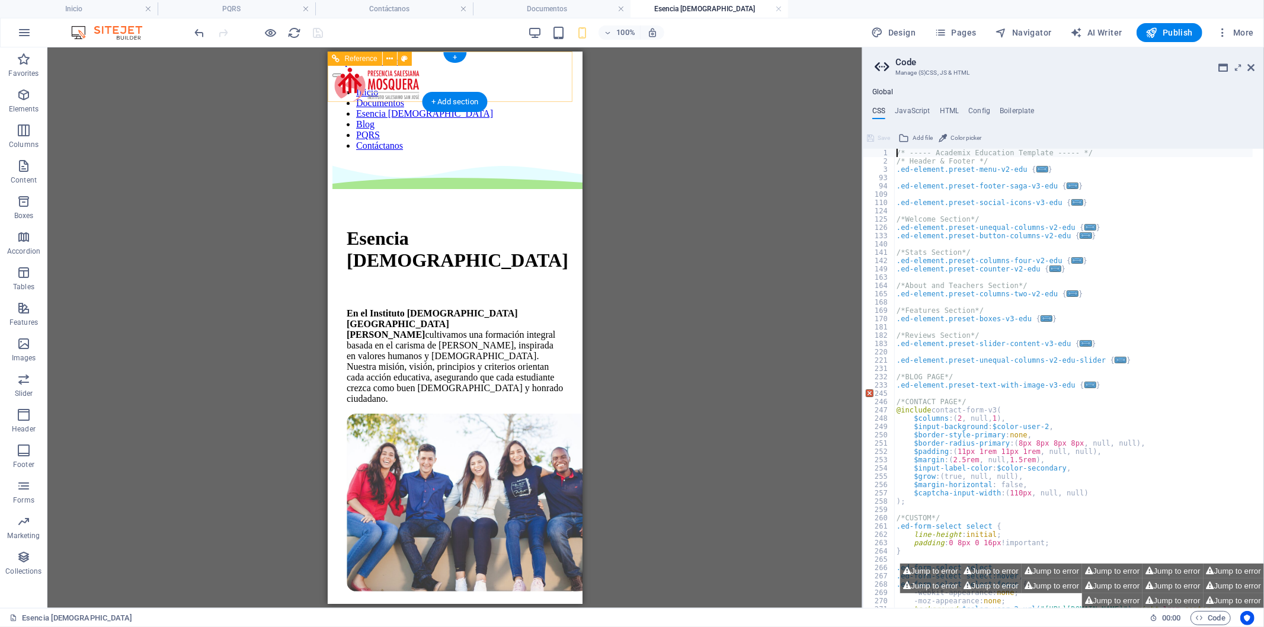
click at [546, 77] on div at bounding box center [454, 71] width 245 height 11
click at [529, 28] on div "100% Design Pages Navigator AI Writer Publish More" at bounding box center [726, 32] width 1066 height 19
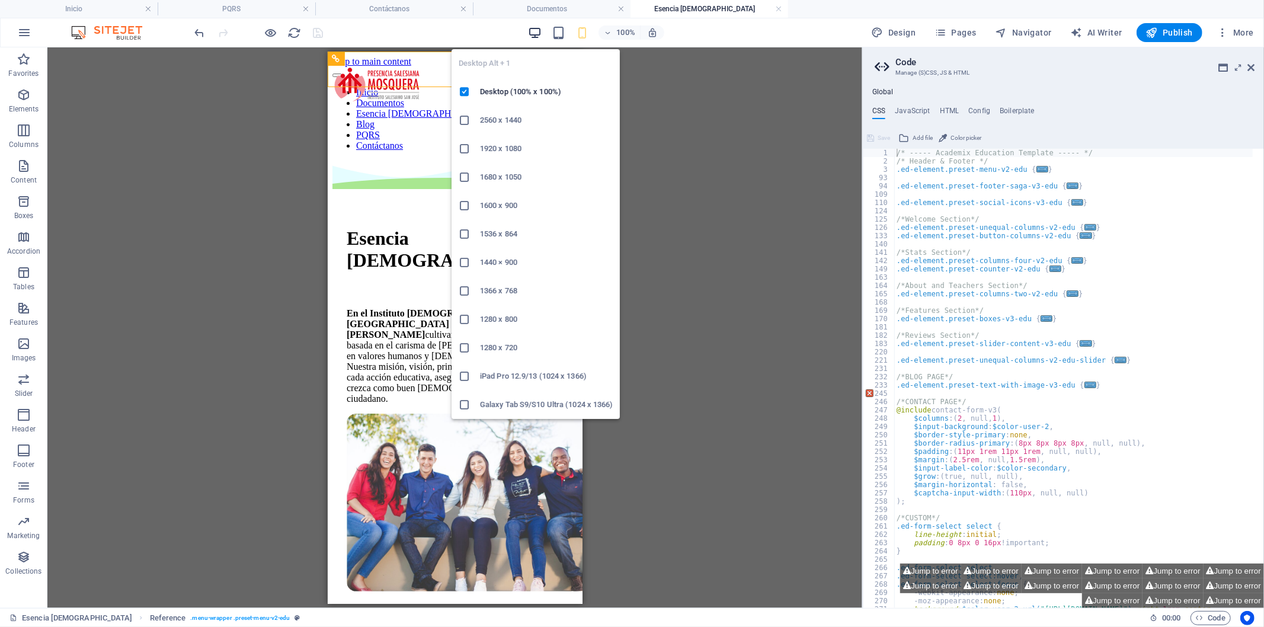
click at [539, 34] on icon "button" at bounding box center [535, 33] width 14 height 14
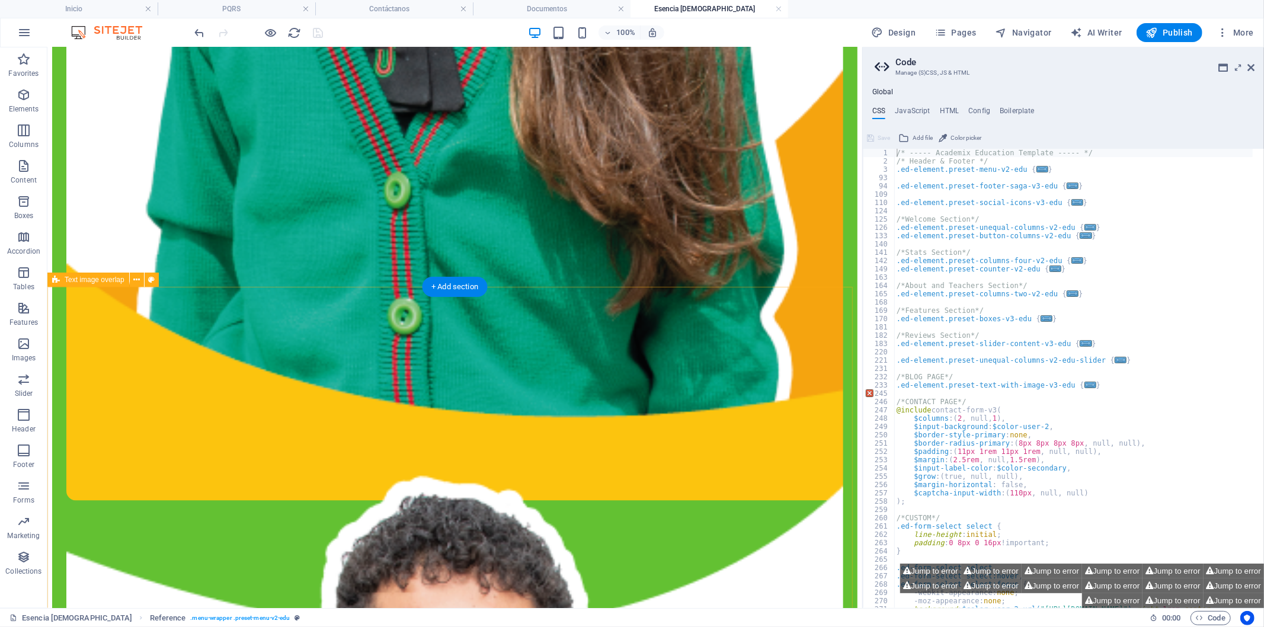
scroll to position [1646, 0]
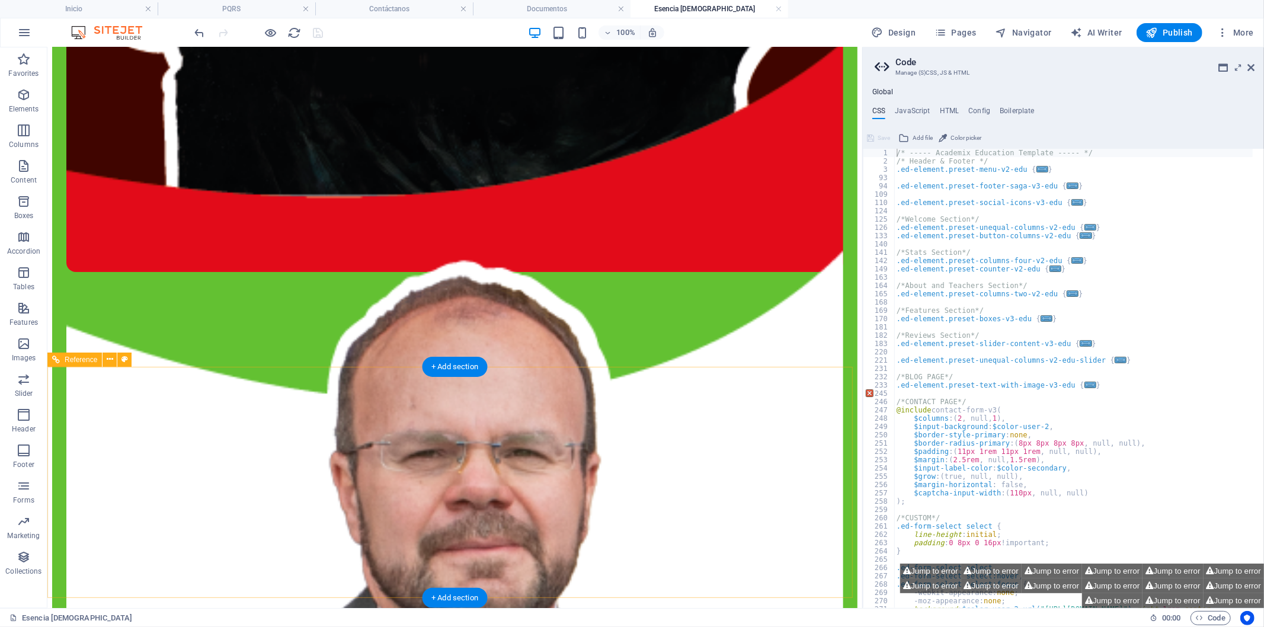
scroll to position [3753, 0]
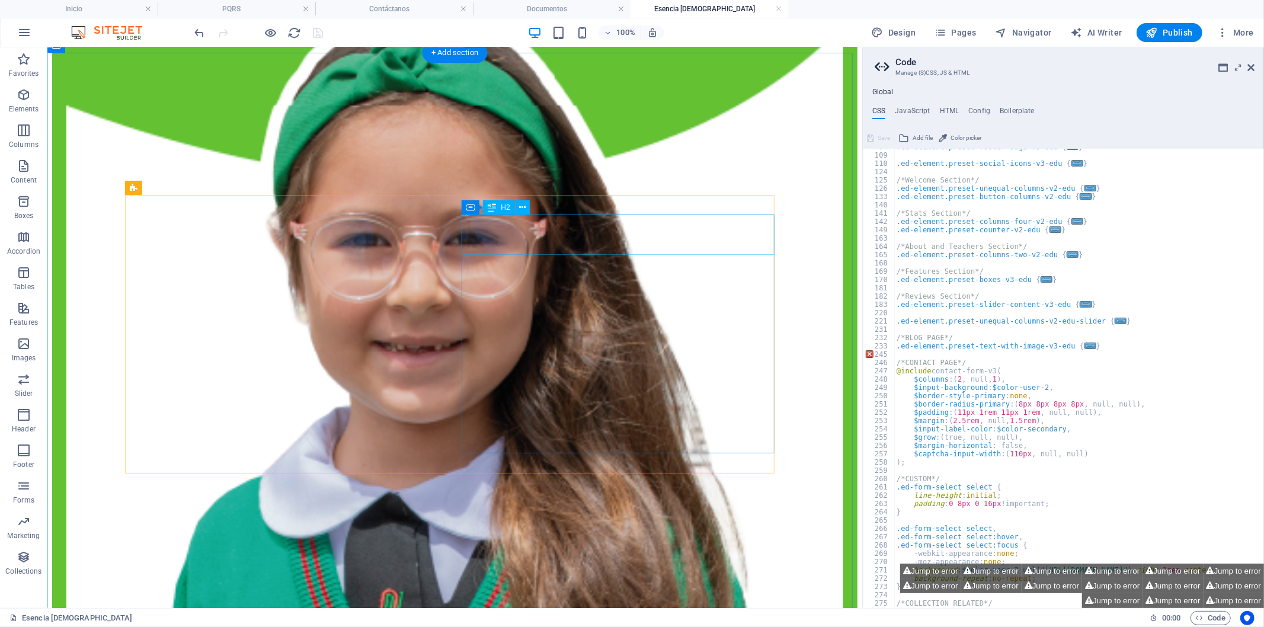
scroll to position [907, 0]
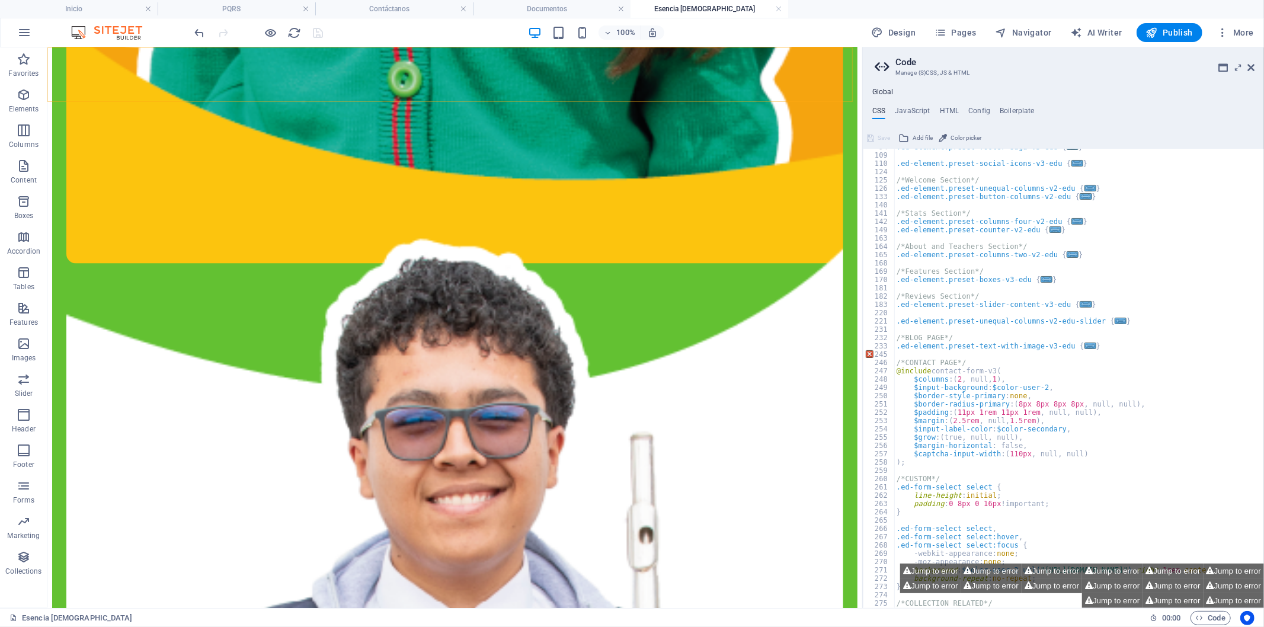
scroll to position [1514, 0]
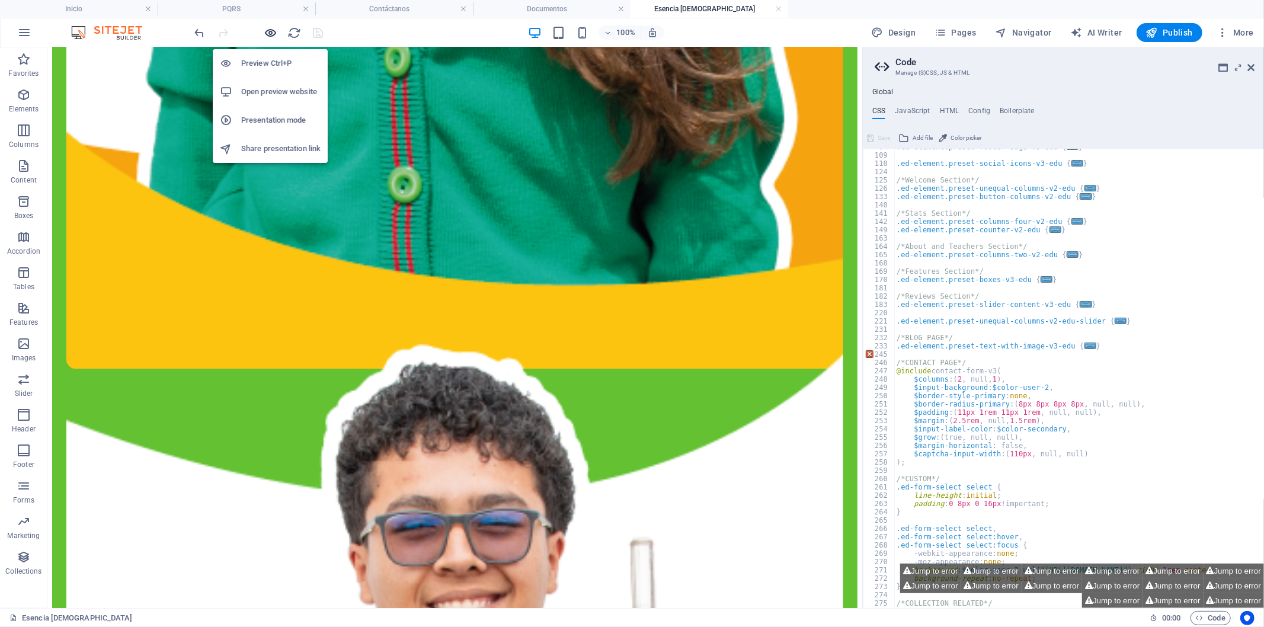
click at [267, 36] on icon "button" at bounding box center [271, 33] width 14 height 14
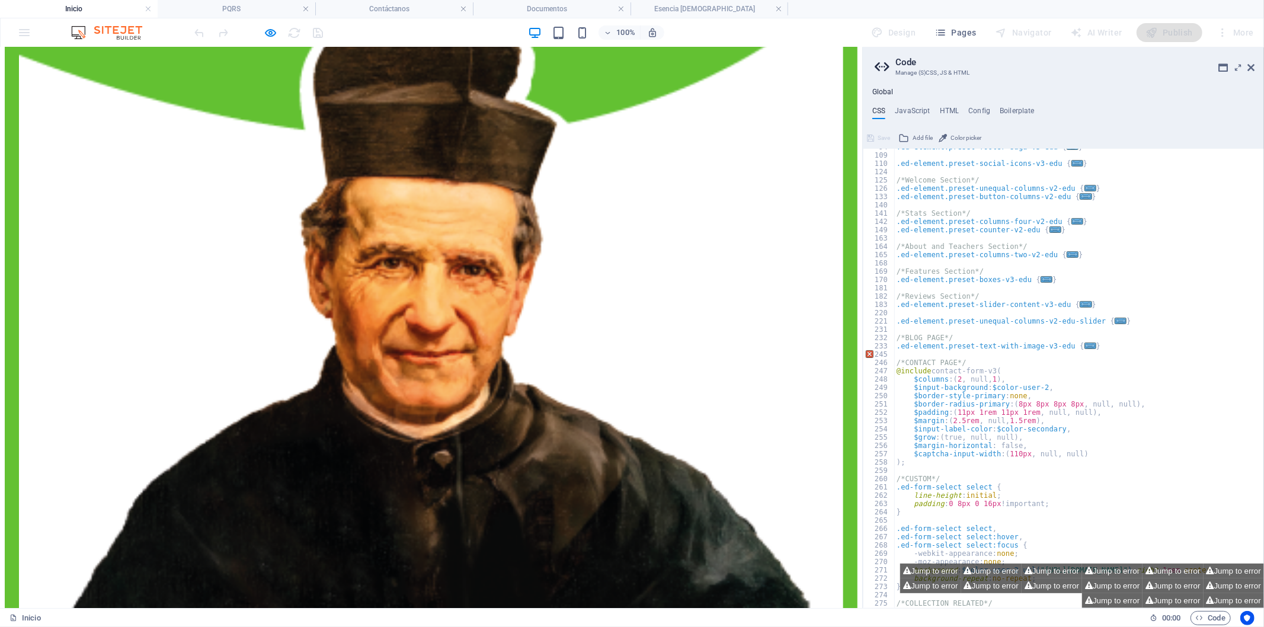
scroll to position [3456, 0]
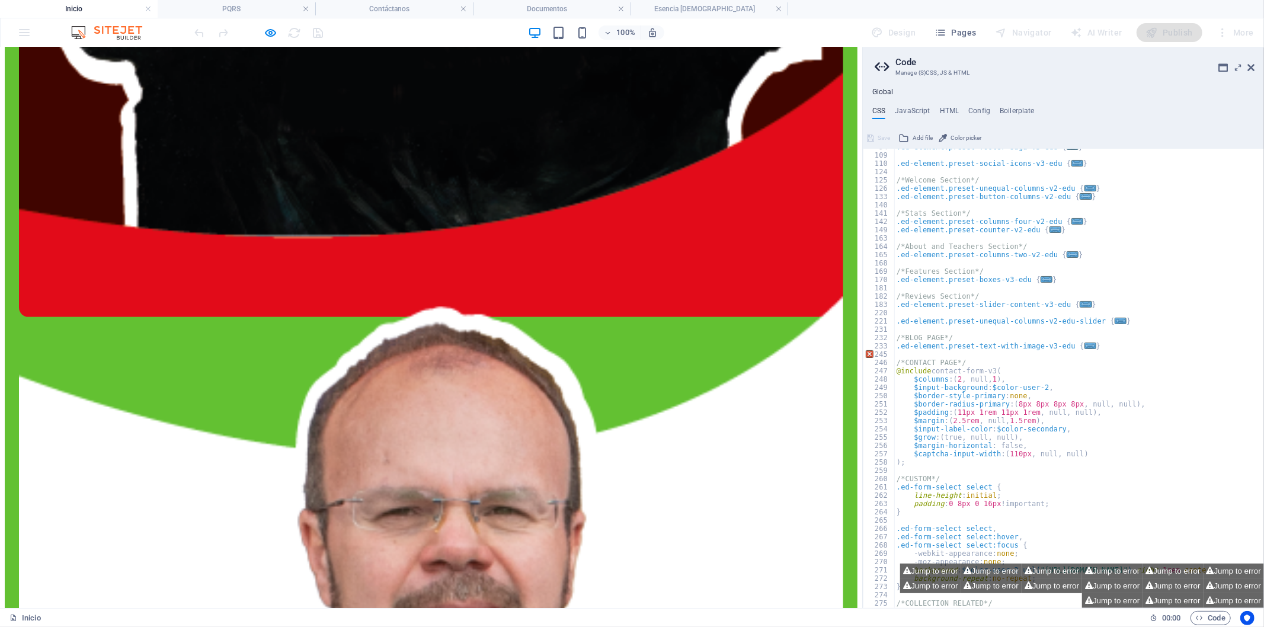
scroll to position [4114, 0]
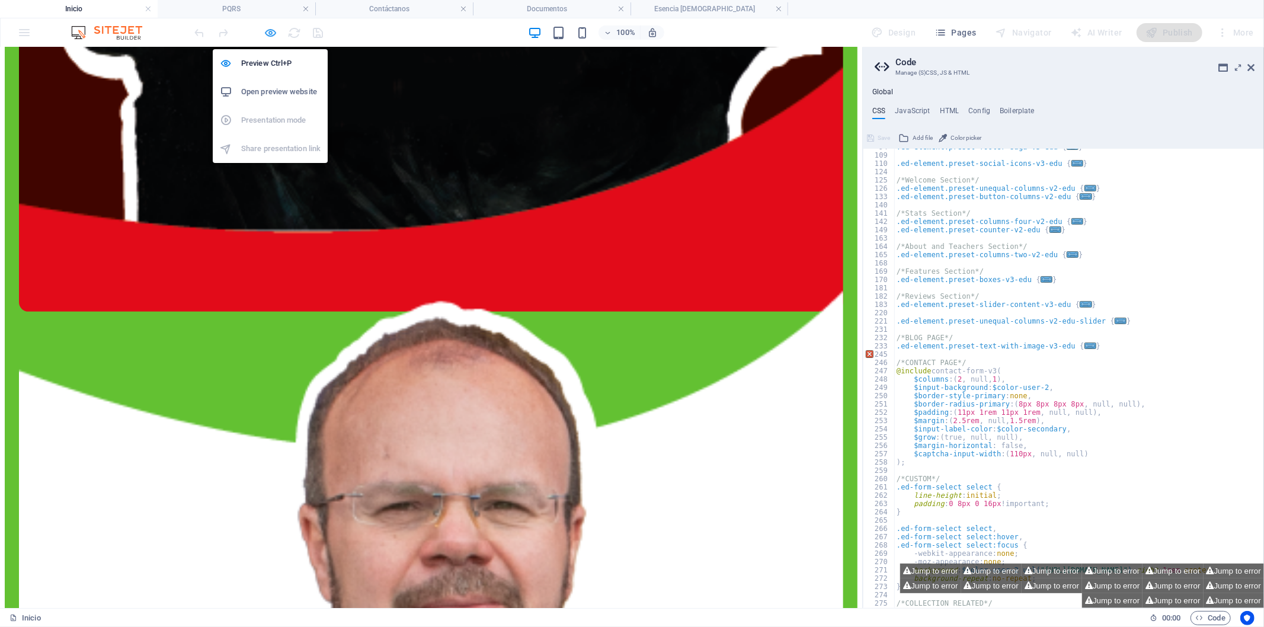
click at [270, 30] on icon "button" at bounding box center [271, 33] width 14 height 14
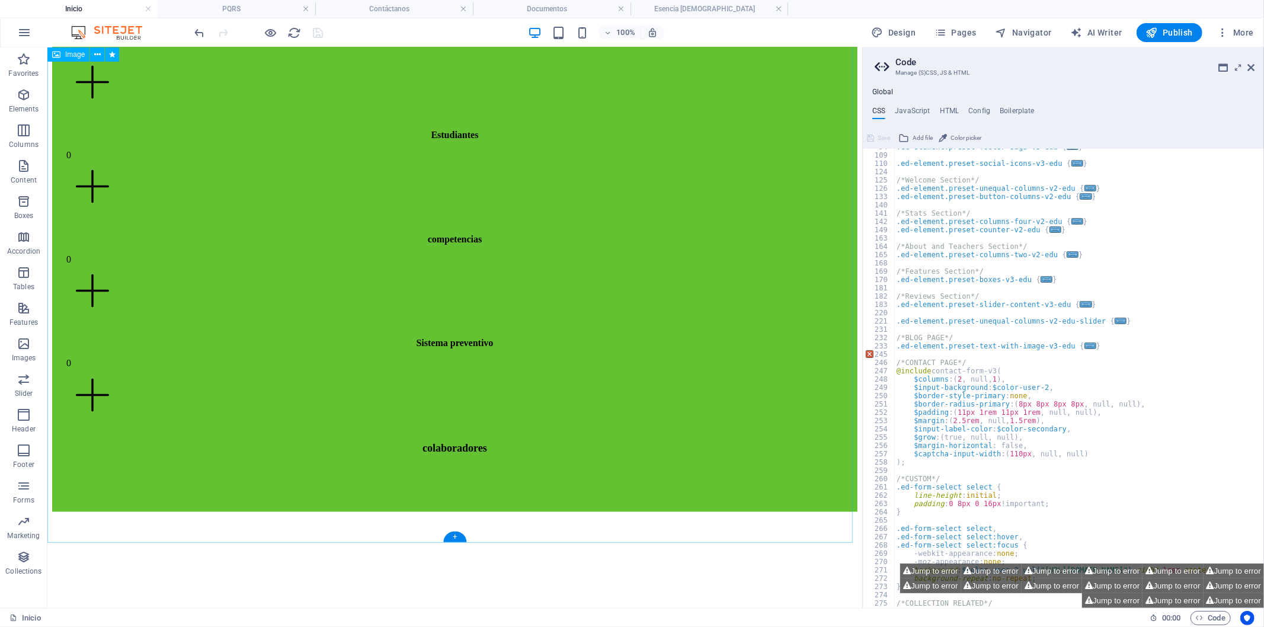
scroll to position [5286, 0]
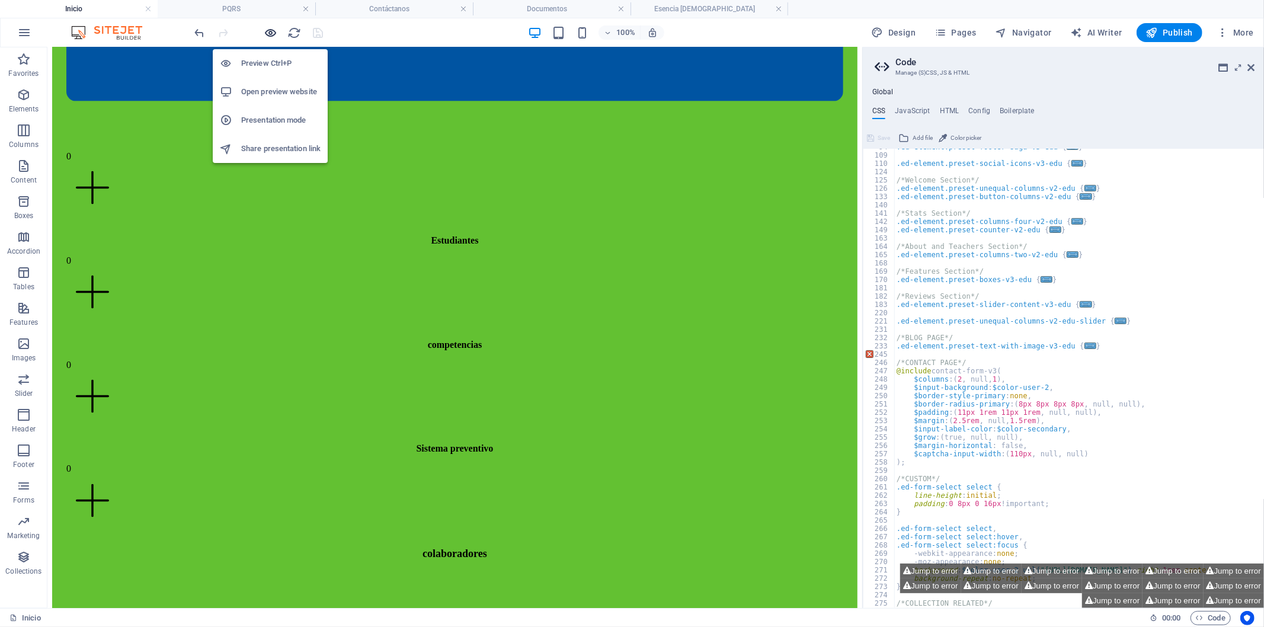
click at [273, 33] on icon "button" at bounding box center [271, 33] width 14 height 14
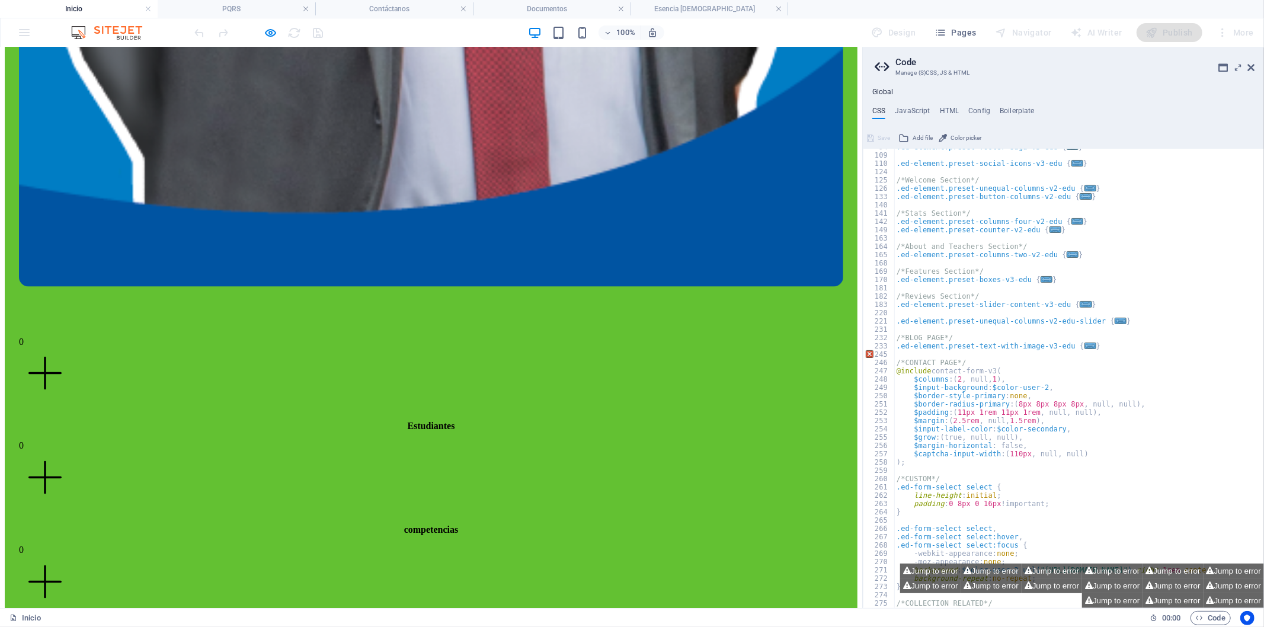
scroll to position [3994, 0]
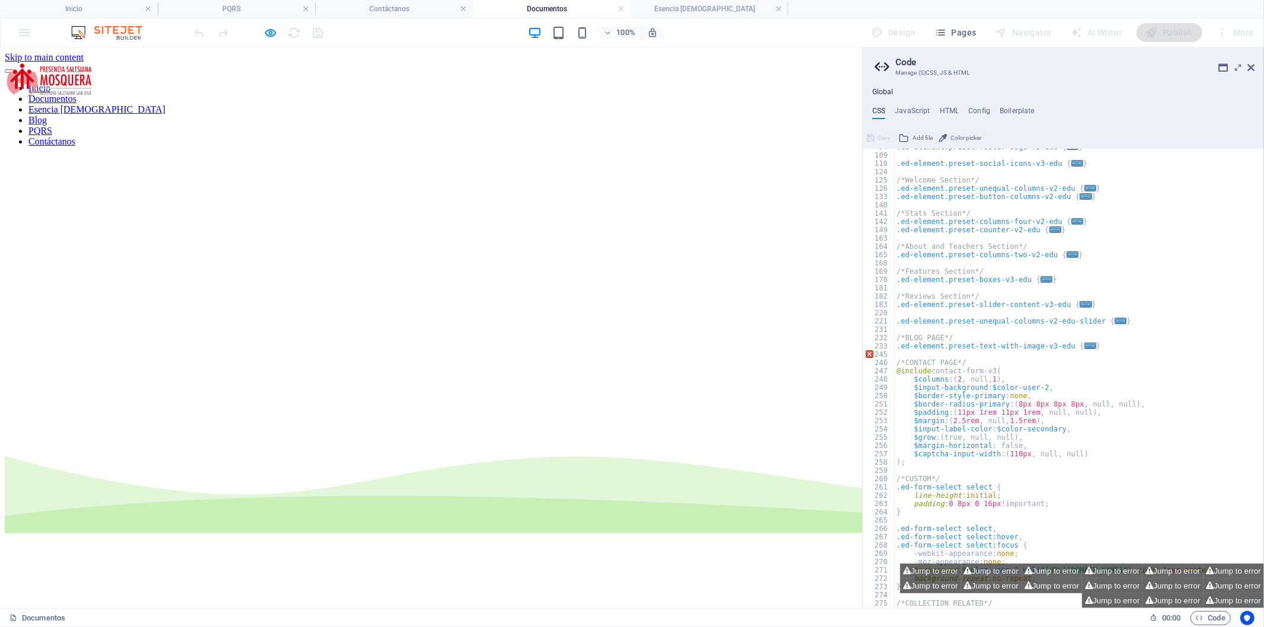
scroll to position [296, 0]
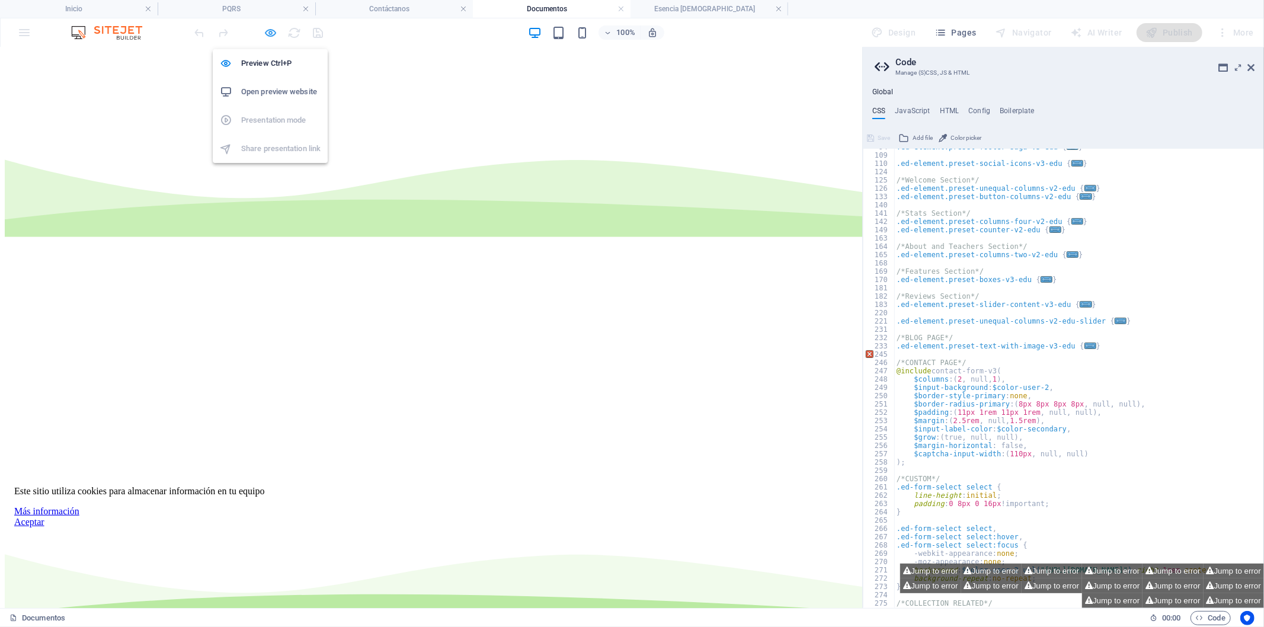
click at [271, 28] on icon "button" at bounding box center [271, 33] width 14 height 14
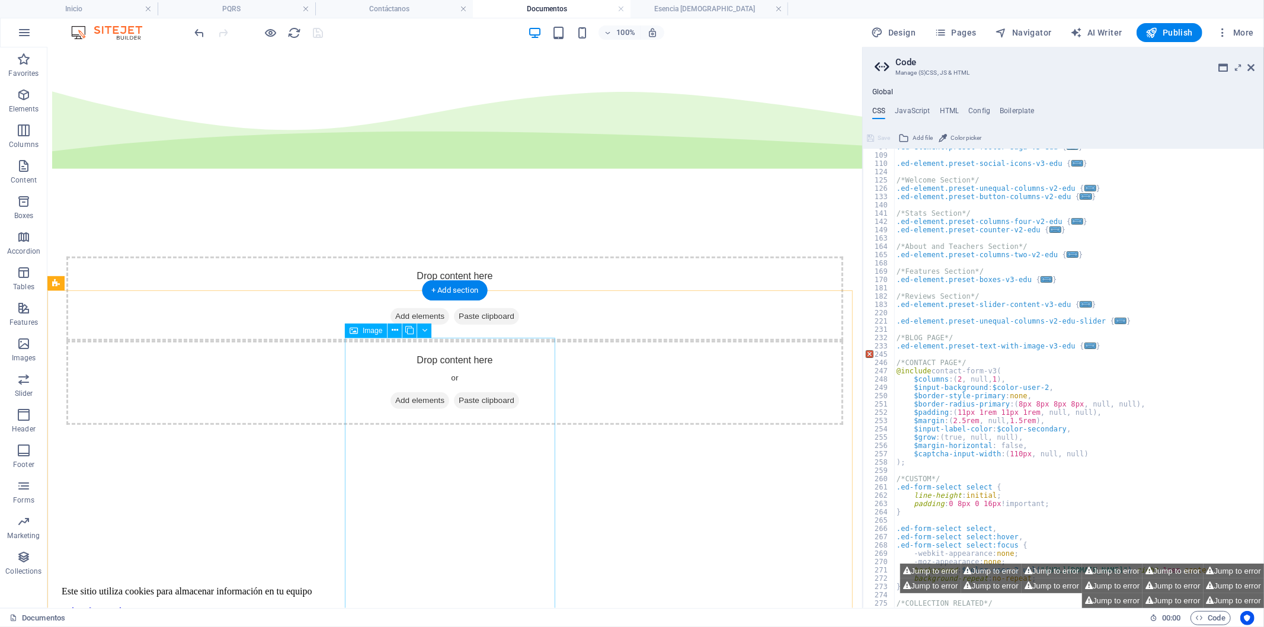
scroll to position [408, 0]
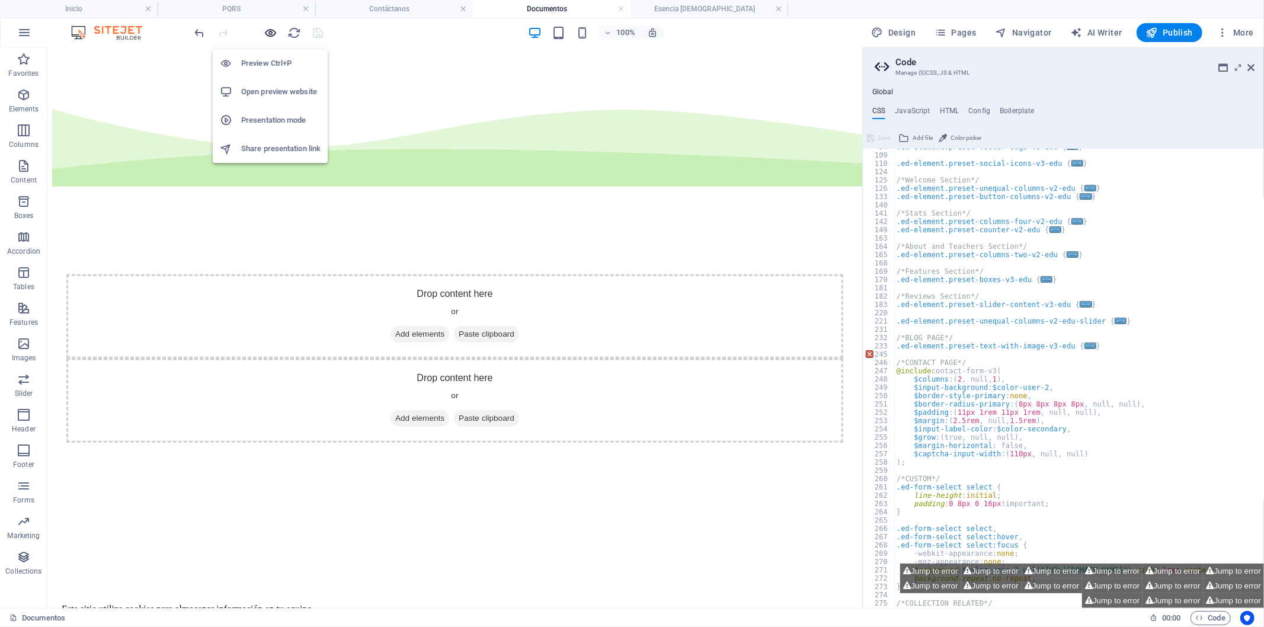
click at [277, 37] on icon "button" at bounding box center [271, 33] width 14 height 14
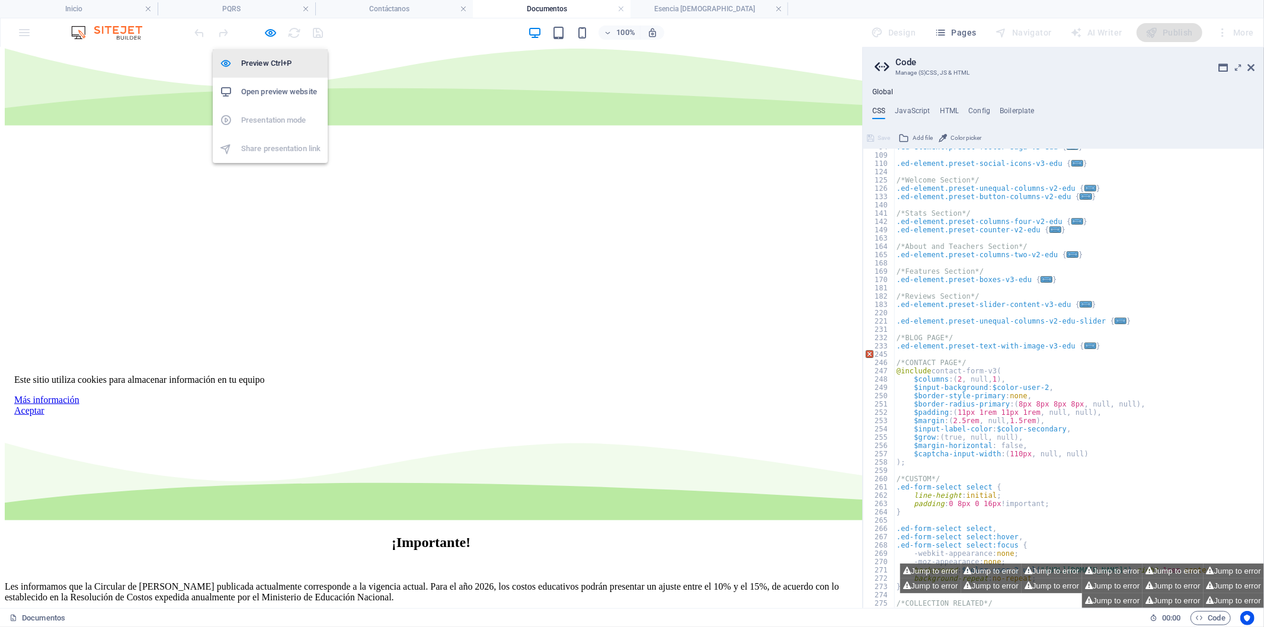
scroll to position [296, 0]
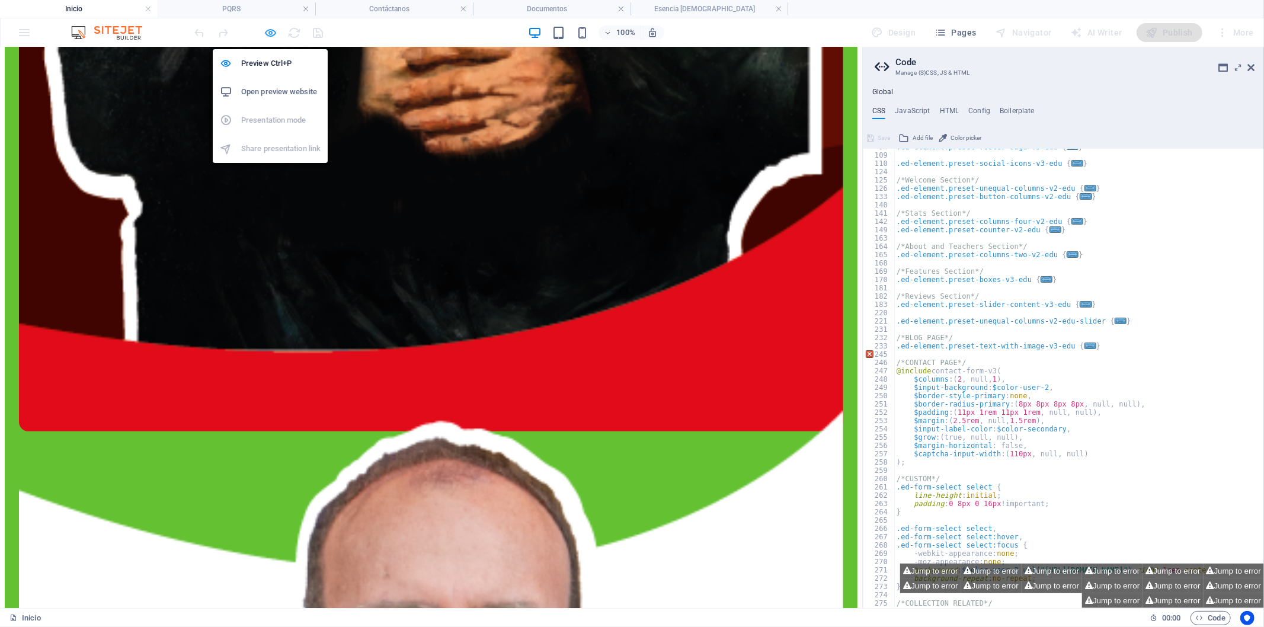
click at [273, 27] on icon "button" at bounding box center [271, 33] width 14 height 14
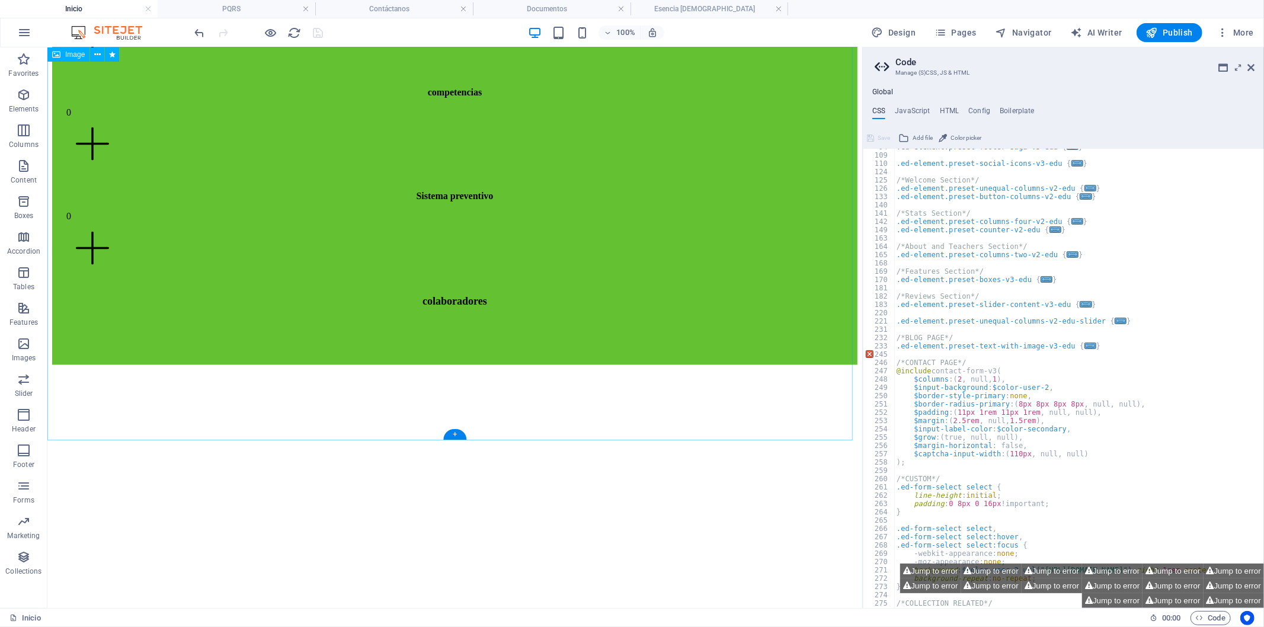
scroll to position [5539, 0]
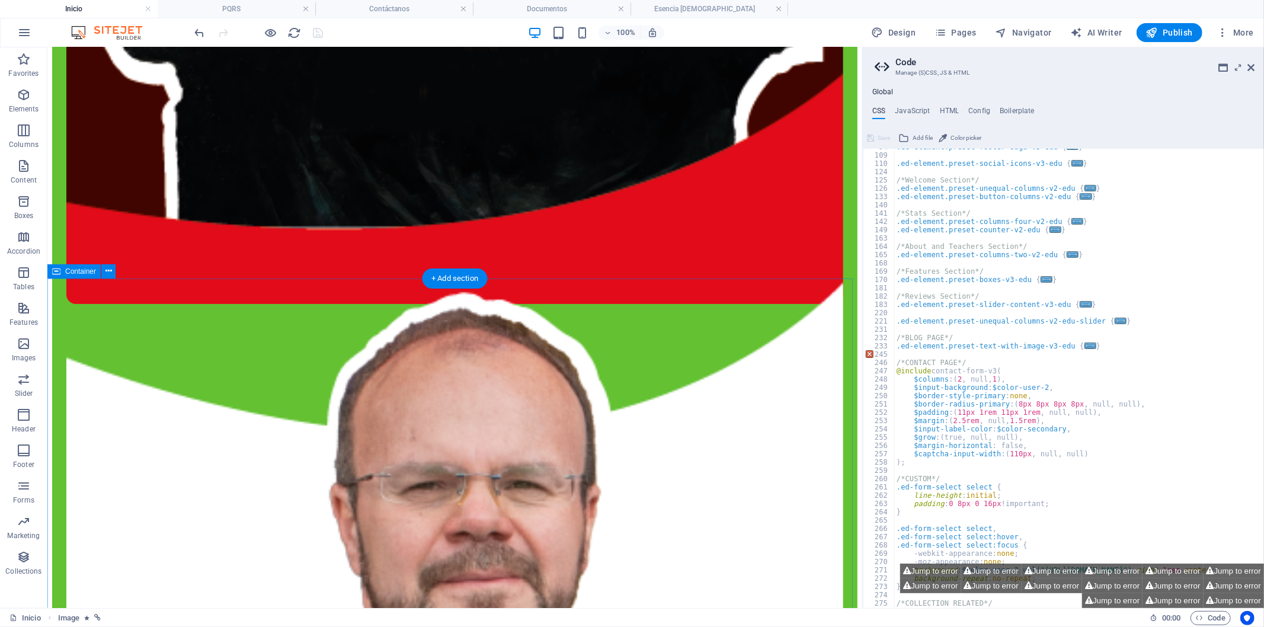
scroll to position [3959, 0]
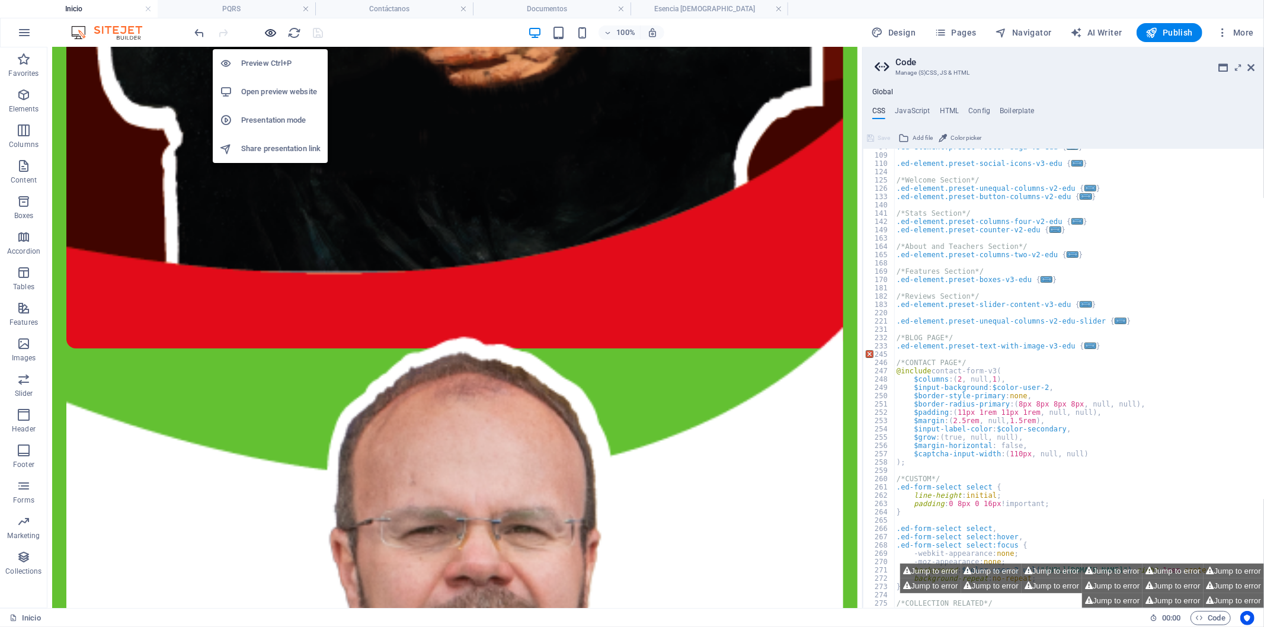
click at [270, 33] on icon "button" at bounding box center [271, 33] width 14 height 14
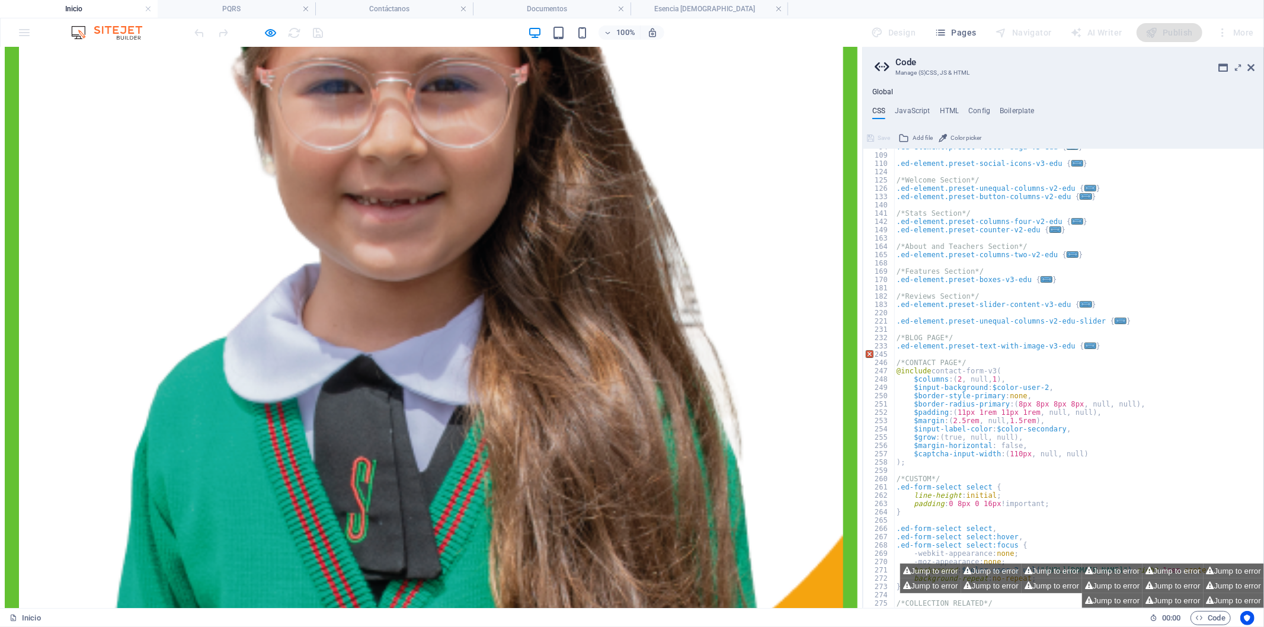
scroll to position [1128, 0]
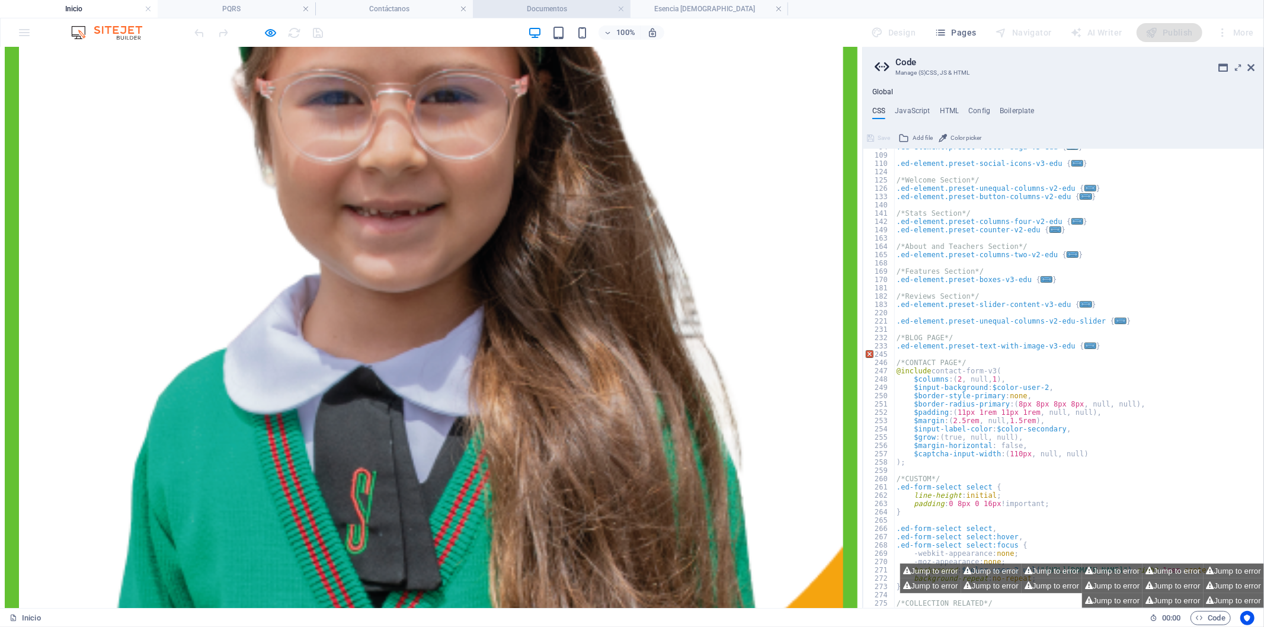
drag, startPoint x: 558, startPoint y: 7, endPoint x: 415, endPoint y: 42, distance: 147.8
click at [558, 7] on h4 "Documentos" at bounding box center [552, 8] width 158 height 13
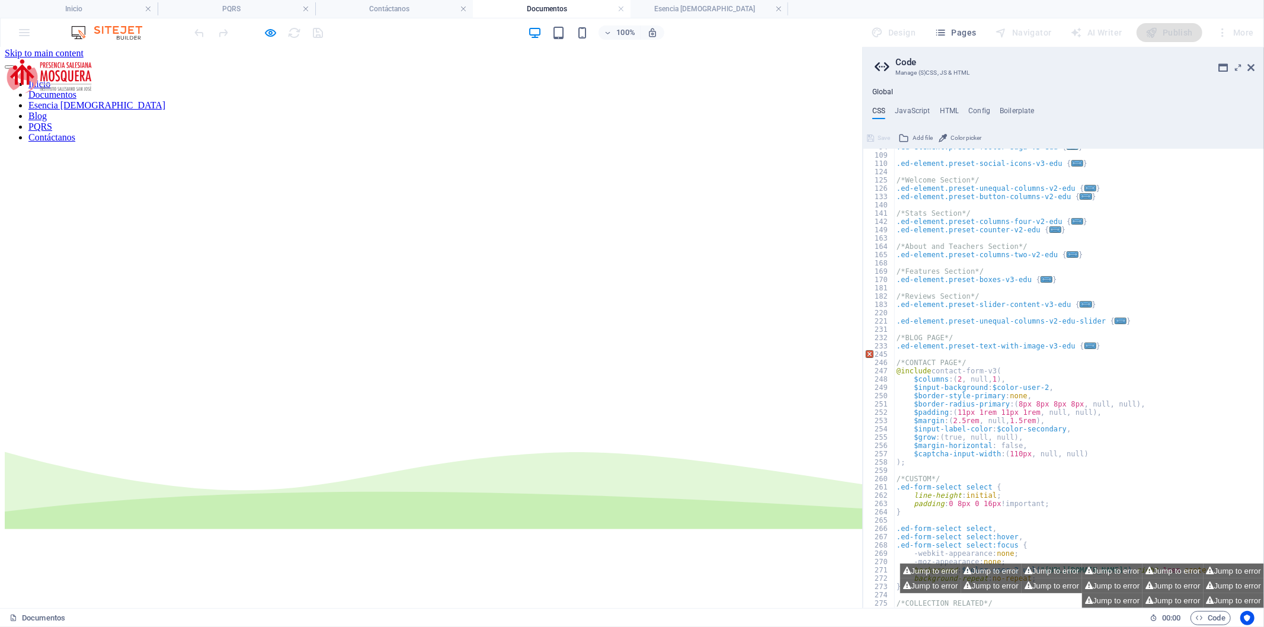
scroll to position [0, 0]
